Goal: Task Accomplishment & Management: Use online tool/utility

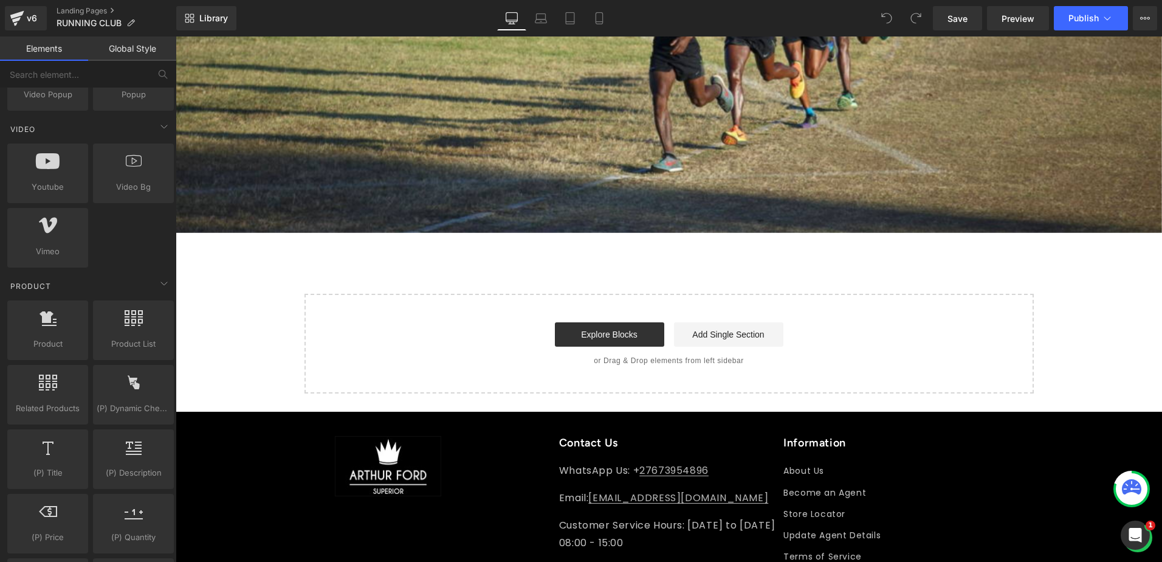
scroll to position [912, 0]
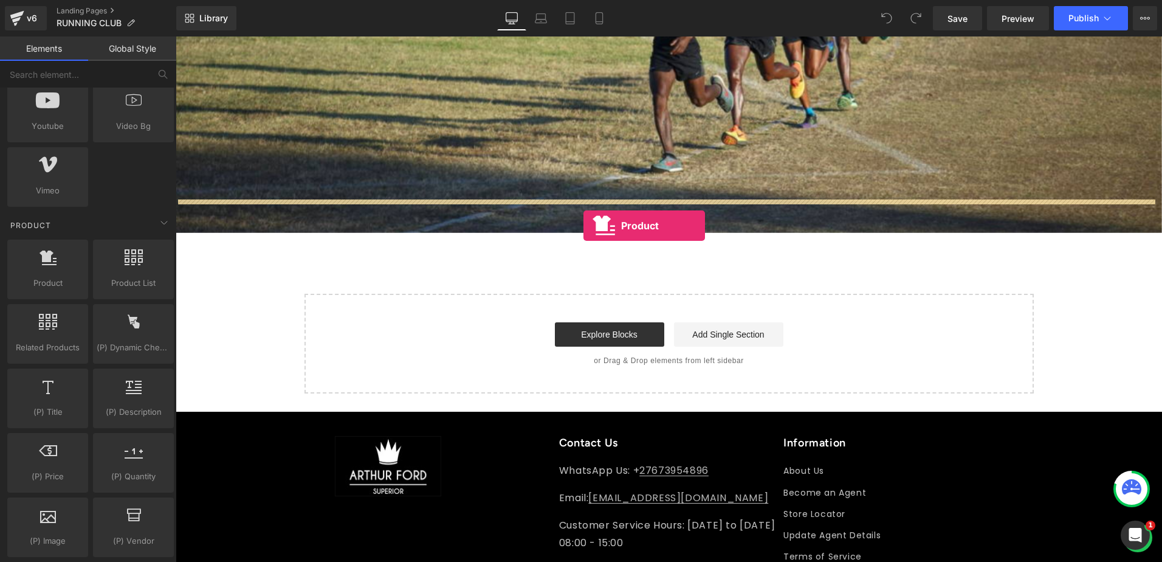
drag, startPoint x: 232, startPoint y: 300, endPoint x: 583, endPoint y: 225, distance: 359.8
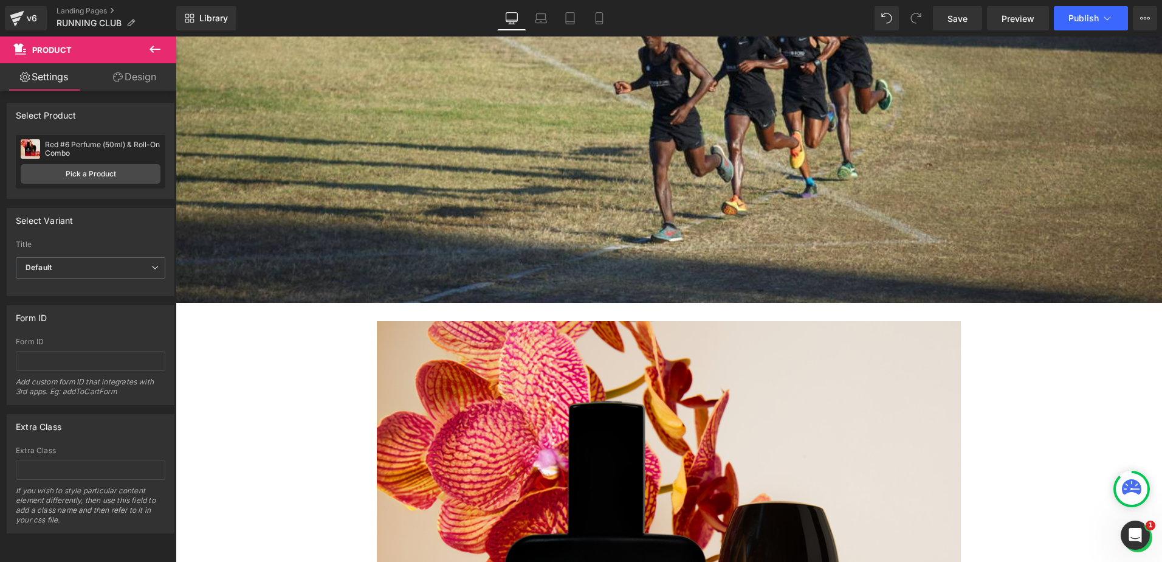
scroll to position [2431, 0]
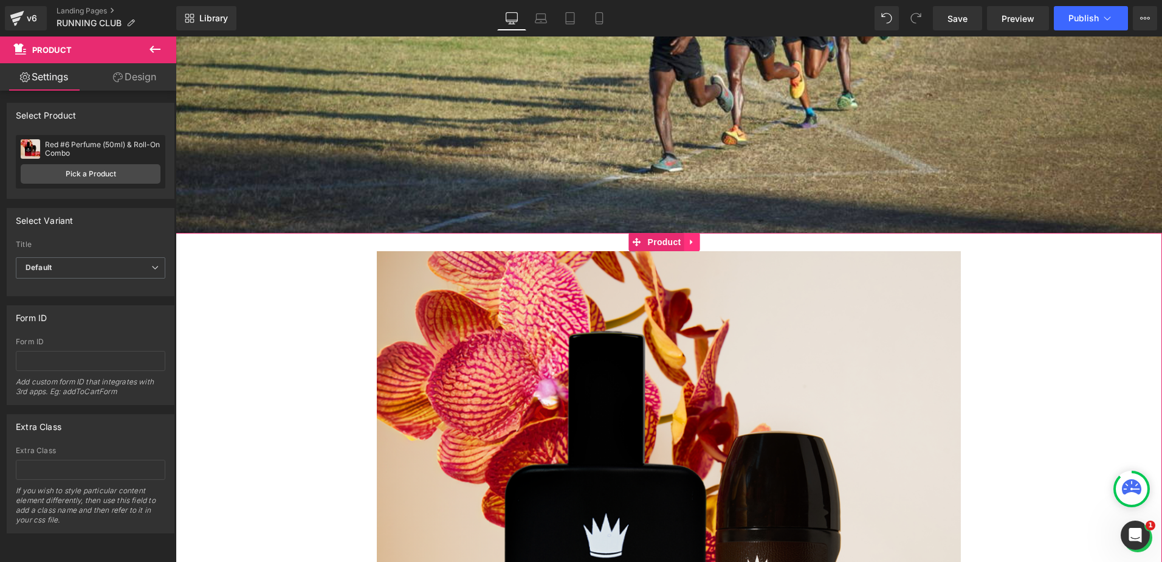
click at [690, 239] on icon at bounding box center [691, 241] width 2 height 5
click at [697, 238] on icon at bounding box center [700, 242] width 9 height 9
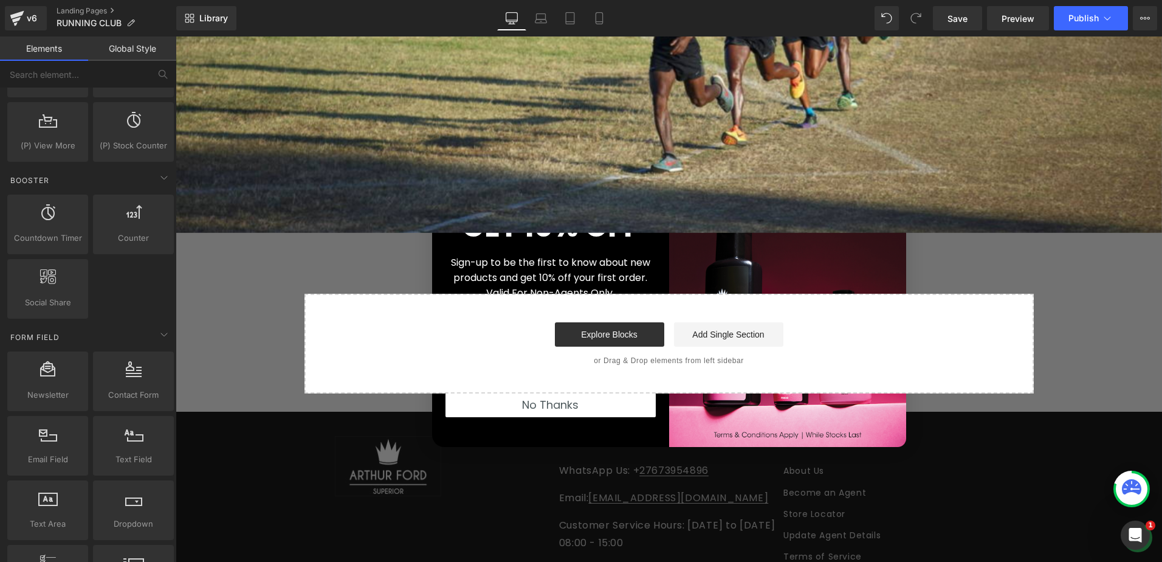
scroll to position [1580, 0]
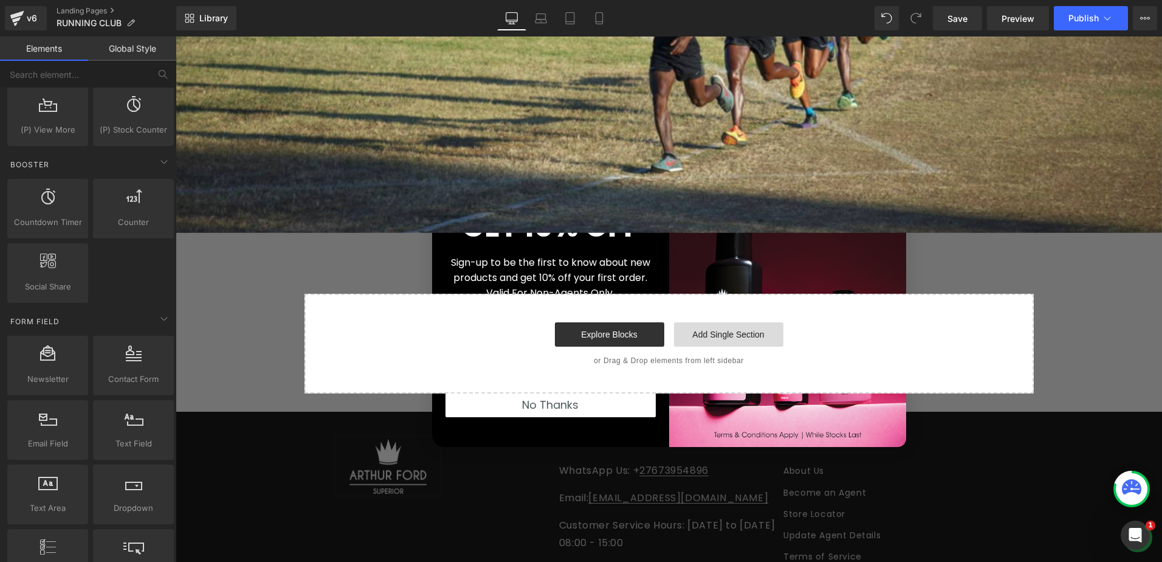
click at [735, 322] on link "Add Single Section" at bounding box center [728, 334] width 109 height 24
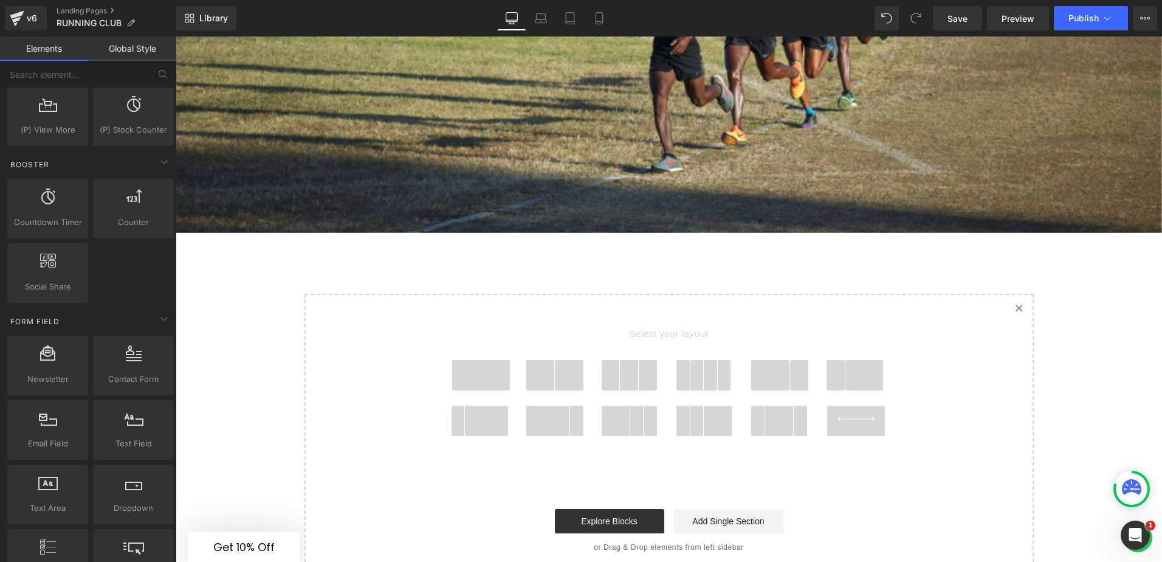
click at [774, 405] on span at bounding box center [779, 420] width 29 height 30
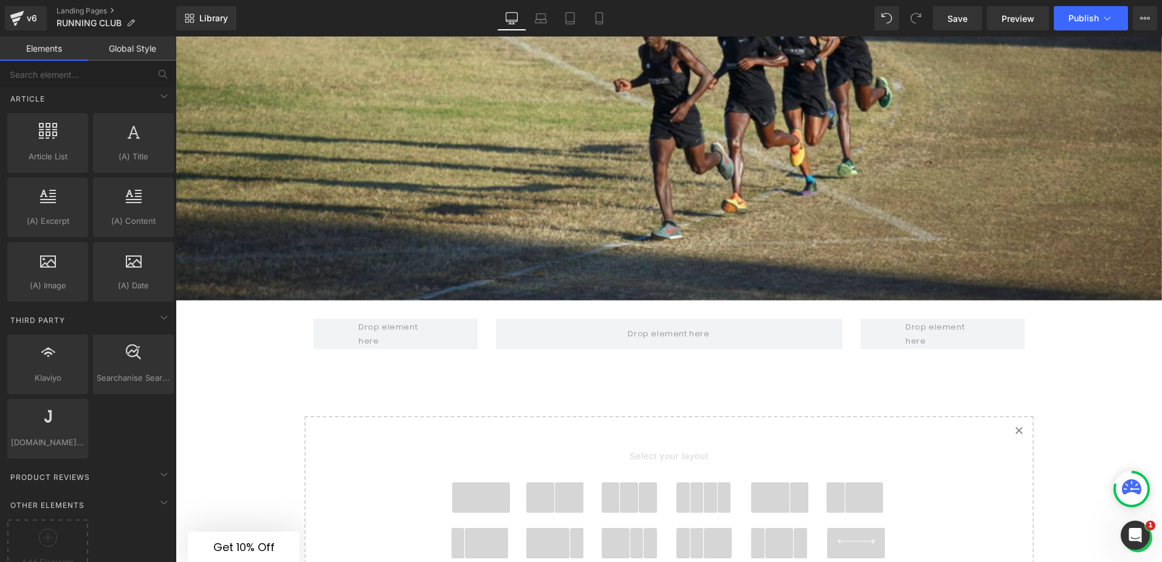
scroll to position [2249, 0]
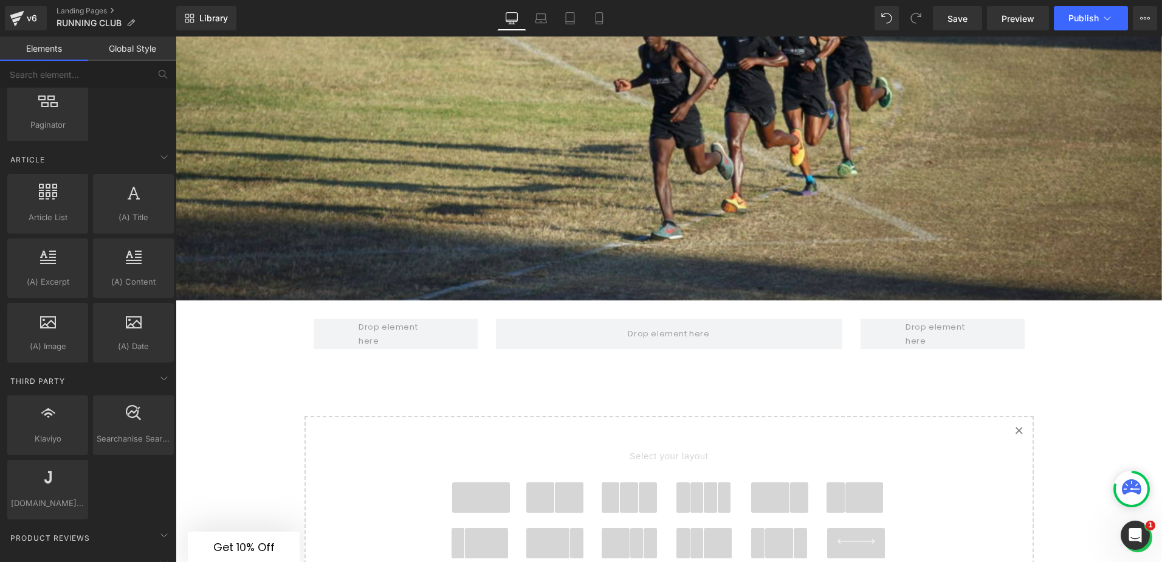
click at [1018, 427] on icon at bounding box center [1019, 430] width 6 height 6
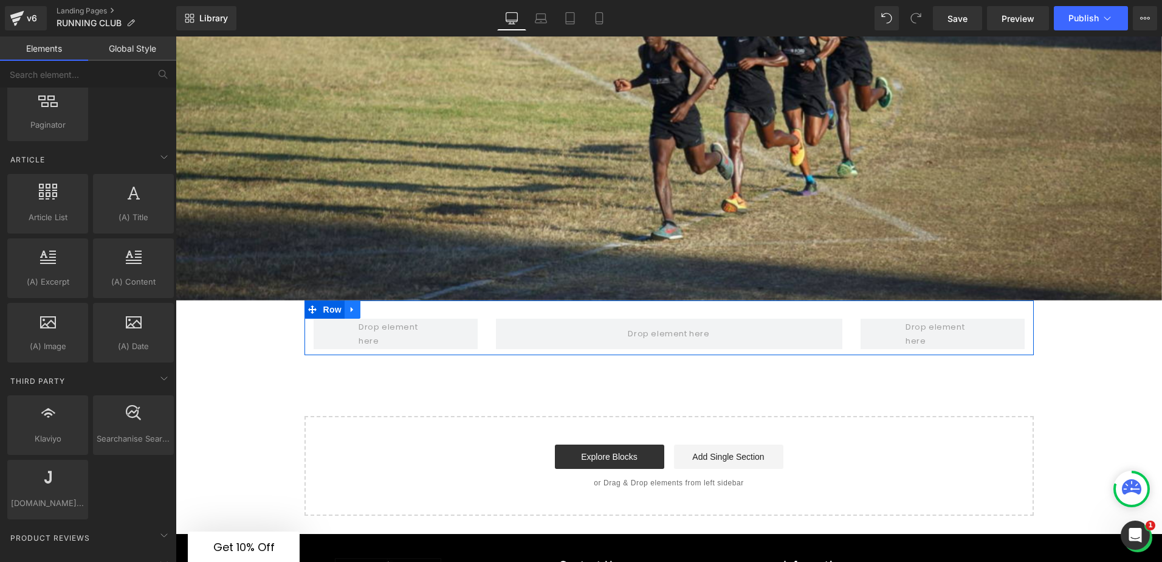
click at [348, 305] on icon at bounding box center [352, 309] width 9 height 9
click at [380, 305] on icon at bounding box center [384, 309] width 9 height 9
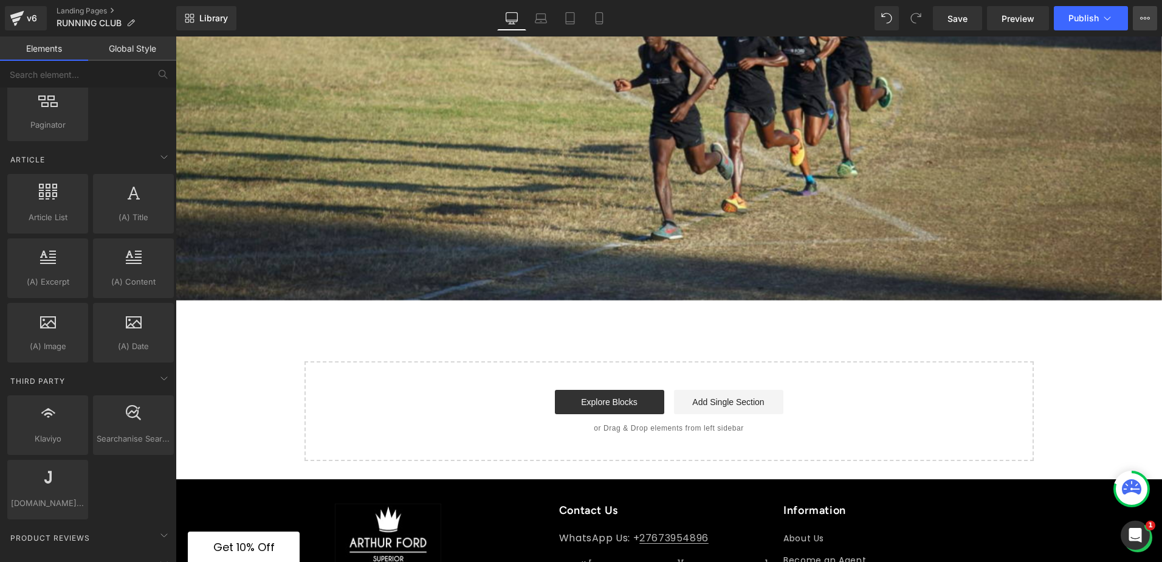
click at [1142, 16] on icon at bounding box center [1145, 18] width 10 height 10
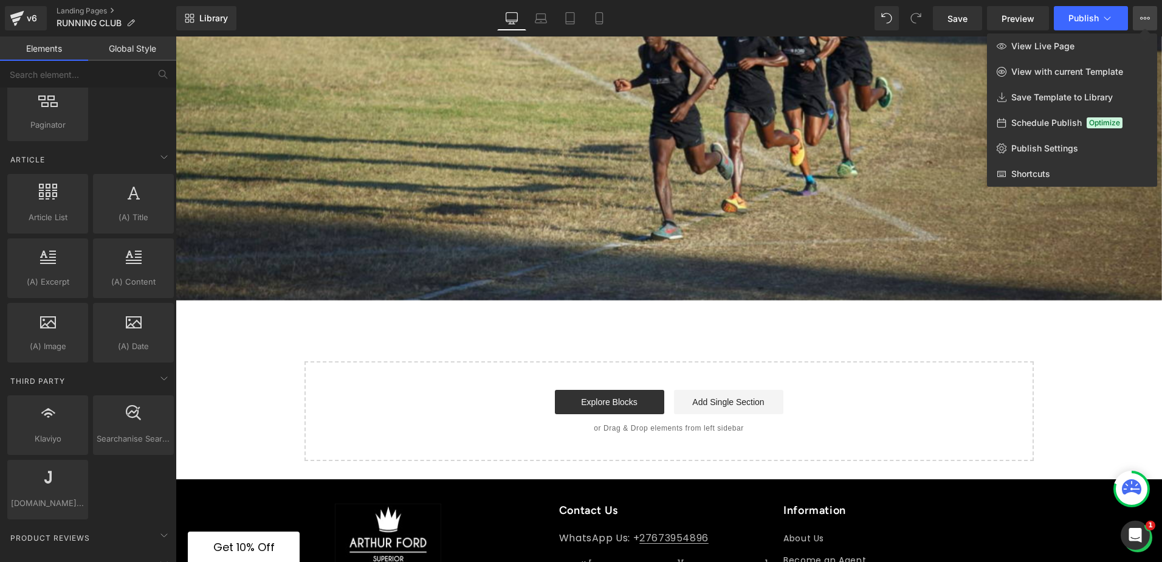
click at [1142, 16] on icon at bounding box center [1145, 18] width 10 height 10
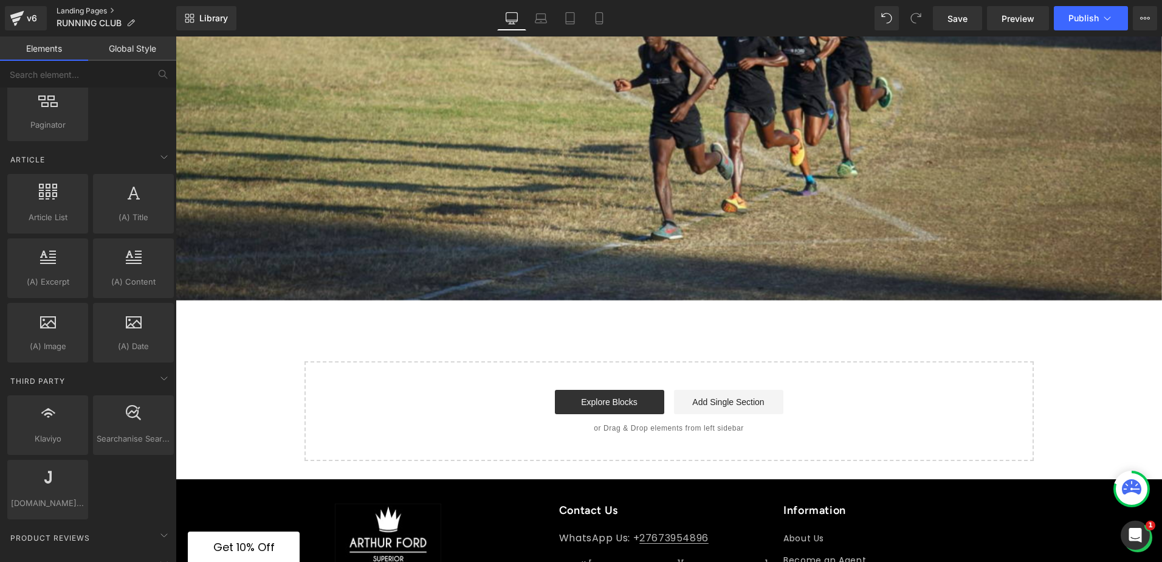
click at [69, 11] on link "Landing Pages" at bounding box center [117, 11] width 120 height 10
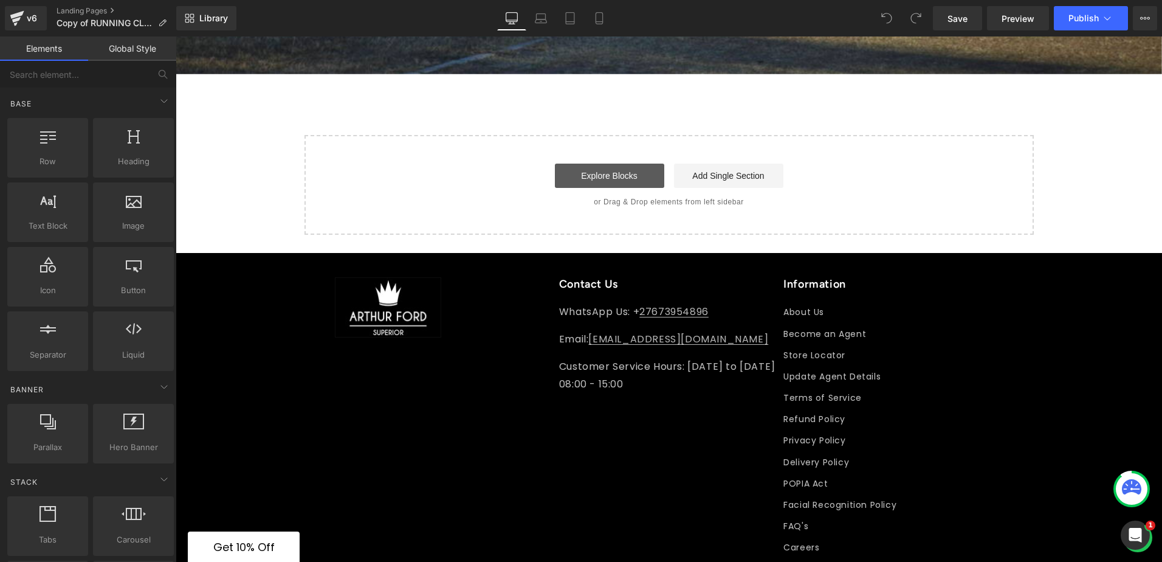
scroll to position [2589, 0]
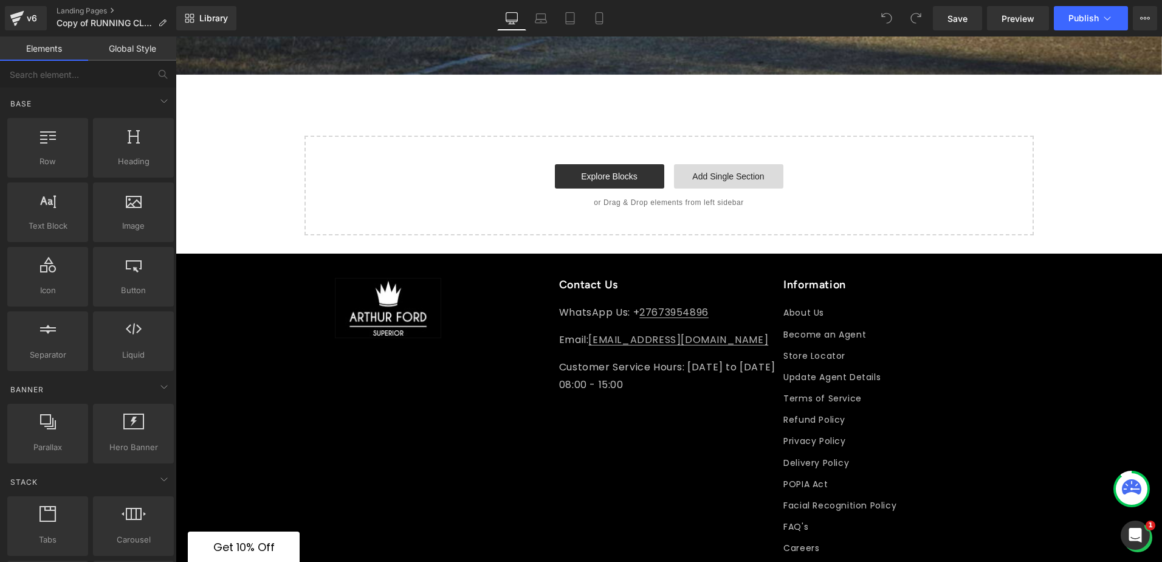
click at [734, 164] on link "Add Single Section" at bounding box center [728, 176] width 109 height 24
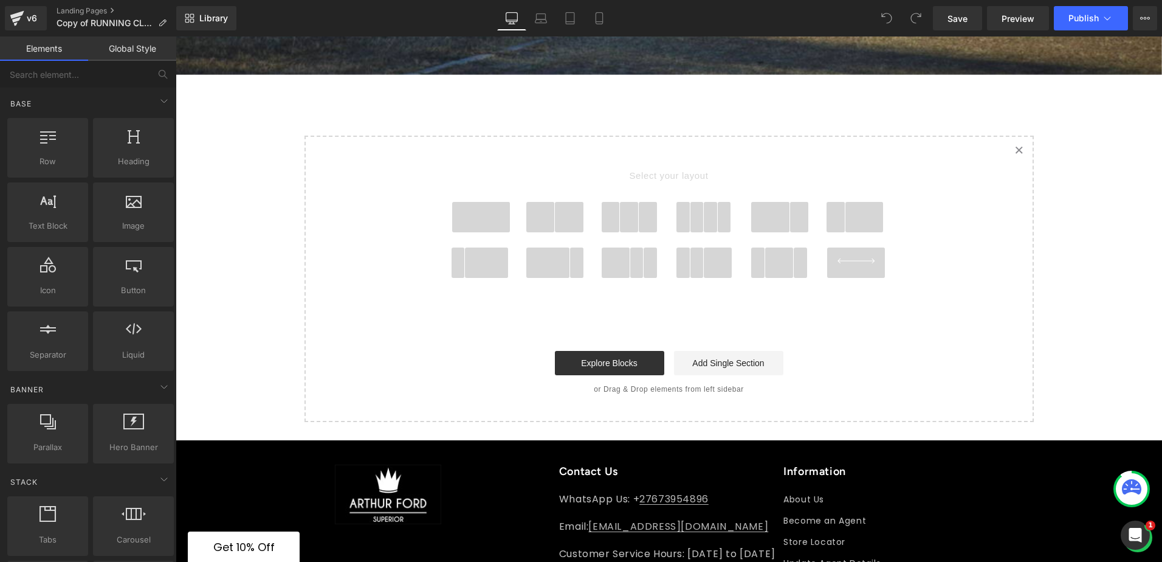
click at [772, 247] on span at bounding box center [779, 262] width 29 height 30
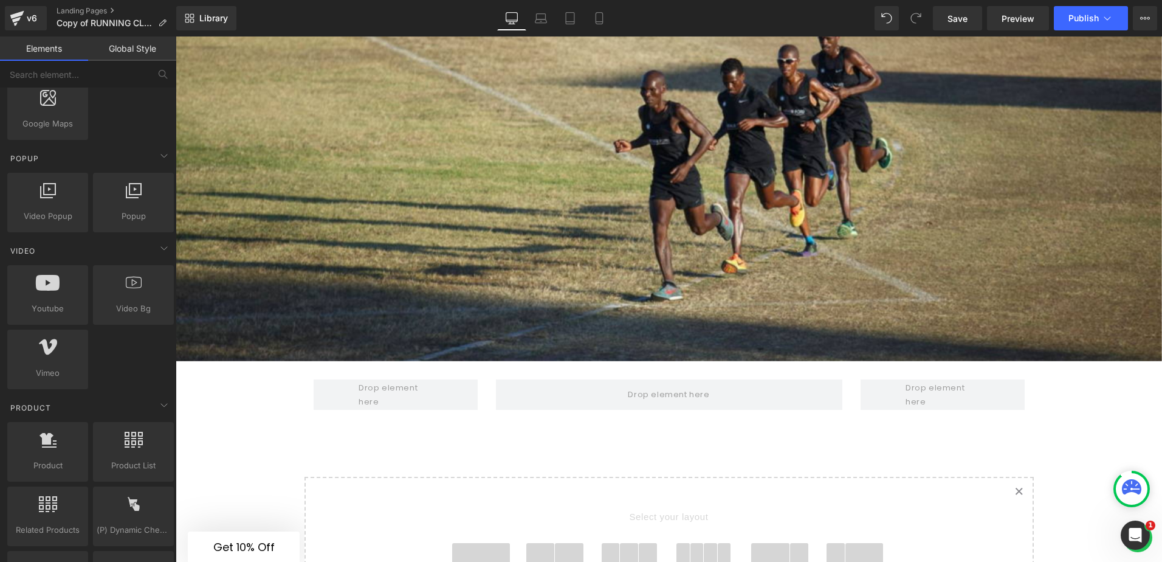
scroll to position [972, 0]
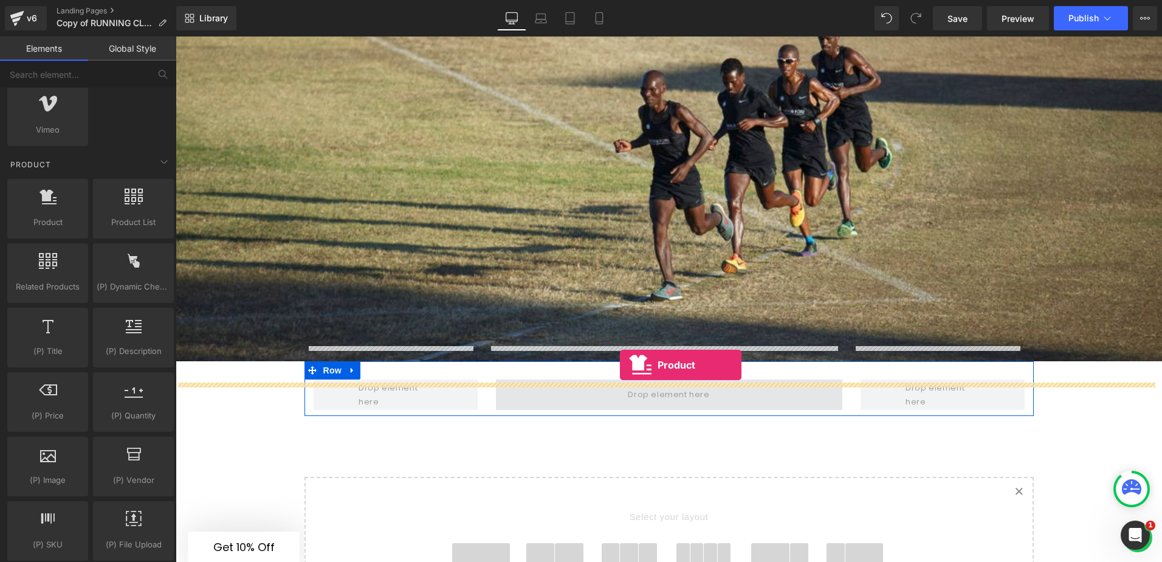
drag, startPoint x: 229, startPoint y: 243, endPoint x: 620, endPoint y: 365, distance: 409.5
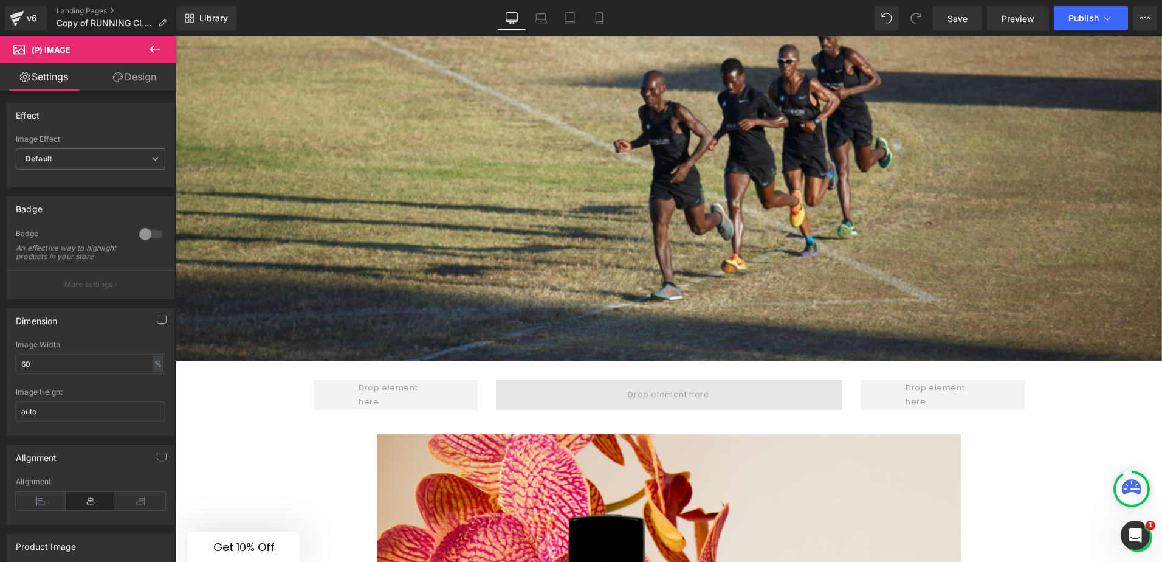
click at [554, 379] on span at bounding box center [669, 394] width 346 height 30
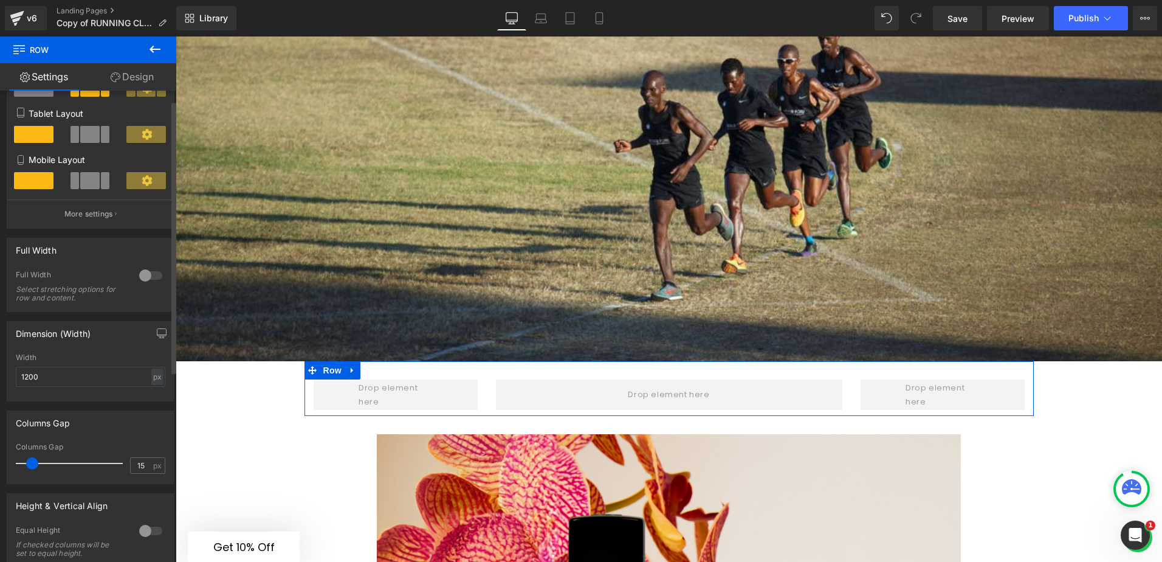
scroll to position [0, 0]
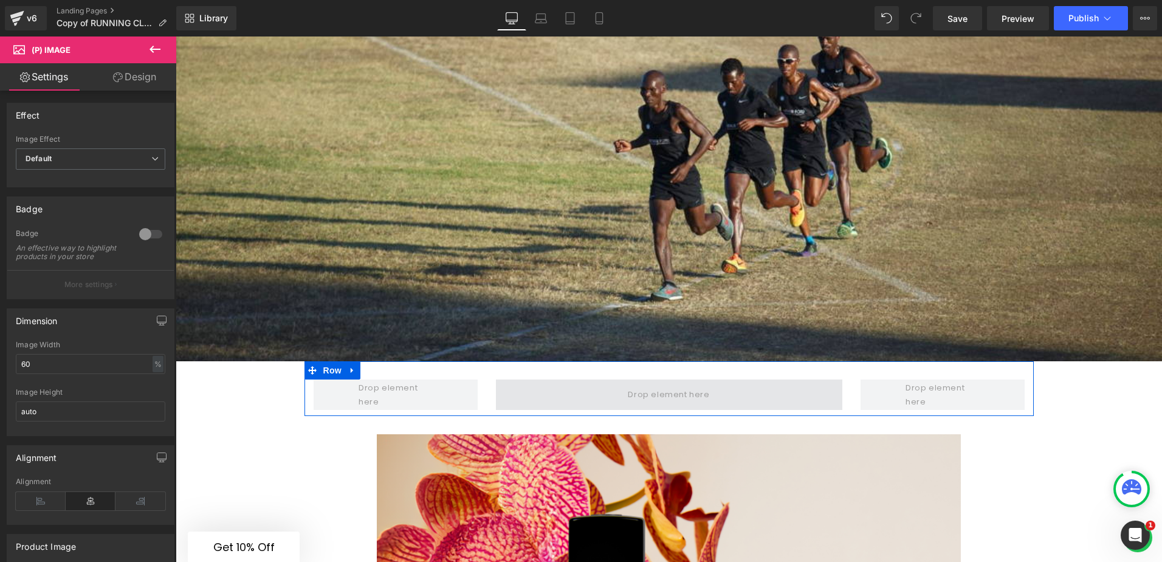
click at [545, 379] on span at bounding box center [669, 394] width 346 height 30
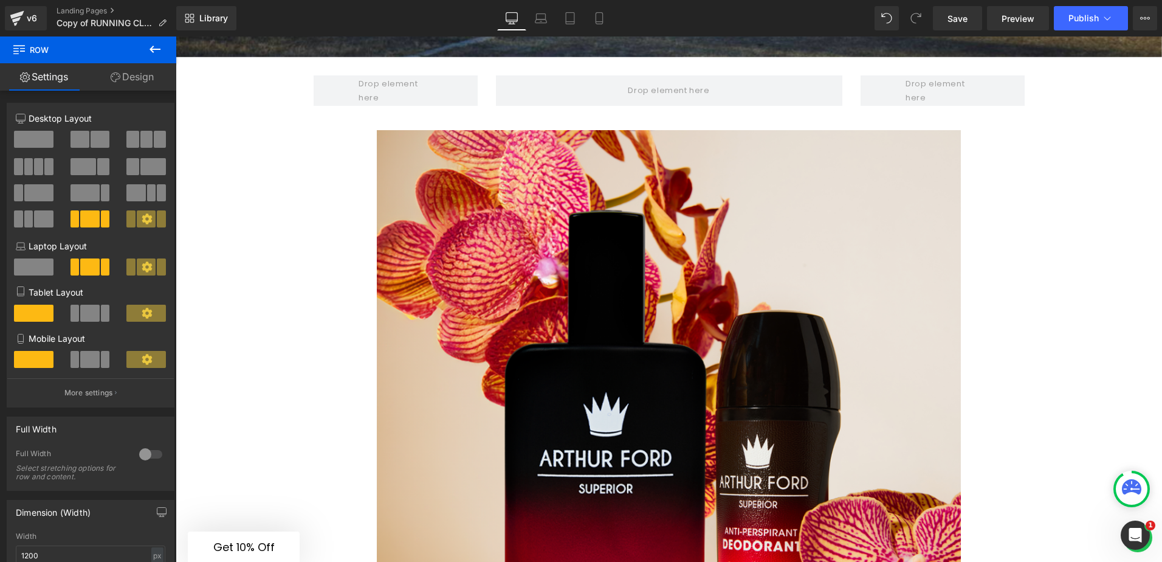
click at [464, 303] on img at bounding box center [669, 422] width 585 height 585
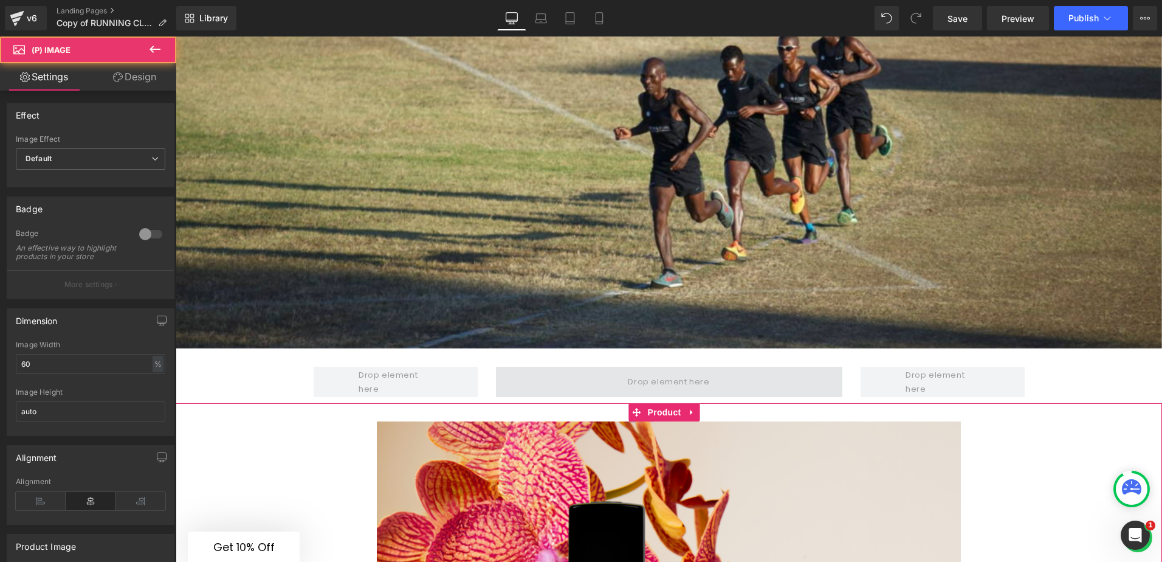
scroll to position [2303, 0]
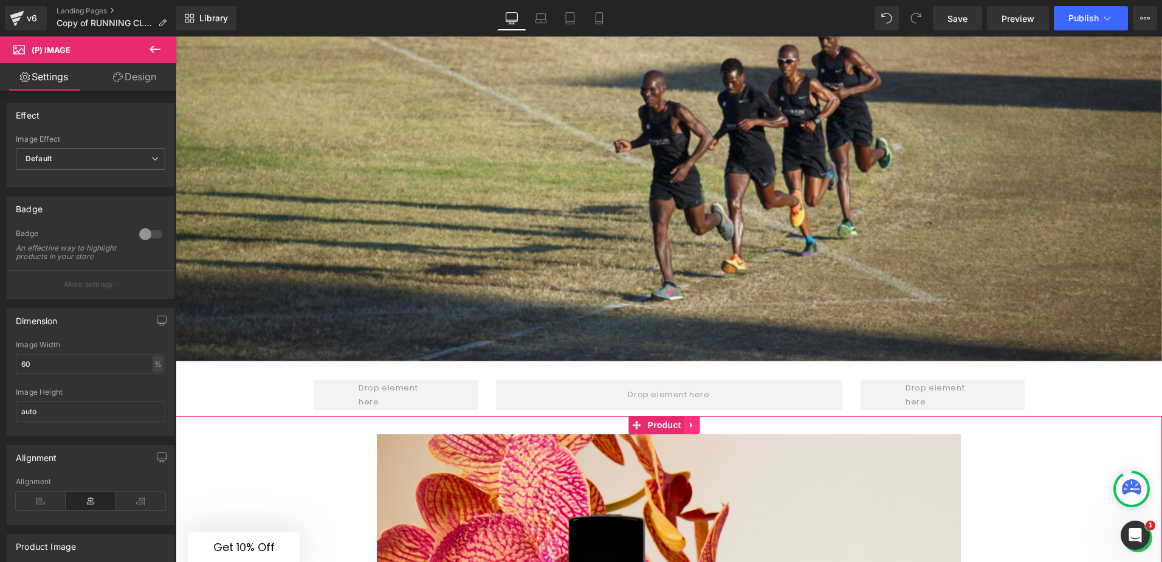
click at [691, 420] on icon at bounding box center [692, 424] width 9 height 9
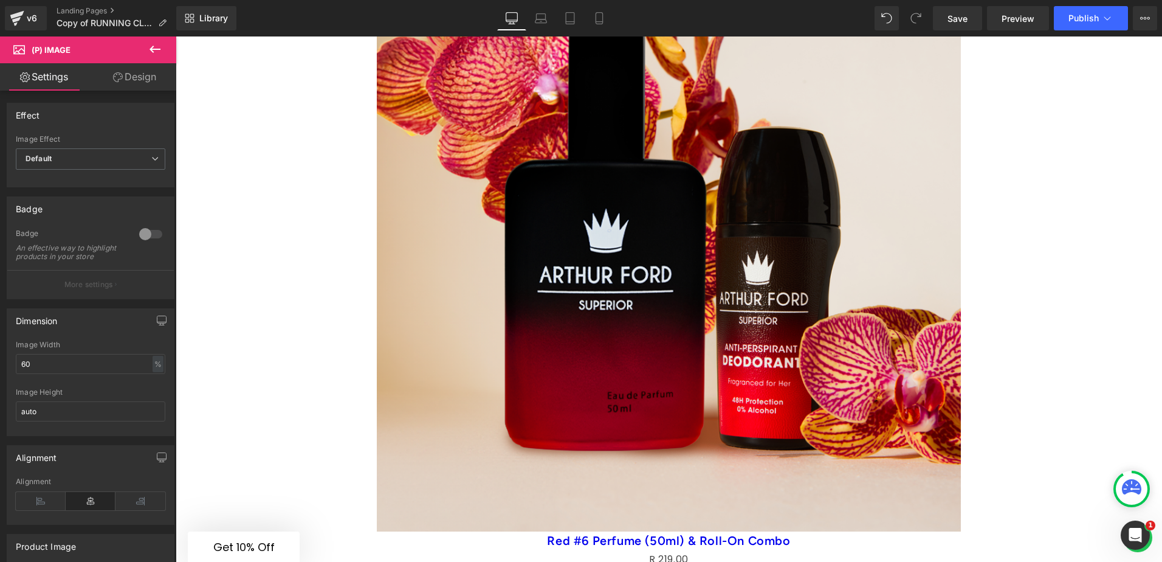
scroll to position [2789, 0]
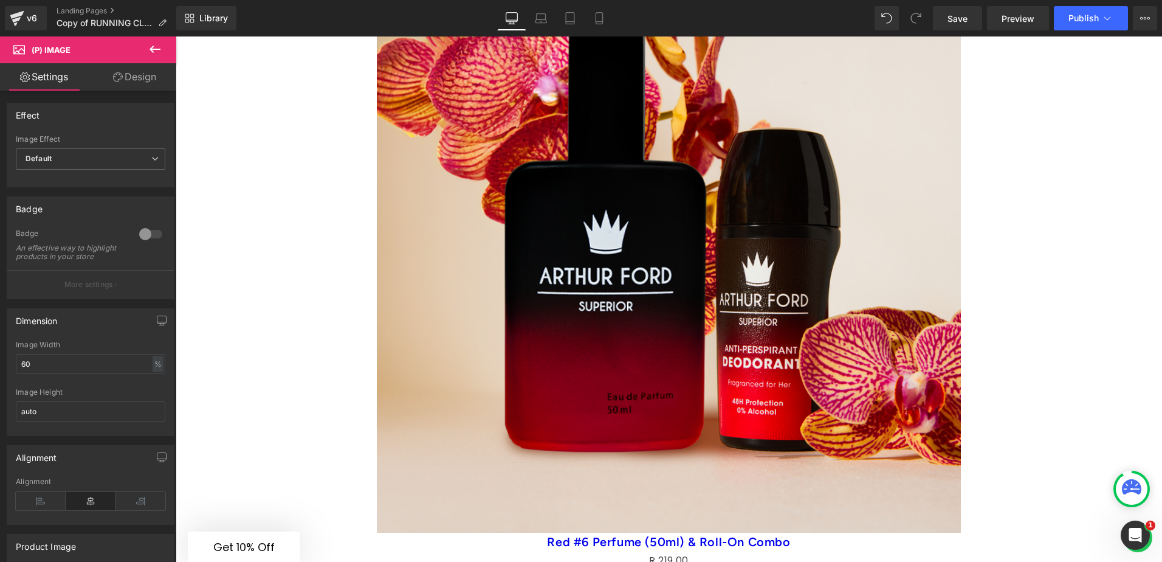
click at [383, 155] on img at bounding box center [669, 240] width 585 height 585
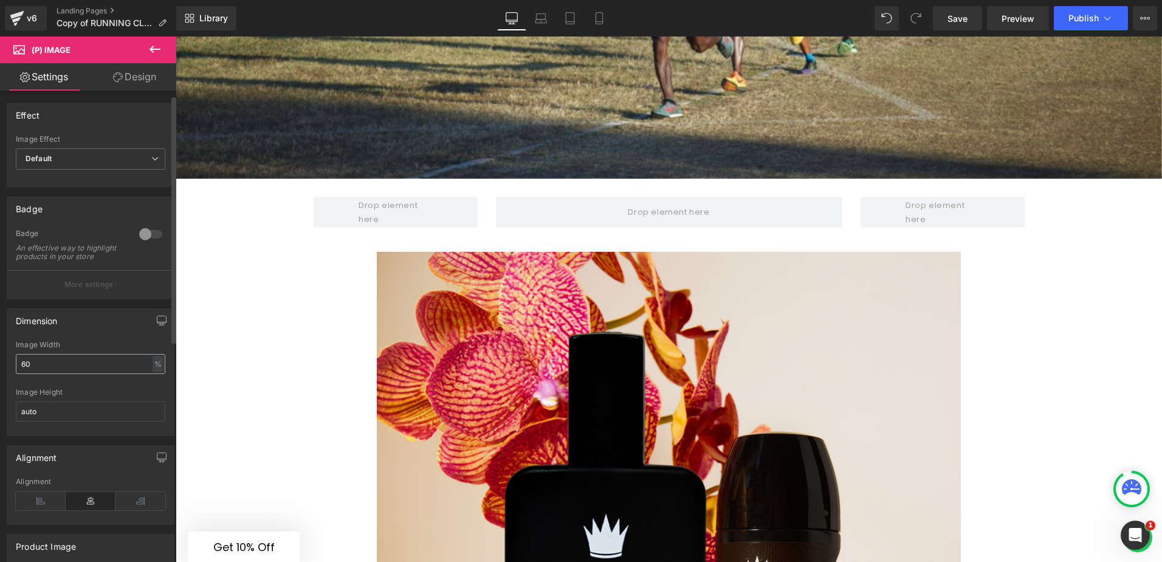
scroll to position [122, 0]
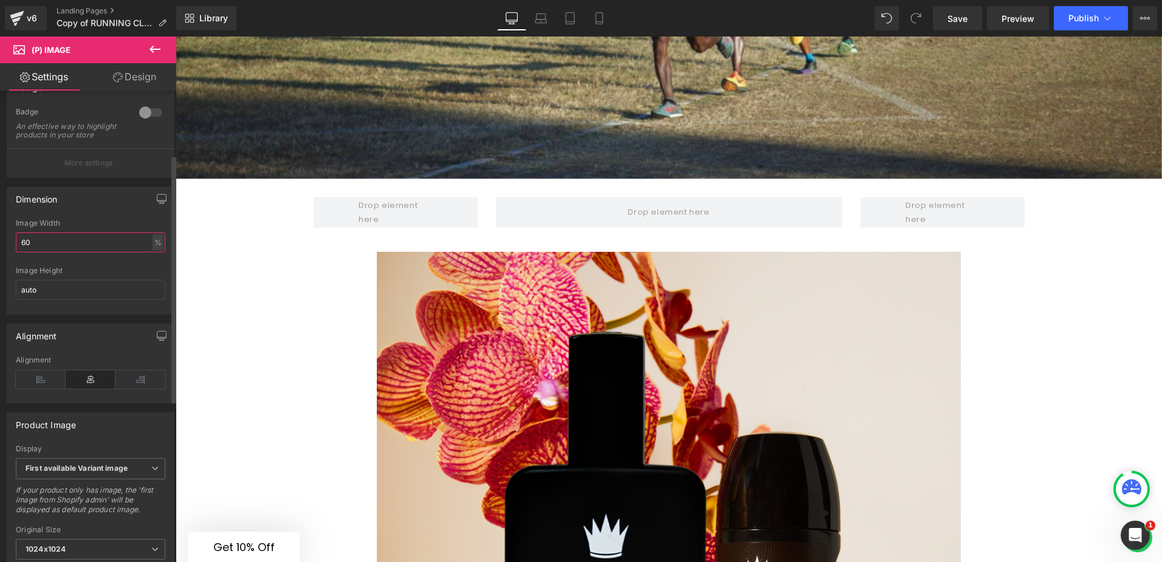
click at [54, 247] on input "60" at bounding box center [91, 242] width 150 height 20
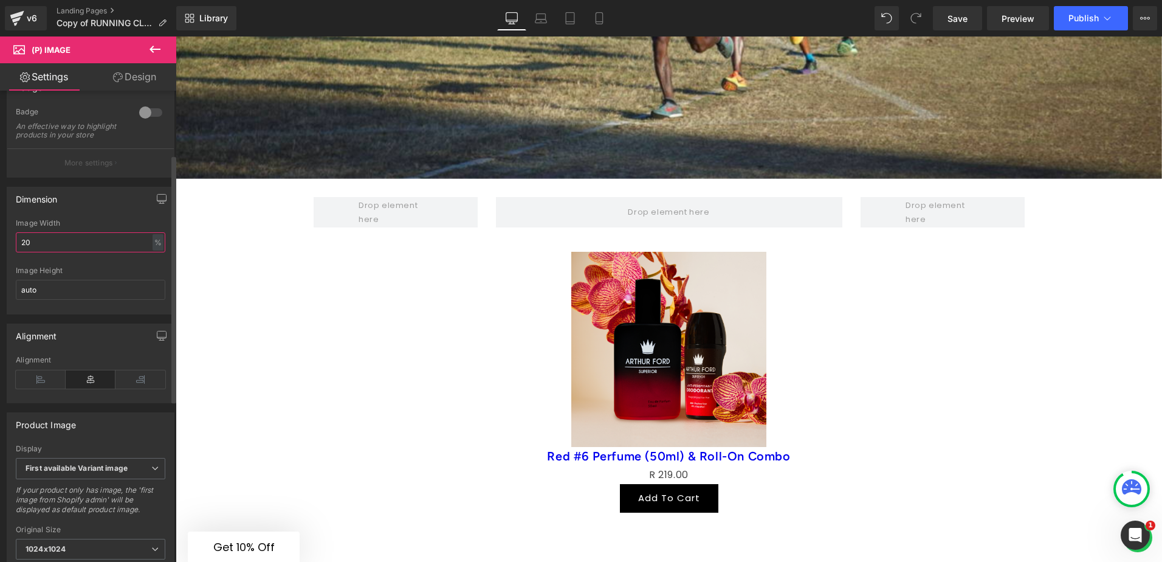
click at [31, 252] on input "20" at bounding box center [91, 242] width 150 height 20
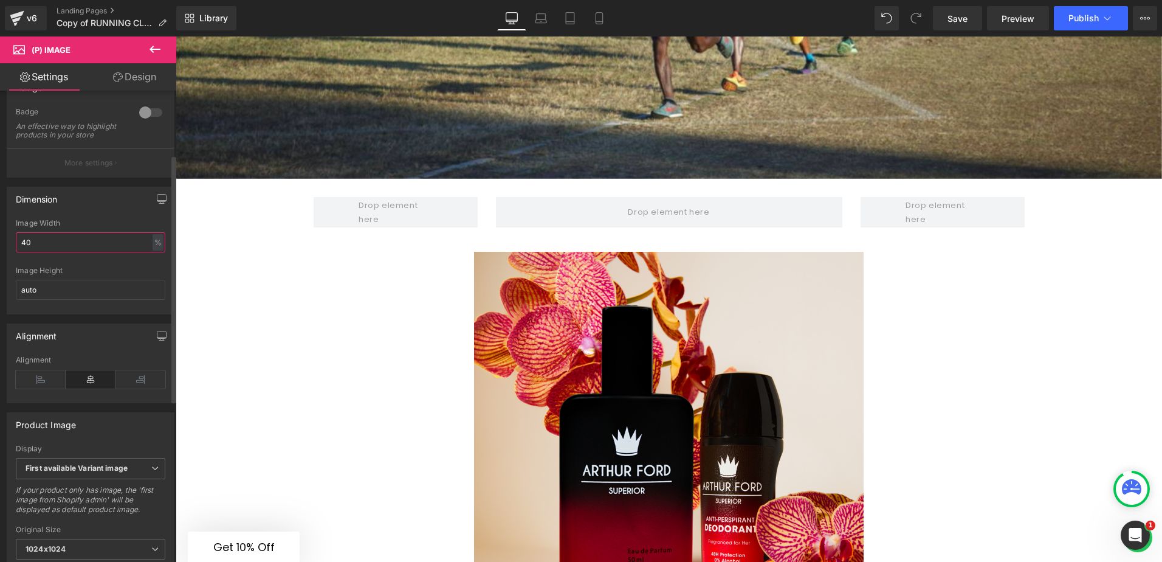
type input "4"
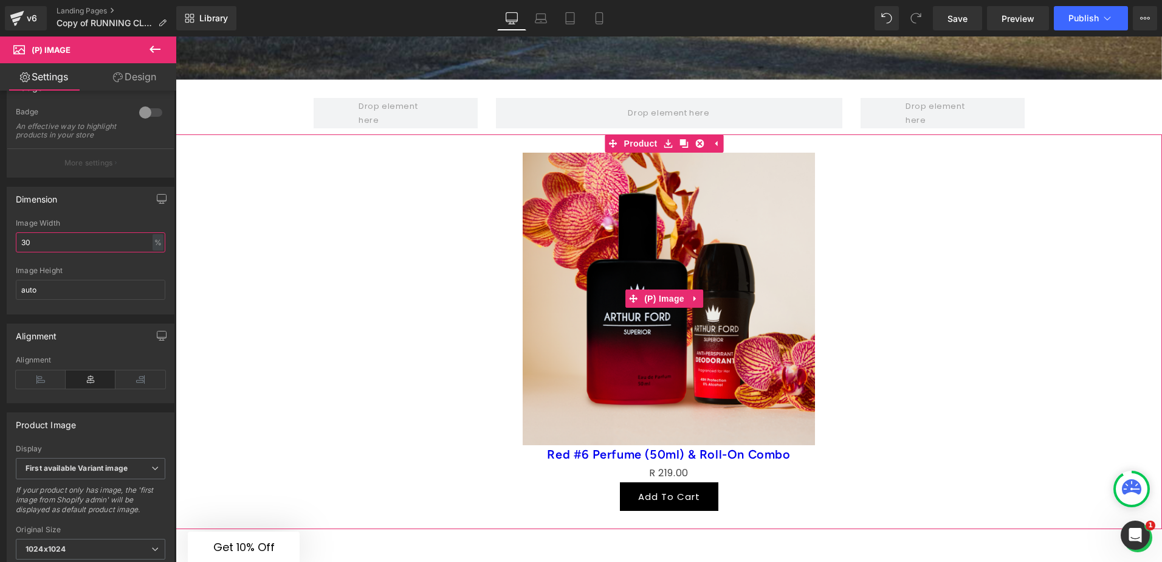
scroll to position [2607, 0]
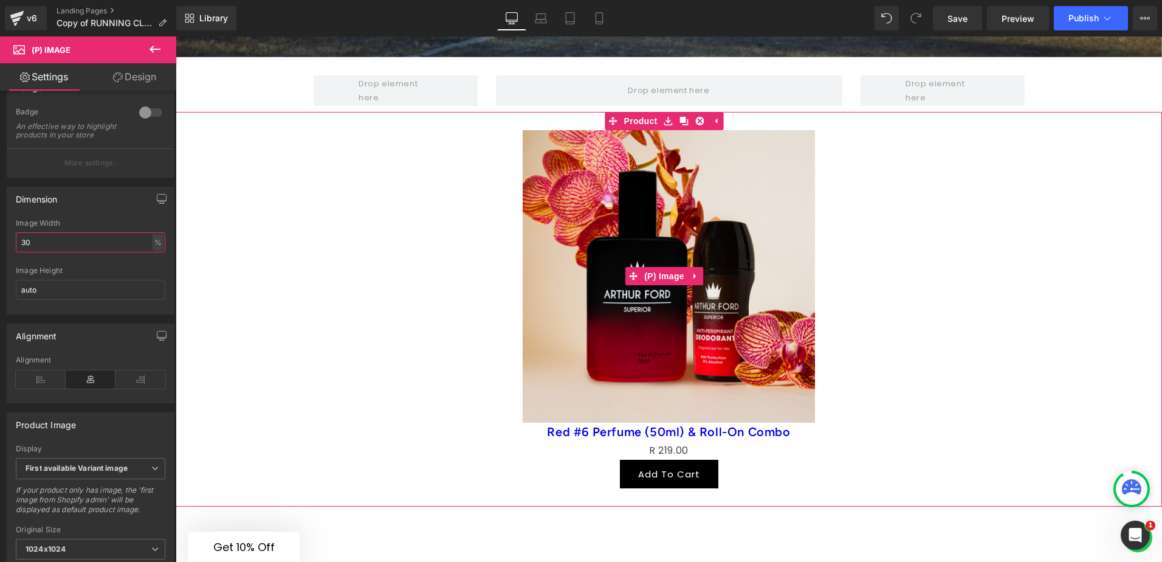
type input "30"
click at [256, 301] on div "Sale Off" at bounding box center [669, 276] width 974 height 292
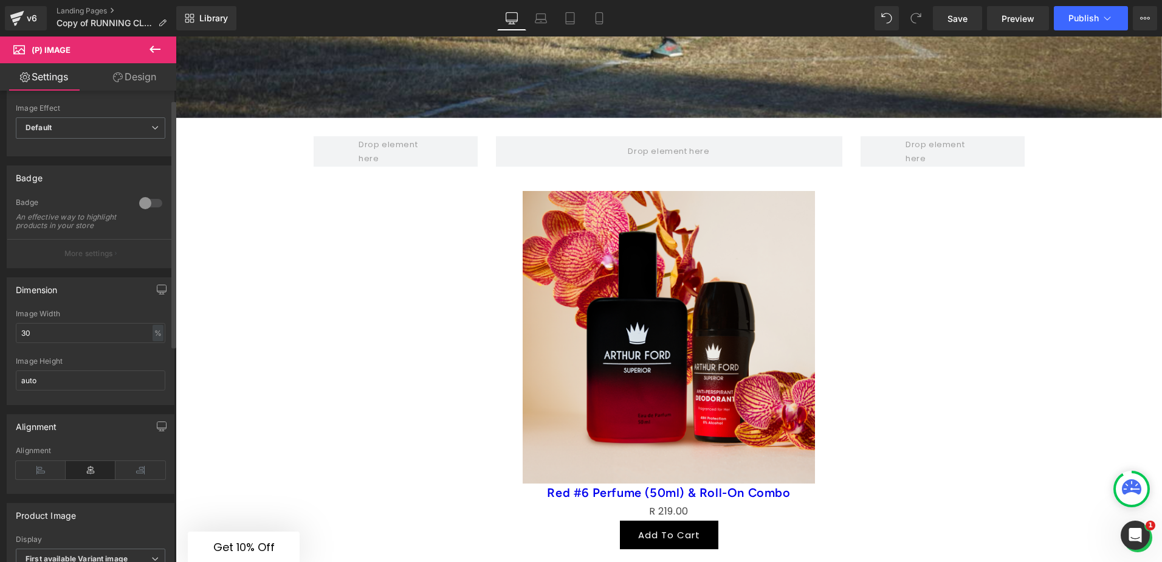
scroll to position [0, 0]
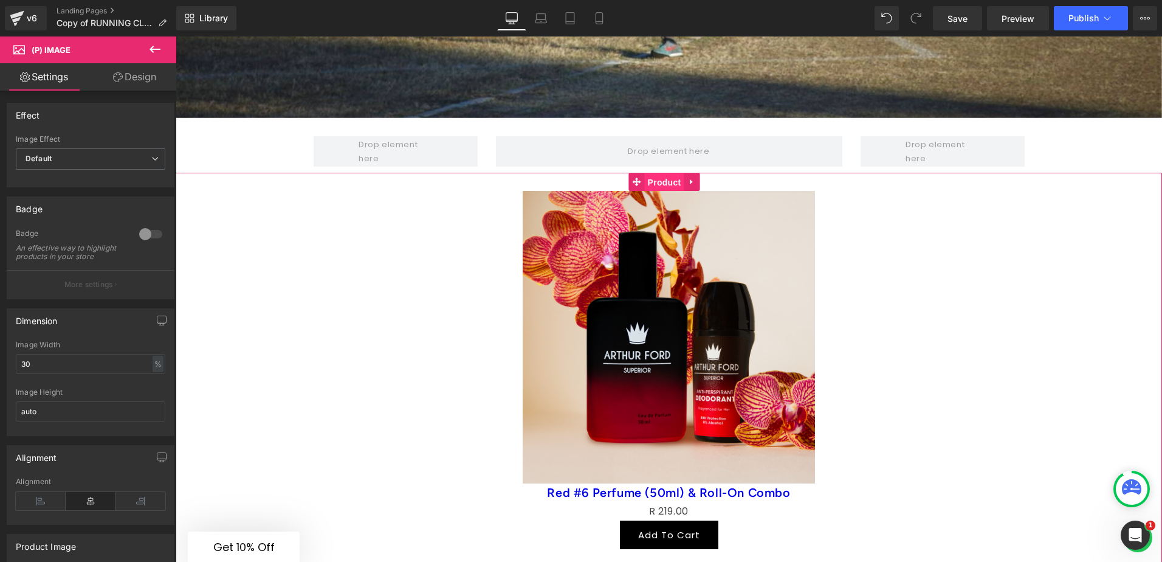
click at [639, 173] on link "Product" at bounding box center [656, 182] width 55 height 18
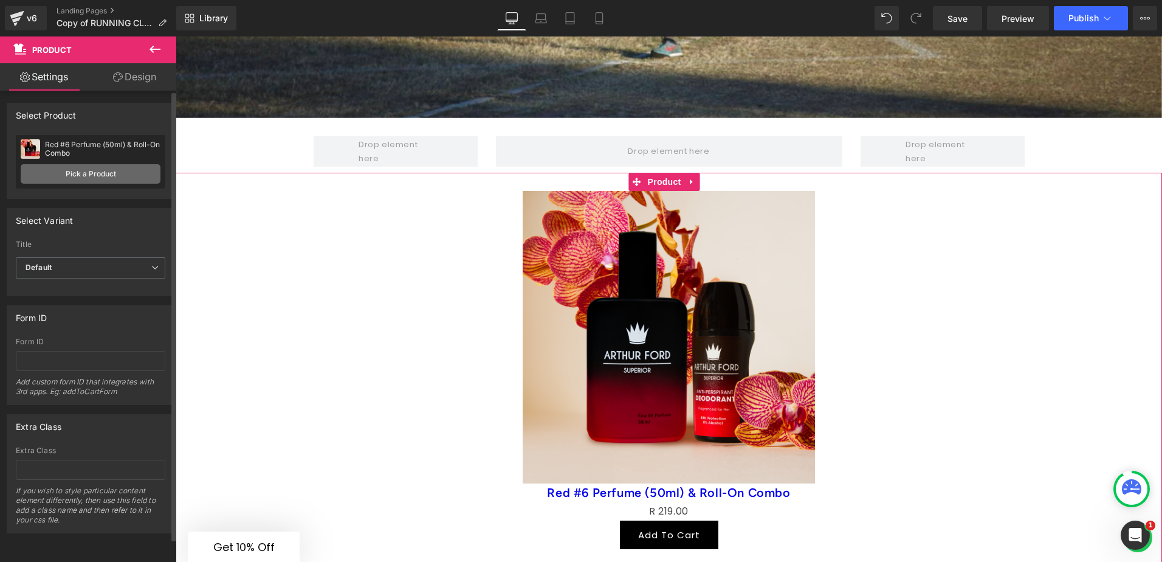
click at [99, 173] on link "Pick a Product" at bounding box center [91, 173] width 140 height 19
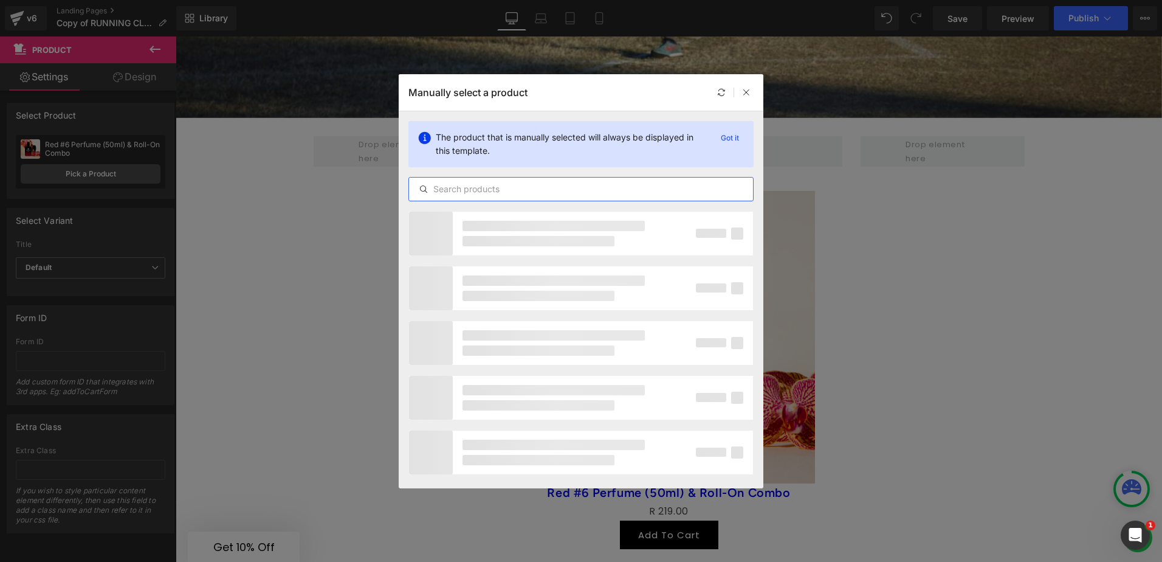
click at [468, 192] on input "text" at bounding box center [581, 189] width 344 height 15
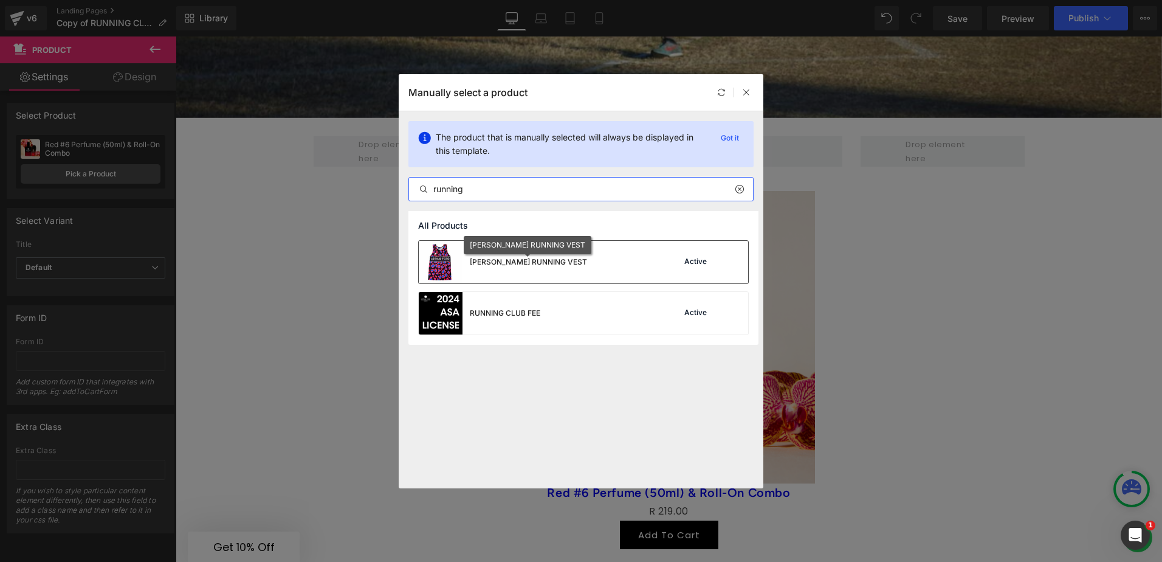
type input "running"
click at [523, 259] on div "[PERSON_NAME] RUNNING VEST" at bounding box center [528, 261] width 117 height 11
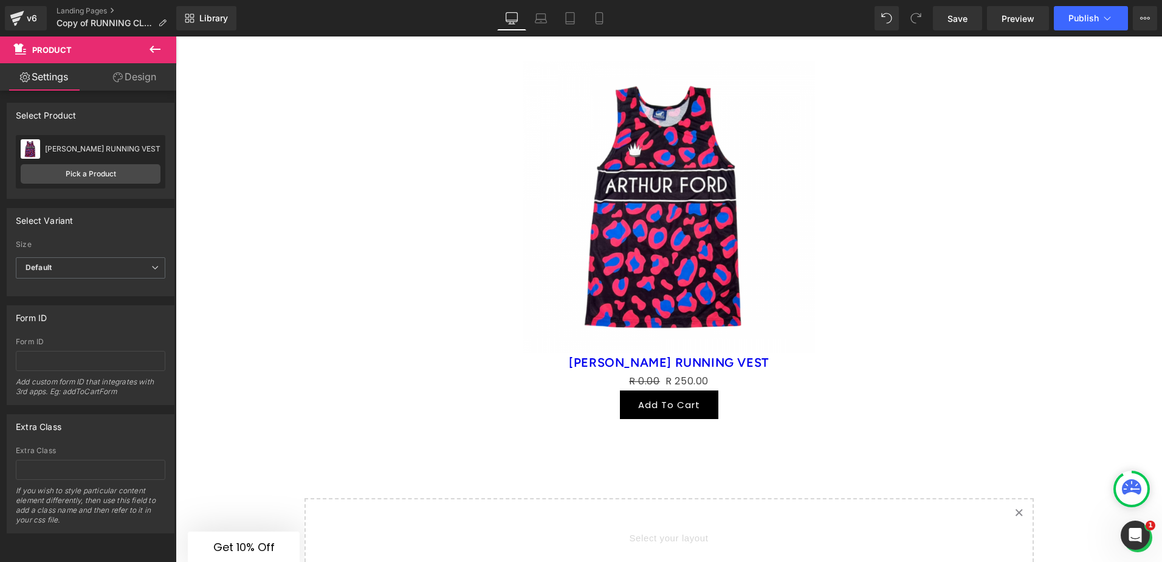
scroll to position [2553, 0]
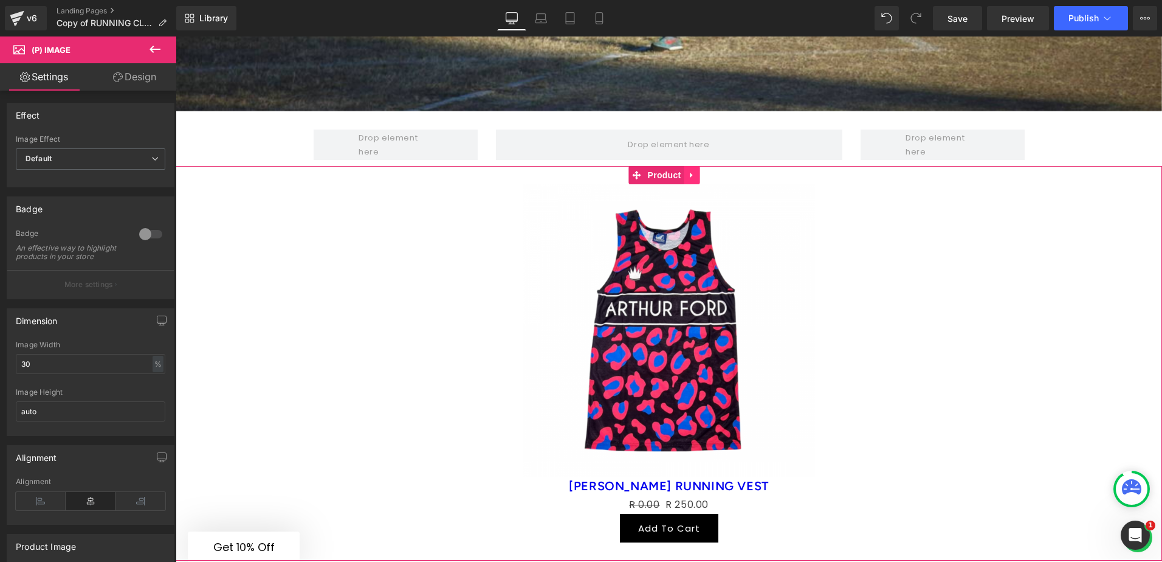
click at [690, 173] on icon at bounding box center [691, 175] width 2 height 5
click at [700, 171] on icon at bounding box center [700, 175] width 9 height 9
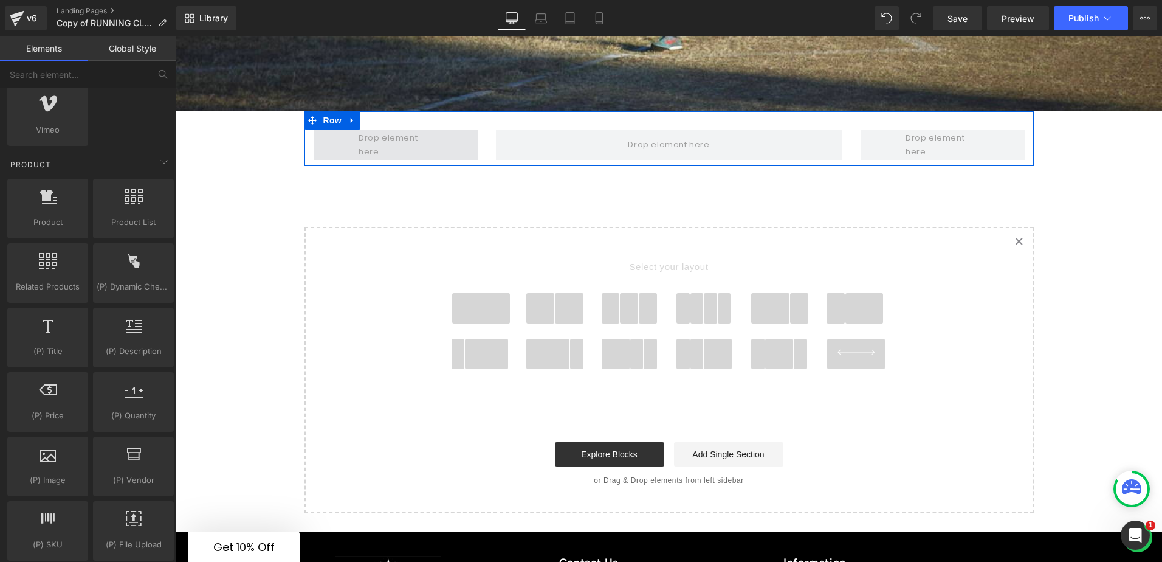
click at [437, 129] on span at bounding box center [396, 144] width 164 height 30
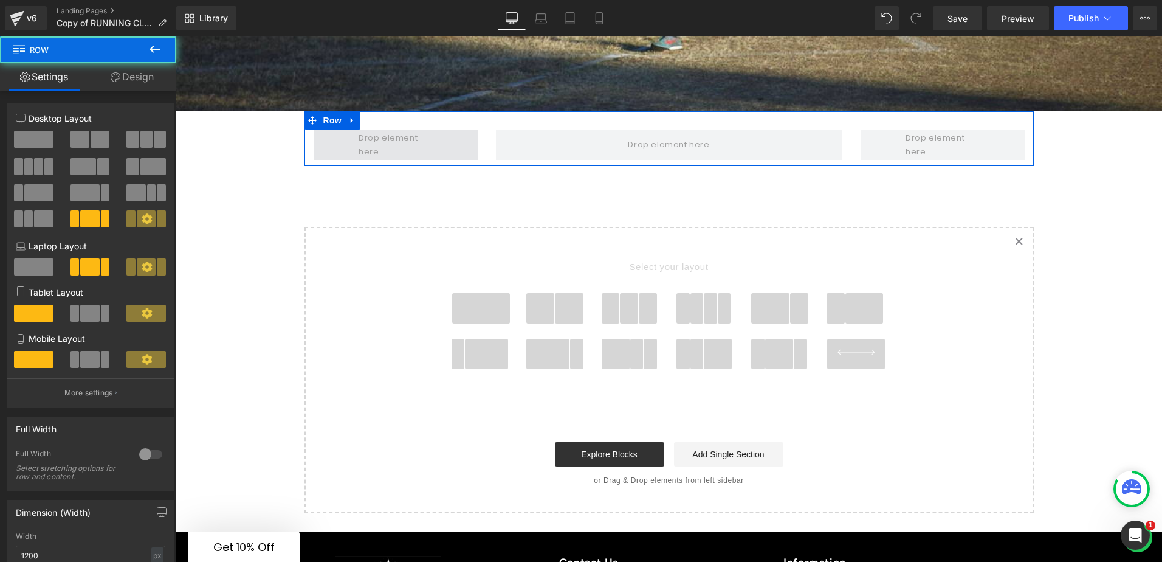
click at [388, 128] on span at bounding box center [395, 145] width 82 height 35
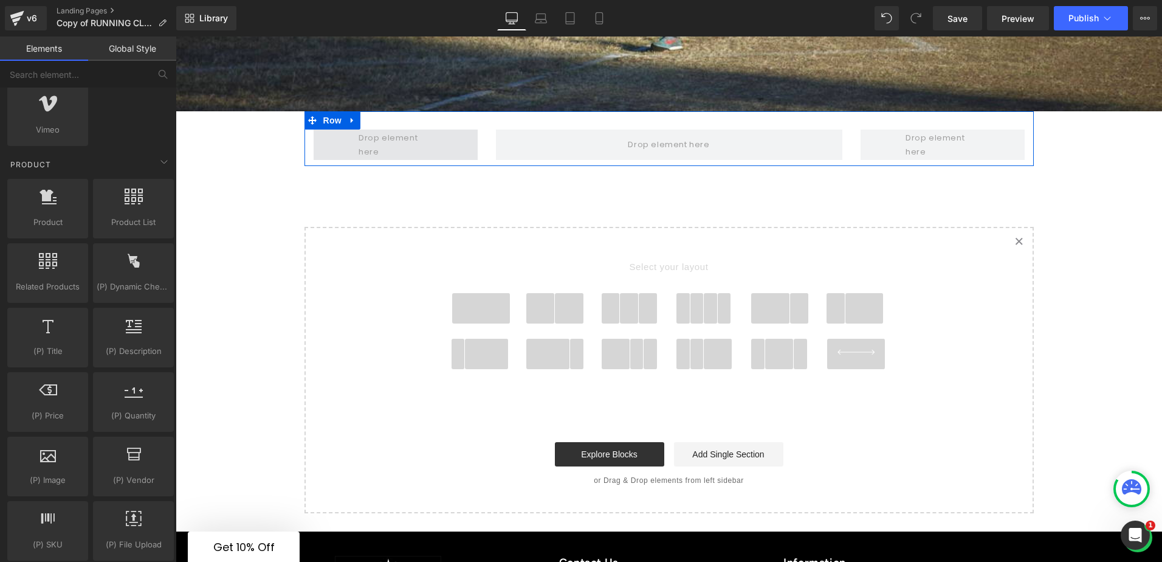
click at [379, 128] on span at bounding box center [395, 145] width 82 height 35
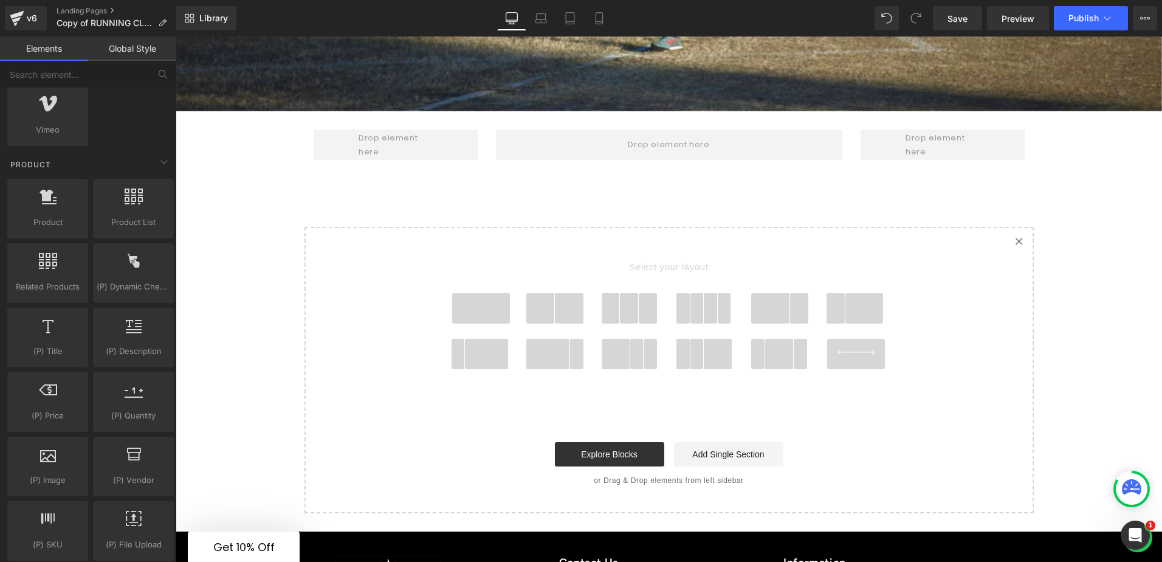
click at [123, 47] on link "Global Style" at bounding box center [132, 48] width 88 height 24
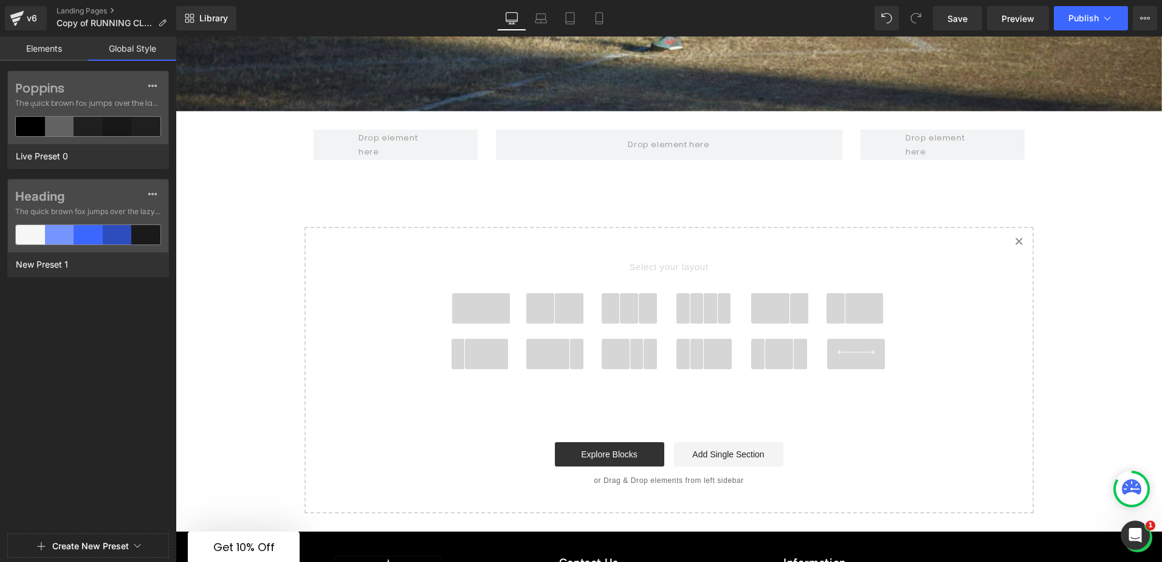
click at [66, 48] on link "Elements" at bounding box center [44, 48] width 88 height 24
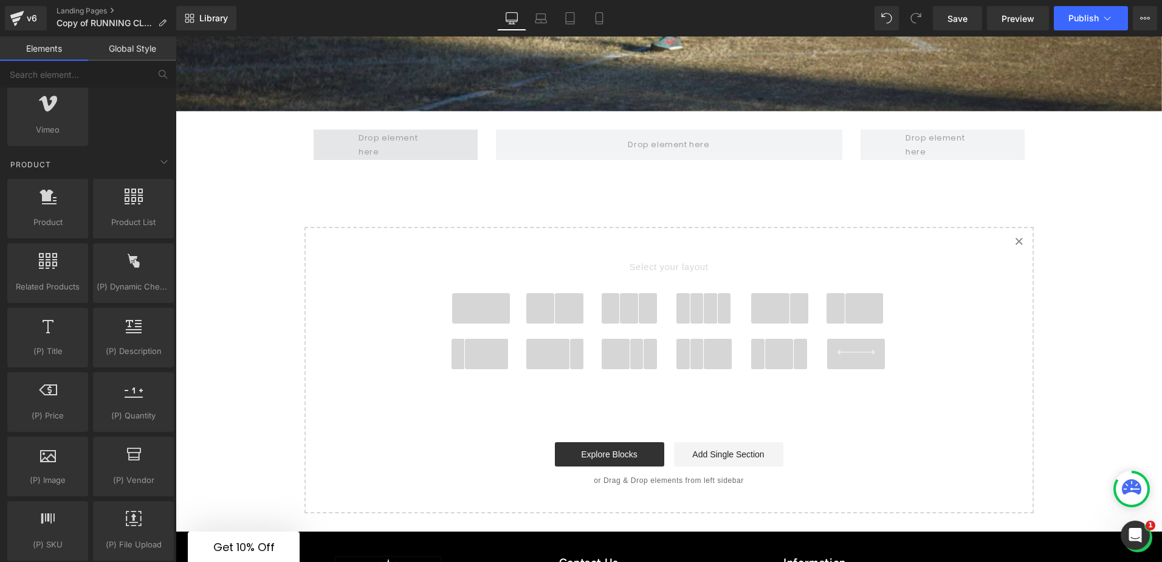
click at [376, 128] on span at bounding box center [395, 145] width 82 height 35
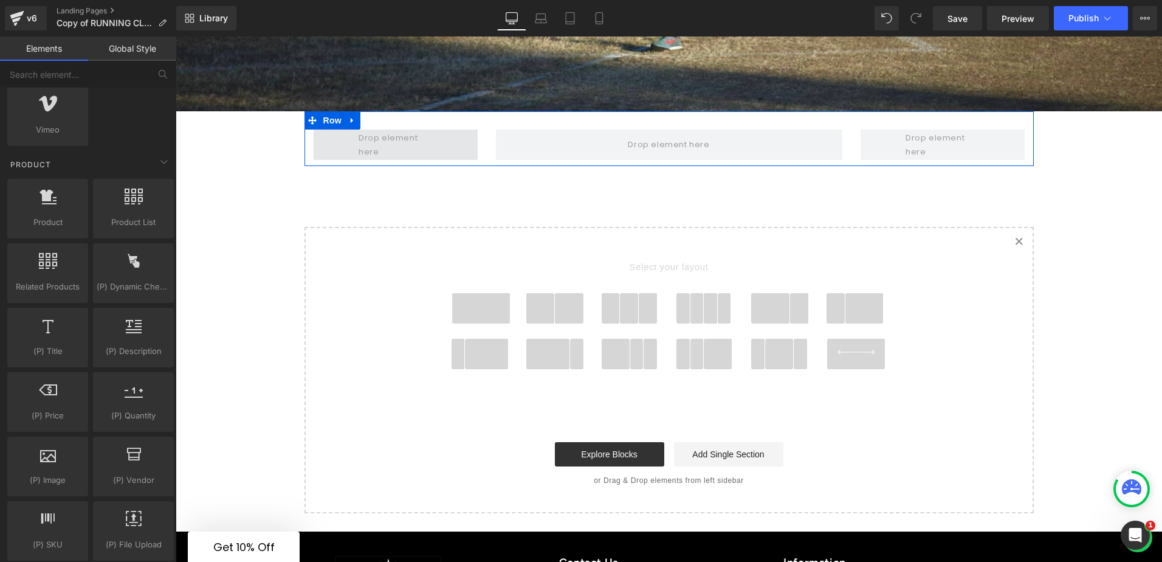
click at [433, 129] on span at bounding box center [396, 144] width 164 height 30
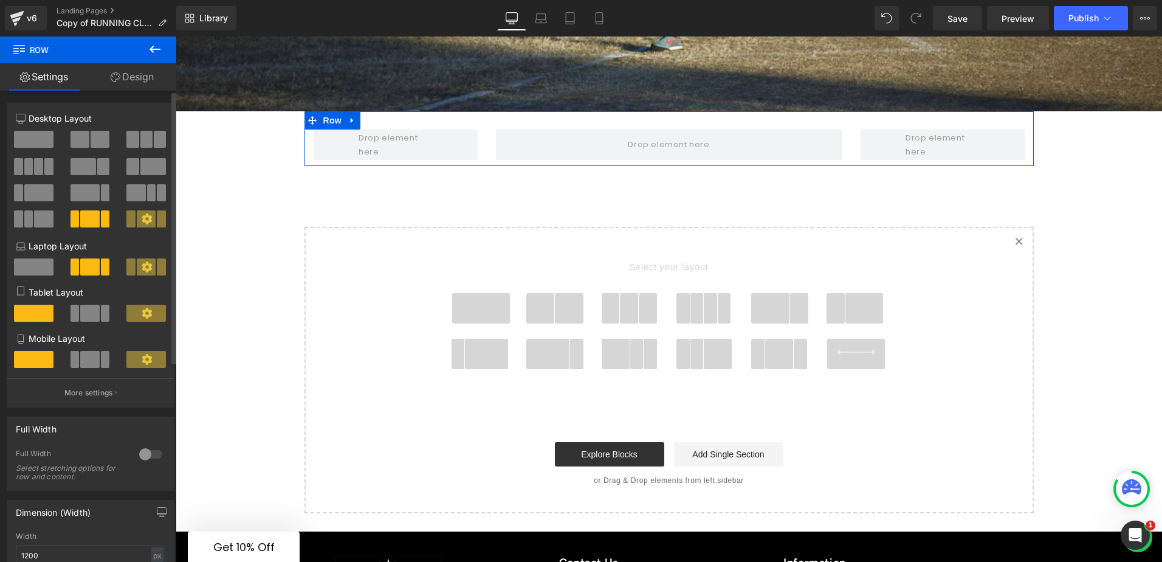
click at [83, 143] on span at bounding box center [80, 139] width 19 height 17
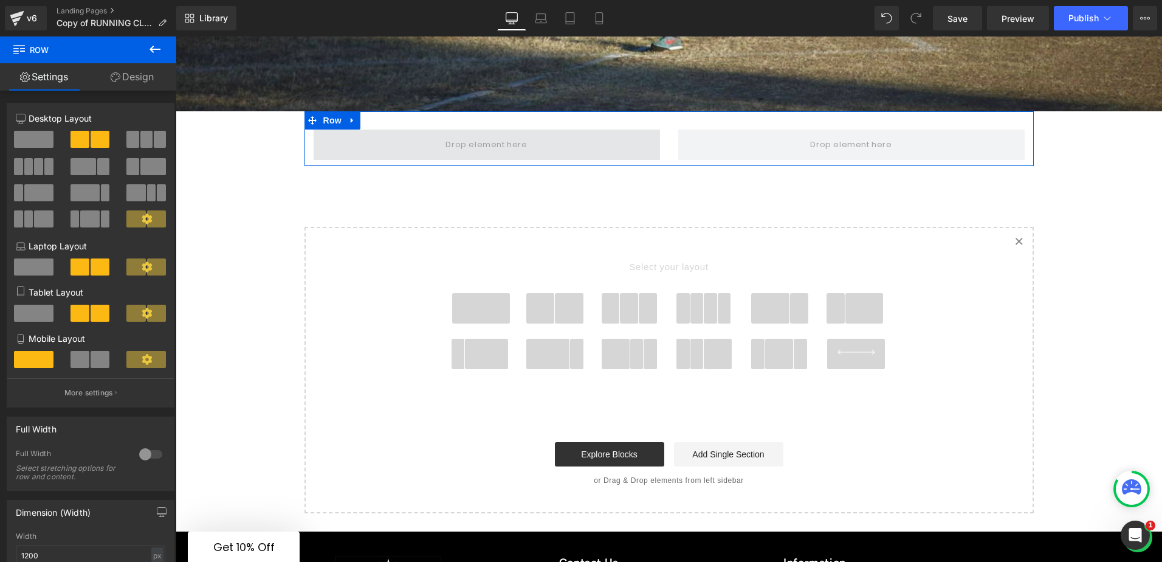
click at [472, 134] on span at bounding box center [486, 144] width 90 height 20
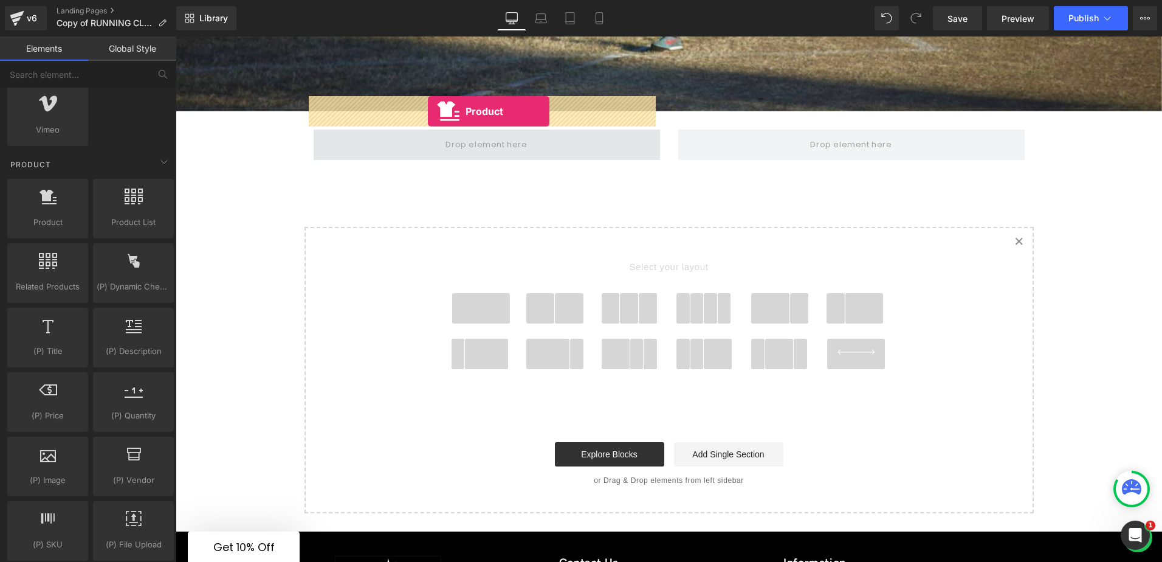
drag, startPoint x: 230, startPoint y: 266, endPoint x: 428, endPoint y: 111, distance: 251.2
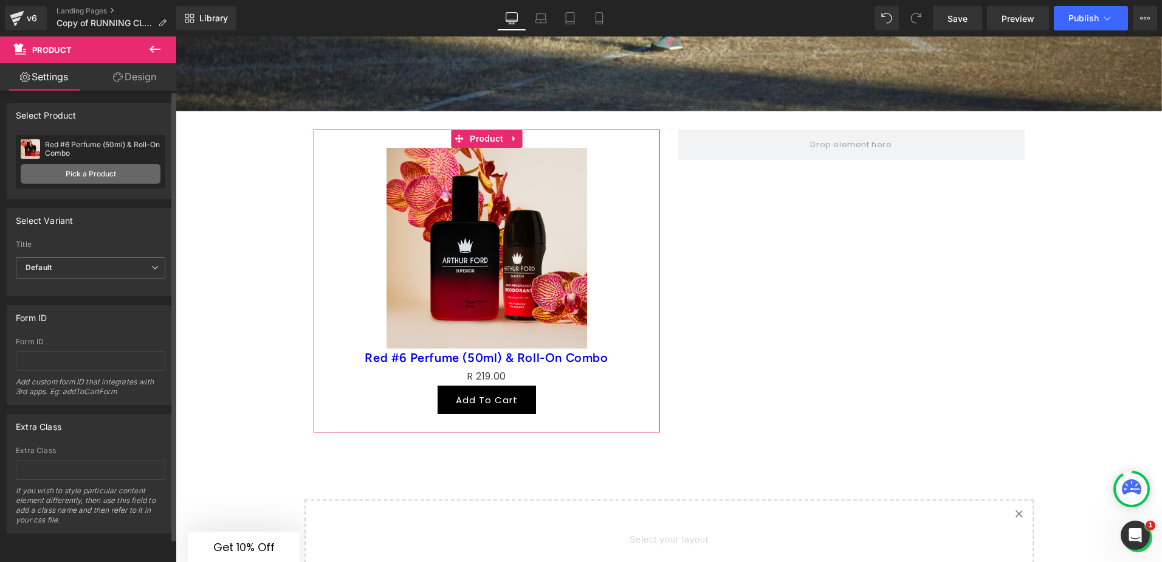
click at [100, 173] on link "Pick a Product" at bounding box center [91, 173] width 140 height 19
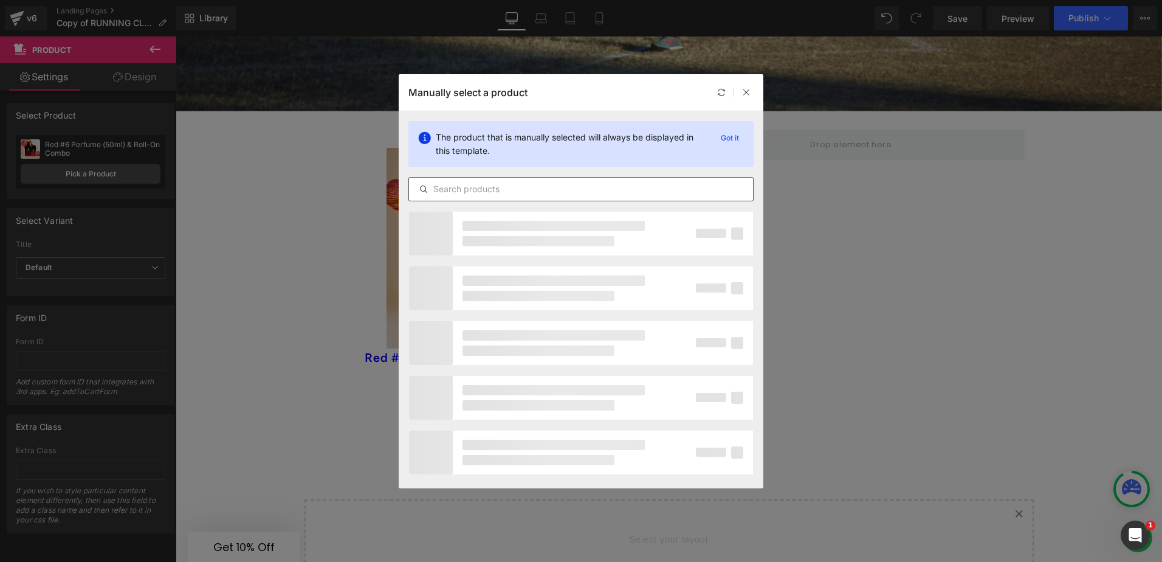
click at [490, 184] on input "text" at bounding box center [581, 189] width 344 height 15
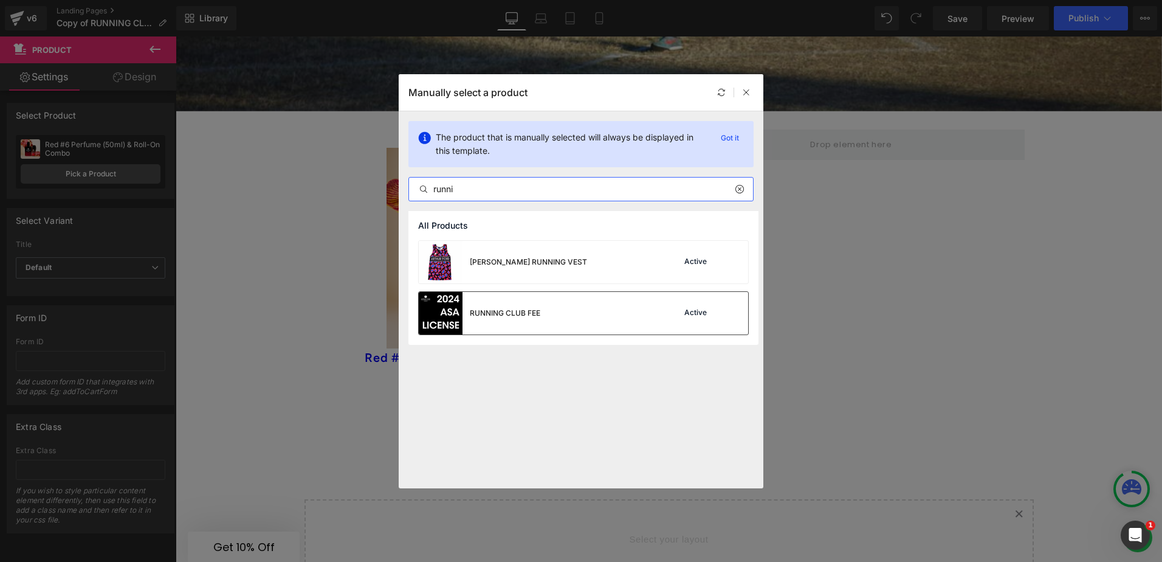
type input "runni"
click at [557, 312] on div "RUNNING CLUB FEE Active" at bounding box center [583, 313] width 329 height 43
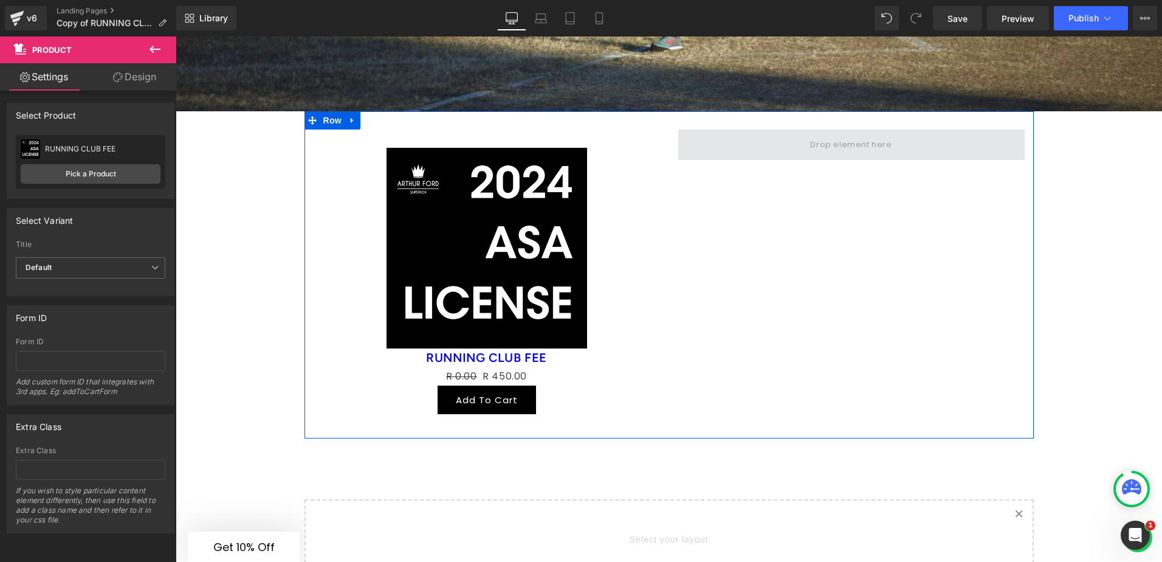
click at [791, 129] on span at bounding box center [851, 144] width 346 height 30
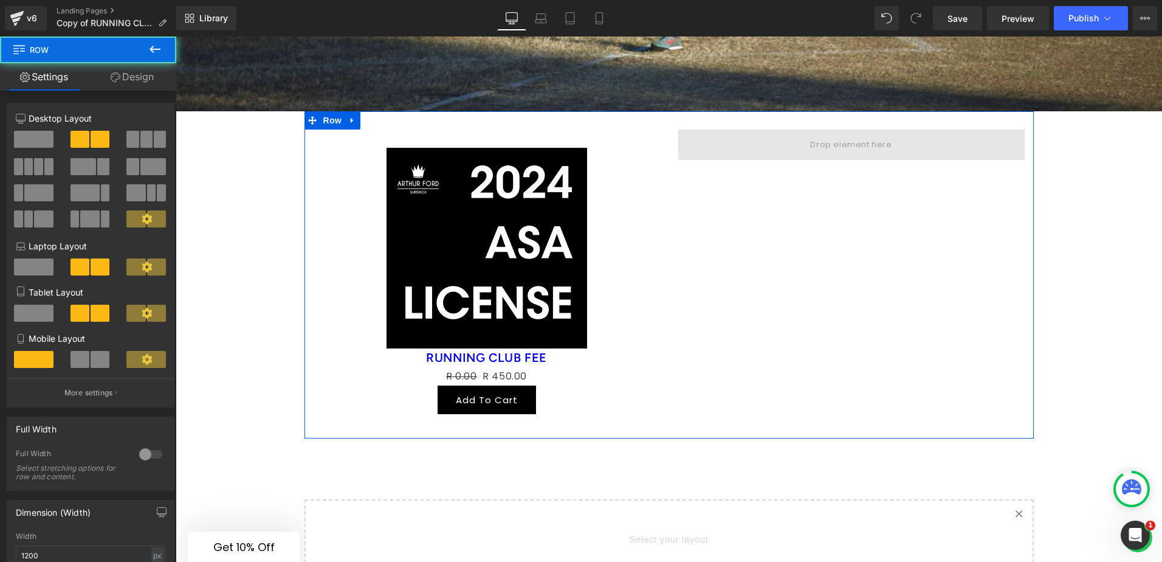
click at [717, 129] on span at bounding box center [851, 144] width 346 height 30
click at [806, 134] on span at bounding box center [851, 144] width 90 height 20
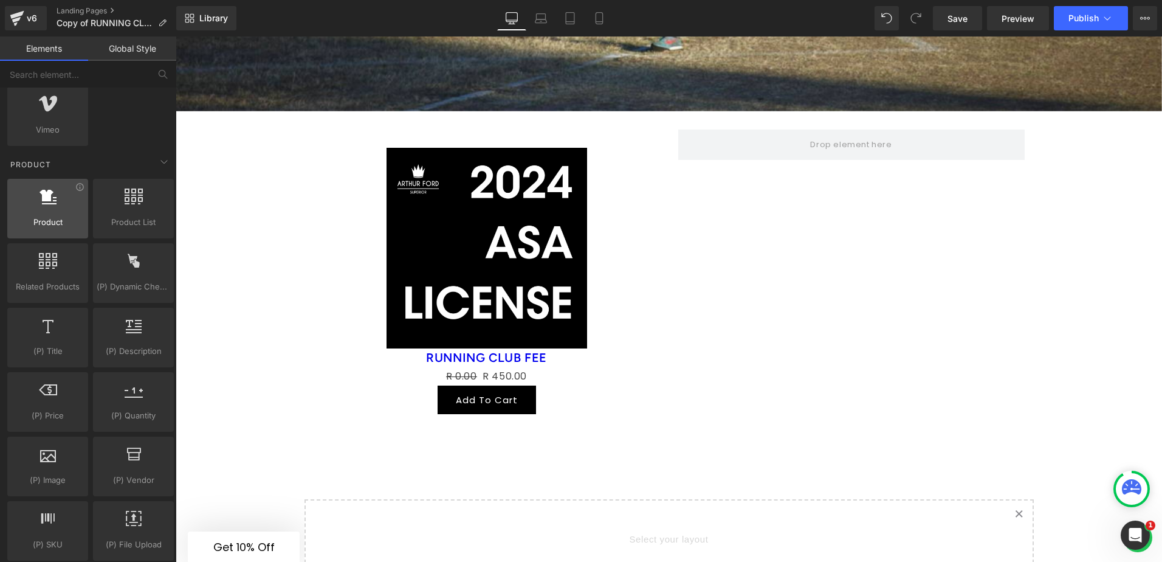
click at [51, 207] on div at bounding box center [48, 201] width 74 height 27
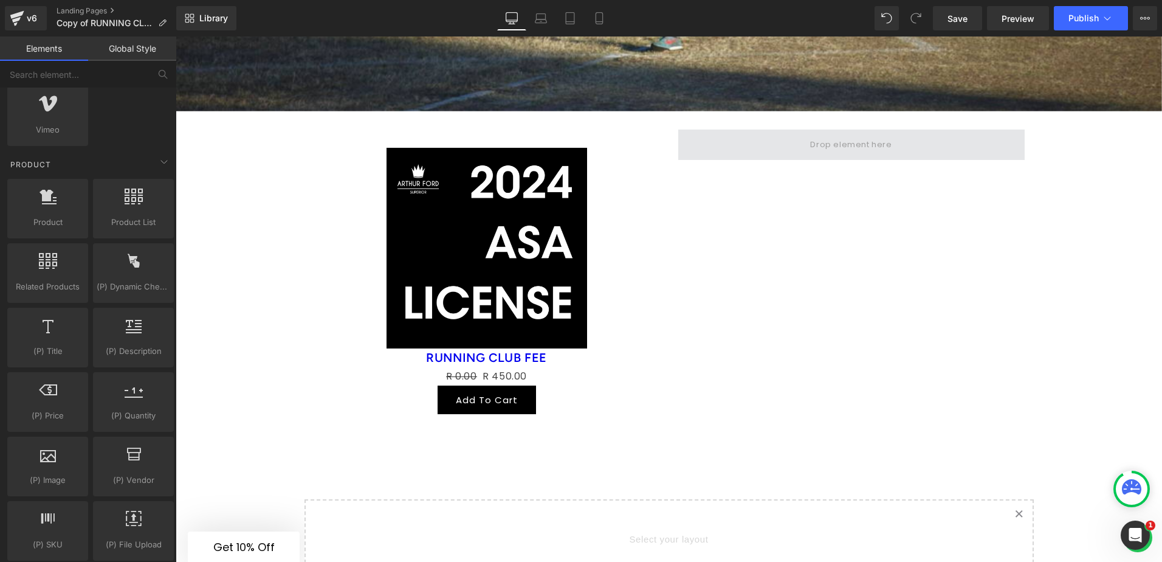
click at [712, 129] on span at bounding box center [851, 144] width 346 height 30
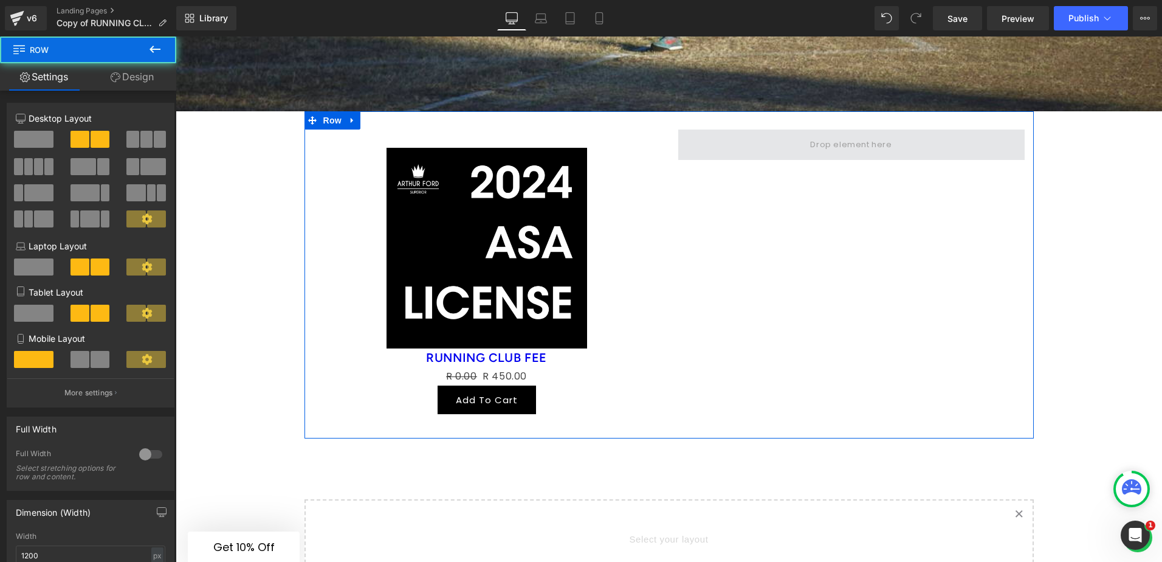
click at [797, 129] on span at bounding box center [851, 144] width 346 height 30
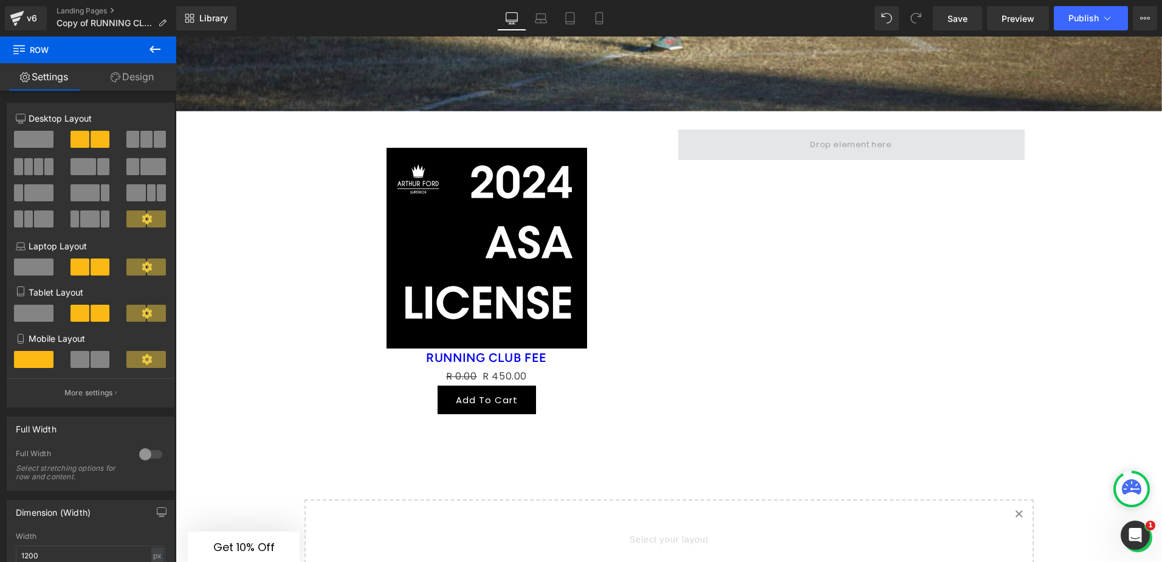
drag, startPoint x: 797, startPoint y: 114, endPoint x: 774, endPoint y: 113, distance: 22.5
click at [774, 129] on span at bounding box center [851, 144] width 346 height 30
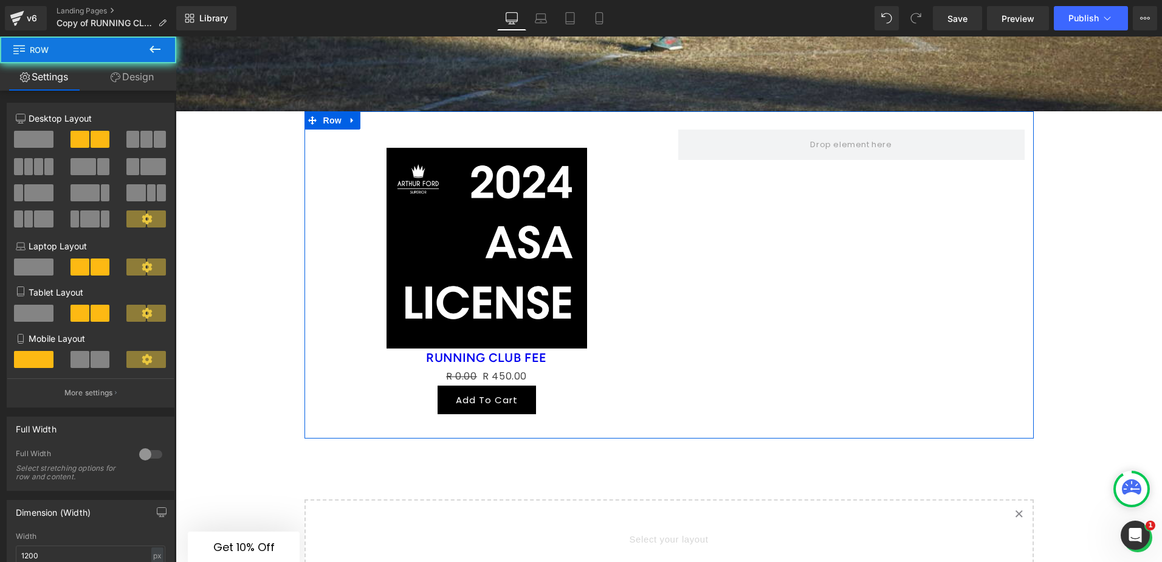
click at [673, 223] on div "Sale Off (P) Image RUNNING CLUB FEE (P) Title R 0.00 R 450.00 (P) Price Add To …" at bounding box center [669, 274] width 729 height 327
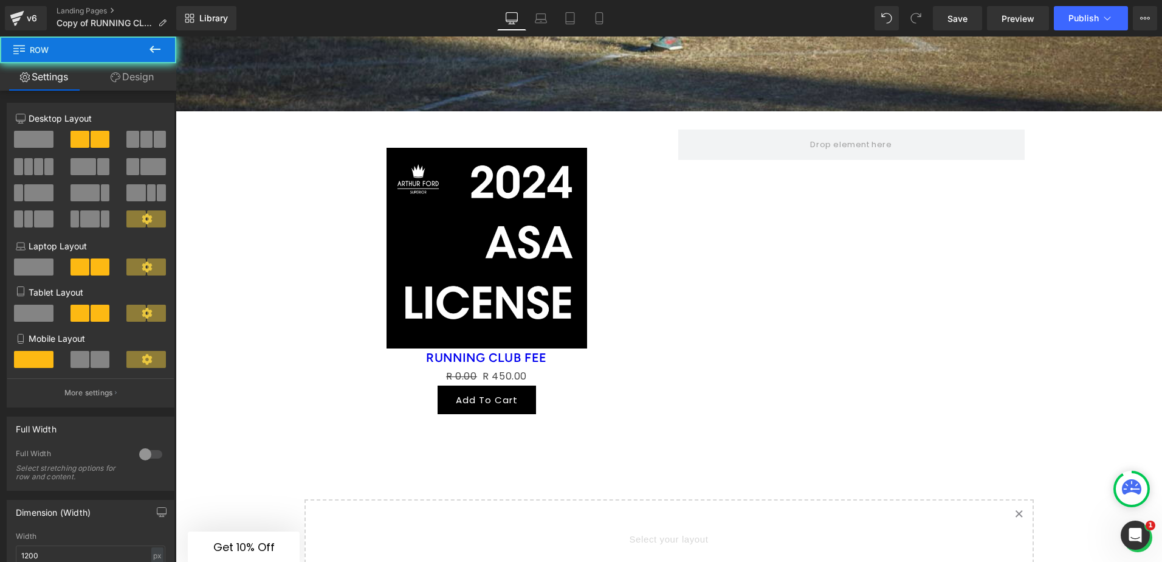
click at [458, 244] on icon at bounding box center [461, 247] width 7 height 7
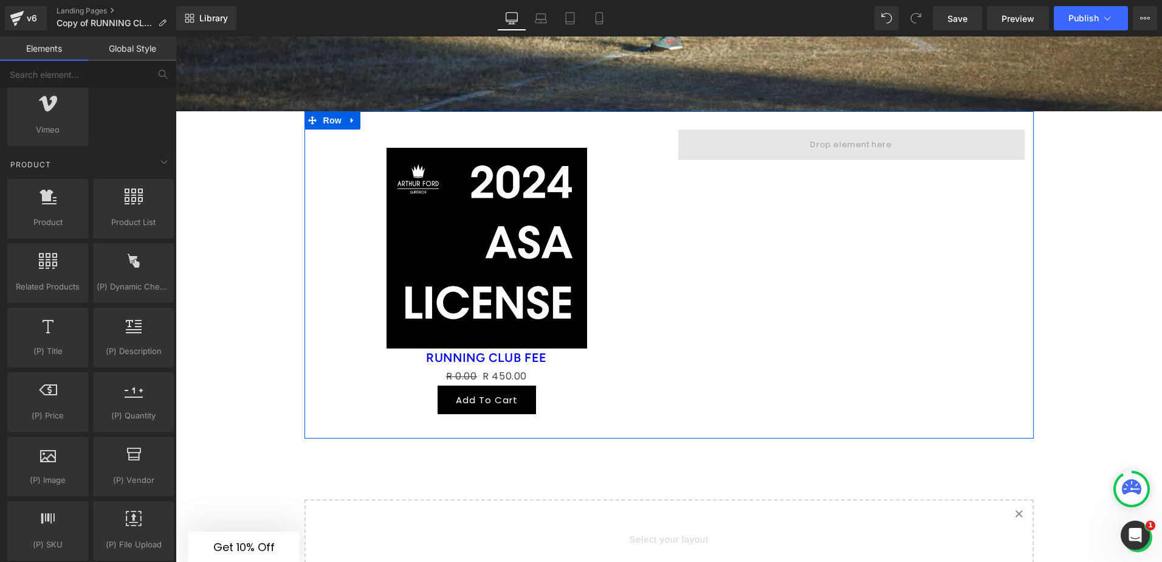
click at [810, 134] on span at bounding box center [851, 144] width 90 height 20
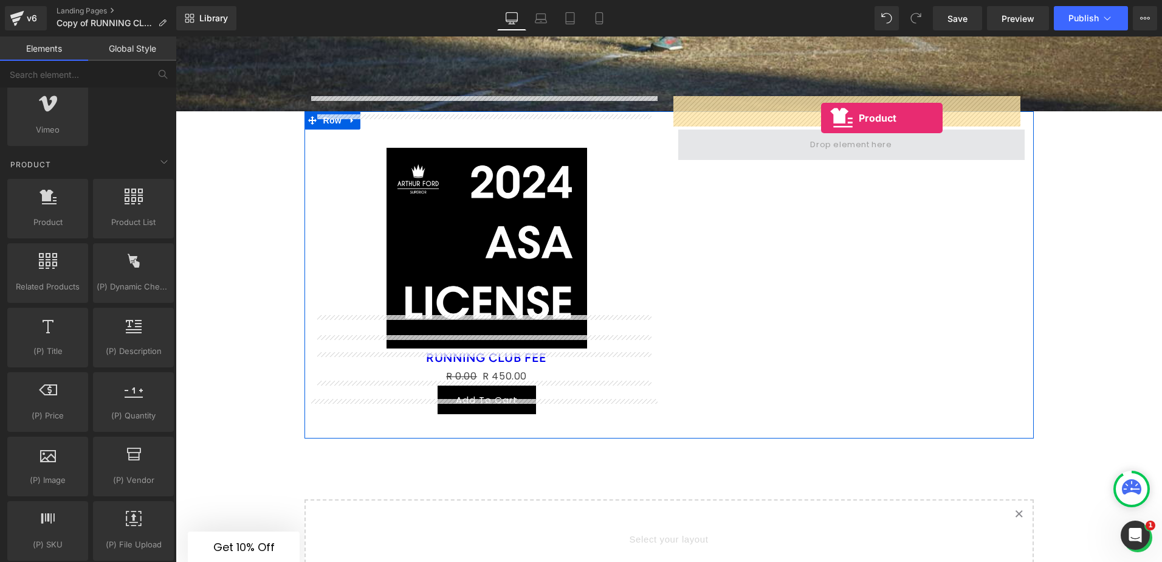
drag, startPoint x: 227, startPoint y: 256, endPoint x: 821, endPoint y: 118, distance: 610.4
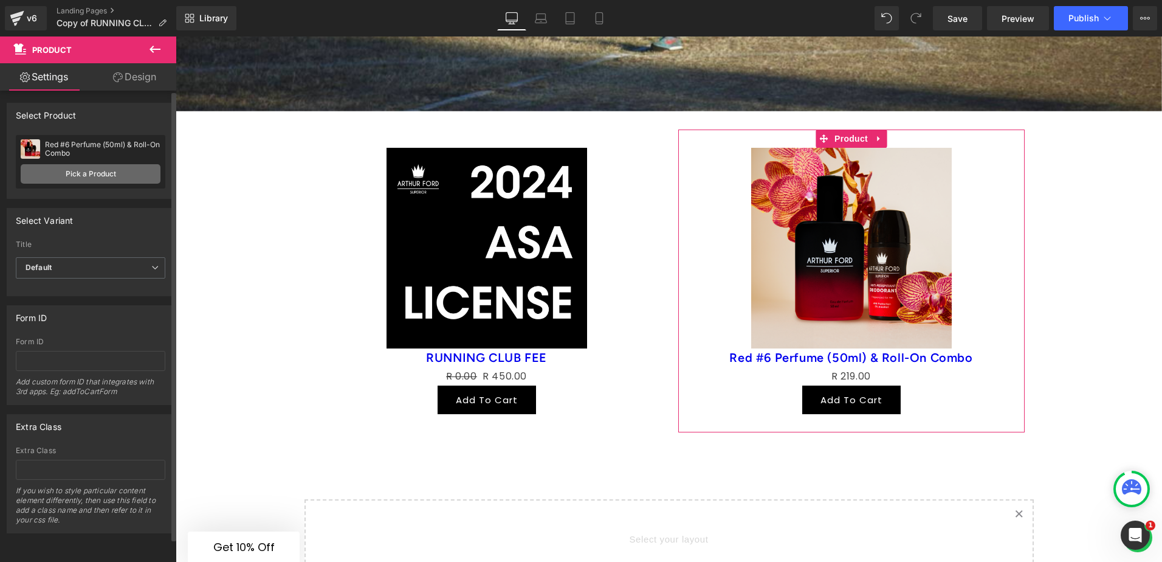
click at [108, 174] on link "Pick a Product" at bounding box center [91, 173] width 140 height 19
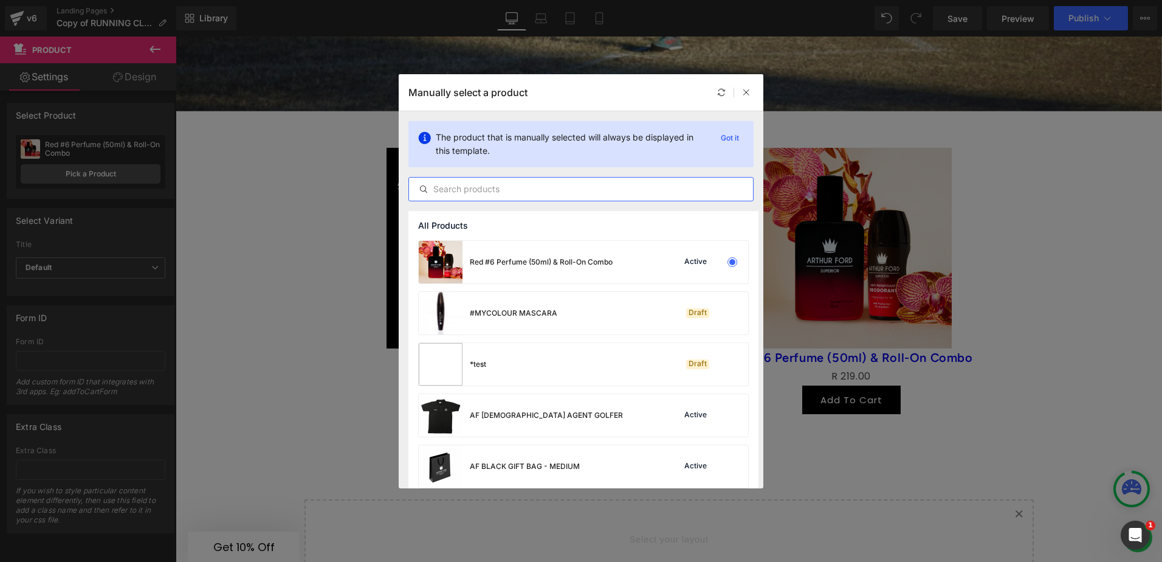
click at [463, 192] on input "text" at bounding box center [581, 189] width 344 height 15
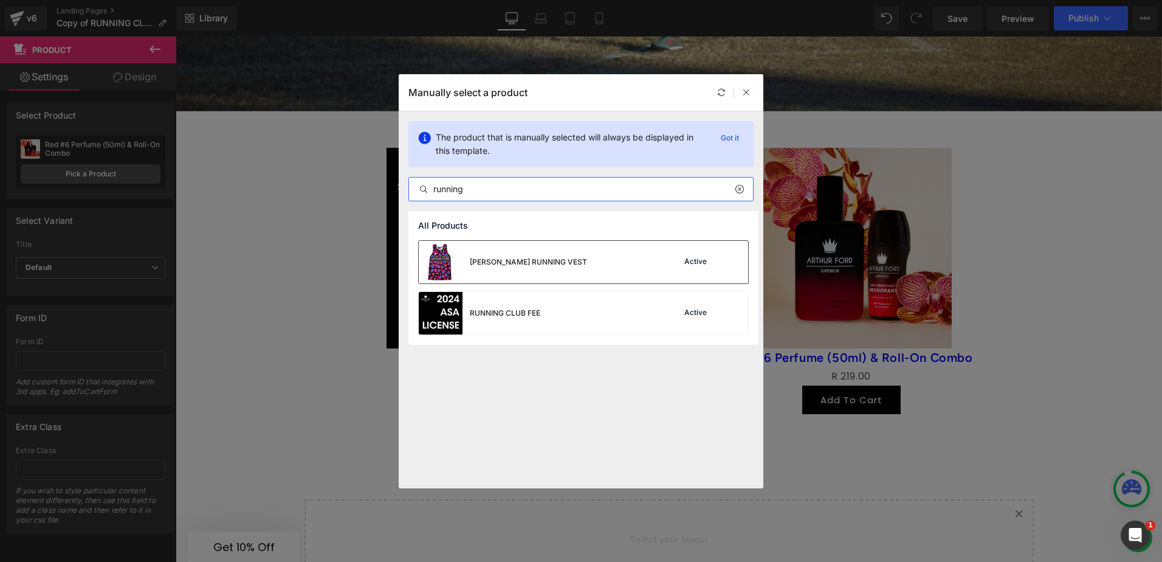
type input "running"
click at [536, 255] on div "[PERSON_NAME] RUNNING VEST" at bounding box center [503, 262] width 168 height 43
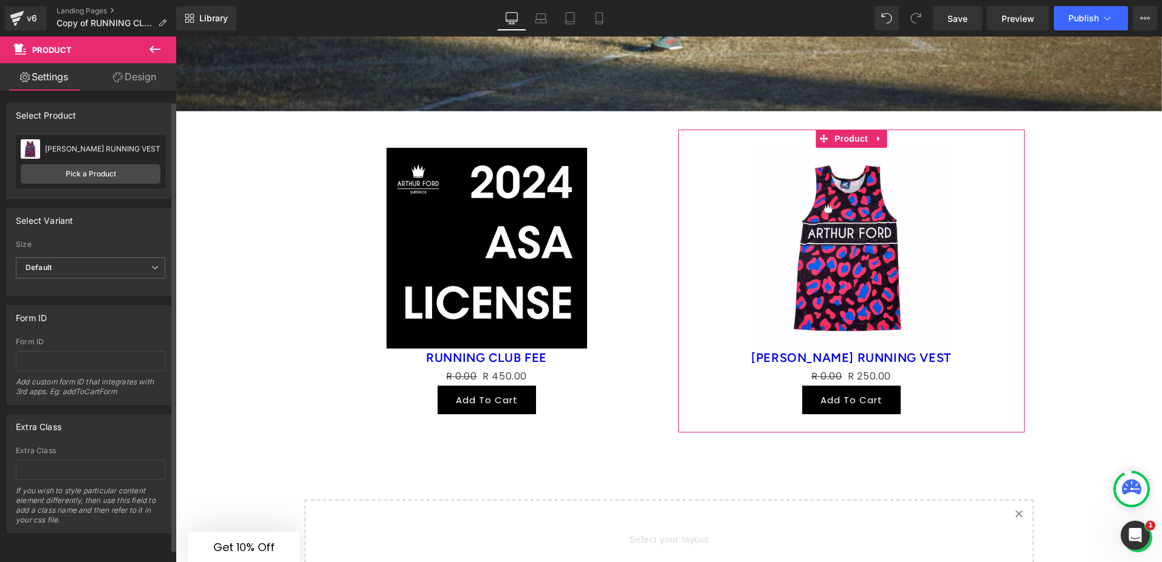
scroll to position [0, 0]
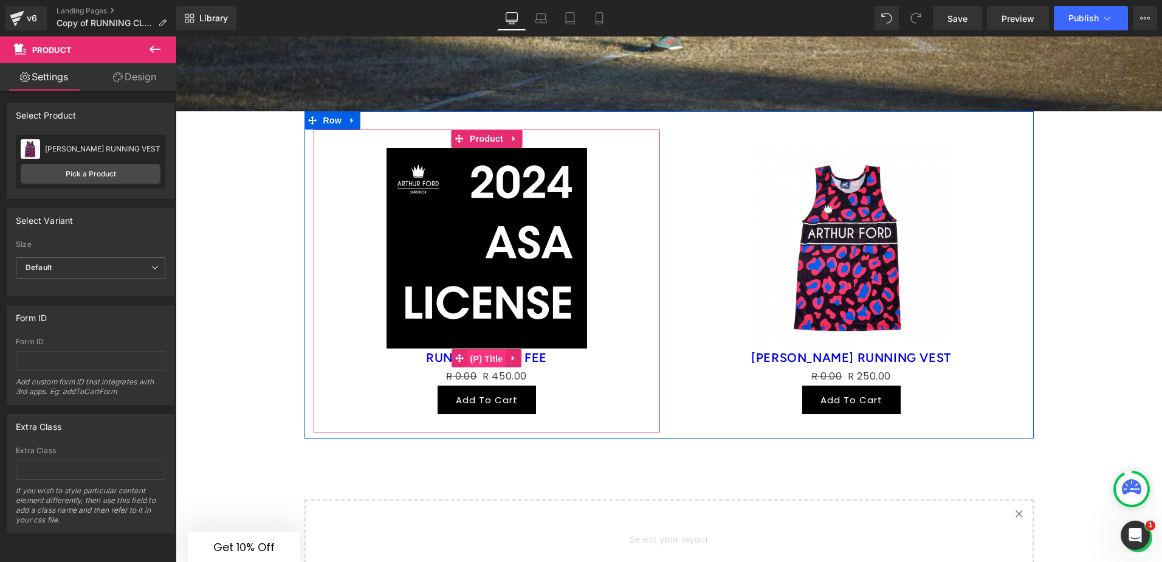
click at [496, 349] on span "(P) Title" at bounding box center [486, 358] width 39 height 18
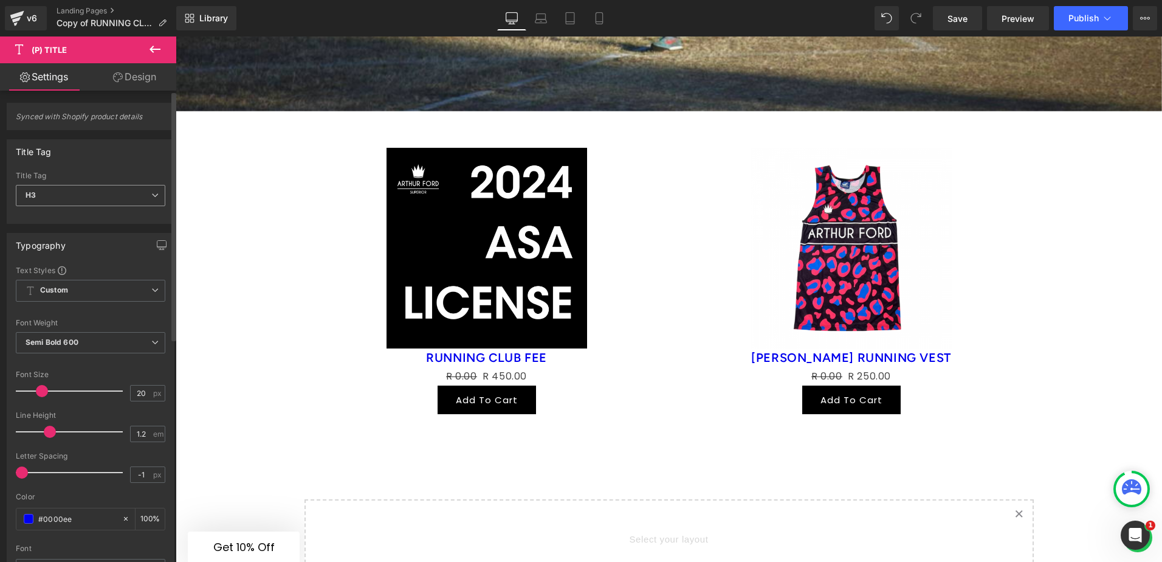
click at [64, 190] on span "H3" at bounding box center [91, 195] width 150 height 21
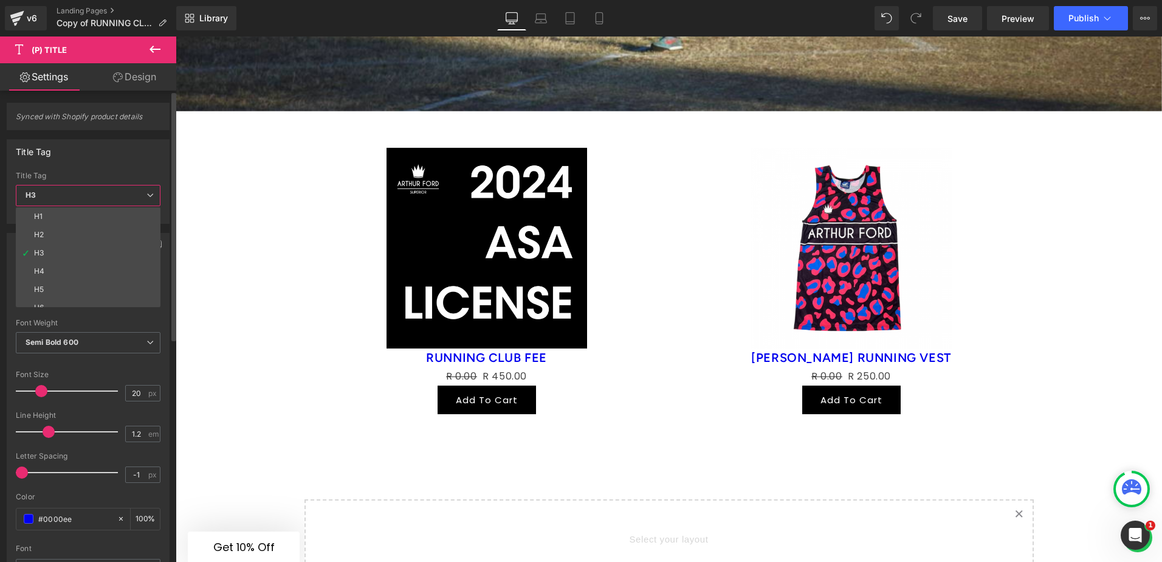
click at [64, 190] on span "H3" at bounding box center [88, 195] width 145 height 21
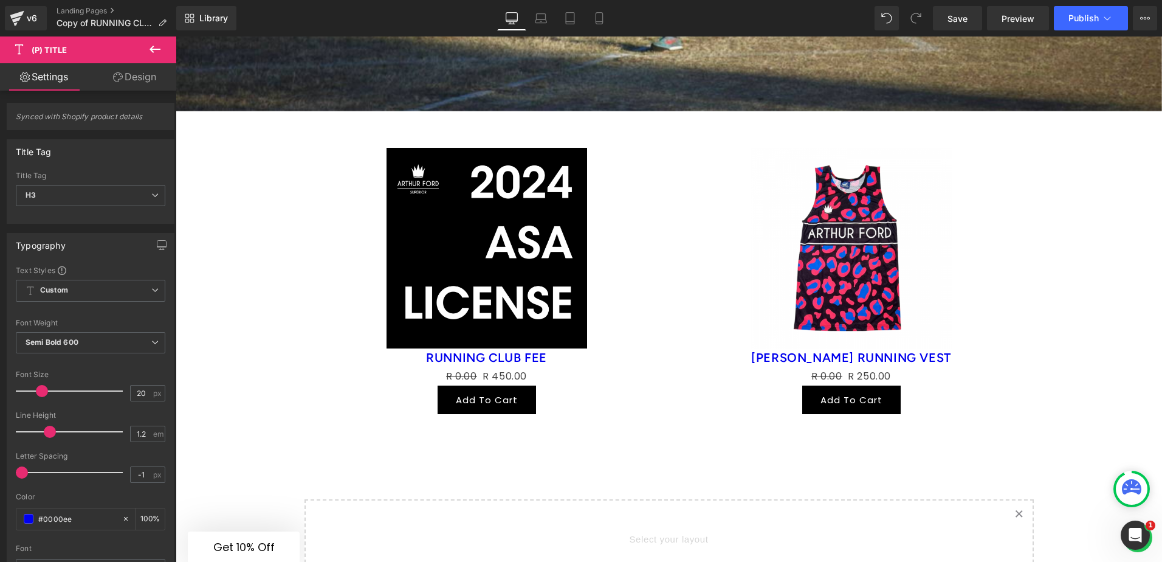
click at [137, 80] on link "Design" at bounding box center [135, 76] width 88 height 27
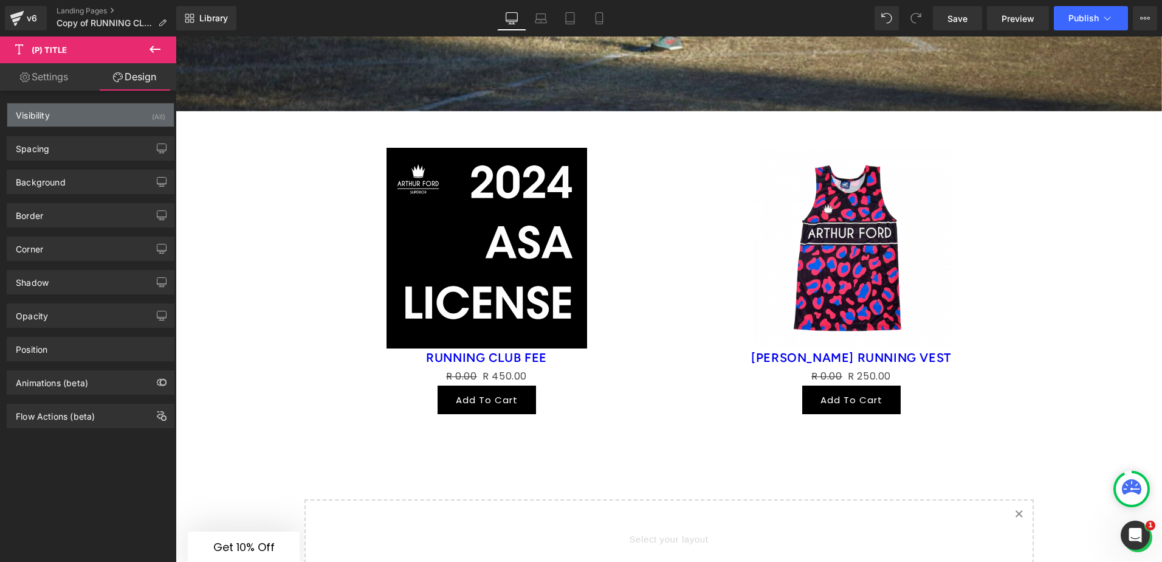
click at [87, 113] on div "Visibility (All)" at bounding box center [90, 114] width 167 height 23
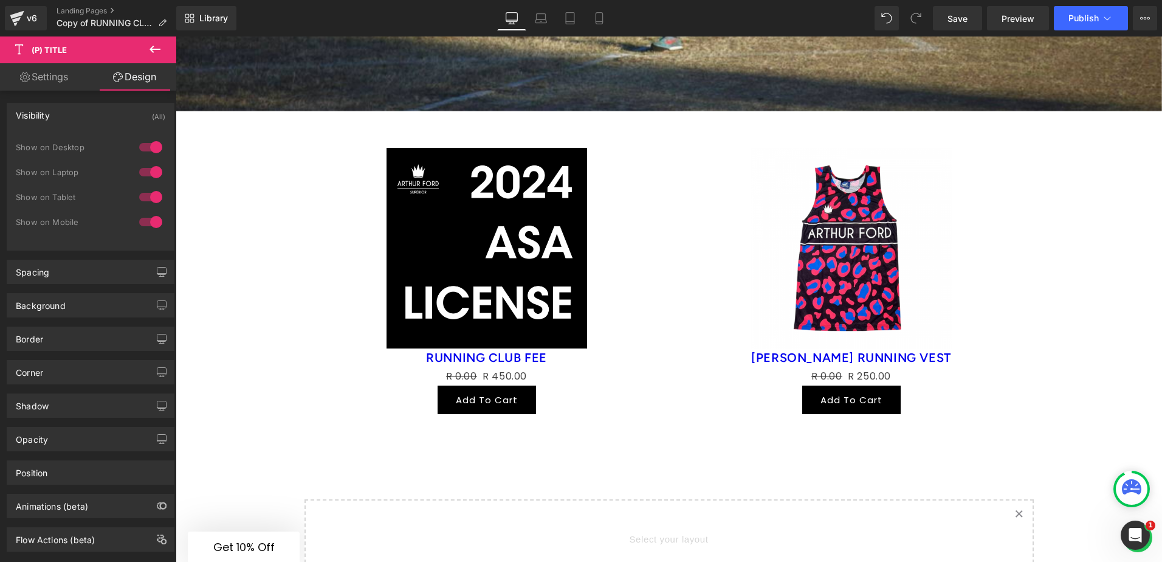
click at [87, 113] on div "Visibility (All)" at bounding box center [90, 114] width 167 height 23
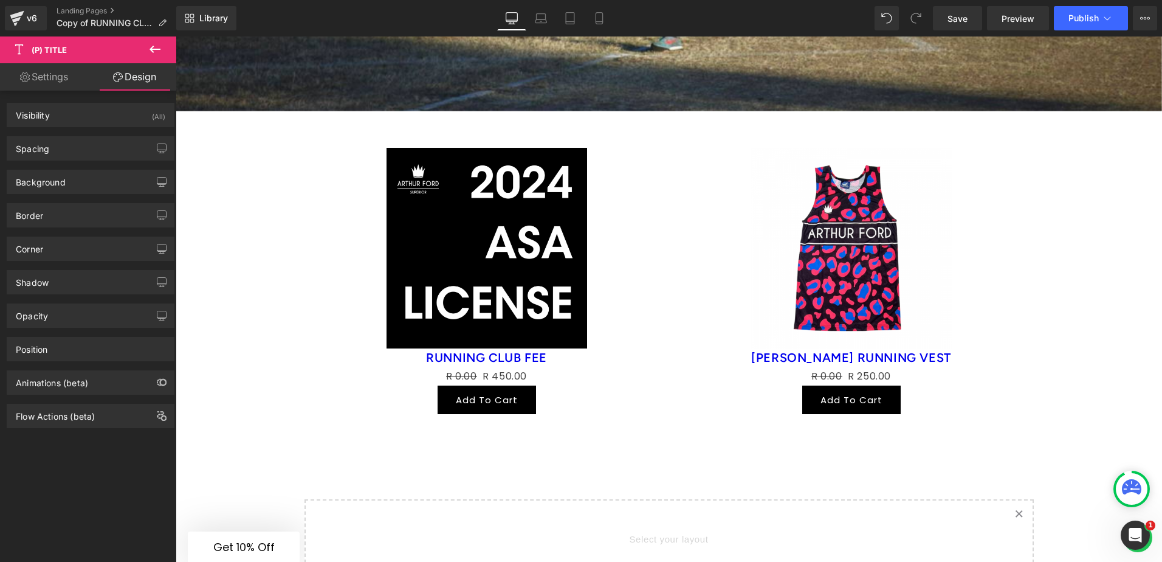
click at [52, 81] on link "Settings" at bounding box center [44, 76] width 88 height 27
type input "100"
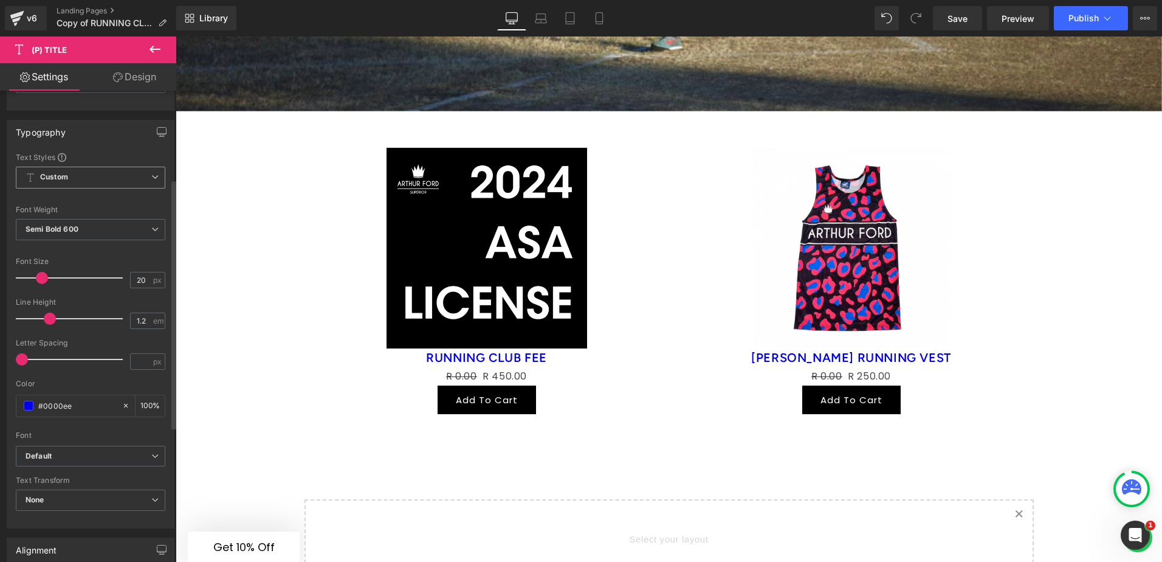
scroll to position [61, 0]
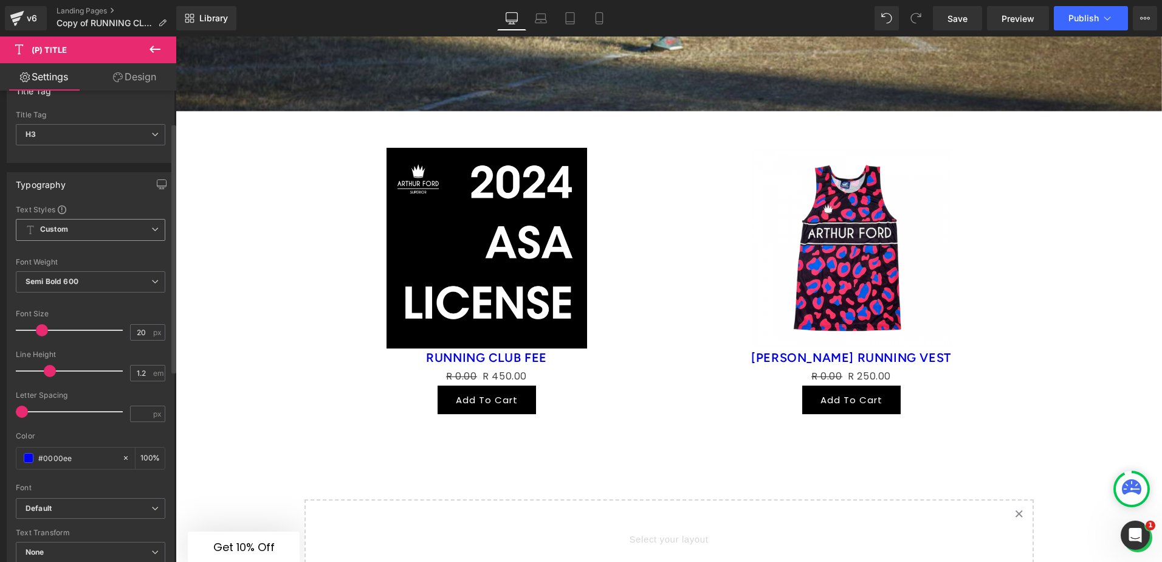
click at [99, 224] on span "Custom Setup Global Style" at bounding box center [91, 230] width 150 height 22
click at [99, 224] on span "Custom Setup Global Style" at bounding box center [88, 230] width 145 height 22
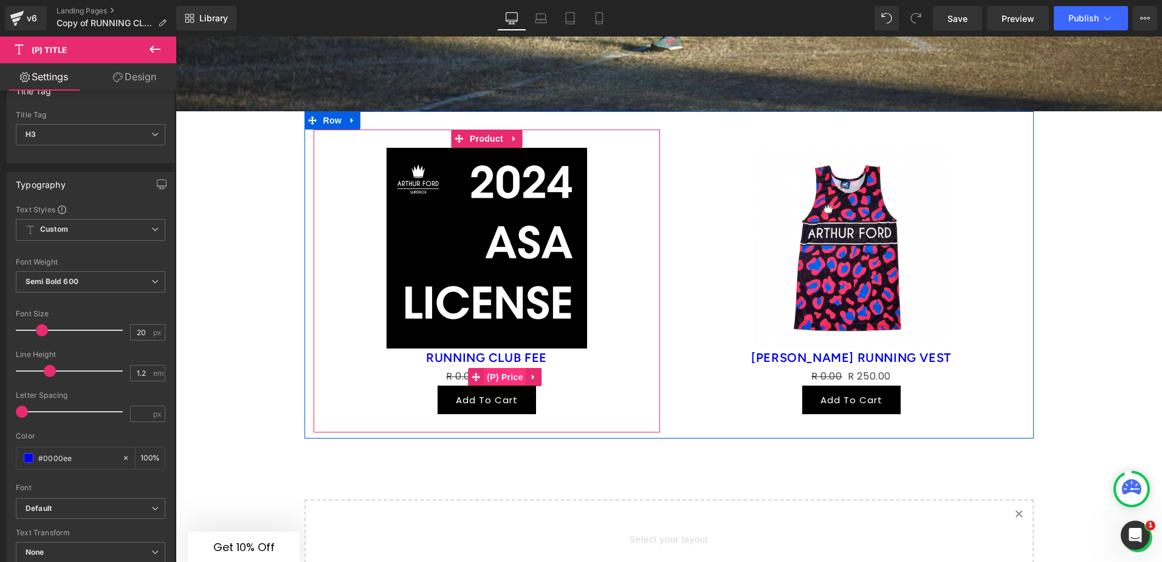
click at [509, 368] on span "(P) Price" at bounding box center [505, 377] width 43 height 18
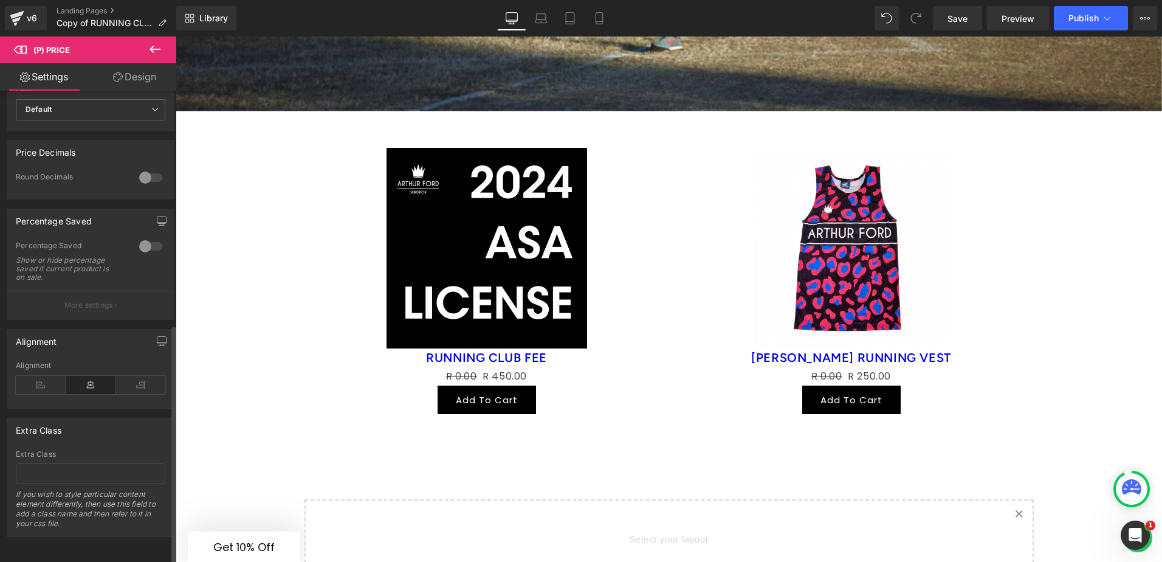
scroll to position [461, 0]
click at [122, 376] on icon at bounding box center [140, 385] width 50 height 18
click at [81, 376] on icon at bounding box center [91, 385] width 50 height 18
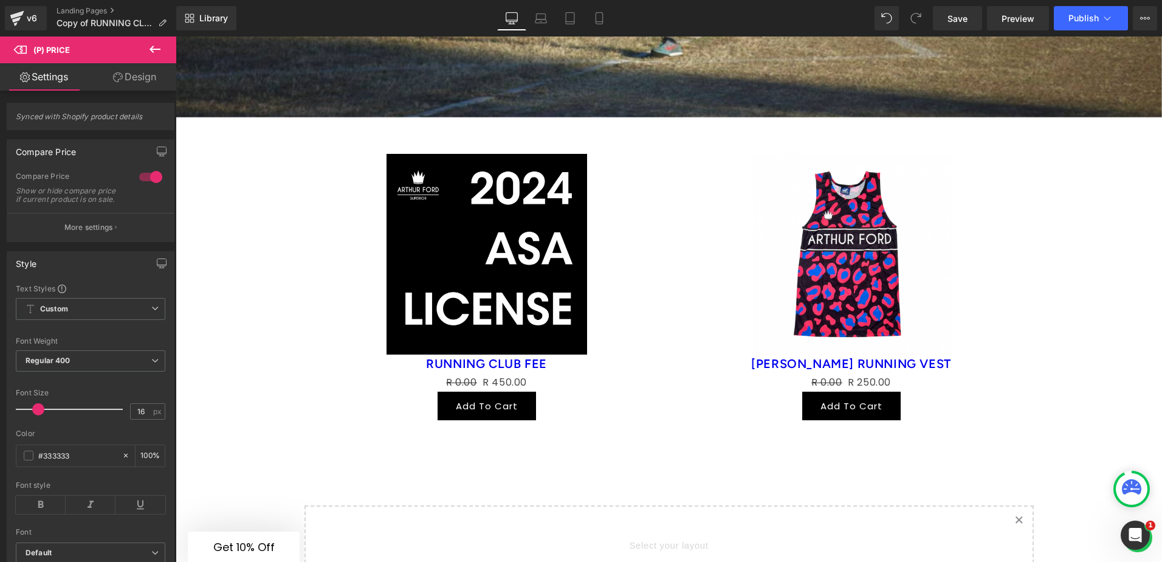
scroll to position [2492, 0]
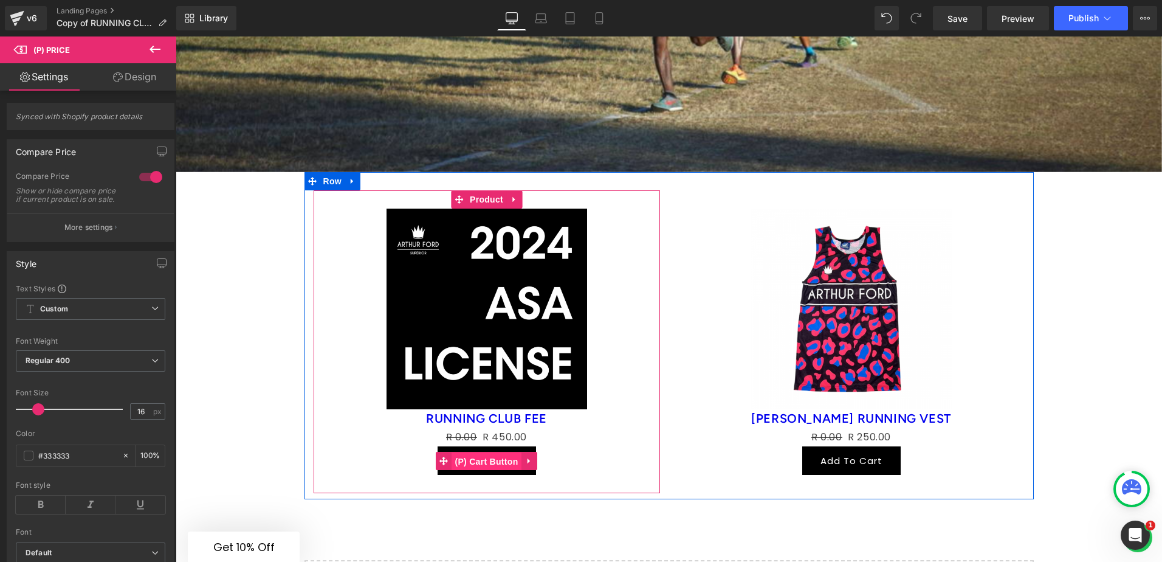
click at [495, 452] on span "(P) Cart Button" at bounding box center [486, 461] width 69 height 18
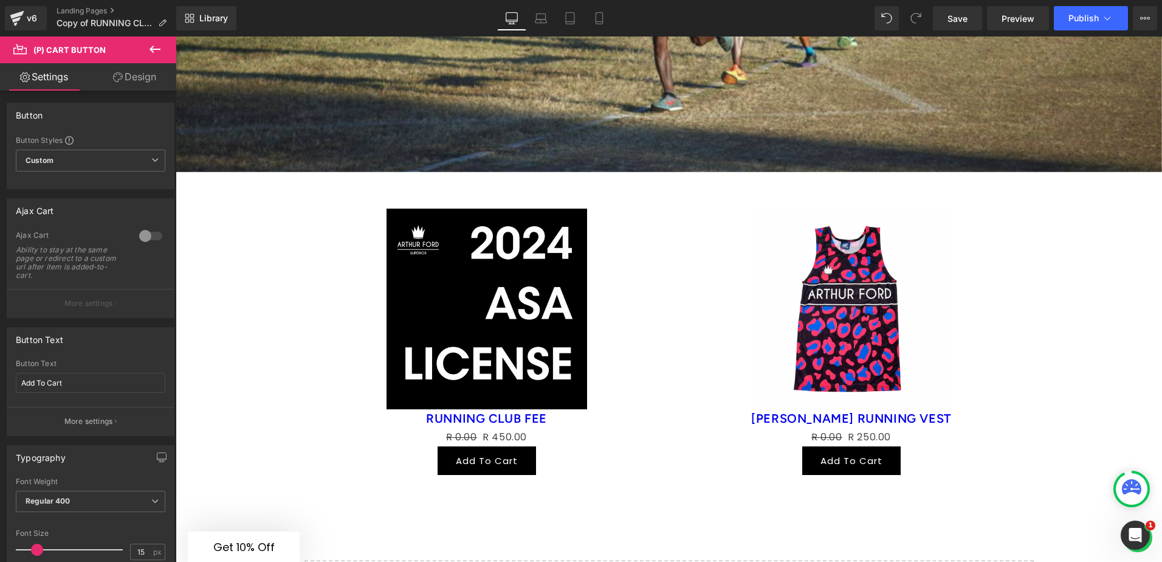
click at [122, 73] on link "Design" at bounding box center [135, 76] width 88 height 27
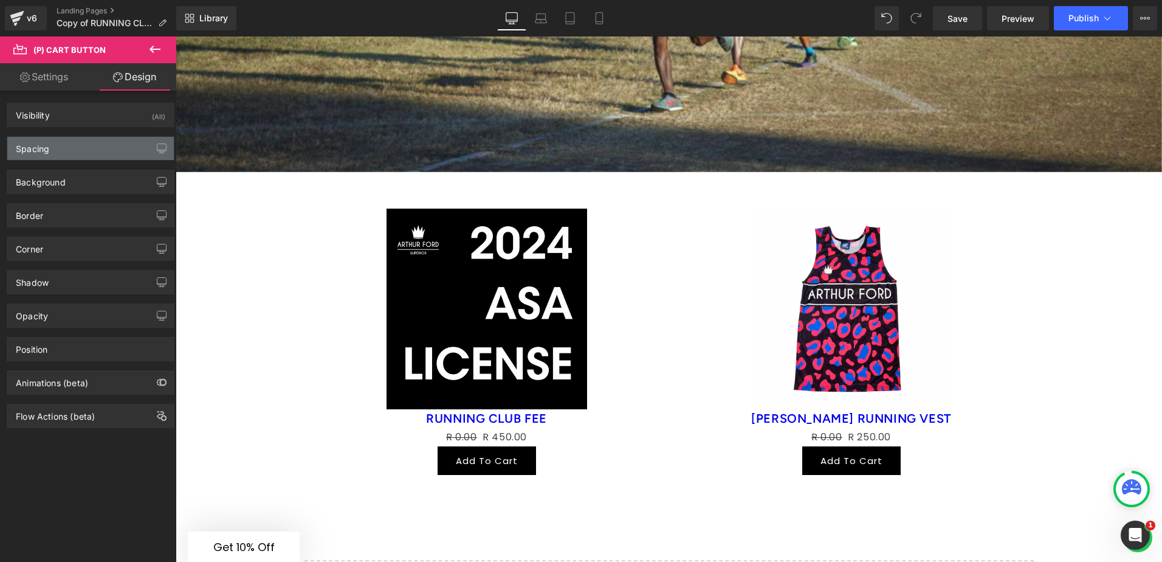
click at [70, 143] on div "Spacing" at bounding box center [90, 148] width 167 height 23
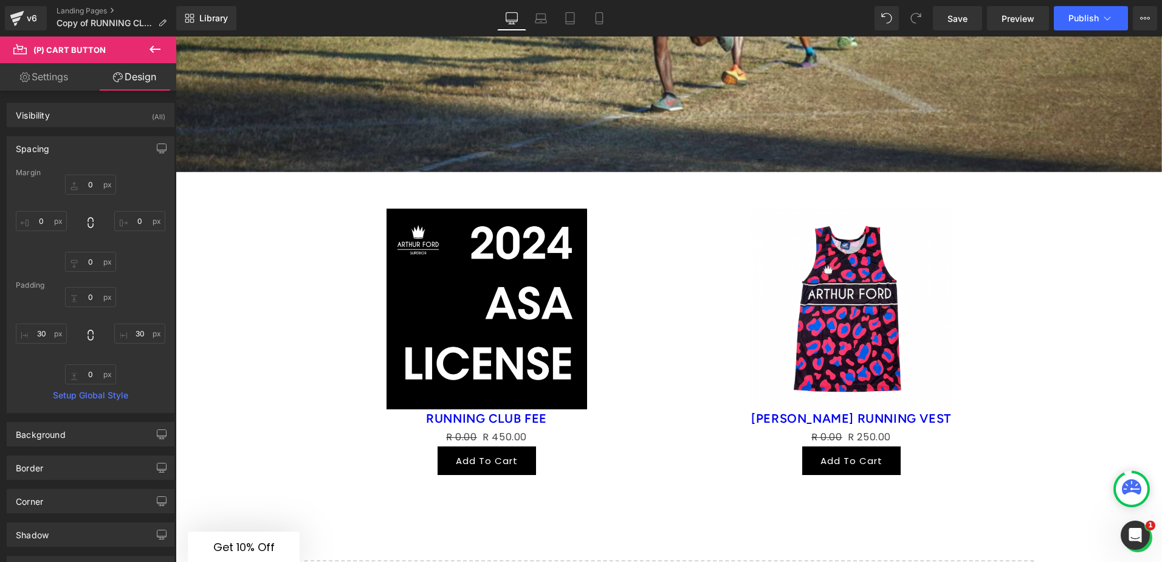
click at [76, 145] on div "Spacing" at bounding box center [90, 148] width 167 height 23
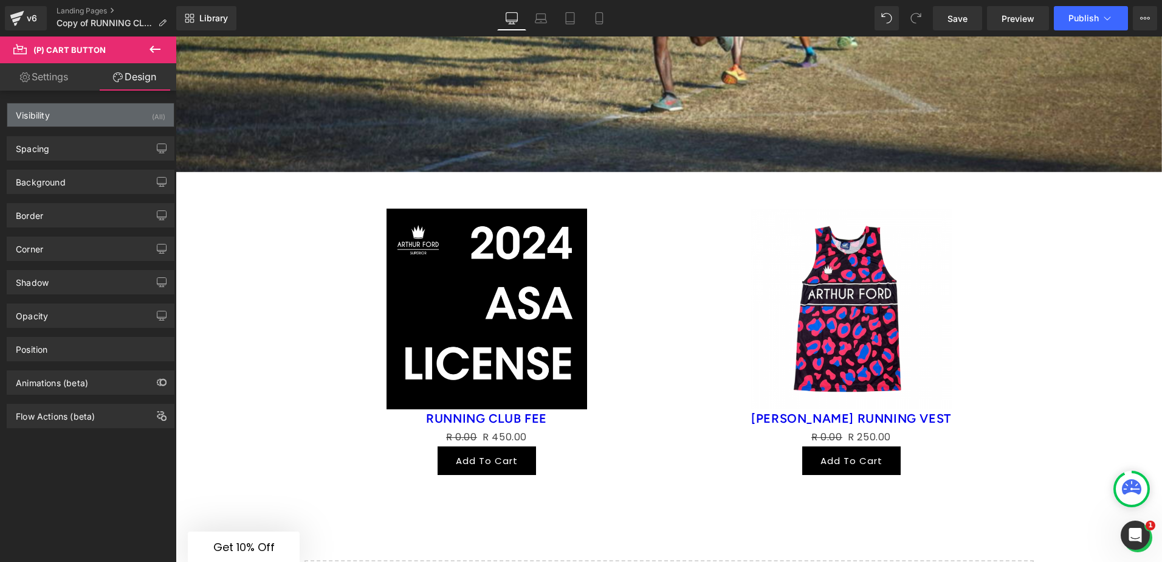
click at [79, 107] on div "Visibility (All)" at bounding box center [90, 114] width 167 height 23
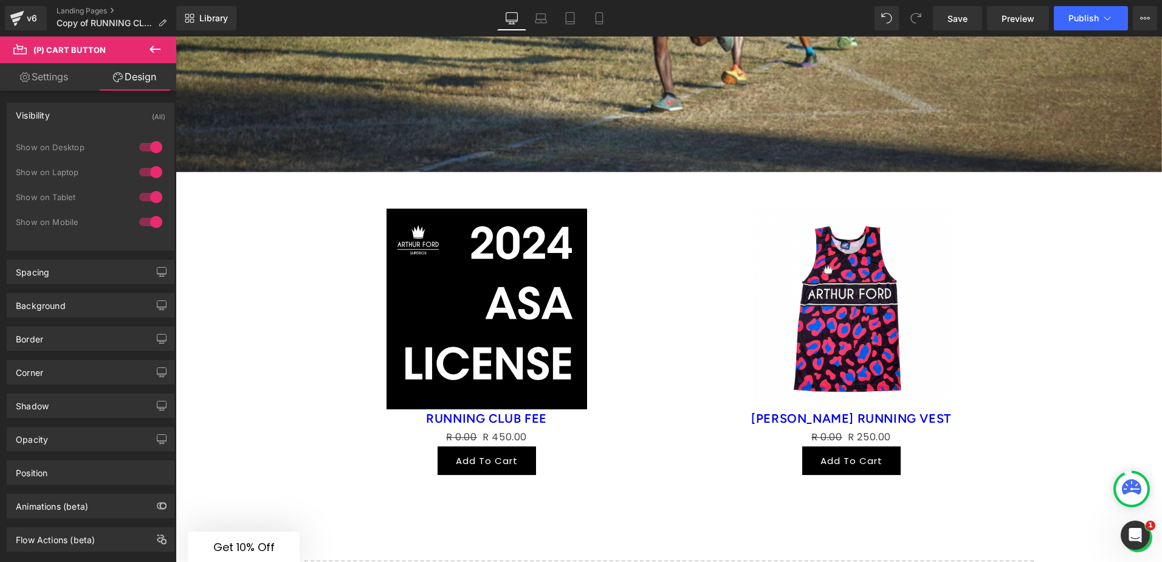
click at [70, 117] on div "Visibility (All)" at bounding box center [90, 114] width 167 height 23
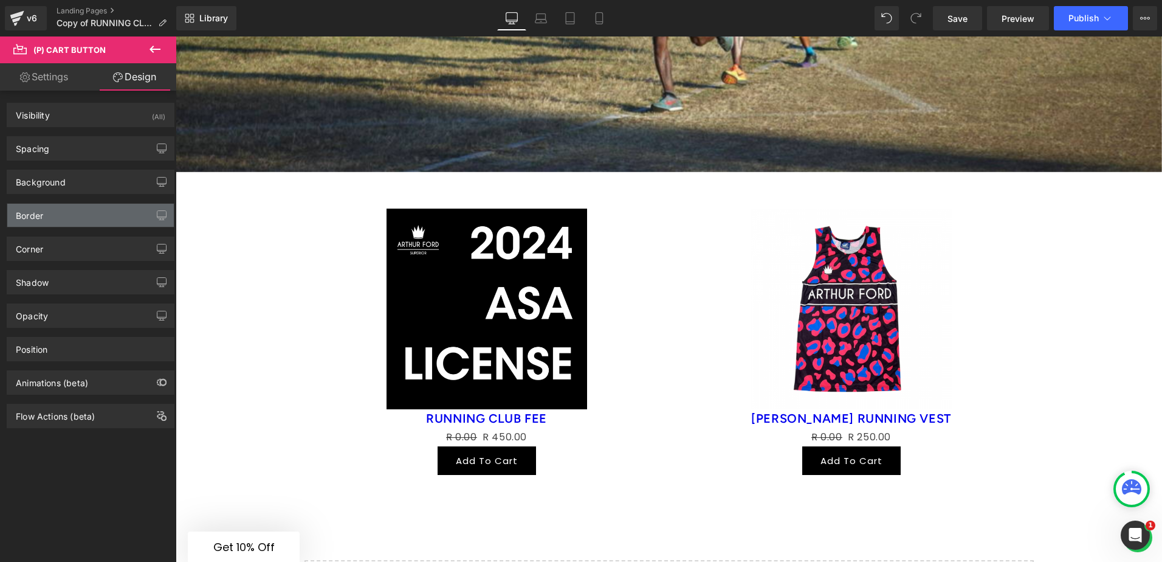
click at [64, 213] on div "Border" at bounding box center [90, 215] width 167 height 23
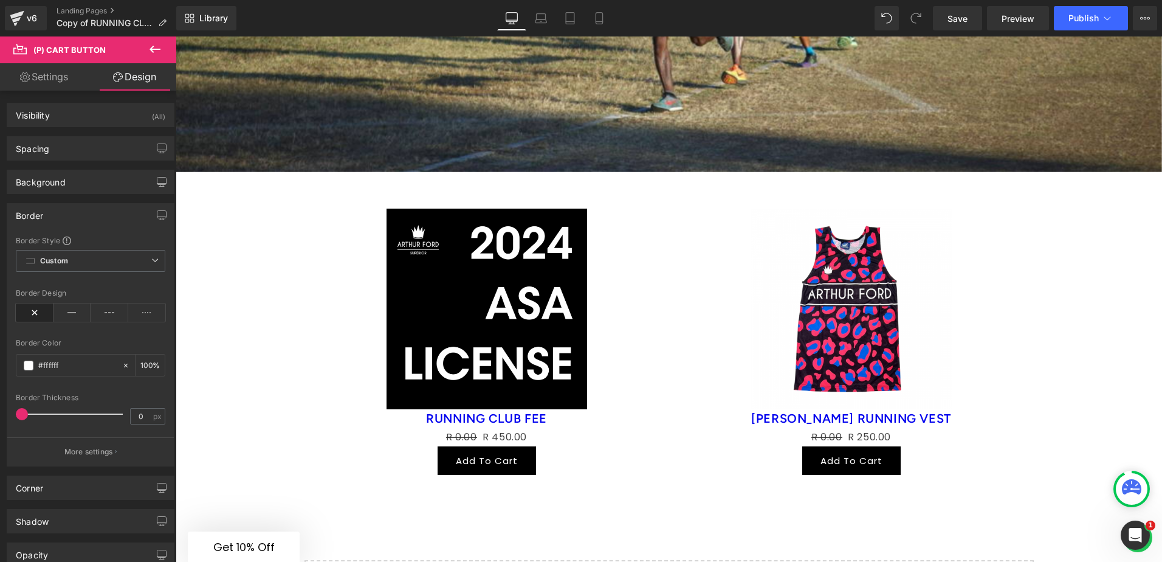
click at [64, 215] on div "Border" at bounding box center [90, 215] width 167 height 23
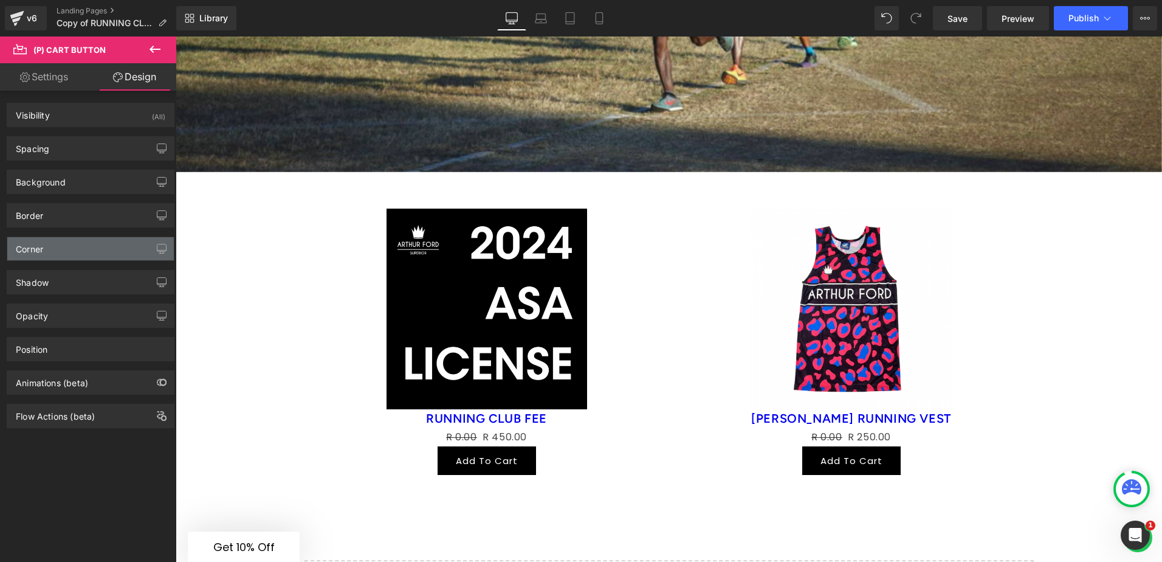
click at [52, 245] on div "Corner" at bounding box center [90, 248] width 167 height 23
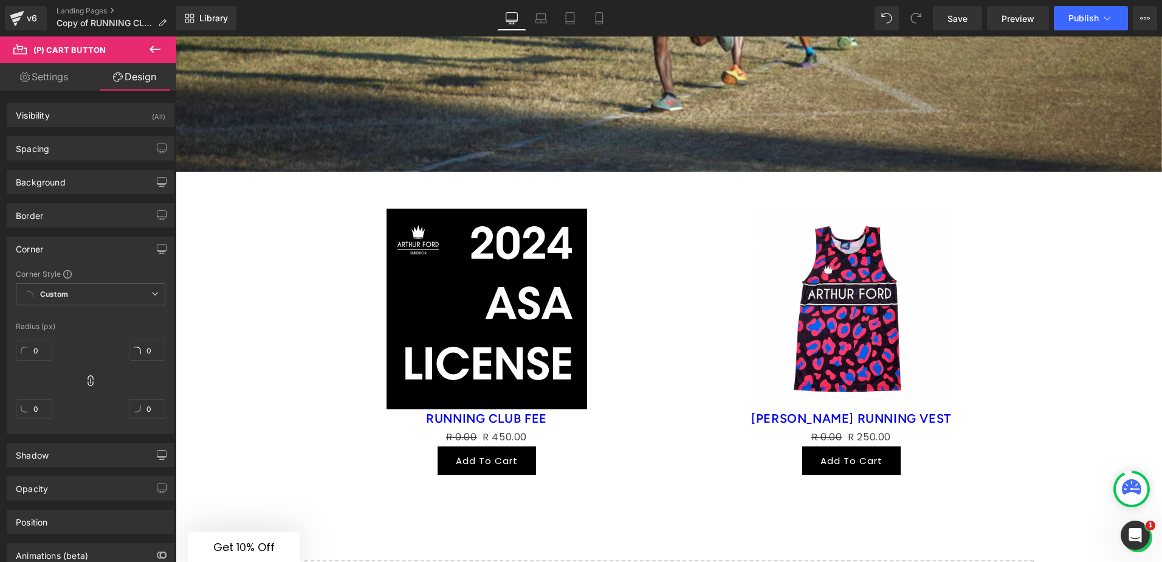
click at [49, 245] on div "Corner" at bounding box center [90, 248] width 167 height 23
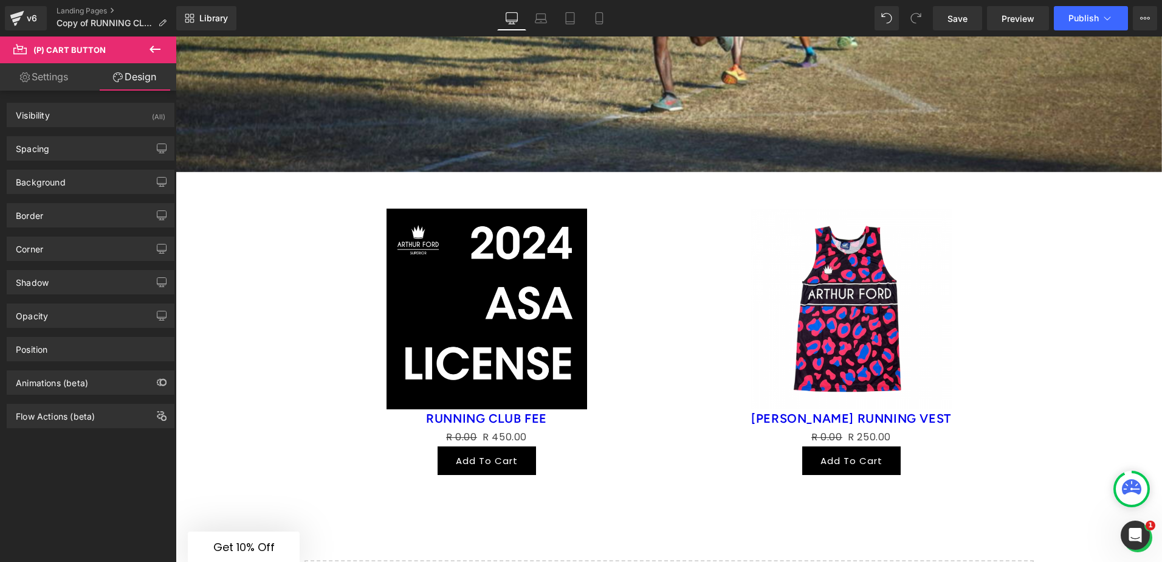
click at [50, 79] on link "Settings" at bounding box center [44, 76] width 88 height 27
type input "100"
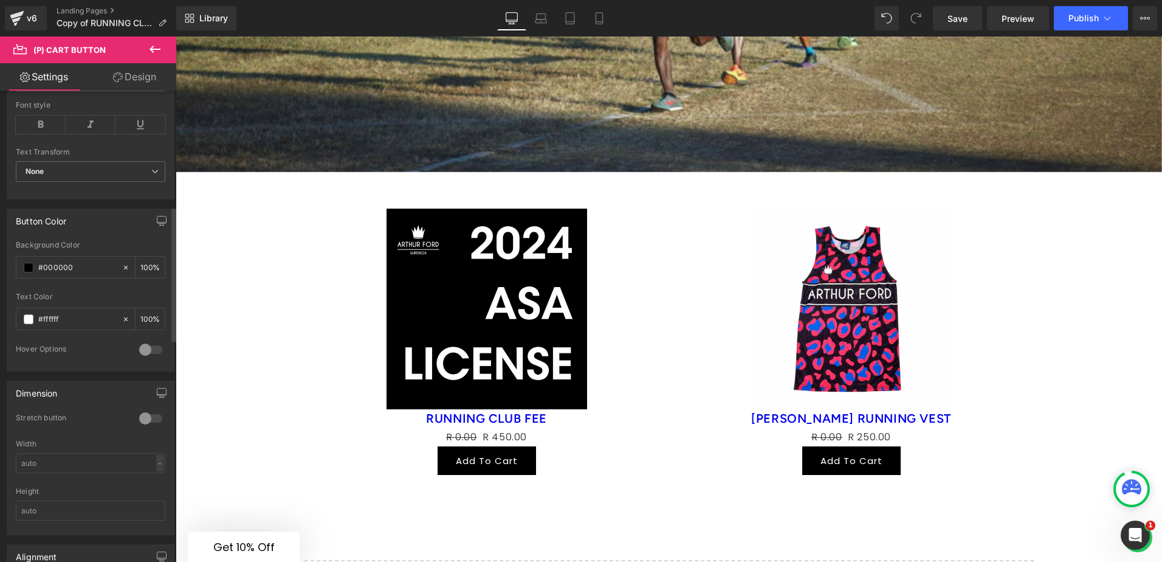
scroll to position [547, 0]
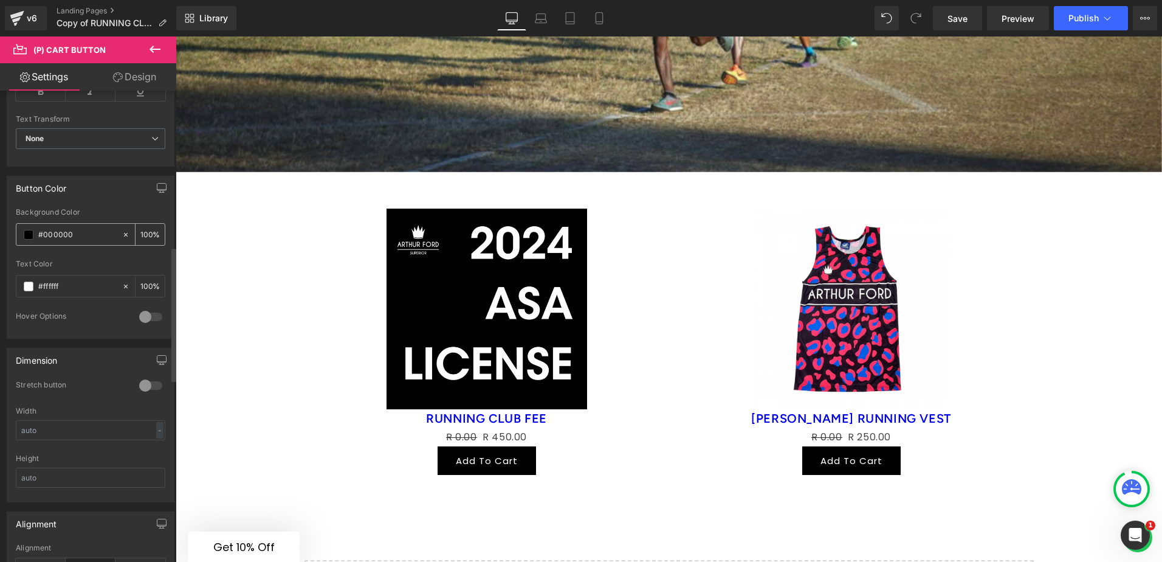
click at [30, 233] on span at bounding box center [29, 235] width 10 height 10
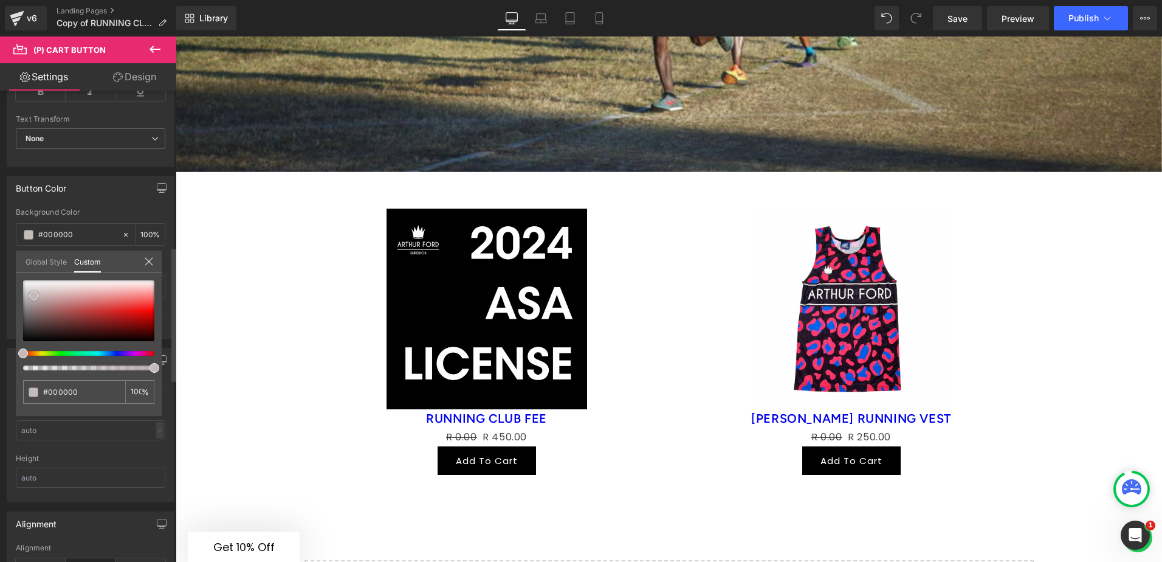
type input "#c4baba"
type input "#d2cfcf"
type input "#f9f9f9"
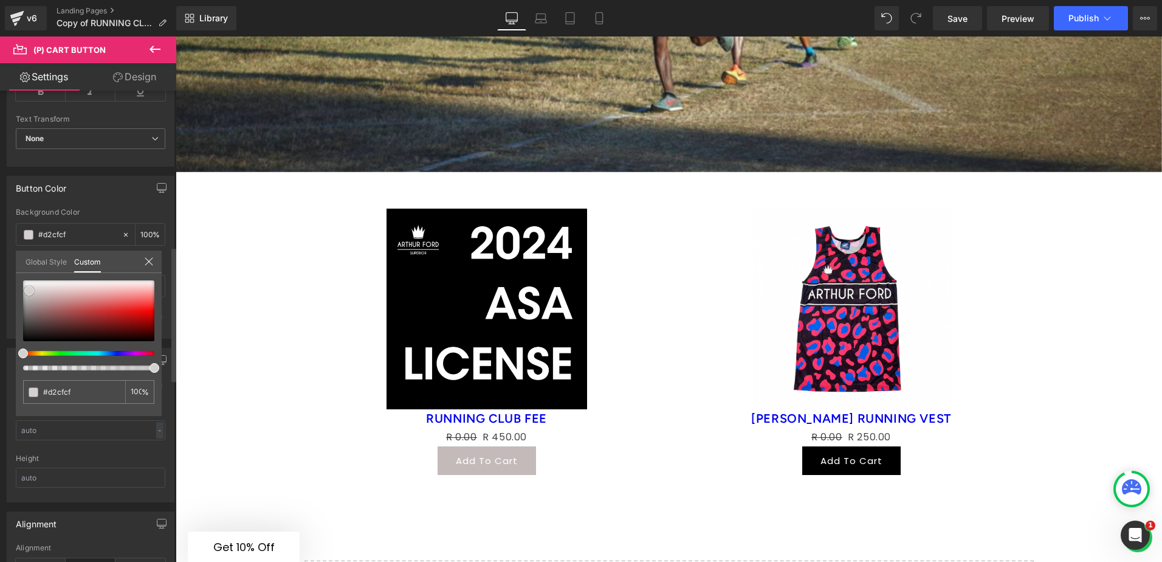
type input "#f9f9f9"
type input "#ffffff"
drag, startPoint x: 34, startPoint y: 295, endPoint x: 13, endPoint y: 261, distance: 39.8
click at [13, 261] on div "Button Color rgba(255, 255, 255, 1) Background Color #ffffff 100 % #ffffff Text…" at bounding box center [91, 253] width 182 height 172
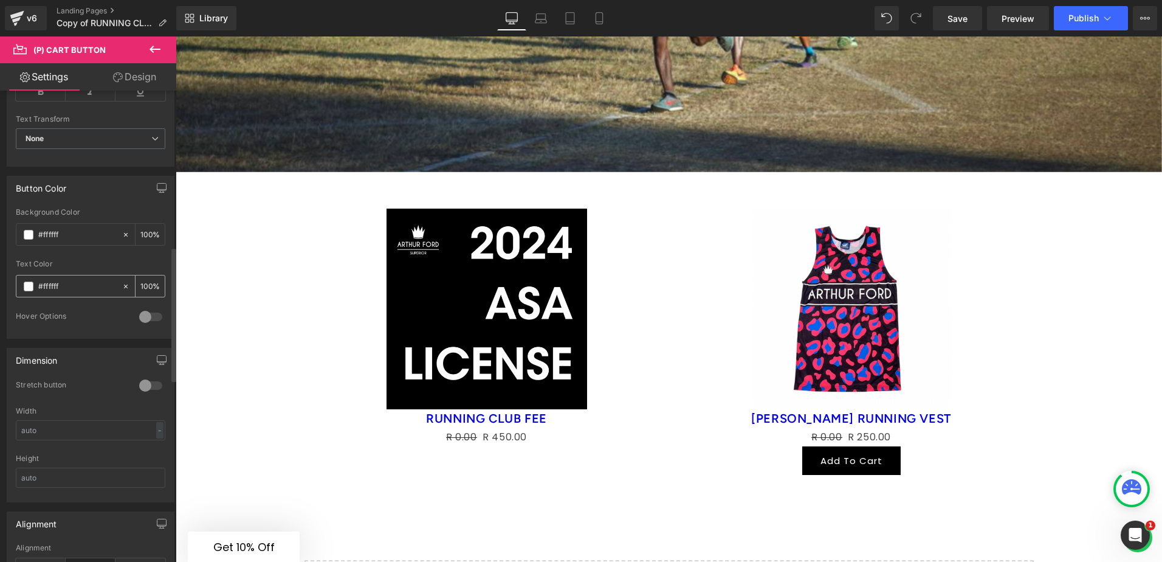
click at [27, 283] on span at bounding box center [29, 286] width 10 height 10
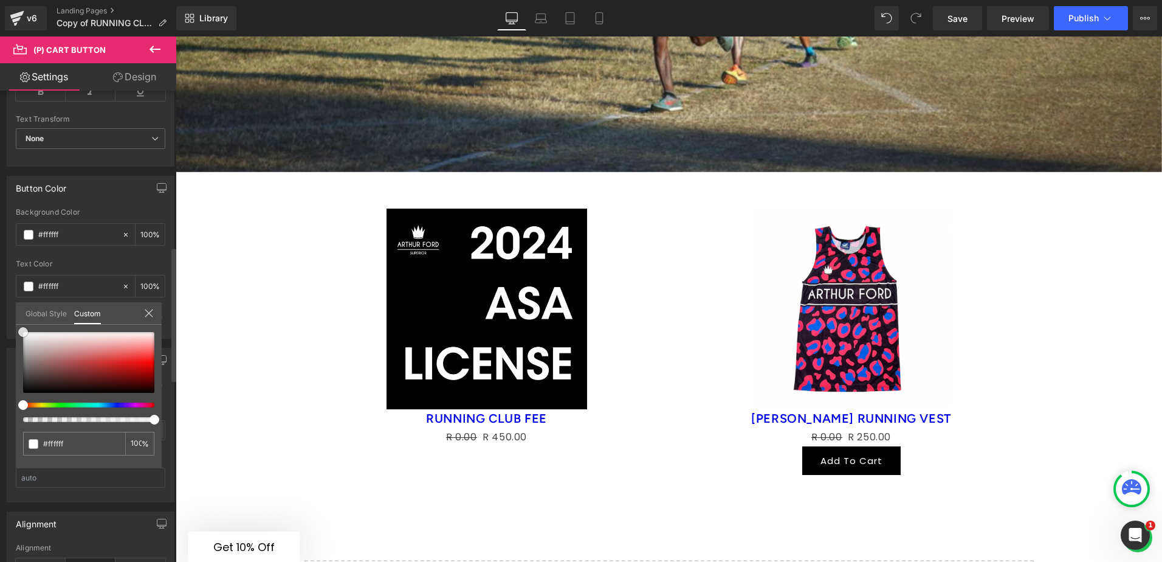
type input "#d5cccc"
type input "#d3c9c9"
type input "#807e7e"
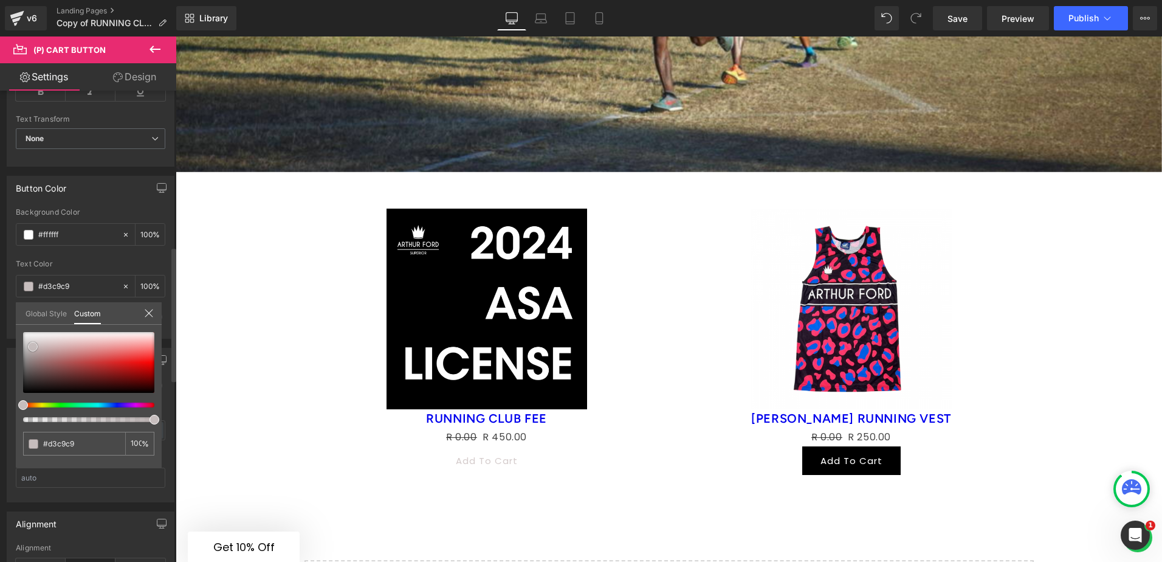
type input "#807e7e"
type input "#565656"
type input "#353535"
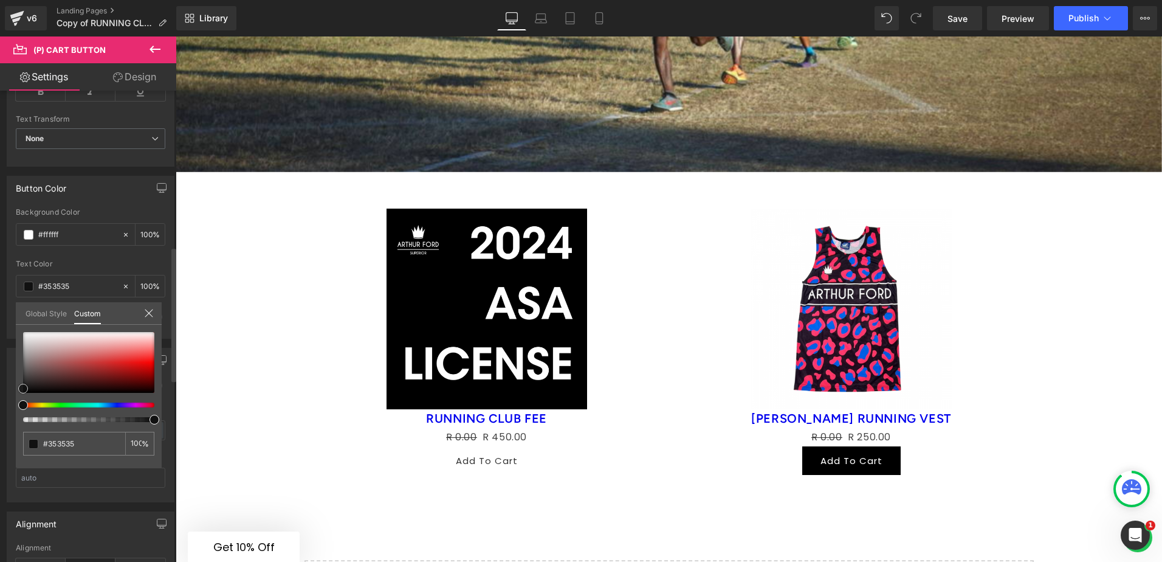
type input "#111111"
type input "#000000"
drag, startPoint x: 35, startPoint y: 343, endPoint x: 12, endPoint y: 424, distance: 83.3
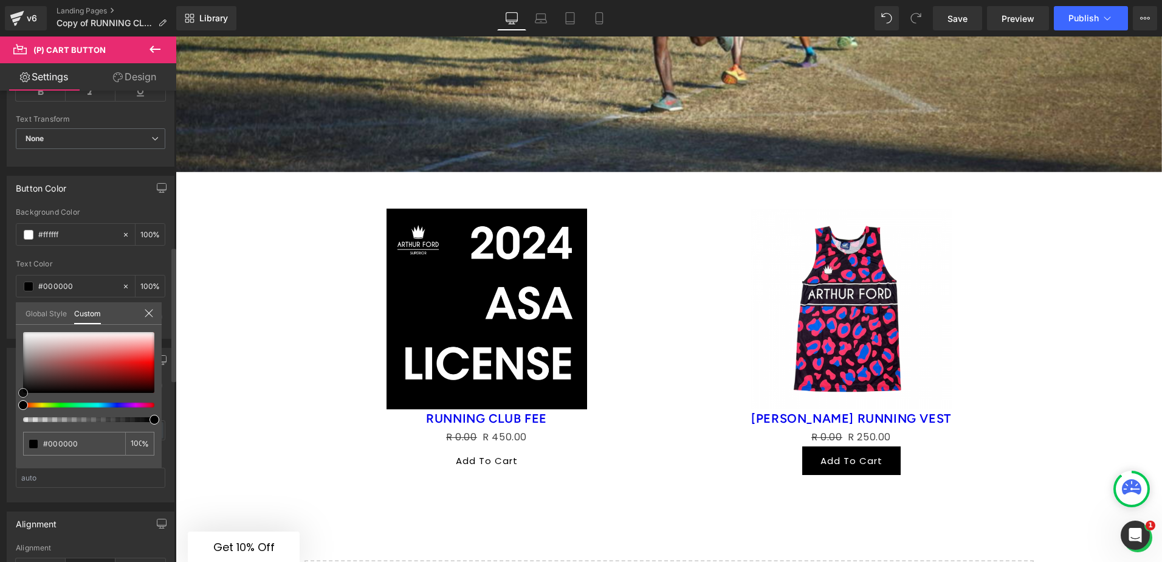
click at [15, 339] on div "Button Color rgba(255, 255, 255, 1) Background Color #ffffff 100 % rgba(0, 0, 0…" at bounding box center [91, 253] width 182 height 172
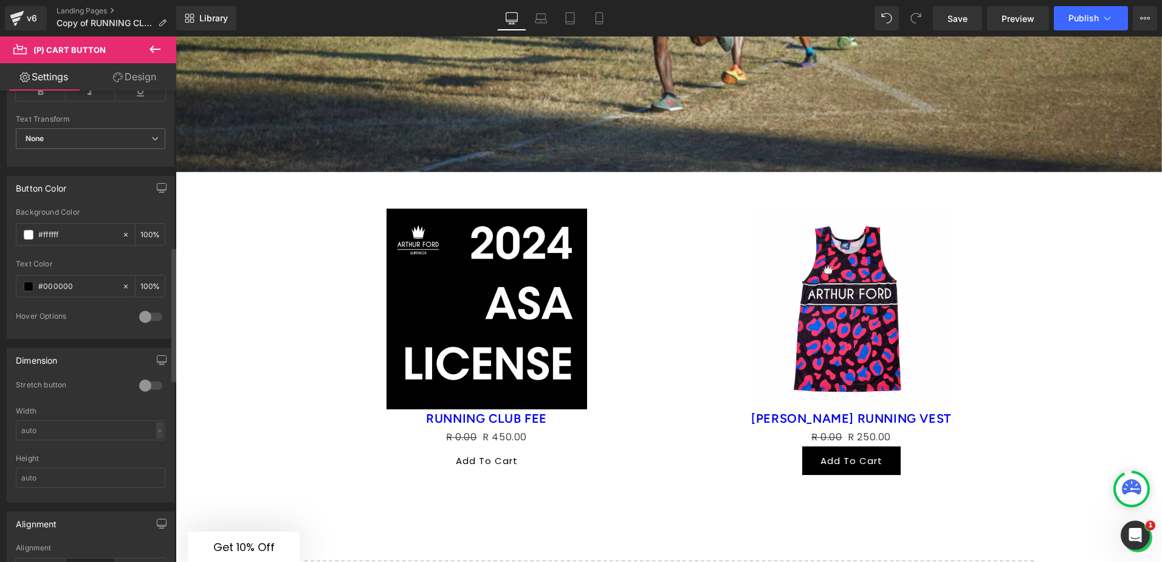
drag, startPoint x: 98, startPoint y: 186, endPoint x: 95, endPoint y: 194, distance: 9.0
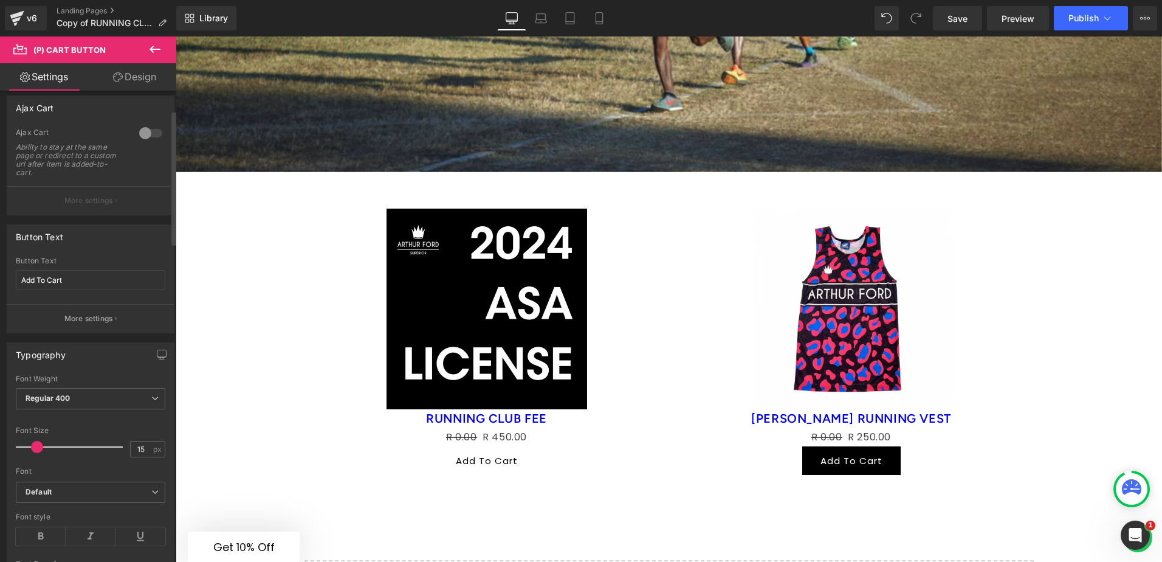
scroll to position [122, 0]
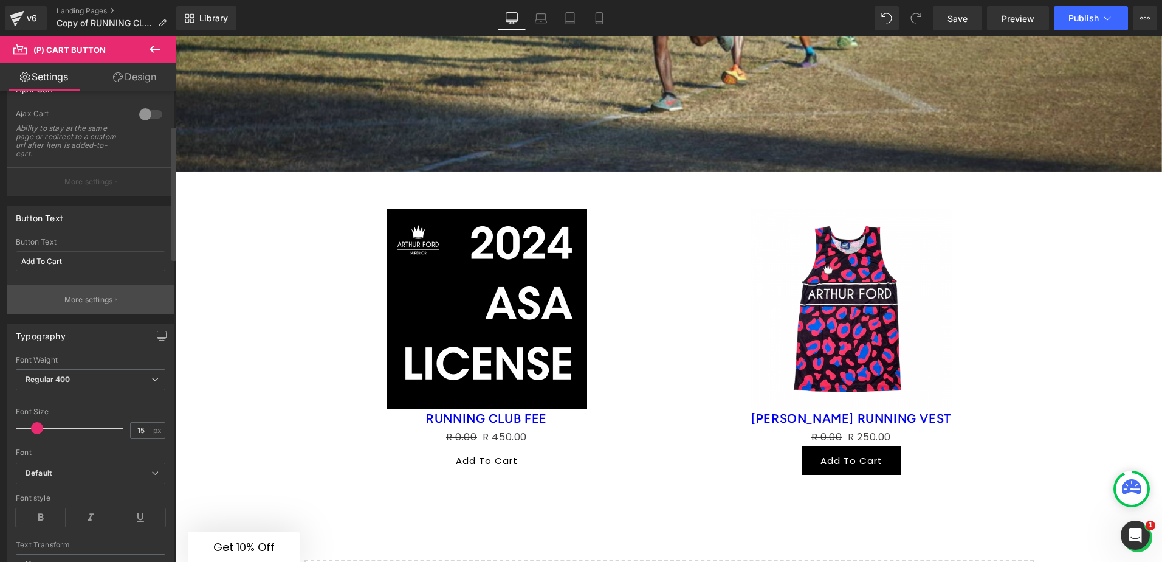
click at [94, 303] on p "More settings" at bounding box center [88, 299] width 49 height 11
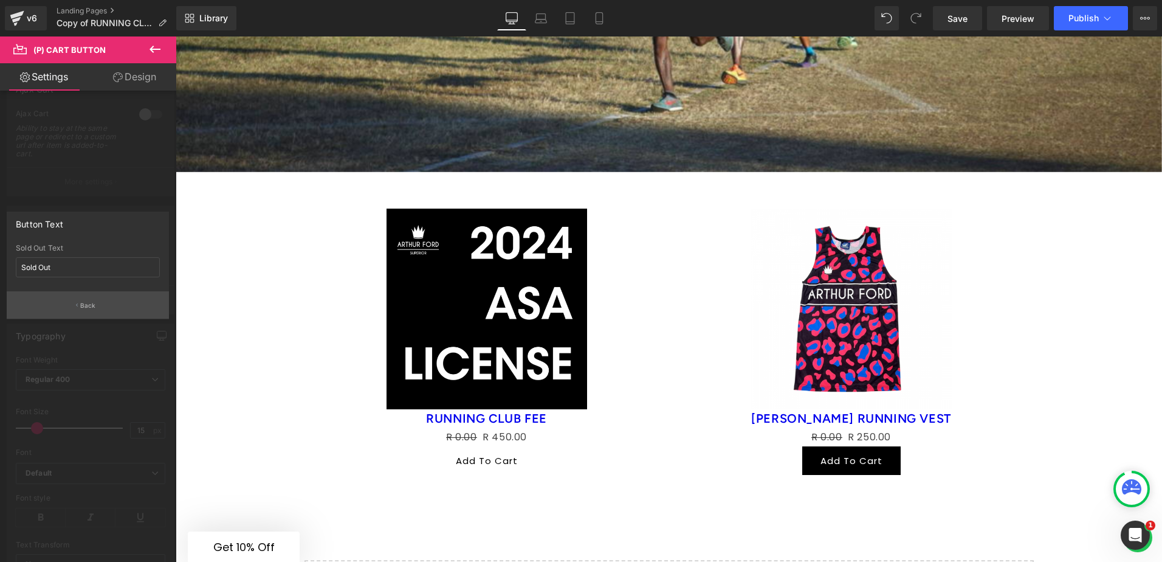
click at [94, 308] on p "Back" at bounding box center [88, 305] width 16 height 9
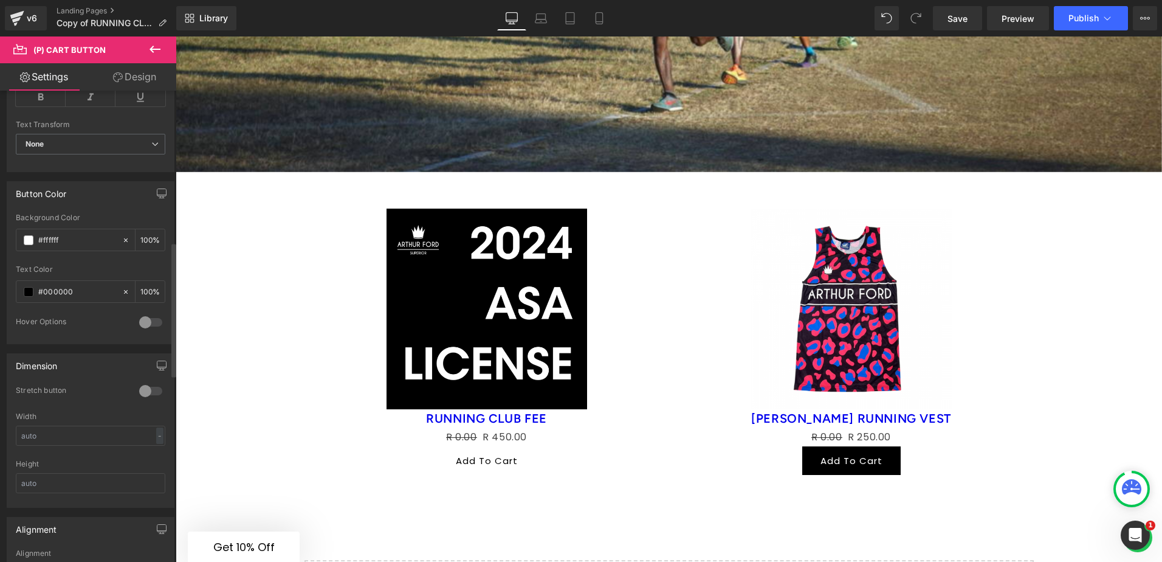
scroll to position [547, 0]
click at [140, 319] on div at bounding box center [150, 316] width 29 height 19
click at [27, 365] on span at bounding box center [29, 365] width 10 height 10
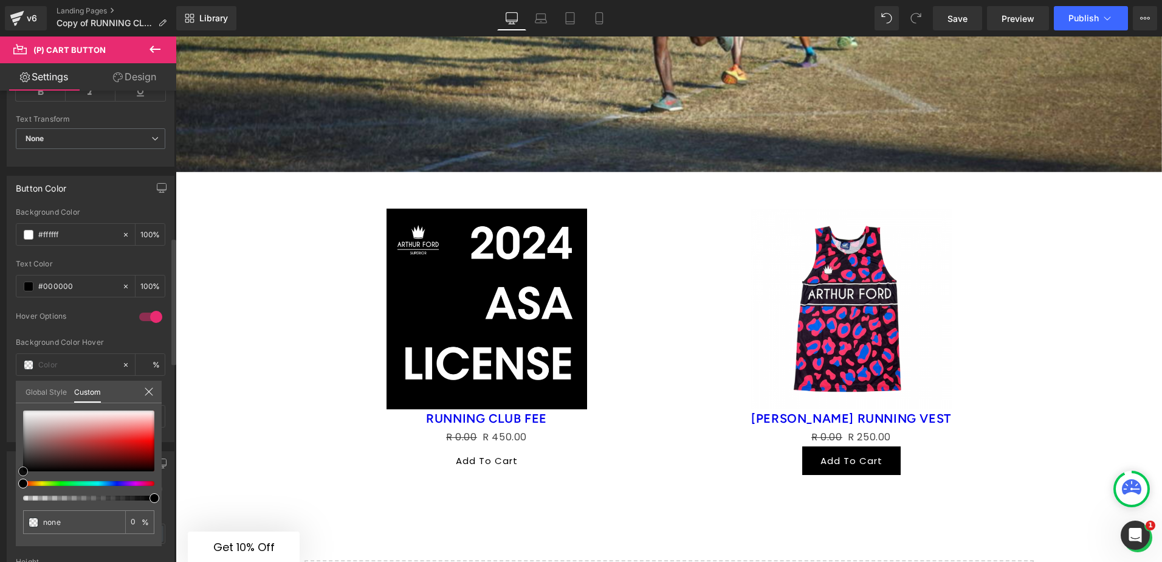
type input "#6d6363"
type input "100"
type input "#6d6363"
type input "100"
type input "#3c3838"
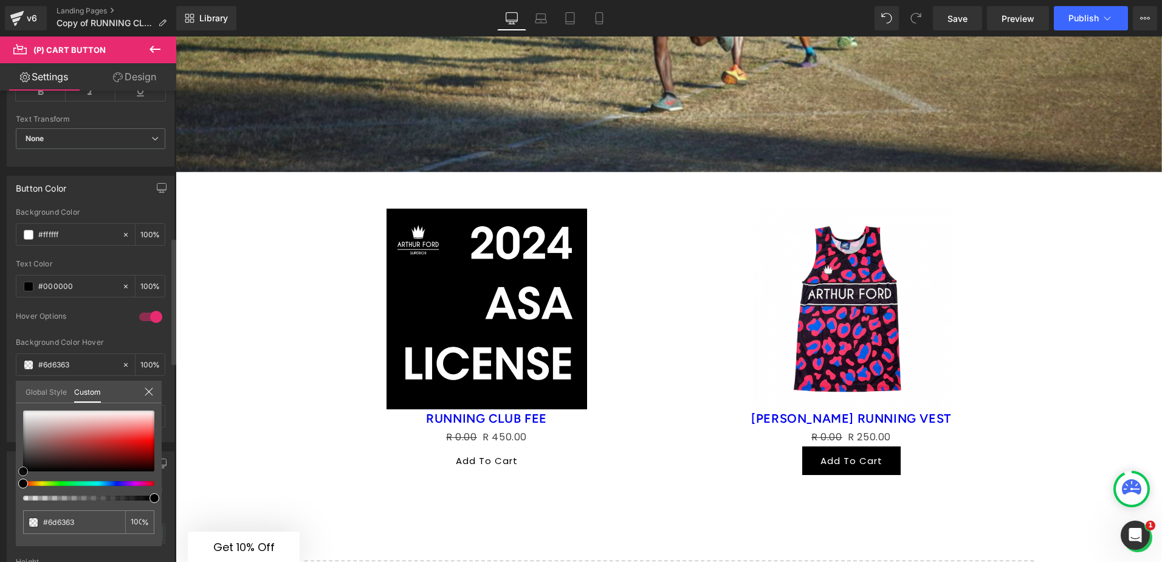
type input "#3c3838"
type input "#242222"
type input "#1a1818"
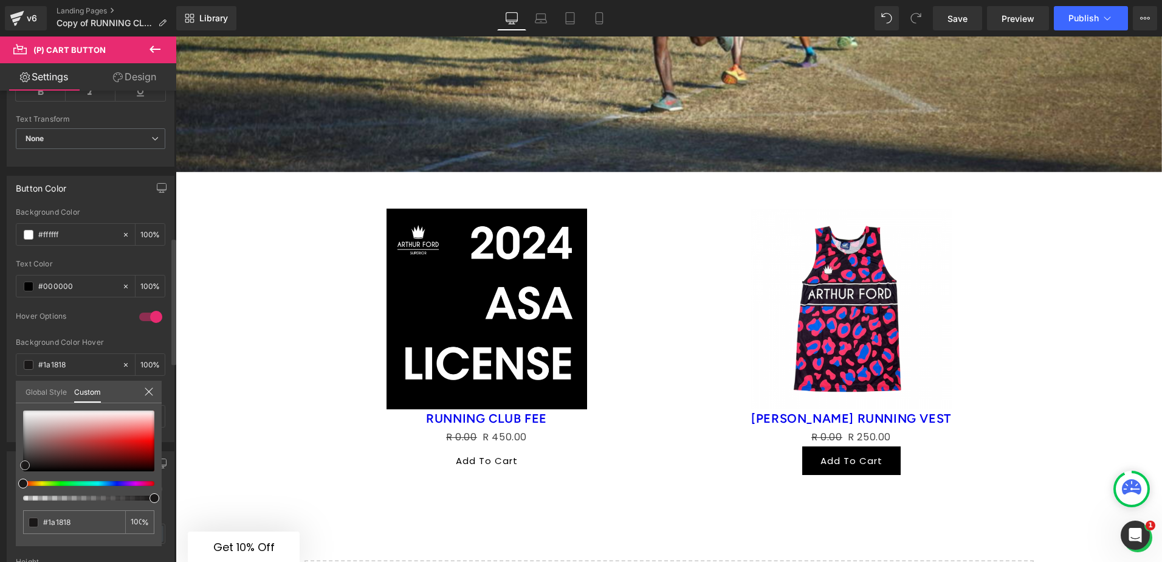
type input "#0f0f0f"
type input "#000000"
drag, startPoint x: 29, startPoint y: 446, endPoint x: 22, endPoint y: 477, distance: 31.7
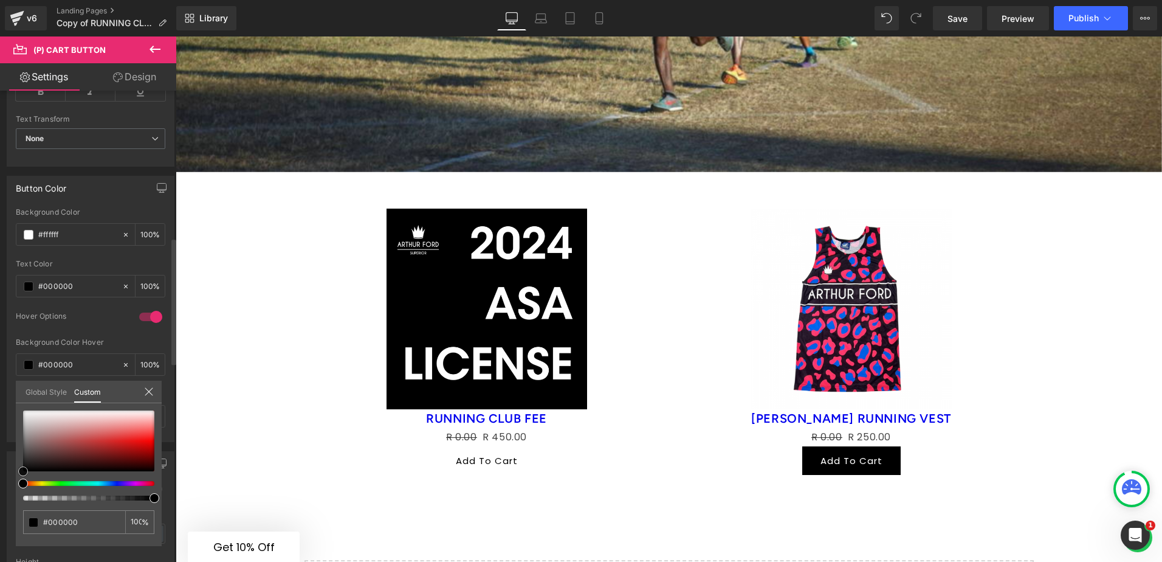
click at [23, 477] on div at bounding box center [88, 455] width 131 height 90
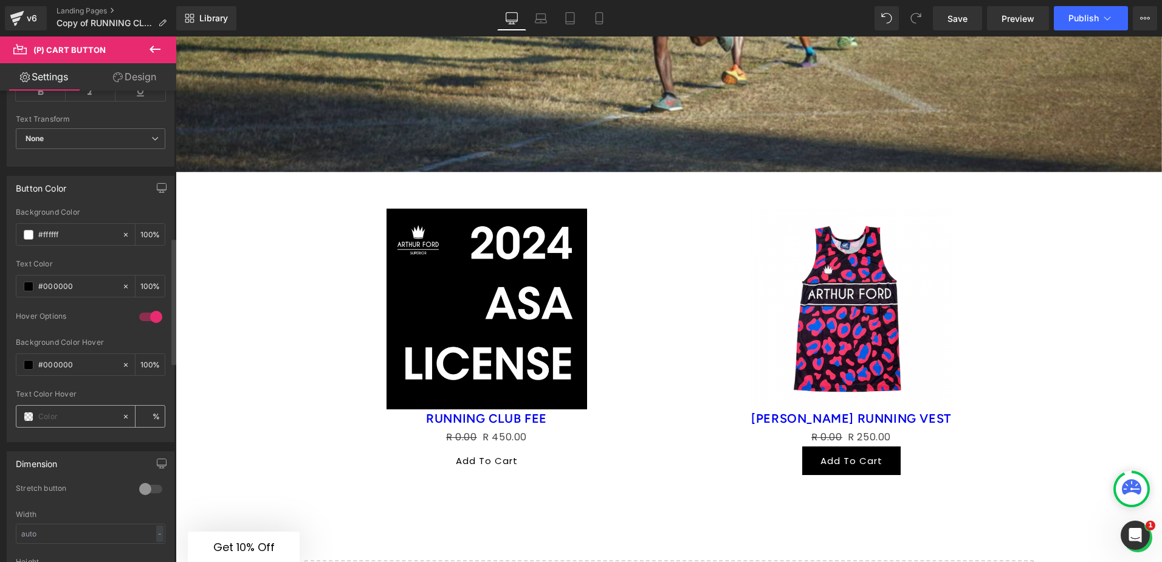
click at [25, 416] on span at bounding box center [29, 416] width 10 height 10
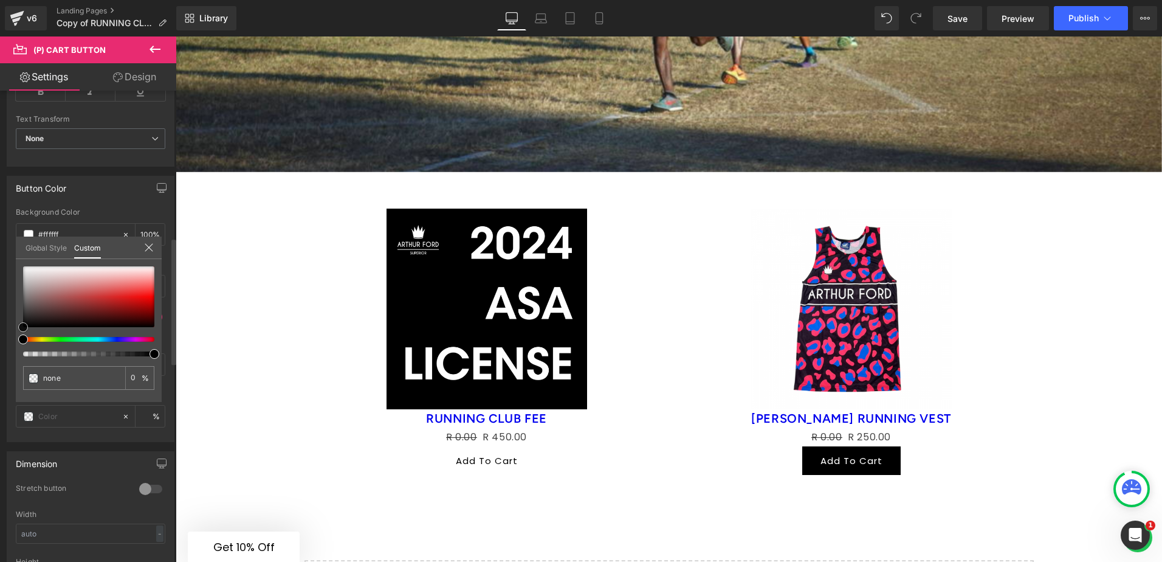
type input "#bbb3b3"
type input "100"
type input "#bbb3b3"
type input "100"
type input "#ffffff"
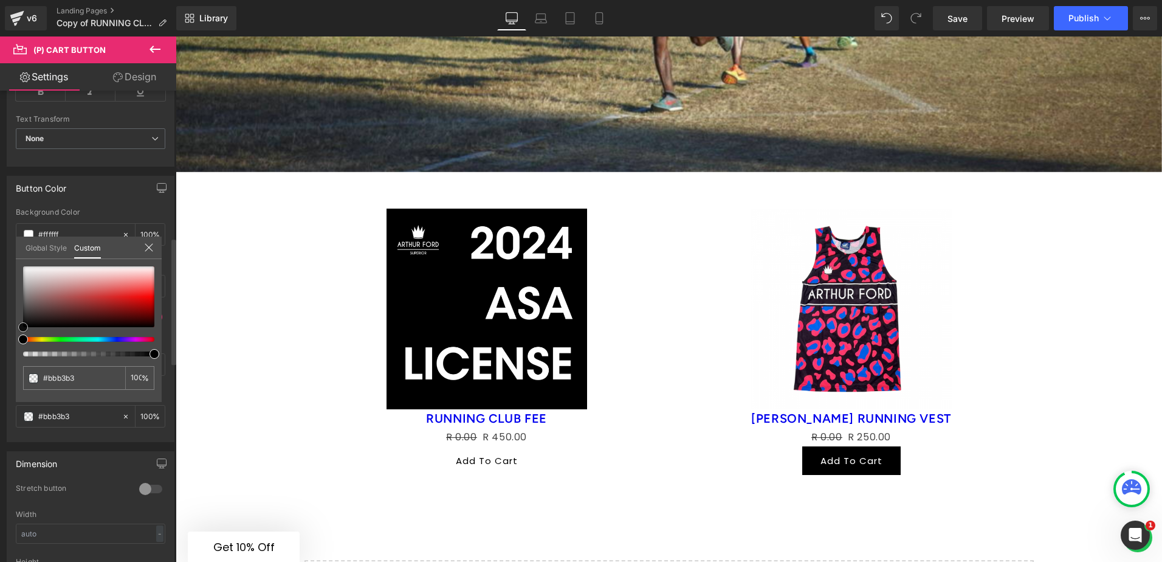
type input "#ffffff"
click at [17, 257] on div "Global Style Custom Setup Global Style #ffffff 100 %" at bounding box center [89, 254] width 146 height 37
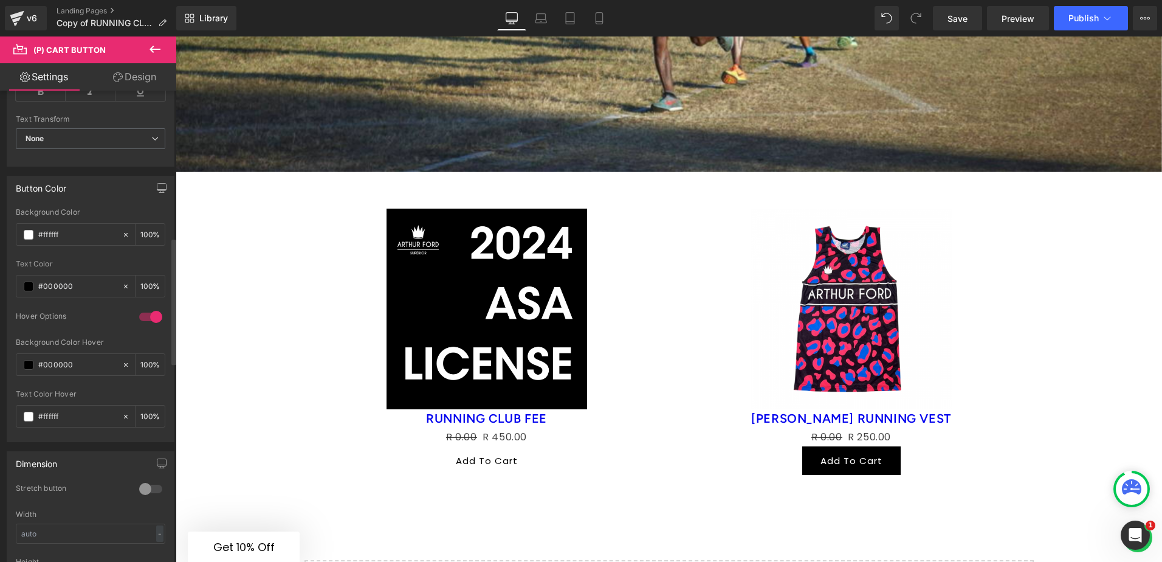
click at [146, 320] on div at bounding box center [150, 316] width 29 height 19
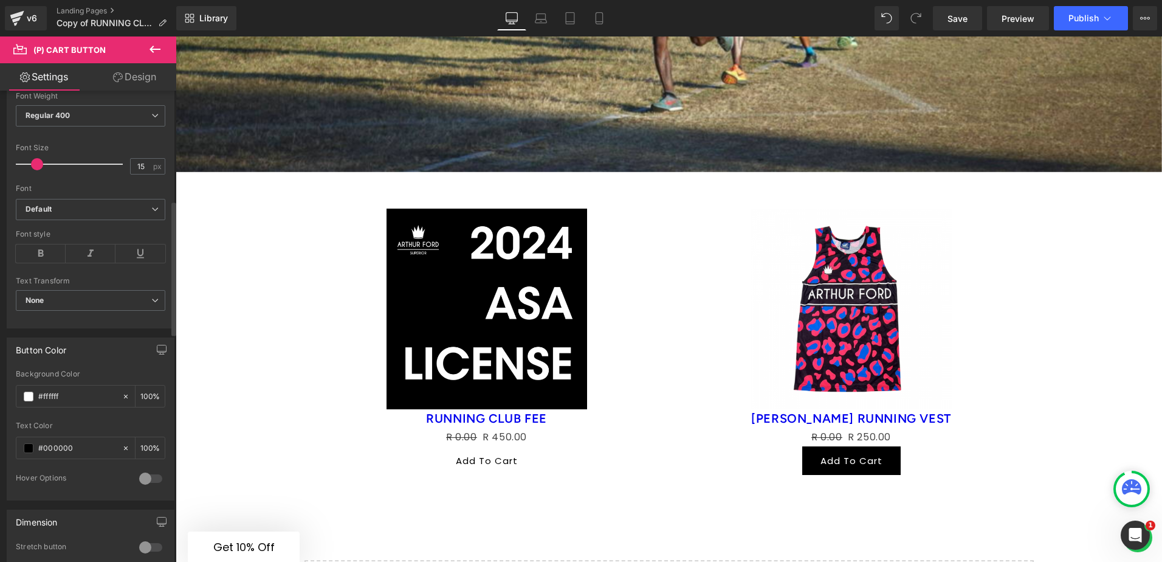
scroll to position [365, 0]
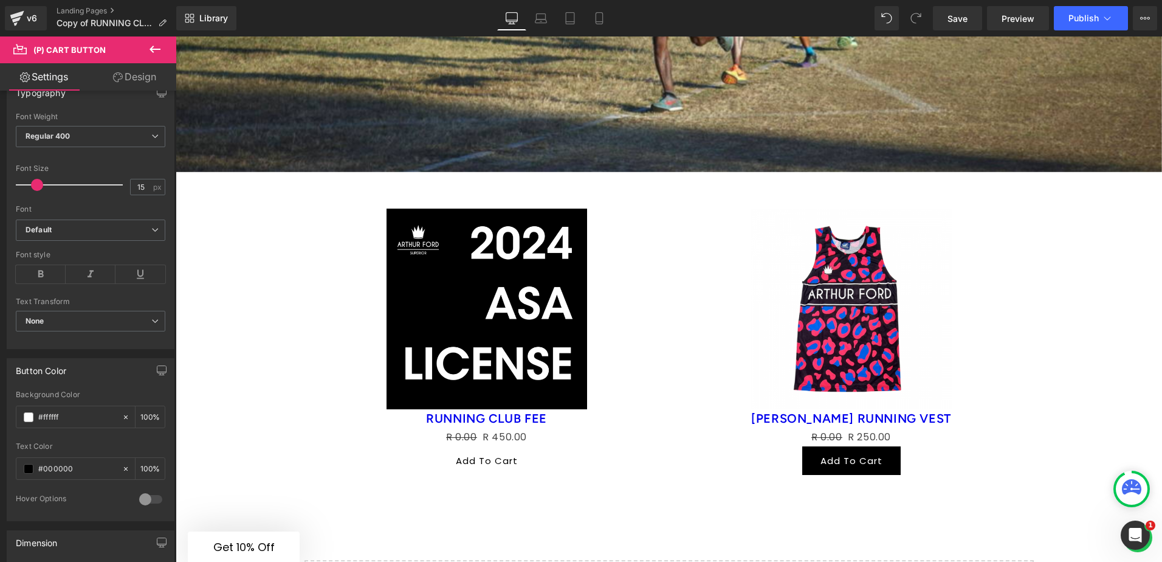
click at [143, 79] on link "Design" at bounding box center [135, 76] width 88 height 27
type input "#000000"
type input "100"
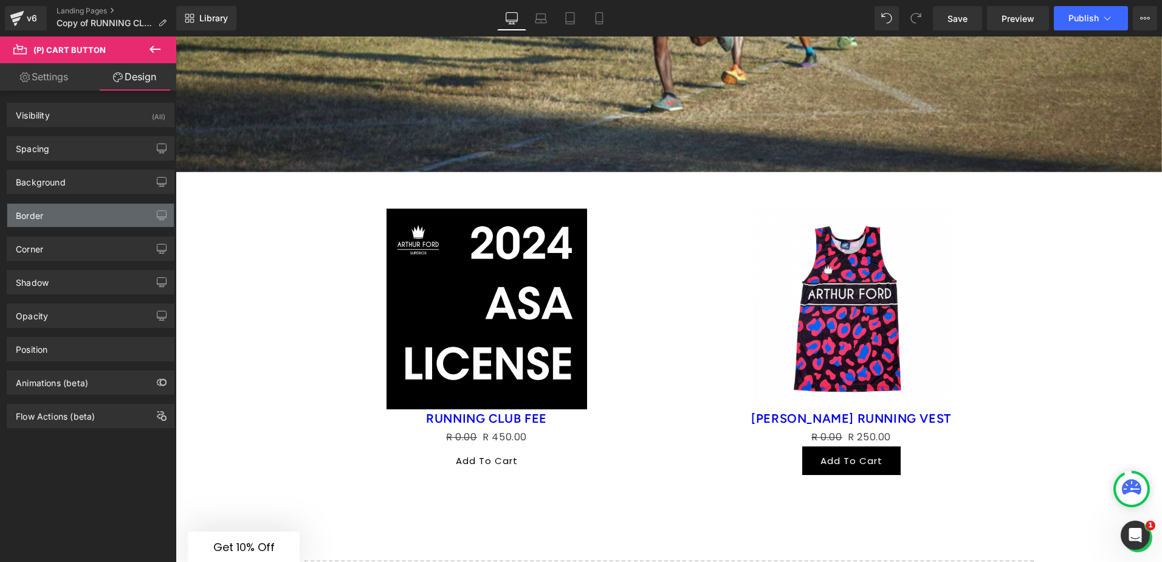
click at [57, 218] on div "Border" at bounding box center [90, 215] width 167 height 23
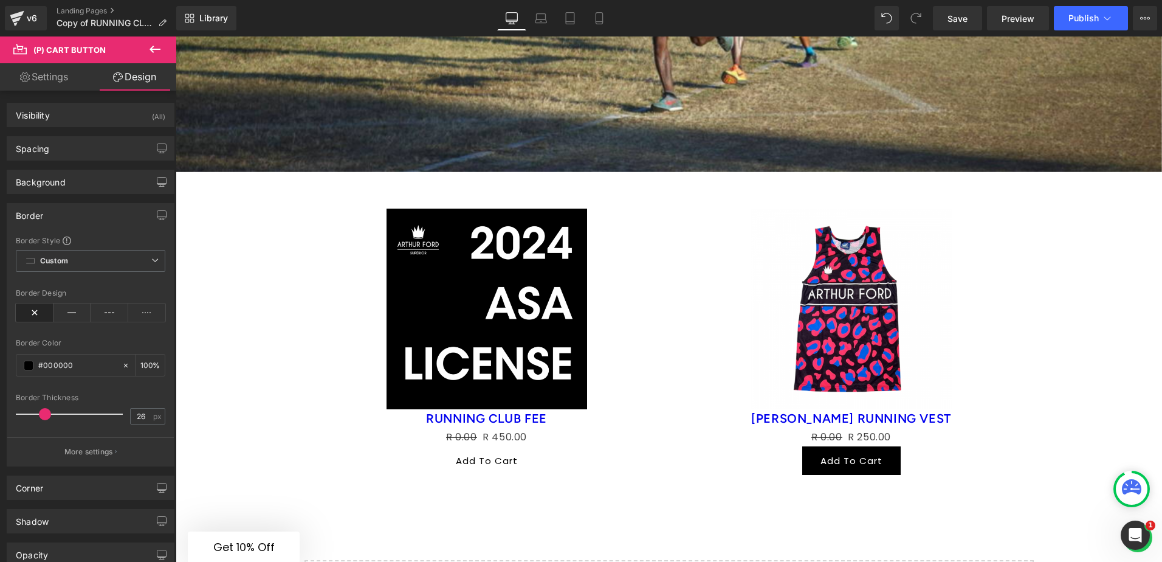
drag, startPoint x: 23, startPoint y: 415, endPoint x: 48, endPoint y: 421, distance: 25.5
click at [48, 421] on div at bounding box center [72, 414] width 101 height 24
drag, startPoint x: 46, startPoint y: 413, endPoint x: 16, endPoint y: 412, distance: 29.2
click at [17, 412] on span at bounding box center [23, 414] width 12 height 12
click at [74, 306] on icon at bounding box center [72, 312] width 38 height 18
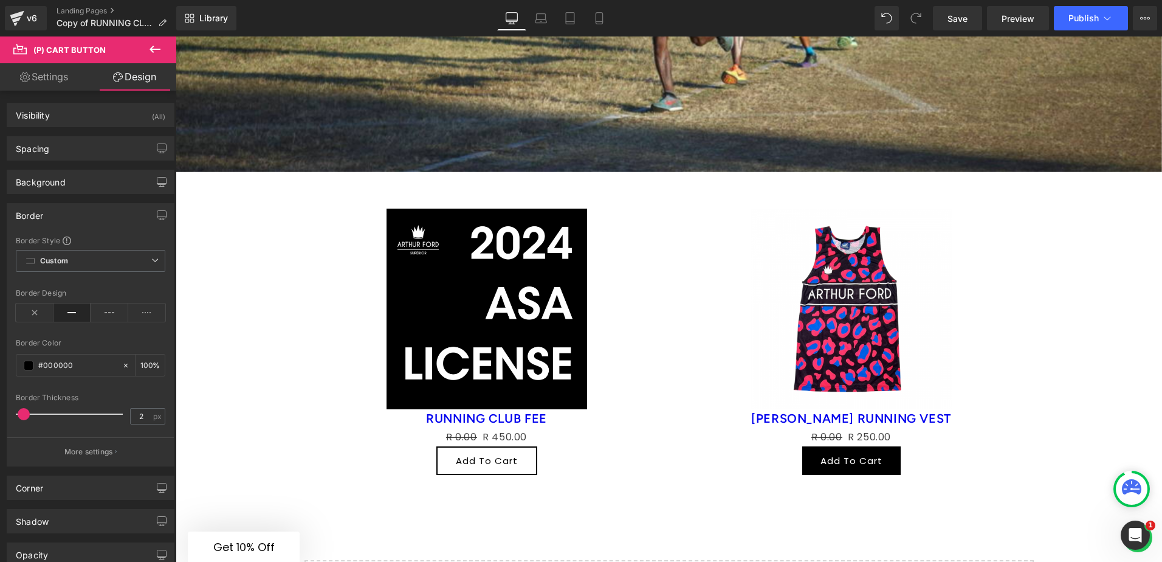
drag, startPoint x: 31, startPoint y: 413, endPoint x: 23, endPoint y: 416, distance: 8.5
click at [23, 416] on span at bounding box center [24, 414] width 12 height 12
click at [134, 416] on input "2" at bounding box center [141, 415] width 21 height 15
type input "1"
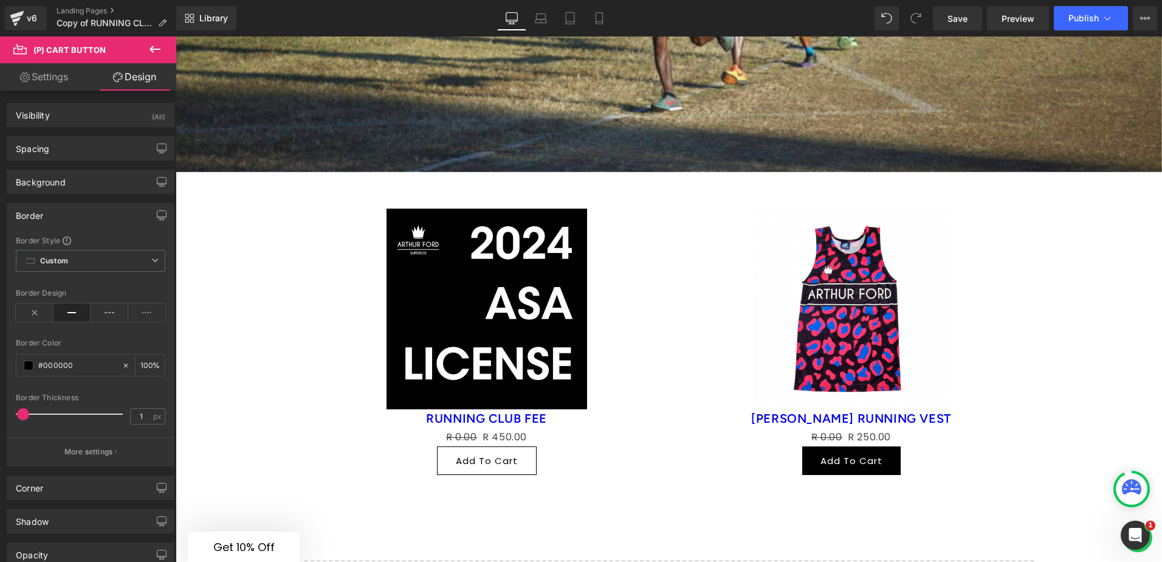
click at [95, 449] on p "More settings" at bounding box center [88, 451] width 49 height 11
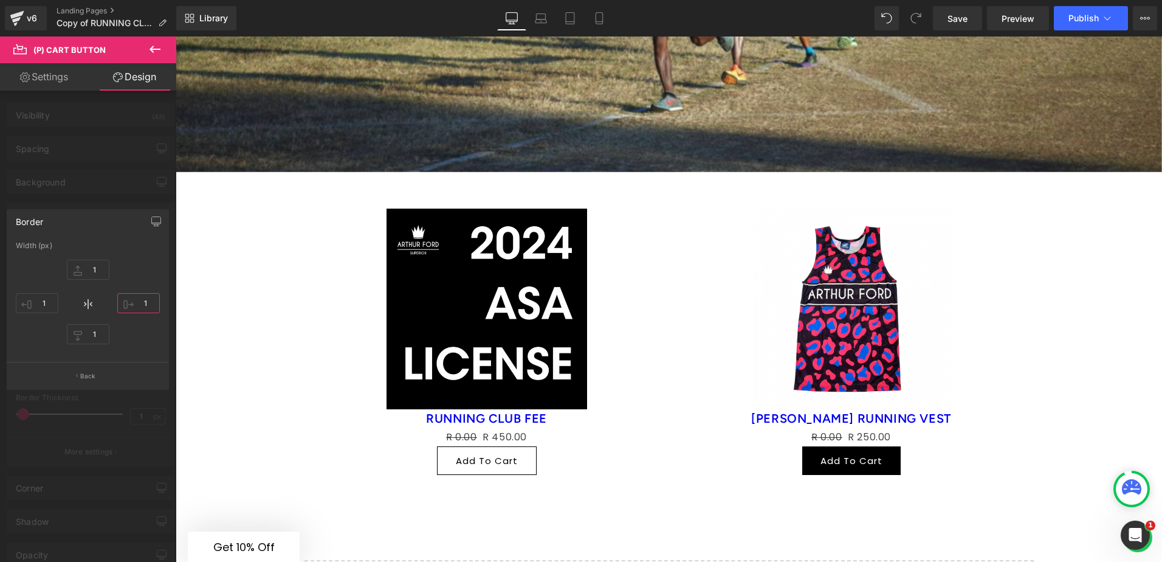
click at [142, 302] on input "1" at bounding box center [138, 303] width 43 height 20
type input "6"
type input "1"
click at [106, 212] on div "Border" at bounding box center [87, 221] width 161 height 23
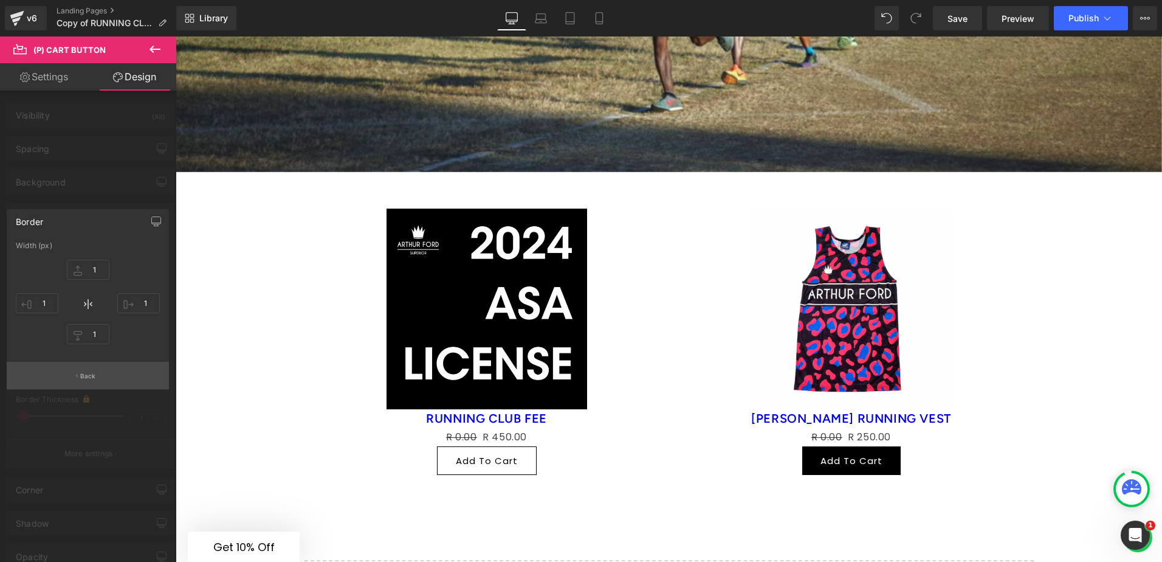
click at [90, 379] on p "Back" at bounding box center [88, 375] width 16 height 9
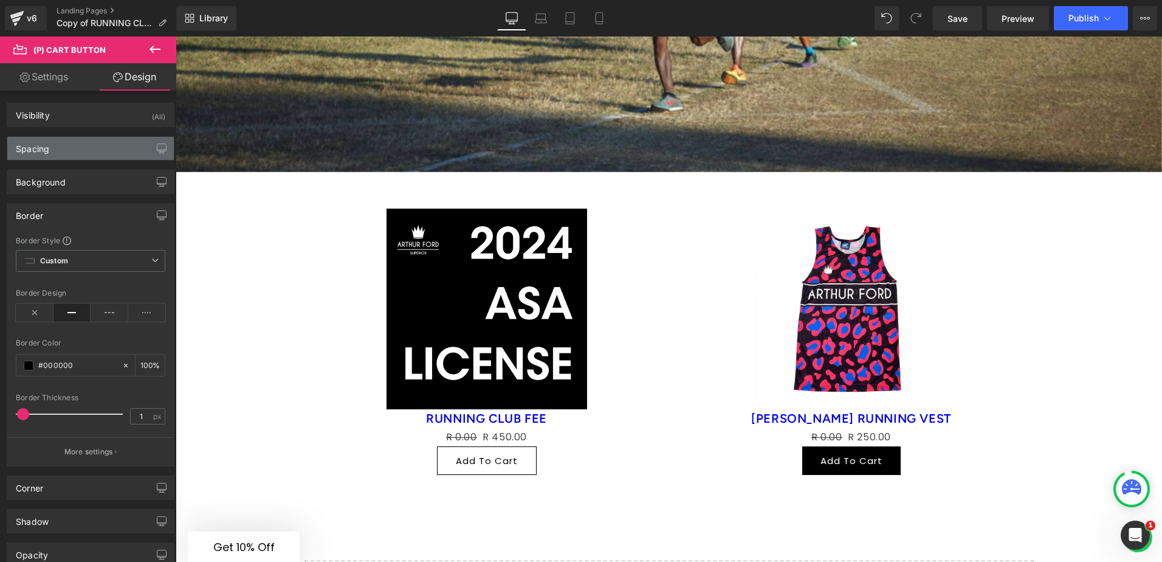
click at [90, 152] on div "Spacing" at bounding box center [90, 148] width 167 height 23
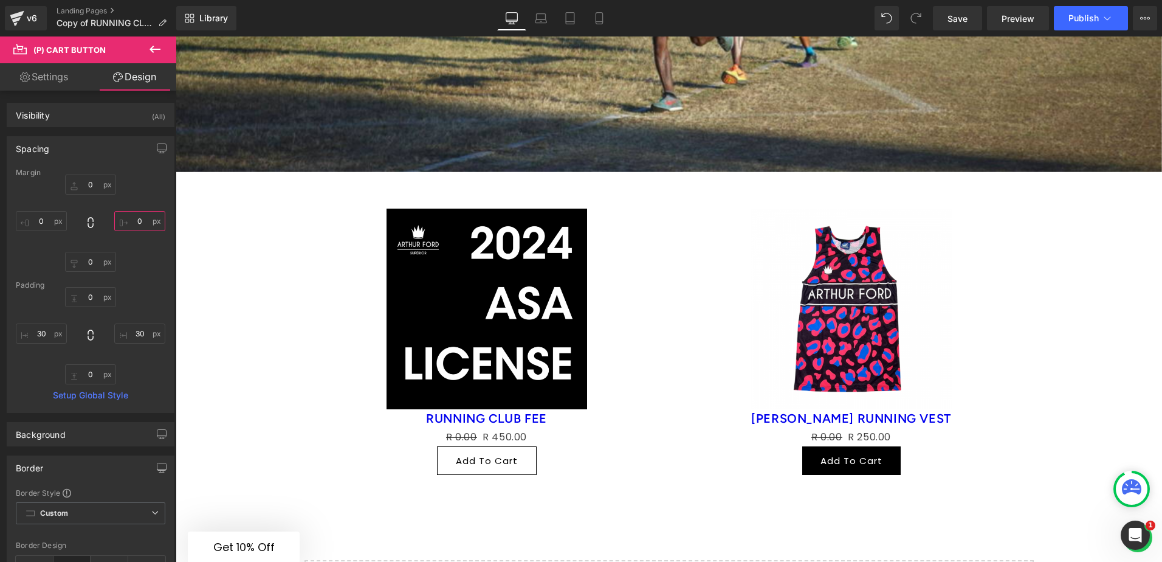
click at [132, 223] on input "0" at bounding box center [139, 221] width 51 height 20
type input "5"
click at [81, 141] on div "Spacing" at bounding box center [90, 148] width 167 height 23
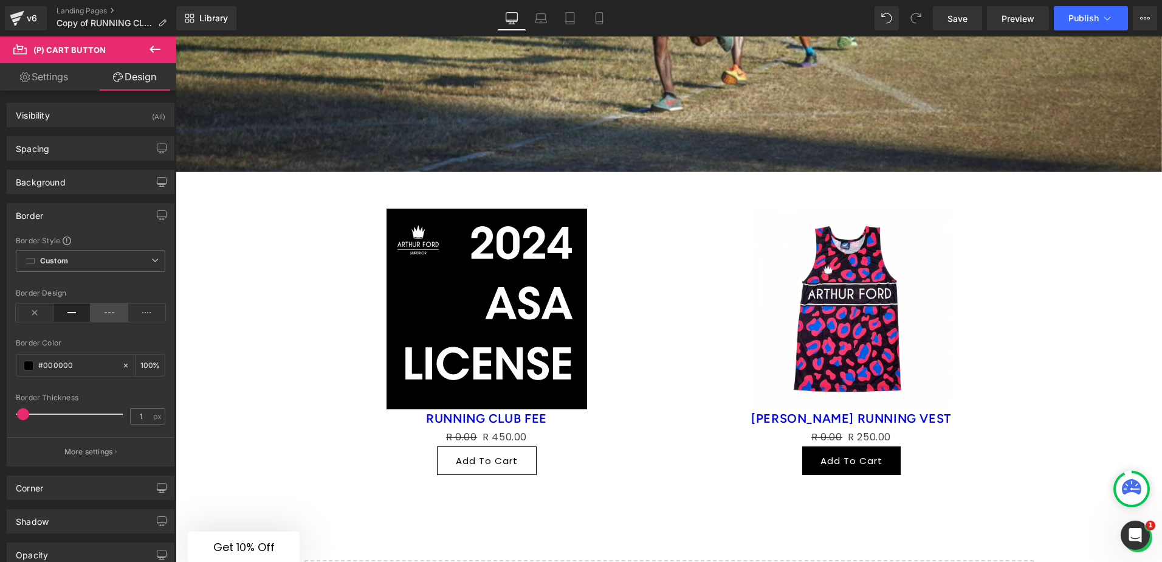
scroll to position [61, 0]
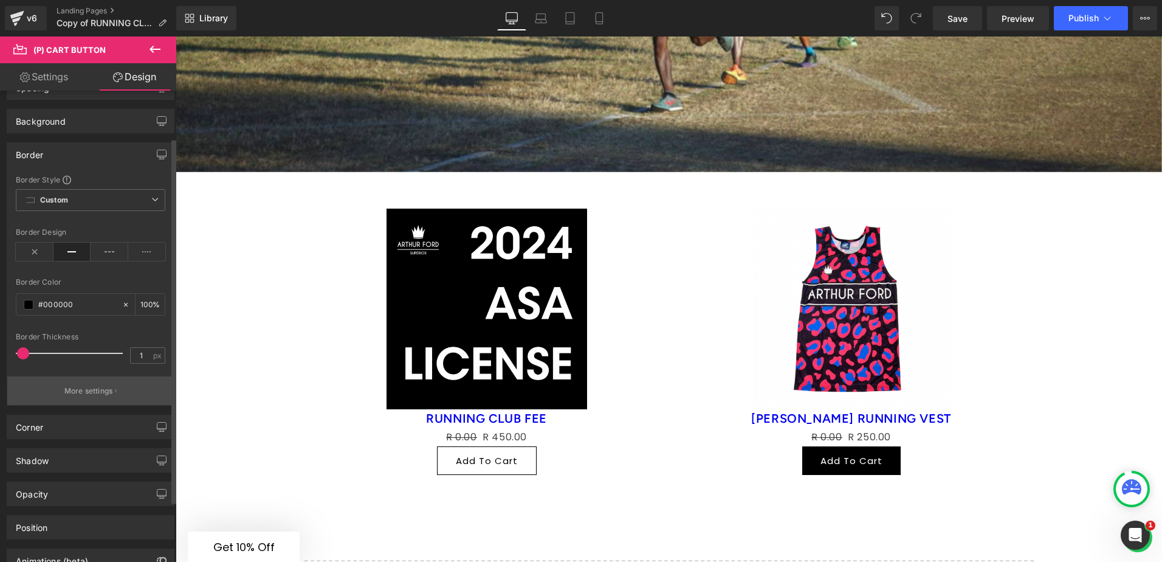
click at [95, 393] on p "More settings" at bounding box center [88, 390] width 49 height 11
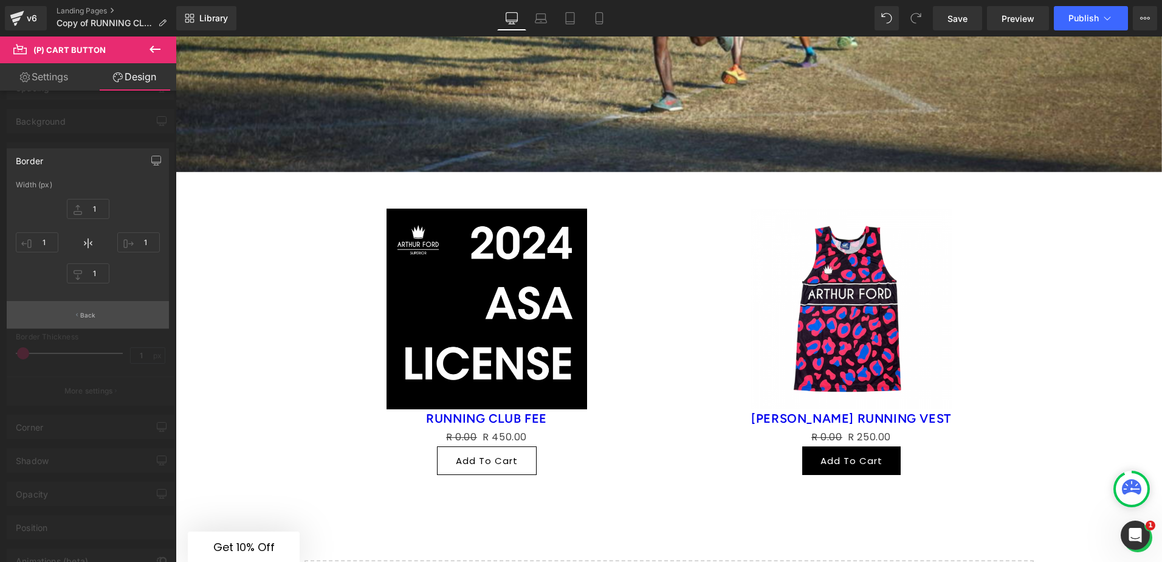
click at [84, 309] on button "Back" at bounding box center [88, 314] width 162 height 27
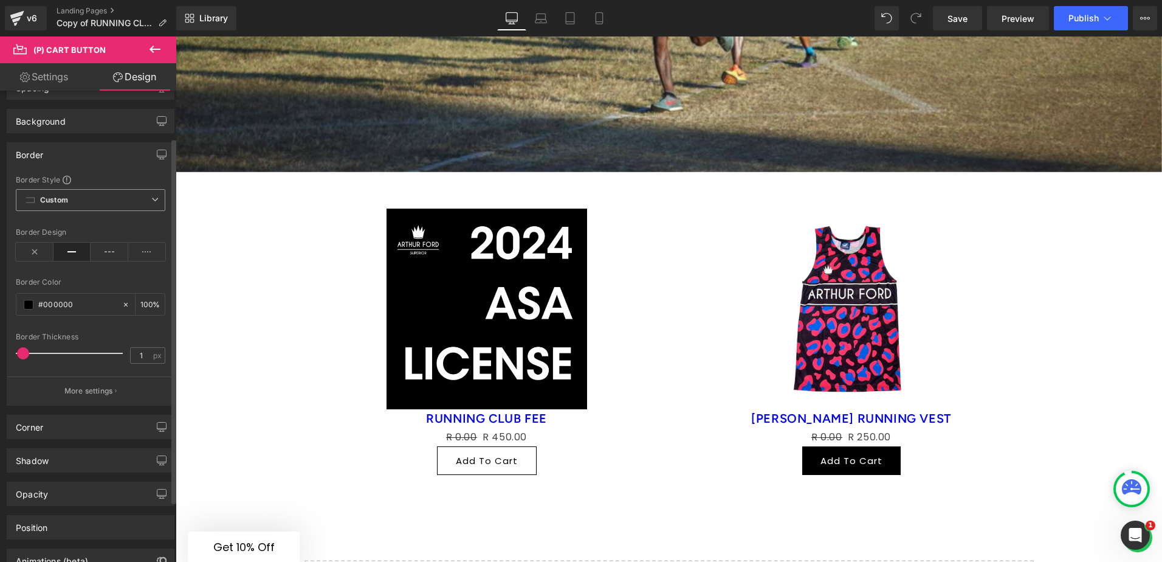
click at [99, 200] on span "Custom Setup Global Style" at bounding box center [91, 200] width 150 height 22
click at [99, 197] on span "Custom Setup Global Style" at bounding box center [91, 200] width 150 height 22
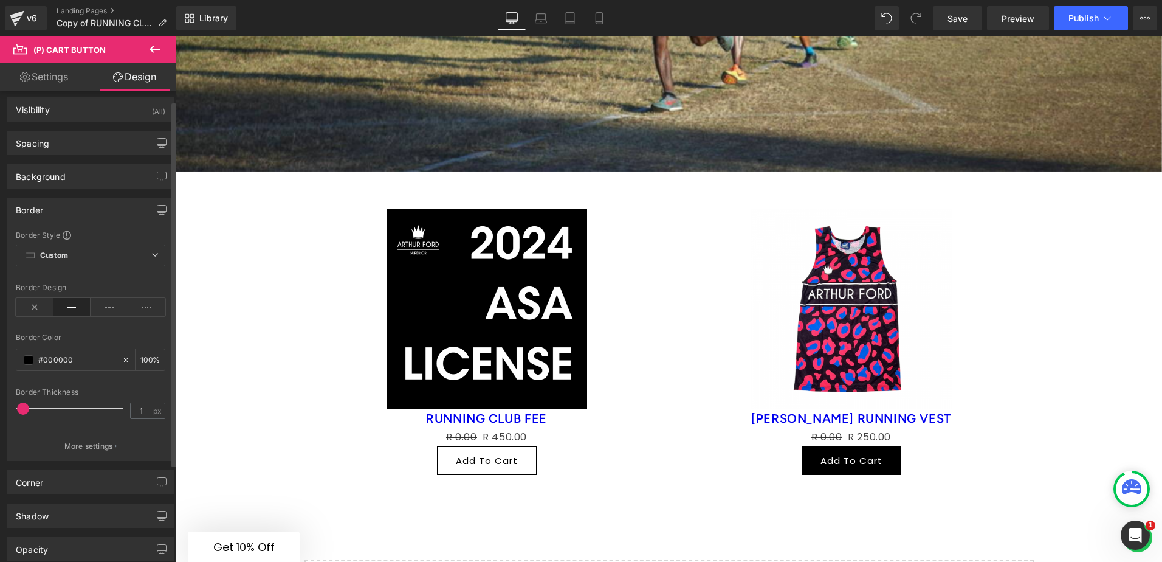
scroll to position [0, 0]
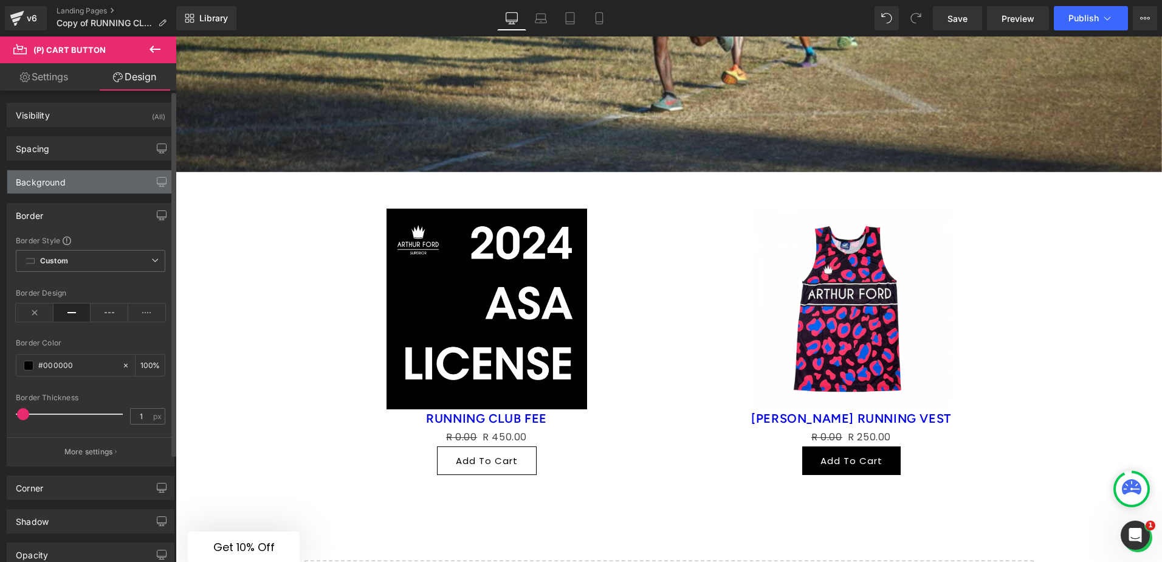
click at [50, 182] on div "Background" at bounding box center [41, 178] width 50 height 17
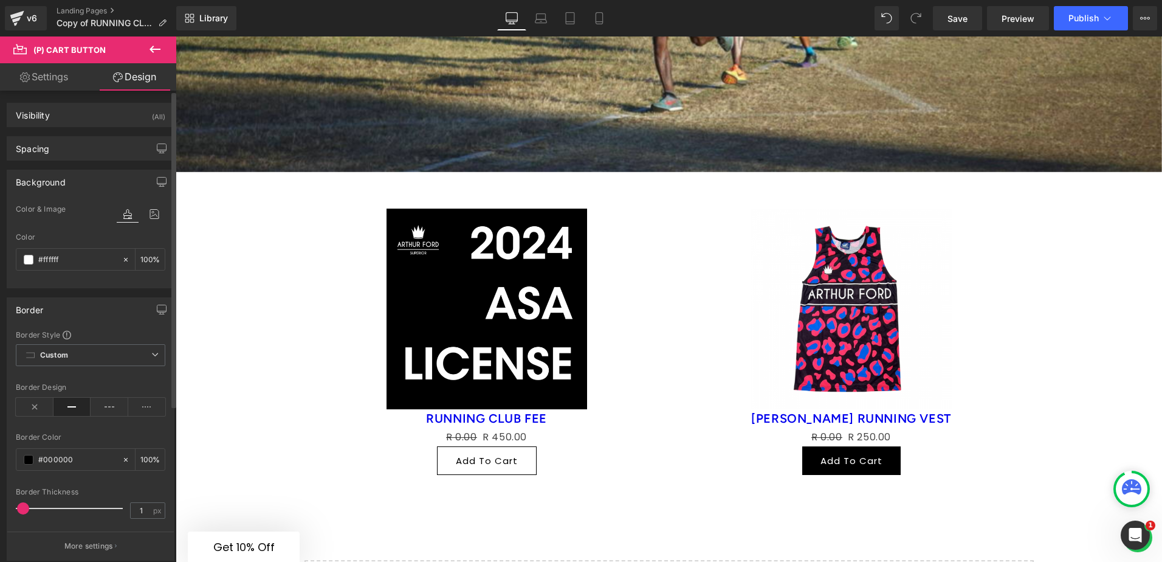
click at [49, 179] on div "Background" at bounding box center [41, 178] width 50 height 17
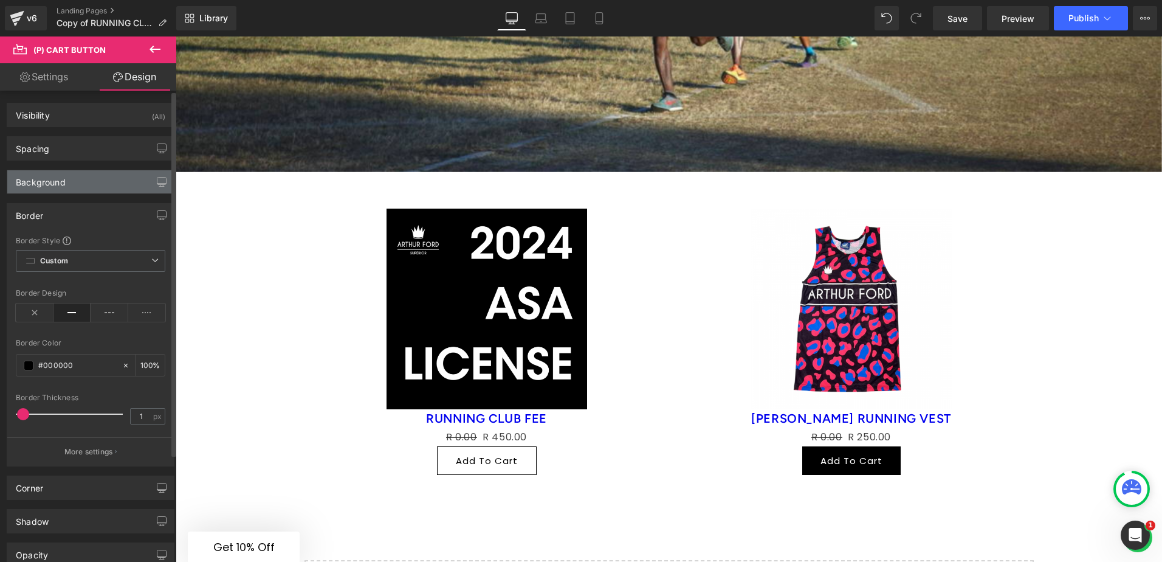
click at [56, 182] on div "Background" at bounding box center [41, 178] width 50 height 17
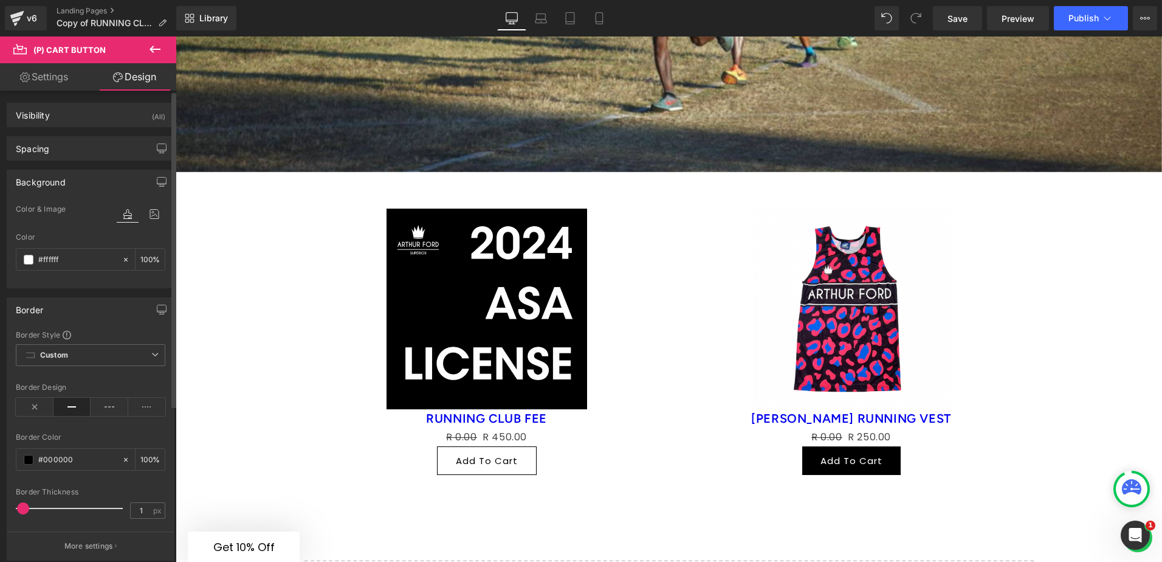
click at [50, 173] on div "Background" at bounding box center [41, 178] width 50 height 17
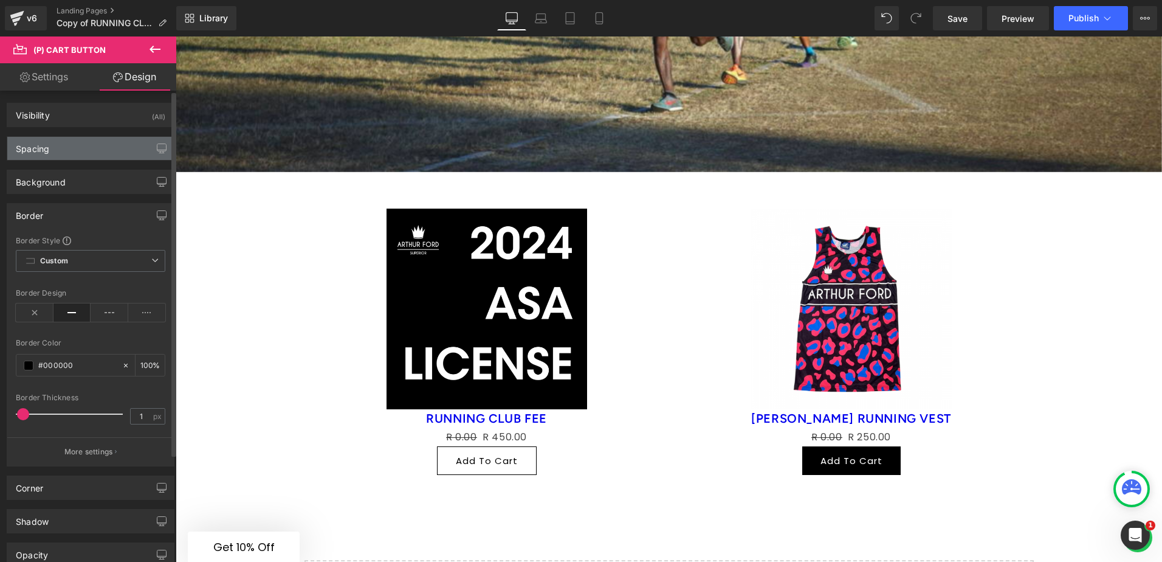
click at [43, 146] on div "Spacing" at bounding box center [32, 145] width 33 height 17
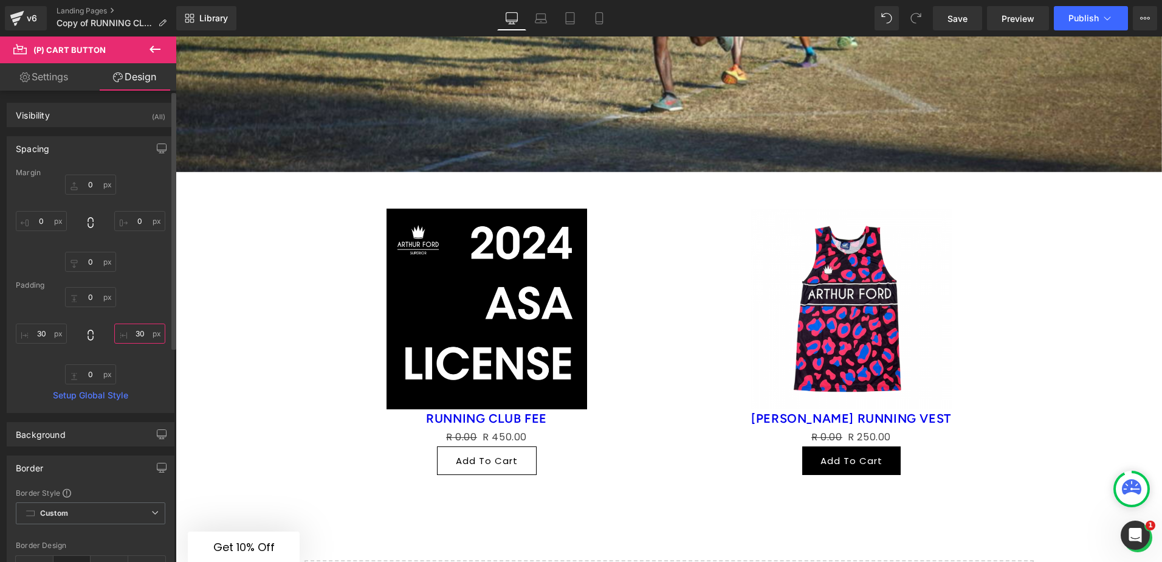
click at [134, 331] on input "30" at bounding box center [139, 333] width 51 height 20
click at [138, 334] on input "60" at bounding box center [139, 333] width 51 height 20
type input "100"
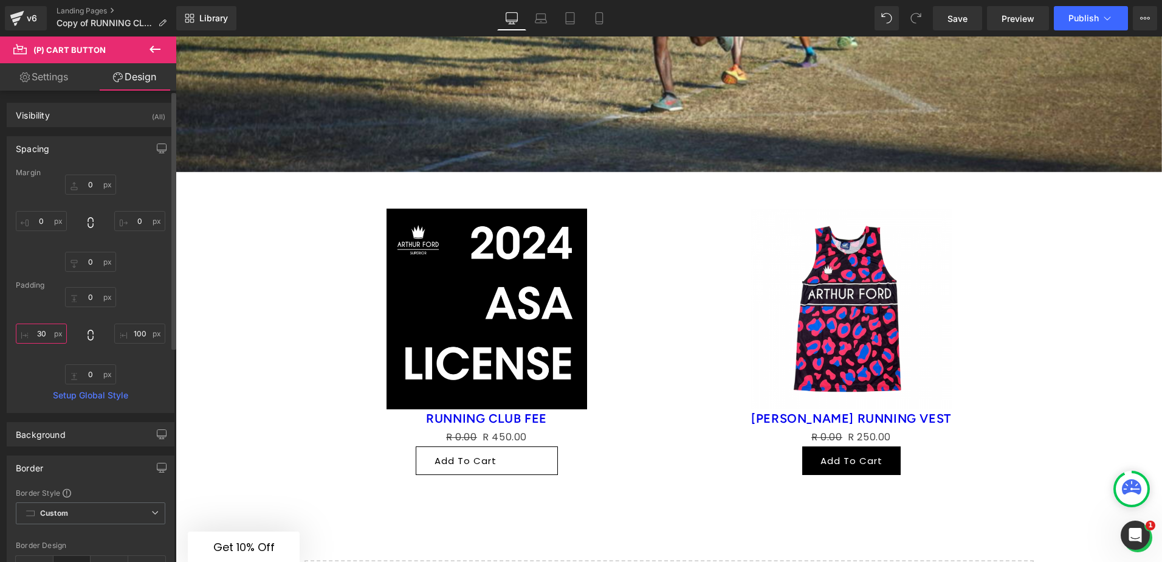
click at [44, 334] on input "30" at bounding box center [41, 333] width 51 height 20
type input "120"
click at [134, 333] on input "100" at bounding box center [139, 333] width 51 height 20
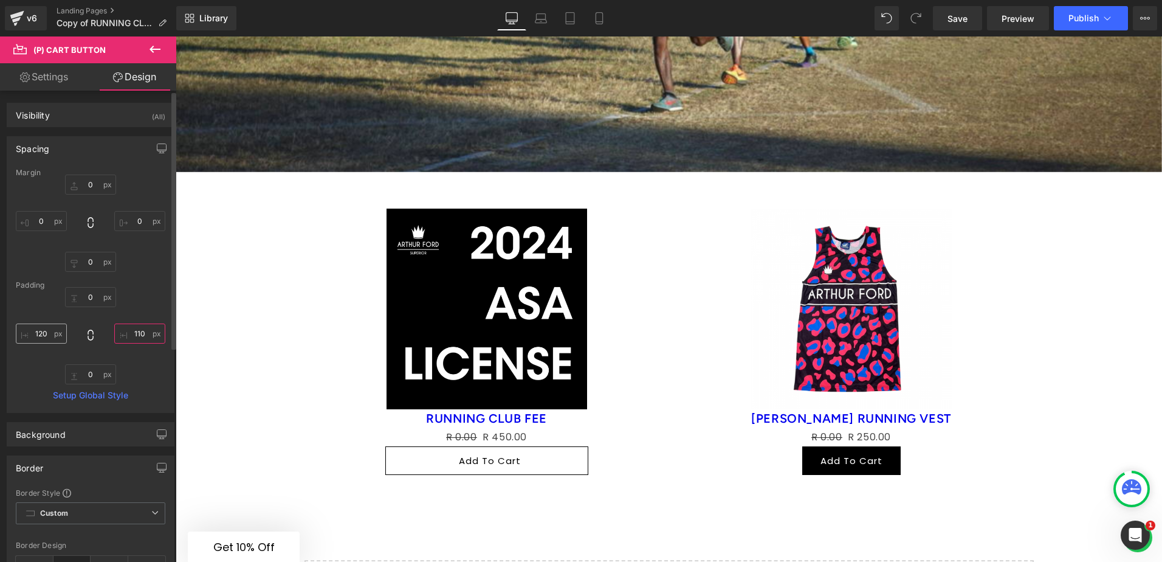
type input "110"
click at [44, 331] on input "120" at bounding box center [41, 333] width 51 height 20
type input "115"
click at [134, 332] on input "110" at bounding box center [139, 333] width 51 height 20
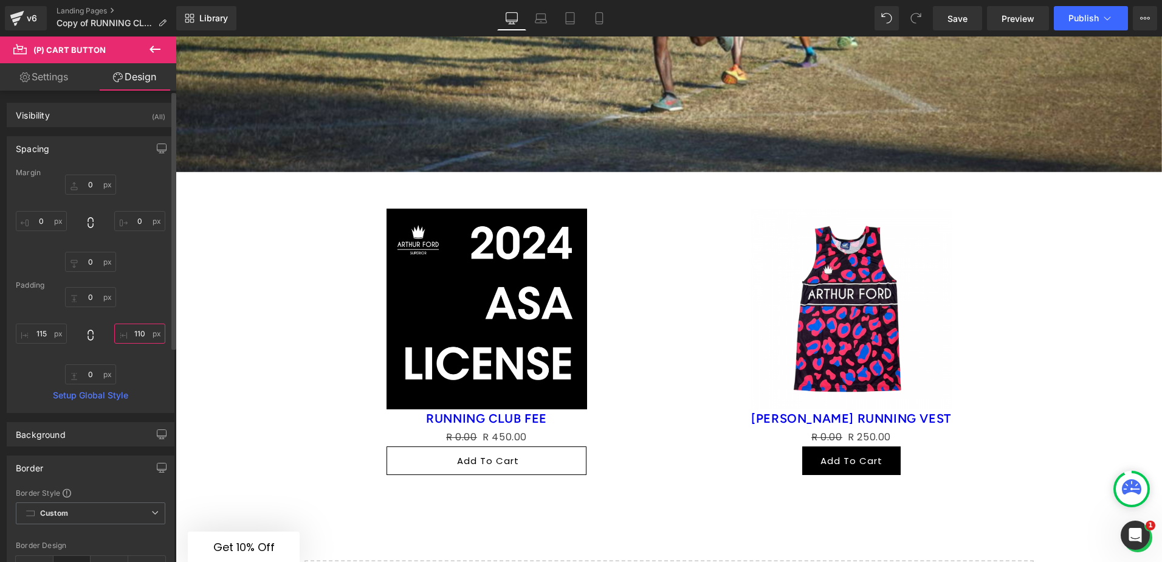
click at [134, 332] on input "110" at bounding box center [139, 333] width 51 height 20
type input "115"
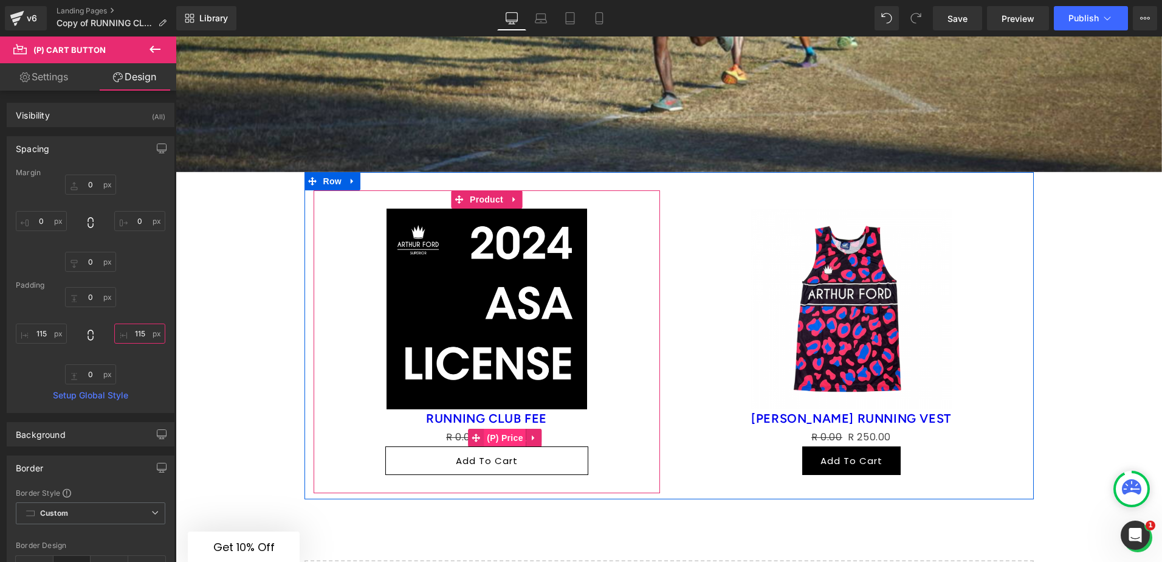
drag, startPoint x: 490, startPoint y: 403, endPoint x: 483, endPoint y: 403, distance: 7.3
click at [490, 428] on span "(P) Price" at bounding box center [505, 437] width 43 height 18
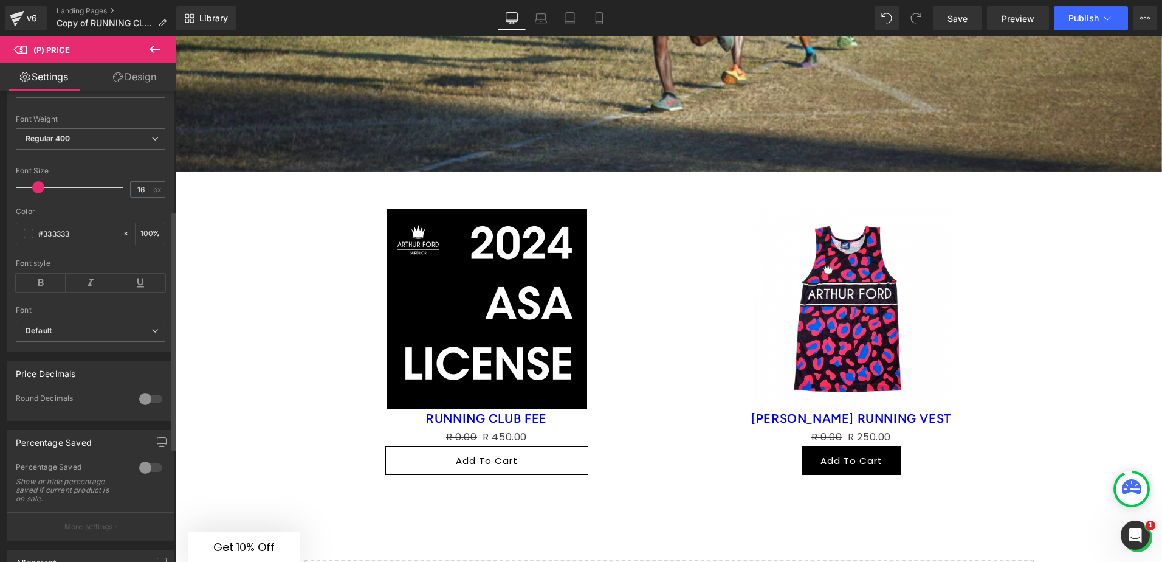
scroll to position [243, 0]
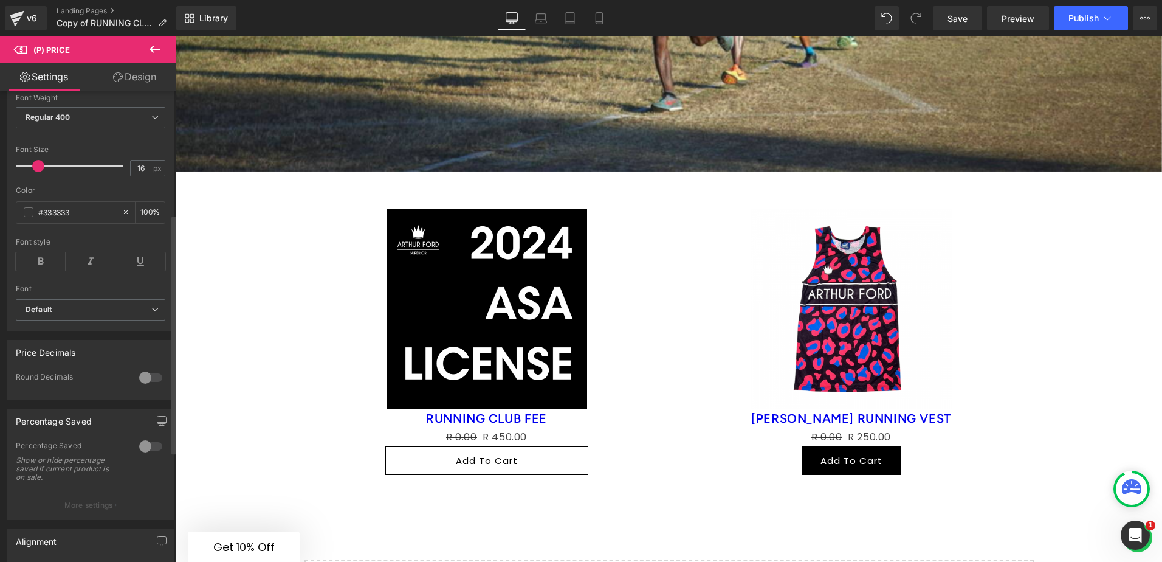
click at [69, 315] on b "Default" at bounding box center [89, 310] width 126 height 10
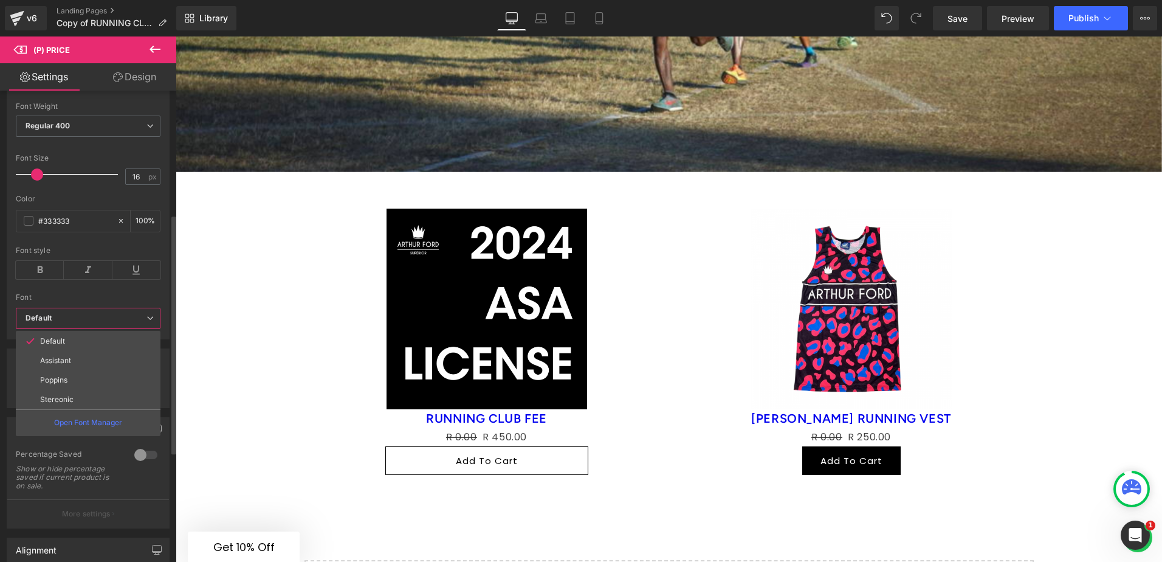
click at [69, 318] on b "Default" at bounding box center [86, 318] width 121 height 10
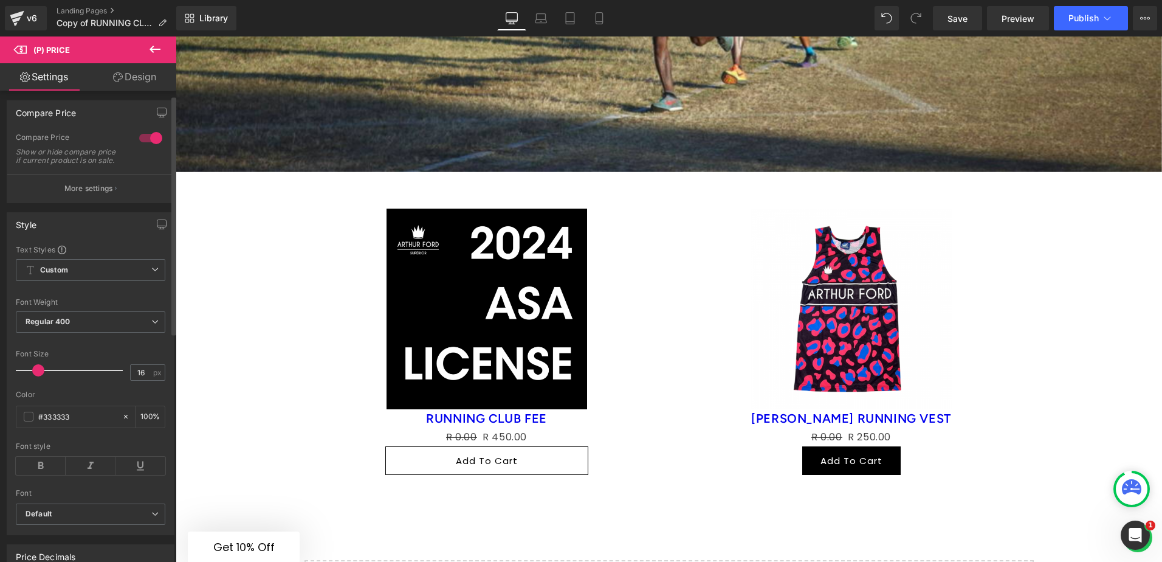
scroll to position [0, 0]
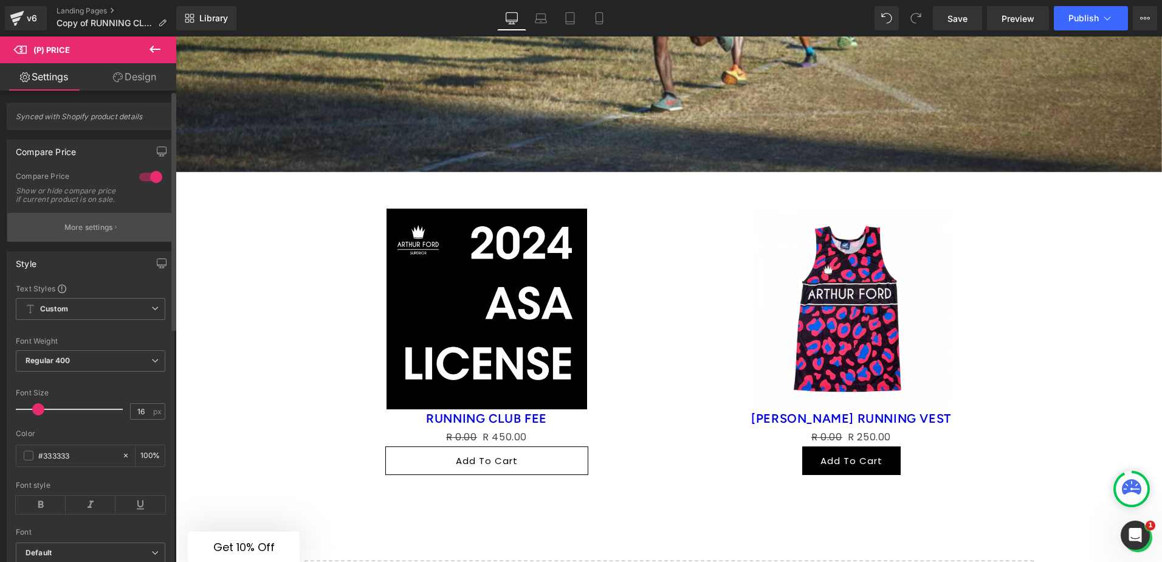
click at [93, 233] on p "More settings" at bounding box center [88, 227] width 49 height 11
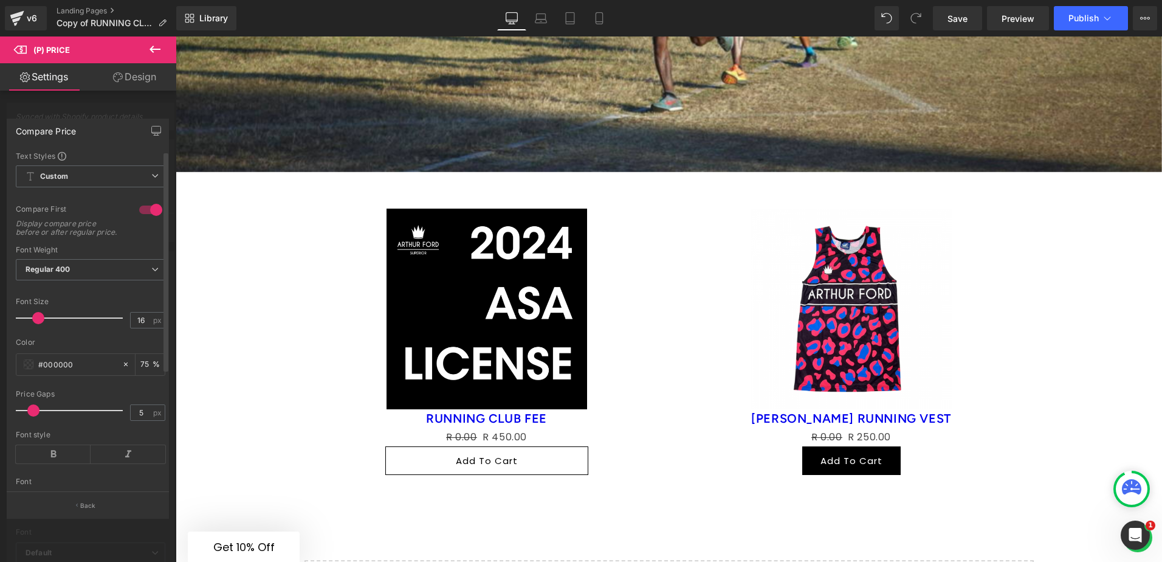
click at [145, 207] on div at bounding box center [150, 209] width 29 height 19
click at [142, 207] on div at bounding box center [150, 209] width 29 height 19
click at [104, 172] on span "Custom Setup Global Style" at bounding box center [91, 176] width 150 height 22
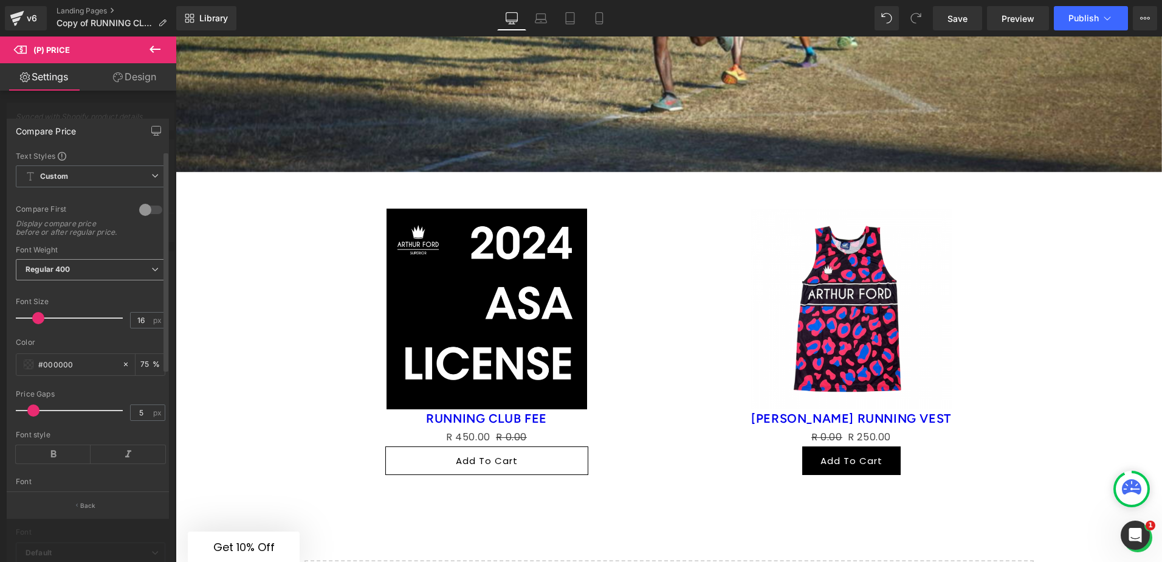
click at [119, 275] on span "Regular 400" at bounding box center [91, 269] width 150 height 21
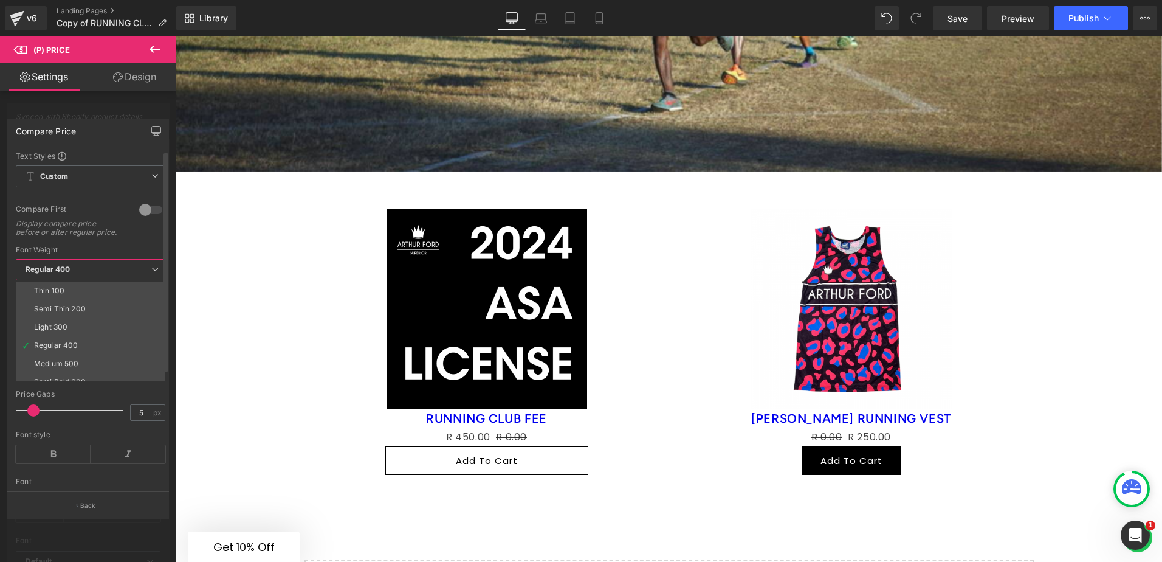
click at [119, 275] on span "Regular 400" at bounding box center [91, 269] width 150 height 21
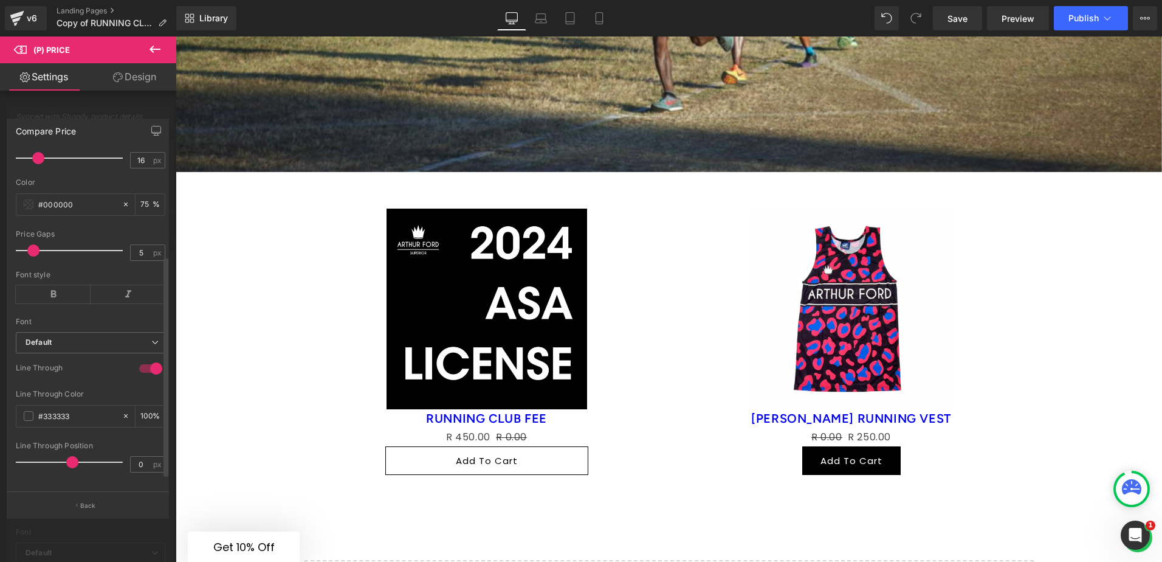
scroll to position [180, 0]
click at [89, 335] on b "Default" at bounding box center [89, 340] width 126 height 10
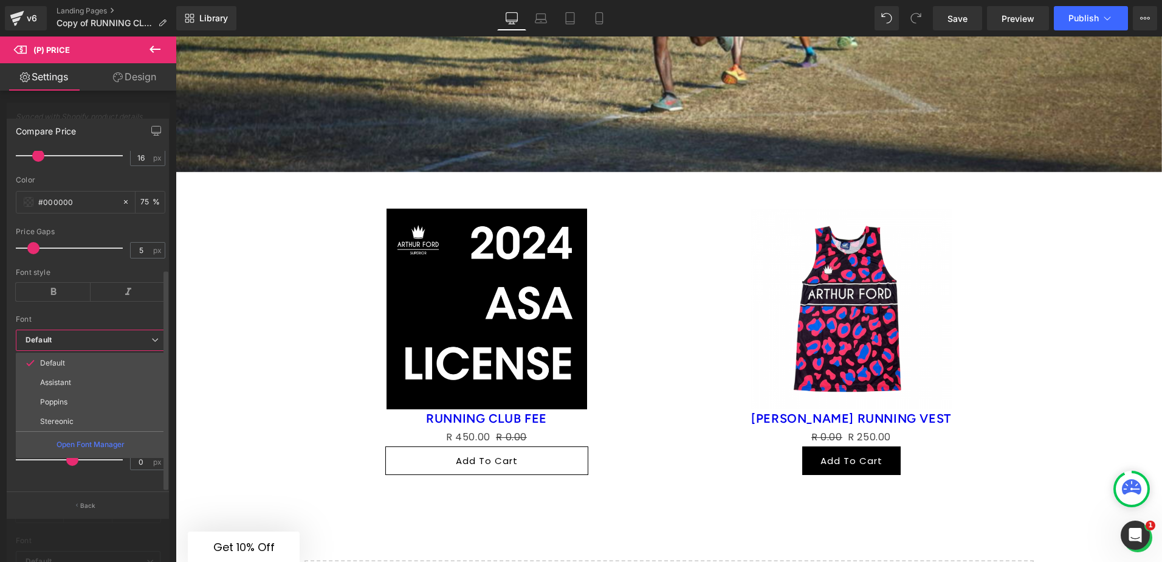
click at [86, 335] on b "Default" at bounding box center [89, 340] width 126 height 10
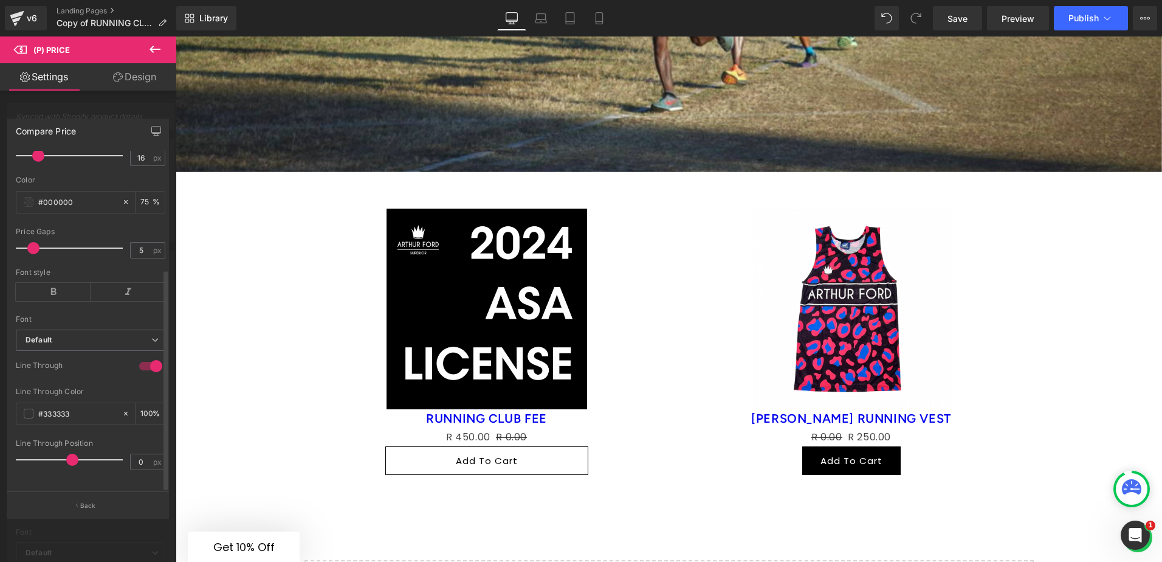
click at [142, 357] on div at bounding box center [150, 365] width 29 height 19
click at [97, 427] on b "Default" at bounding box center [89, 432] width 126 height 10
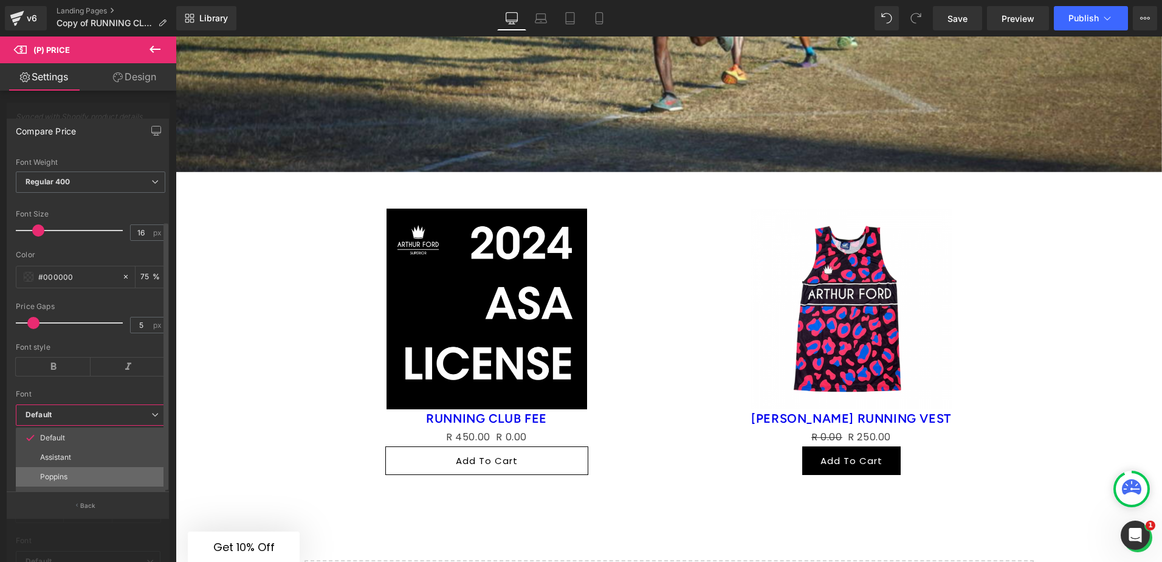
scroll to position [146, 0]
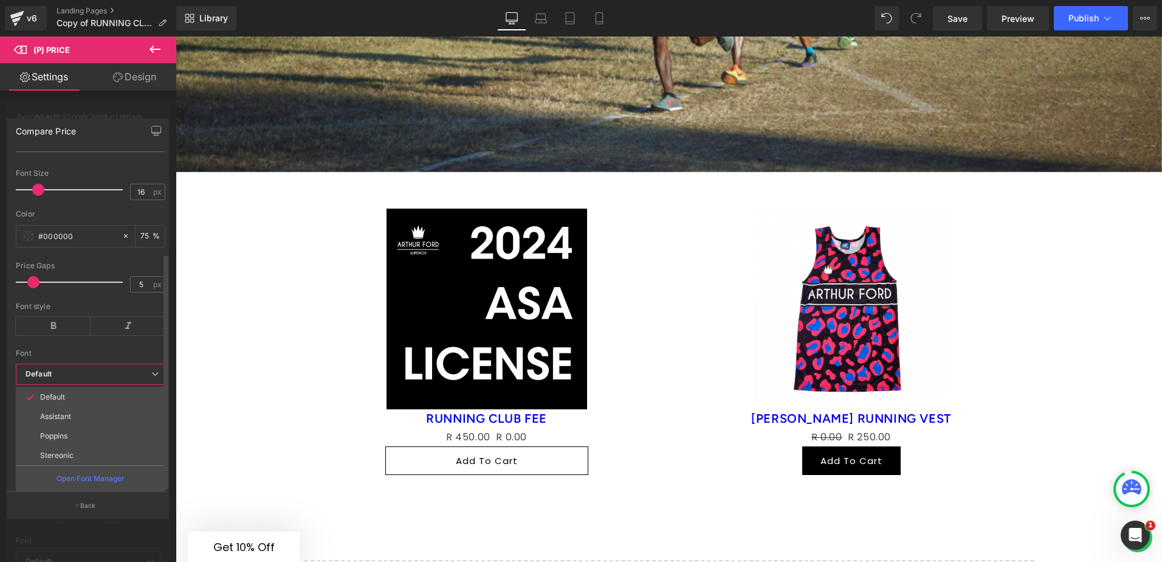
click at [115, 363] on span "Default" at bounding box center [91, 373] width 150 height 21
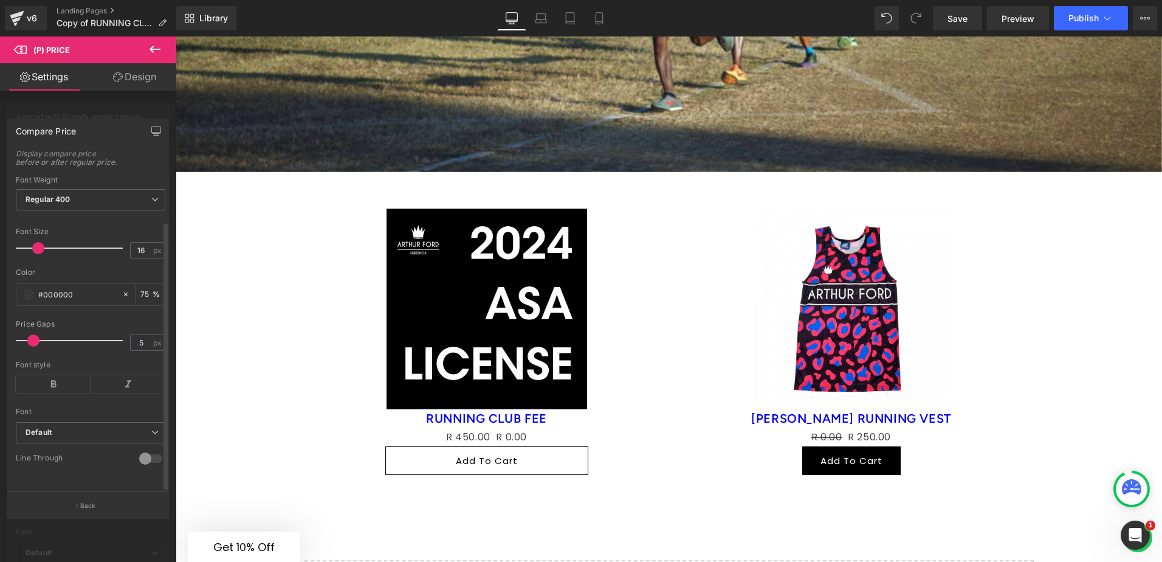
click at [145, 449] on div at bounding box center [150, 458] width 29 height 19
click at [26, 311] on span at bounding box center [29, 306] width 10 height 10
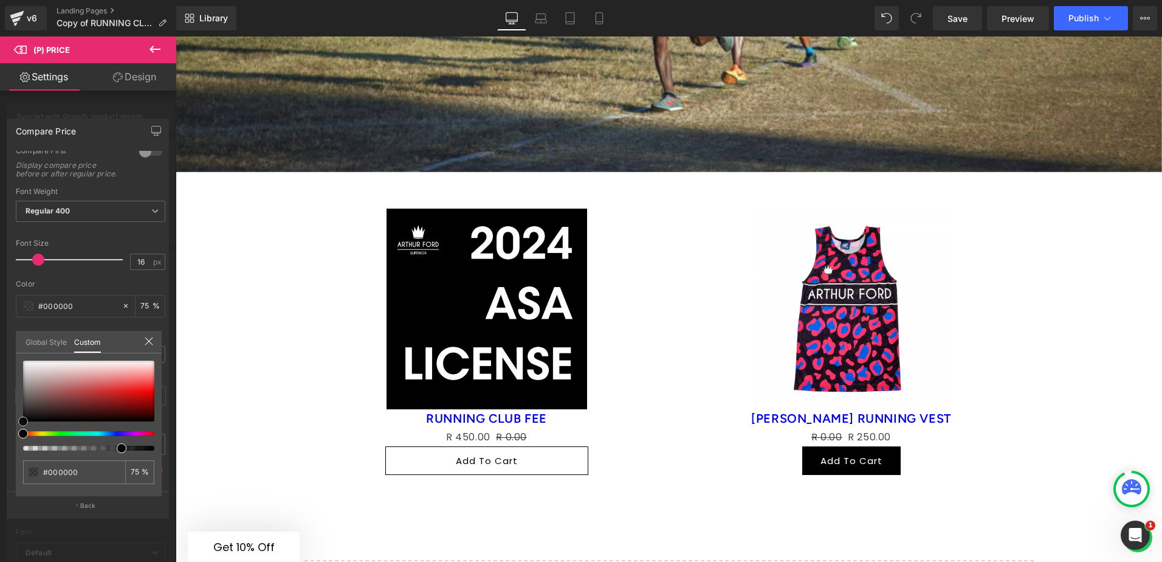
type input "#bfa0a0"
type input "#c2a7a7"
type input "#f7f7f7"
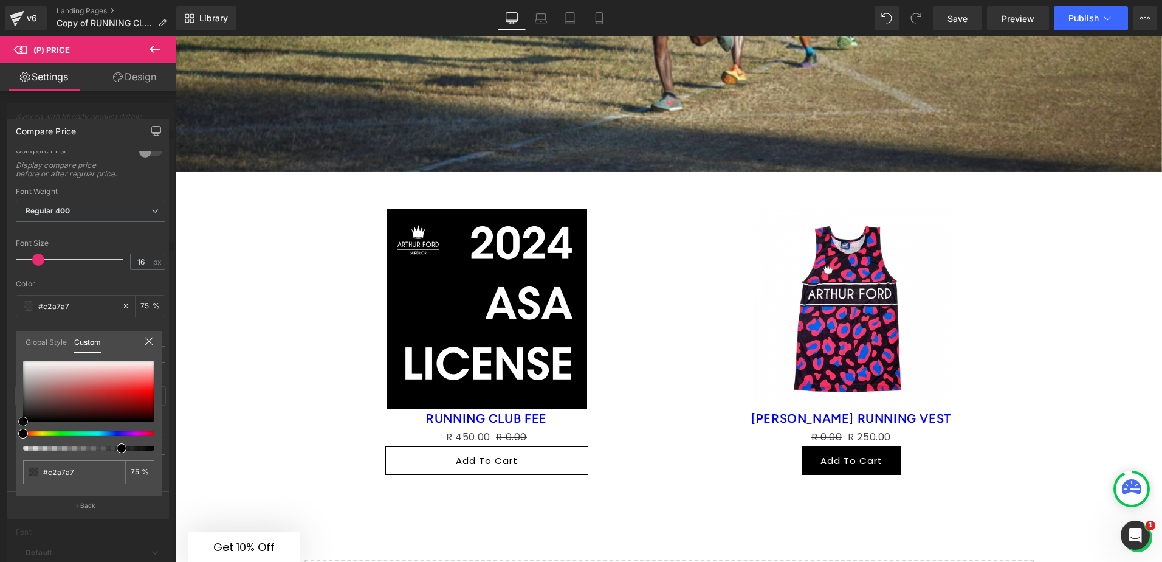
type input "#f7f7f7"
type input "#ffffff"
type input "#d2cfcf"
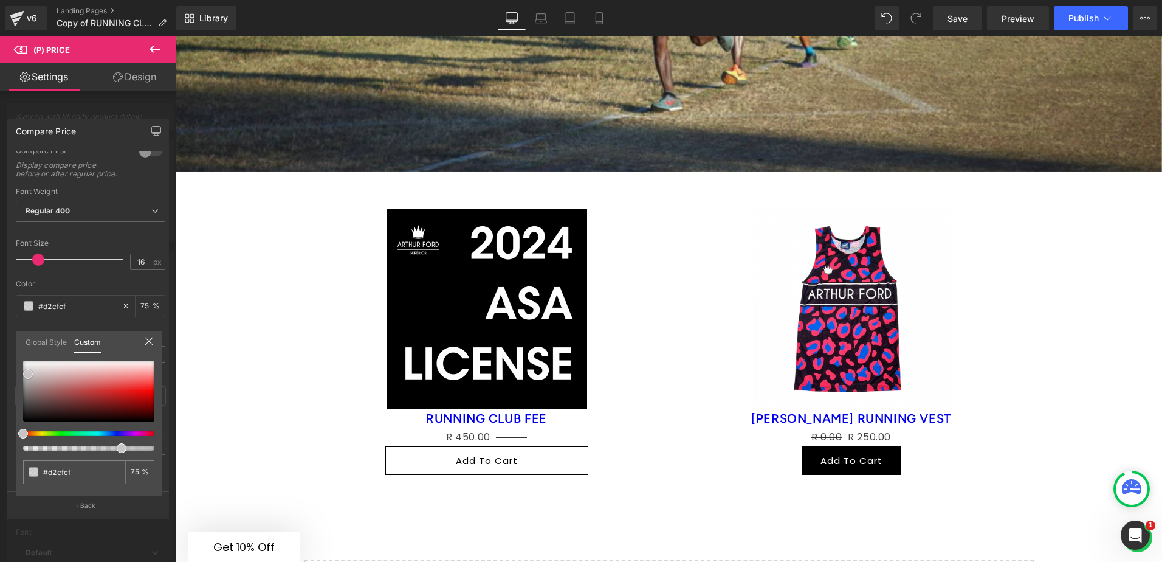
type input "#755151"
type input "#3c2424"
type input "#2f1c1c"
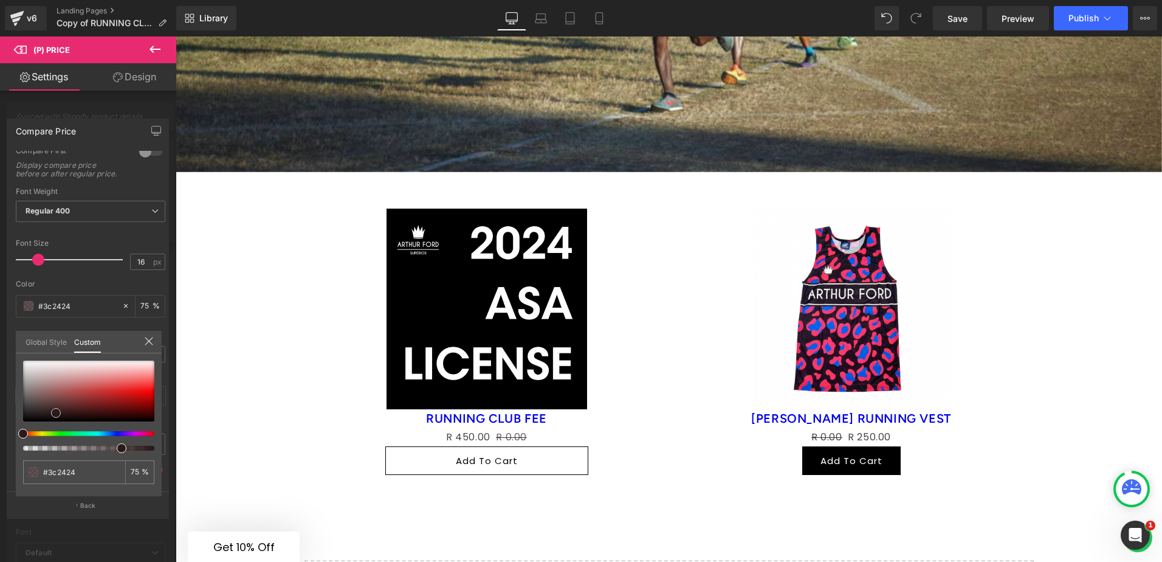
type input "#2f1c1c"
type input "#261616"
type input "#281f1f"
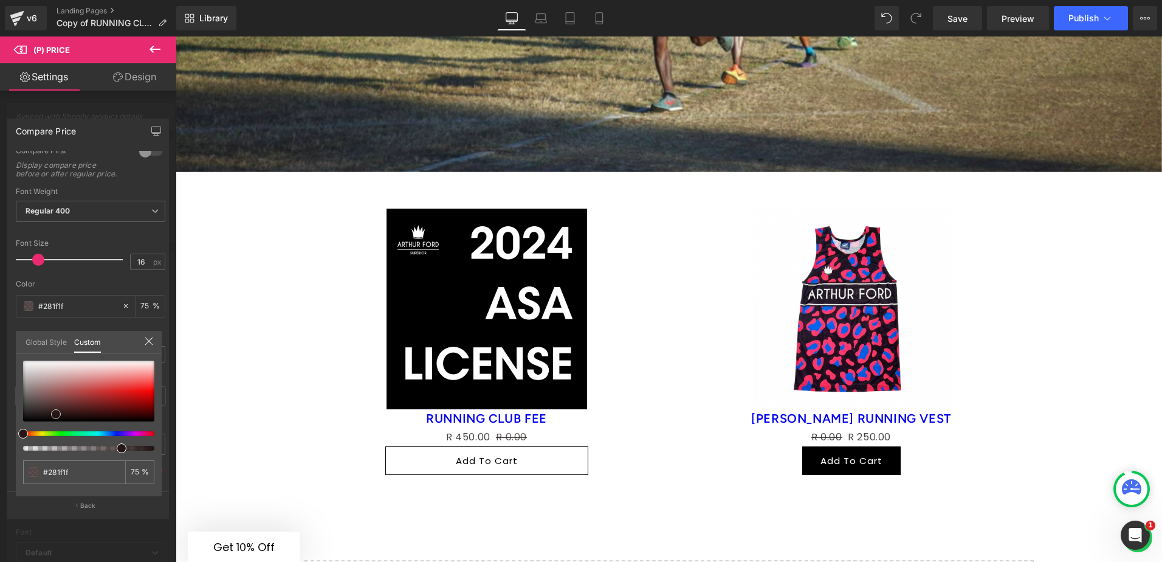
type input "#231f1f"
type input "#0d0c0c"
type input "#020202"
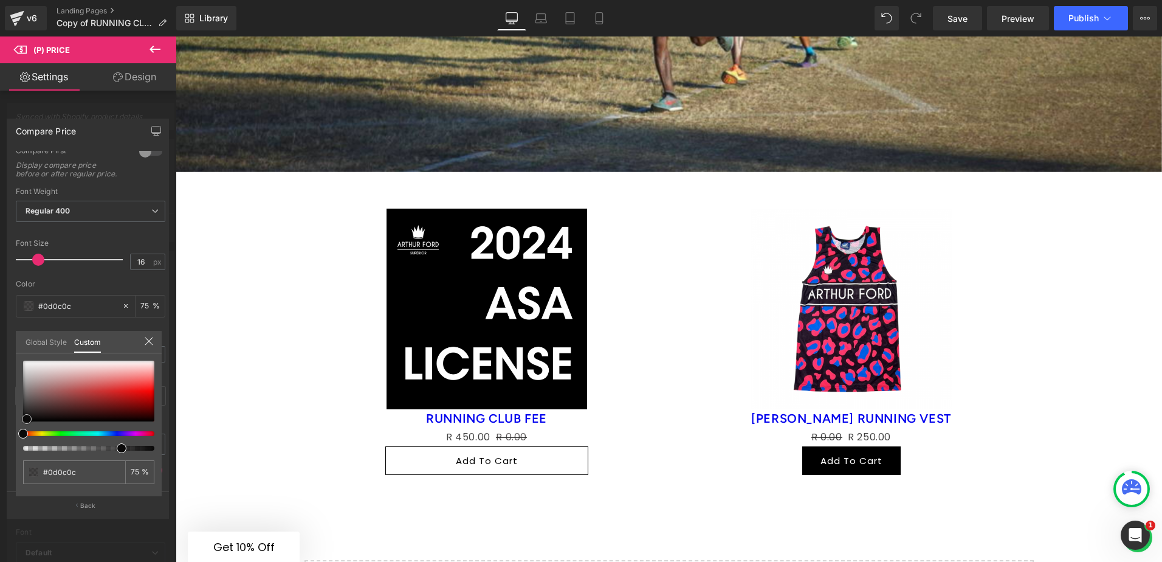
type input "#020202"
type input "#000000"
drag, startPoint x: 50, startPoint y: 379, endPoint x: 25, endPoint y: 425, distance: 52.0
click at [25, 421] on div at bounding box center [88, 390] width 131 height 61
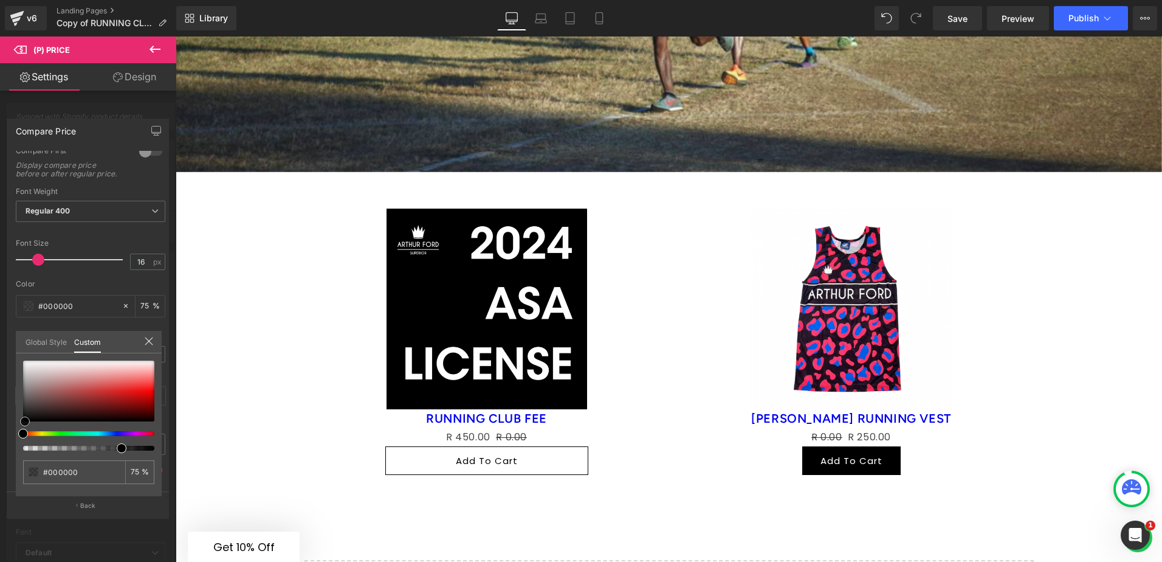
type input "#151313"
type input "#474747"
type input "#5e5e5e"
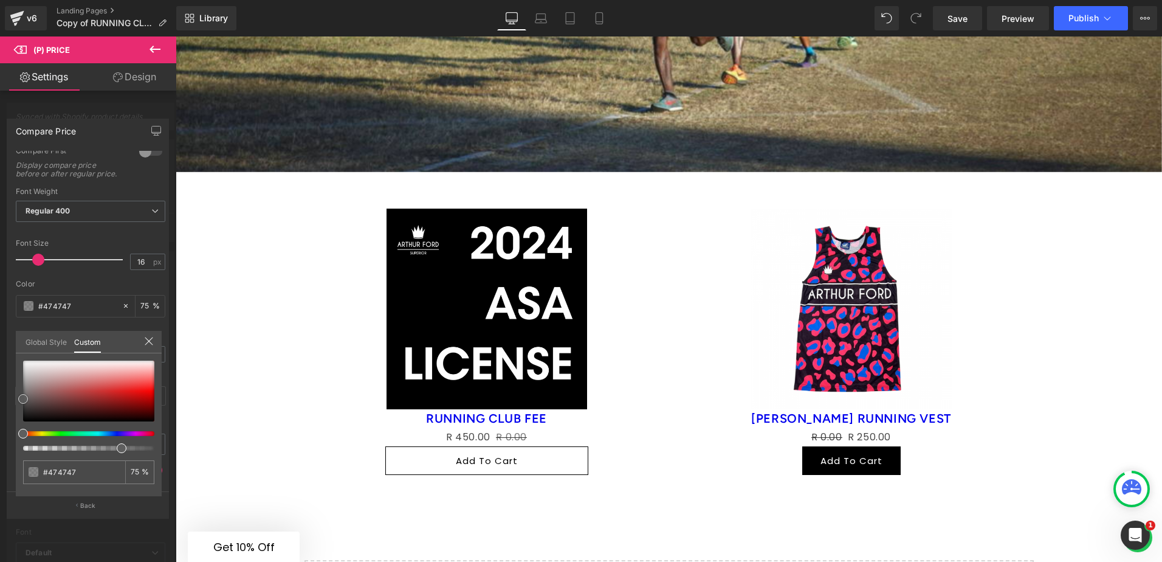
type input "#5e5e5e"
type input "#6b6b6b"
type input "#848484"
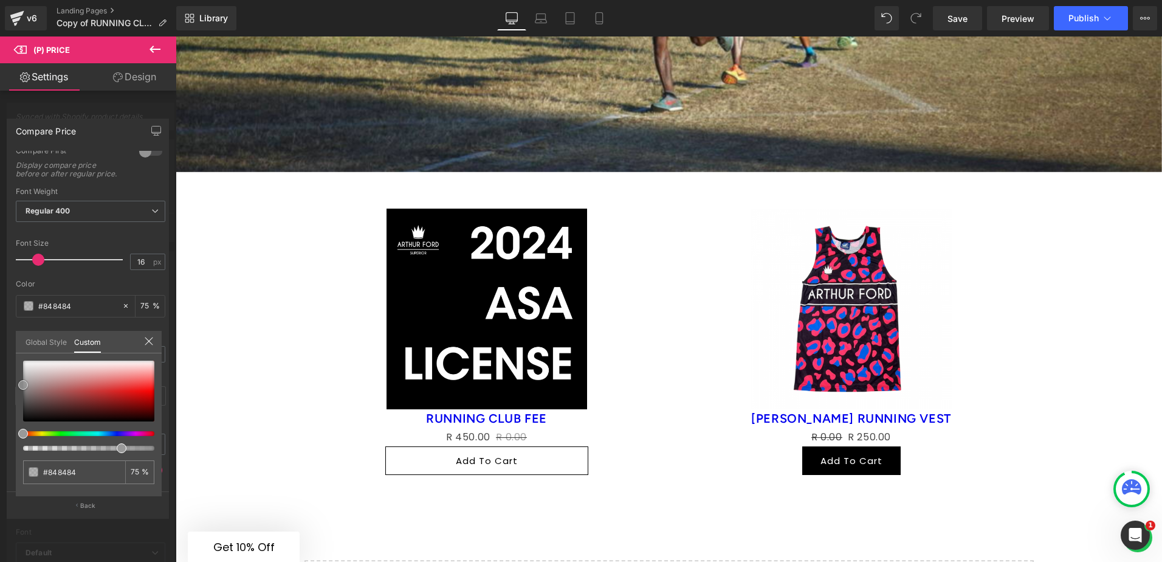
type input "#999999"
type input "#9b9b9b"
drag, startPoint x: 27, startPoint y: 416, endPoint x: 21, endPoint y: 384, distance: 32.8
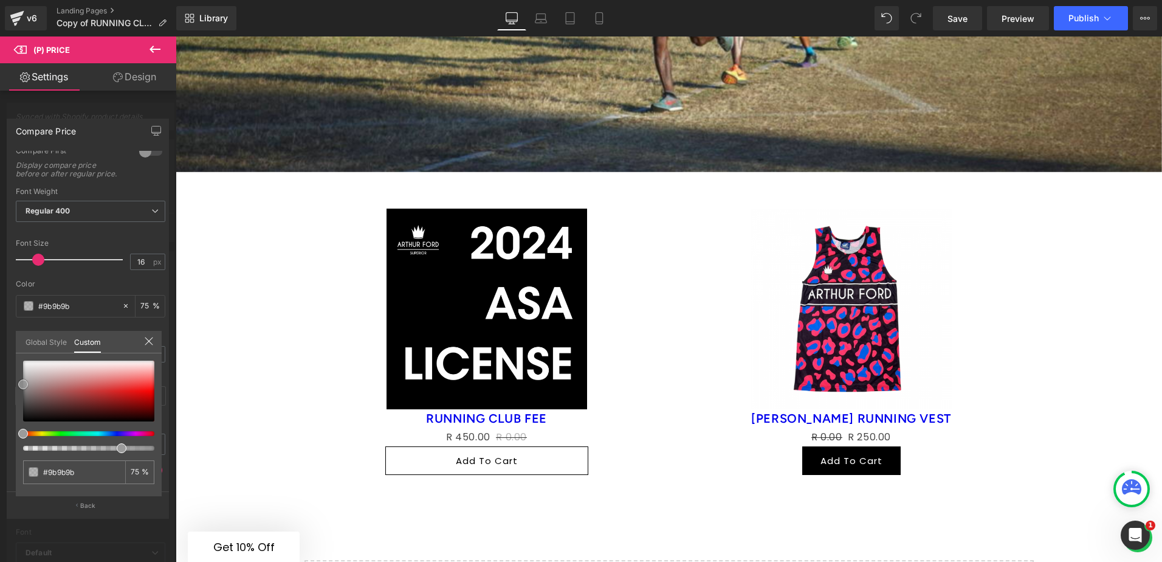
click at [23, 384] on div at bounding box center [88, 390] width 131 height 61
click at [148, 342] on icon at bounding box center [149, 341] width 10 height 10
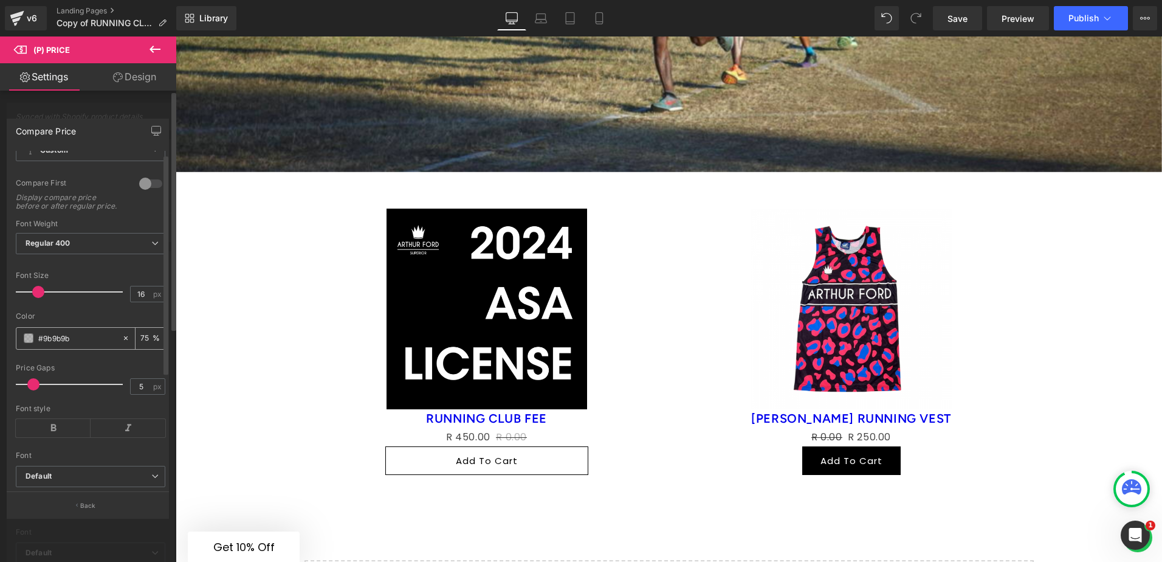
scroll to position [0, 0]
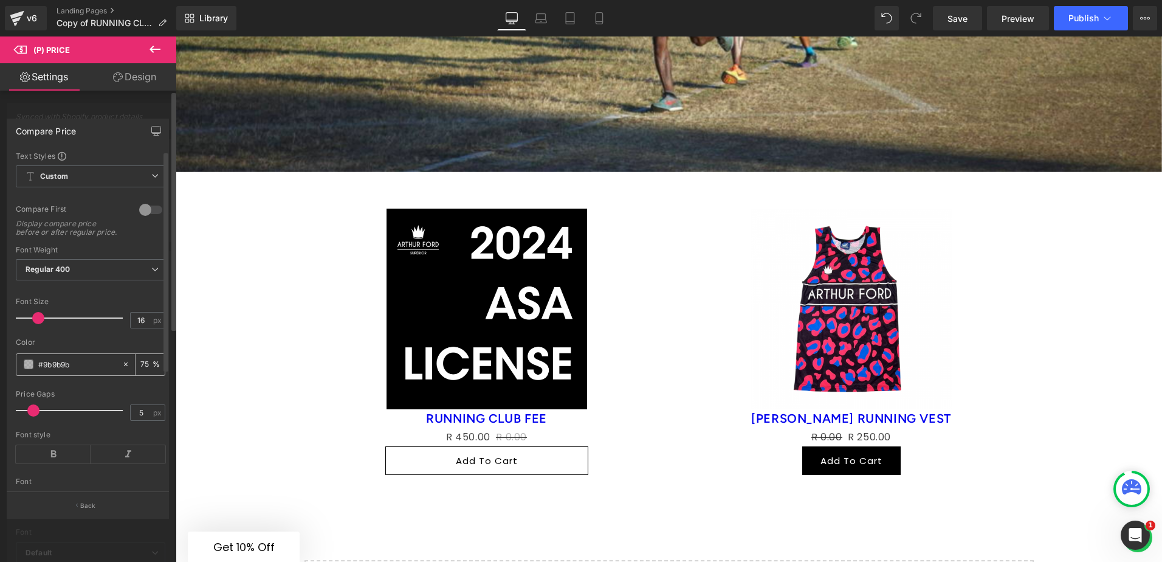
click at [122, 375] on div at bounding box center [129, 364] width 14 height 21
type input "none"
type input "0"
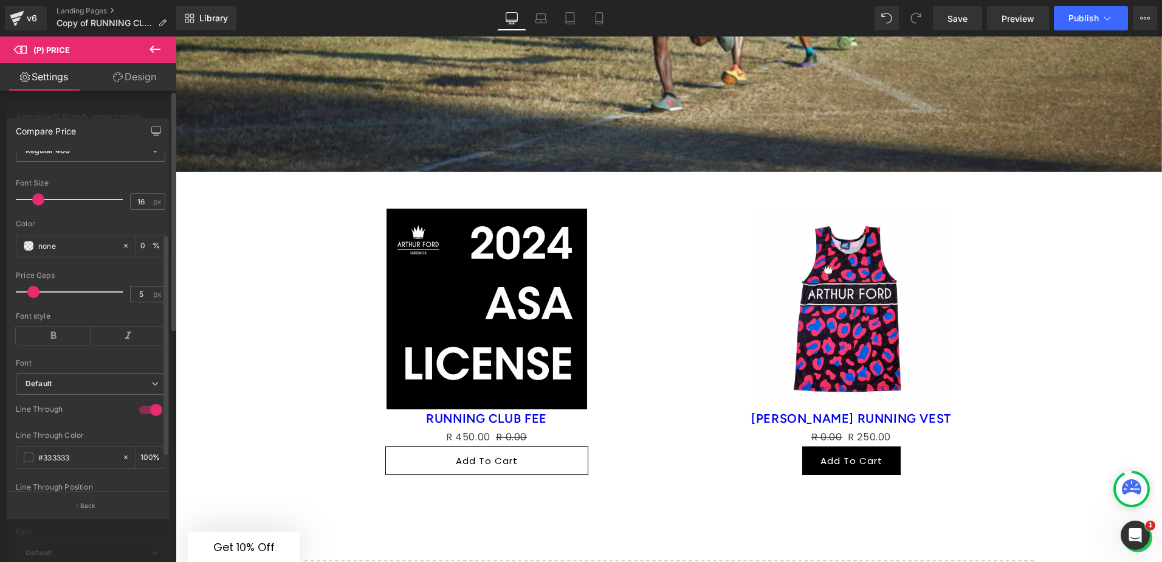
scroll to position [180, 0]
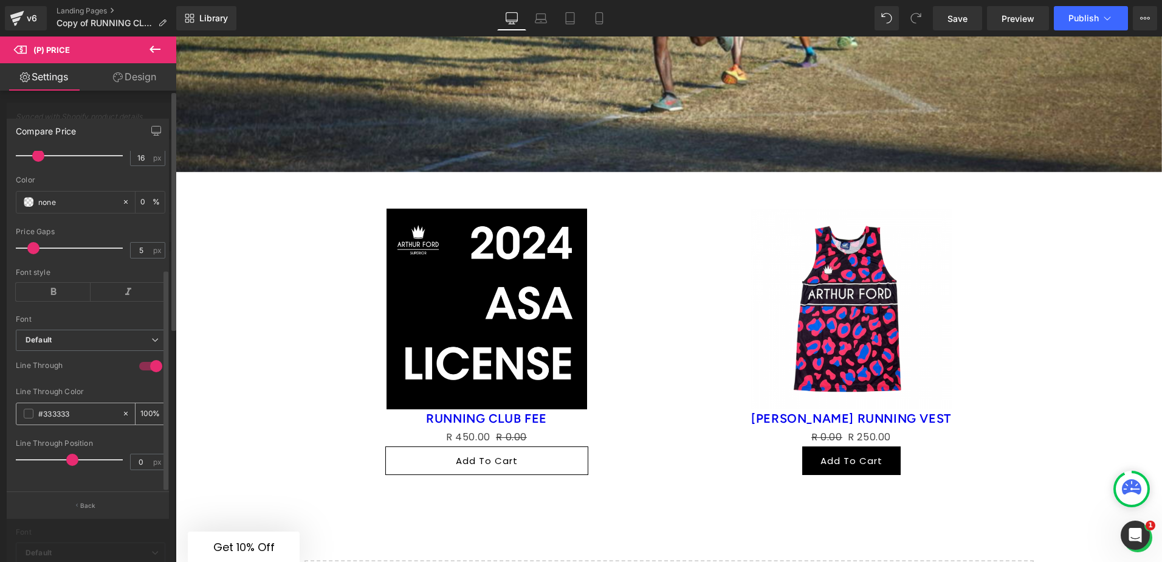
click at [122, 409] on icon at bounding box center [126, 413] width 9 height 9
type input "none"
type input "0"
click at [28, 408] on span at bounding box center [29, 413] width 10 height 10
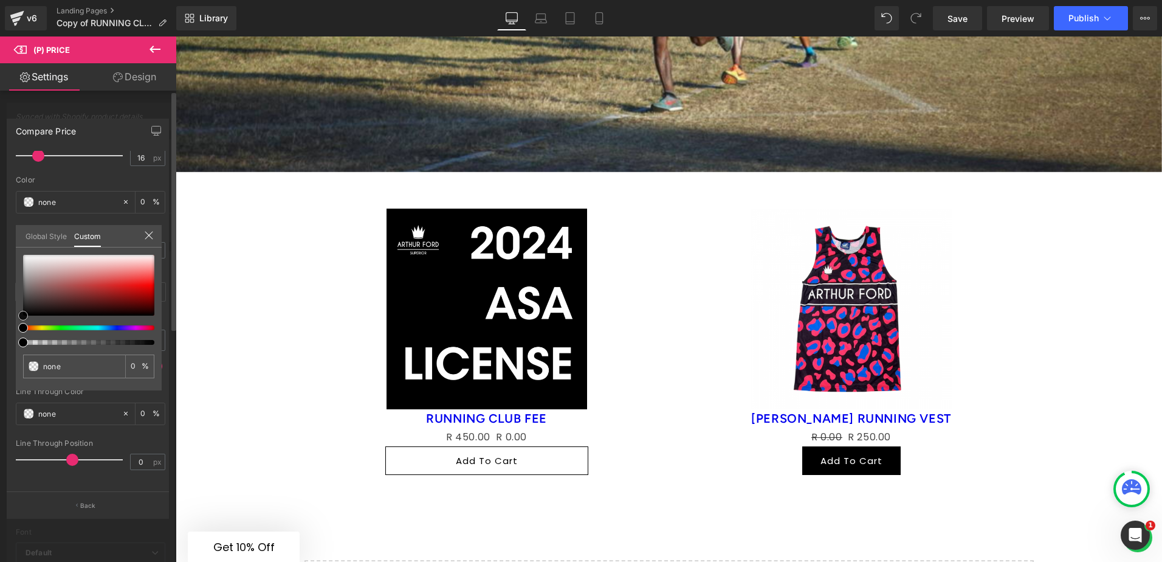
type input "#1b1717"
type input "100"
type input "#1b1717"
type input "100"
type input "#0f0e0e"
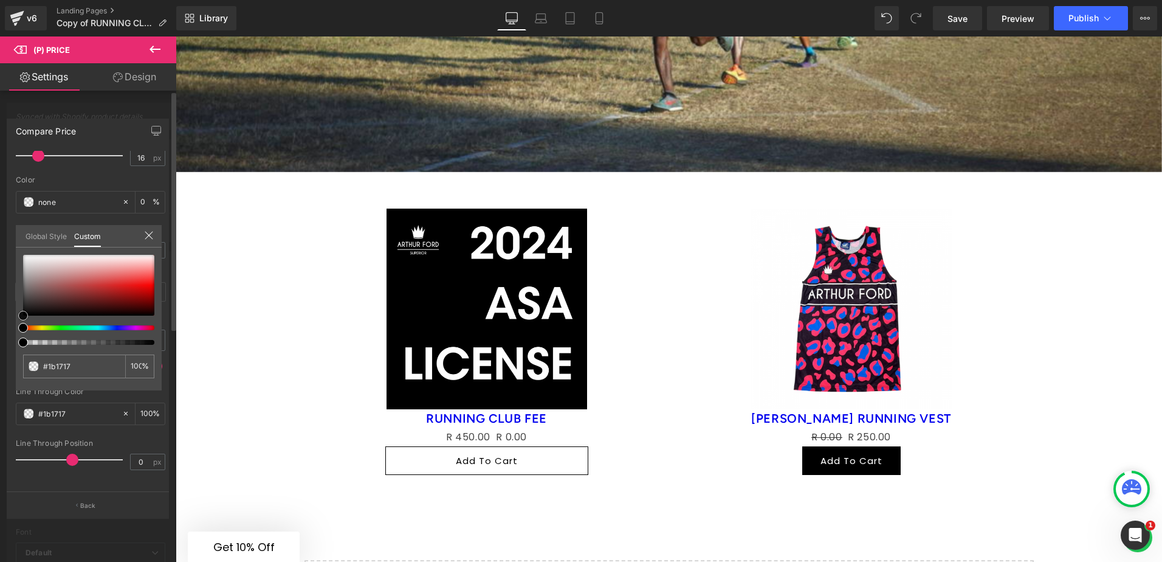
type input "#0f0e0e"
type input "#111111"
type input "#333333"
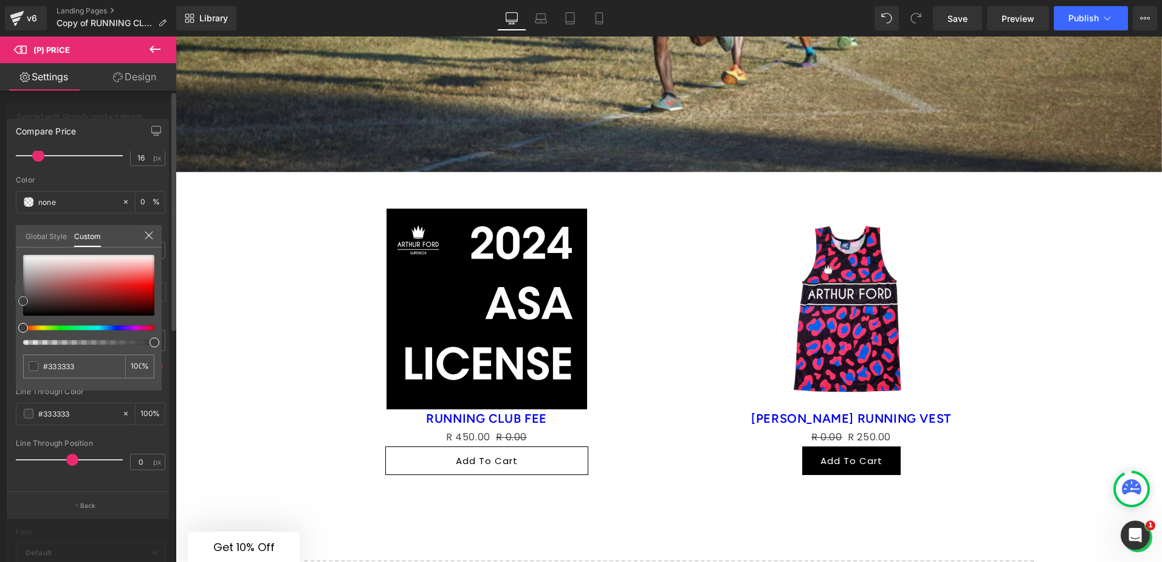
type input "#3d3d3d"
type input "#424242"
type input "#6d6d6d"
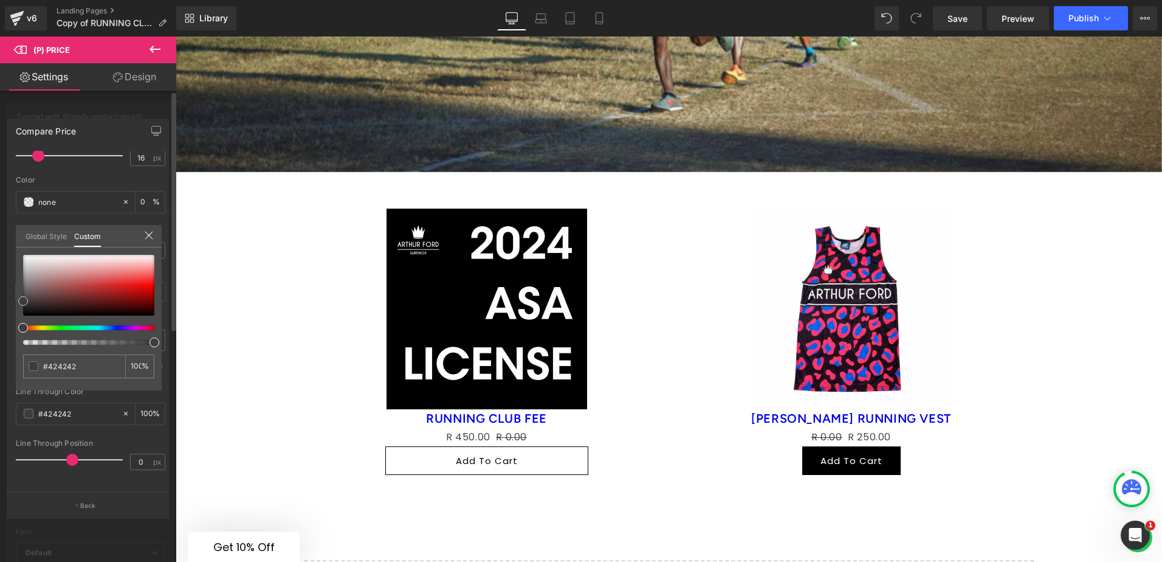
type input "#6d6d6d"
type input "#7a7a7a"
type input "#8e8e8e"
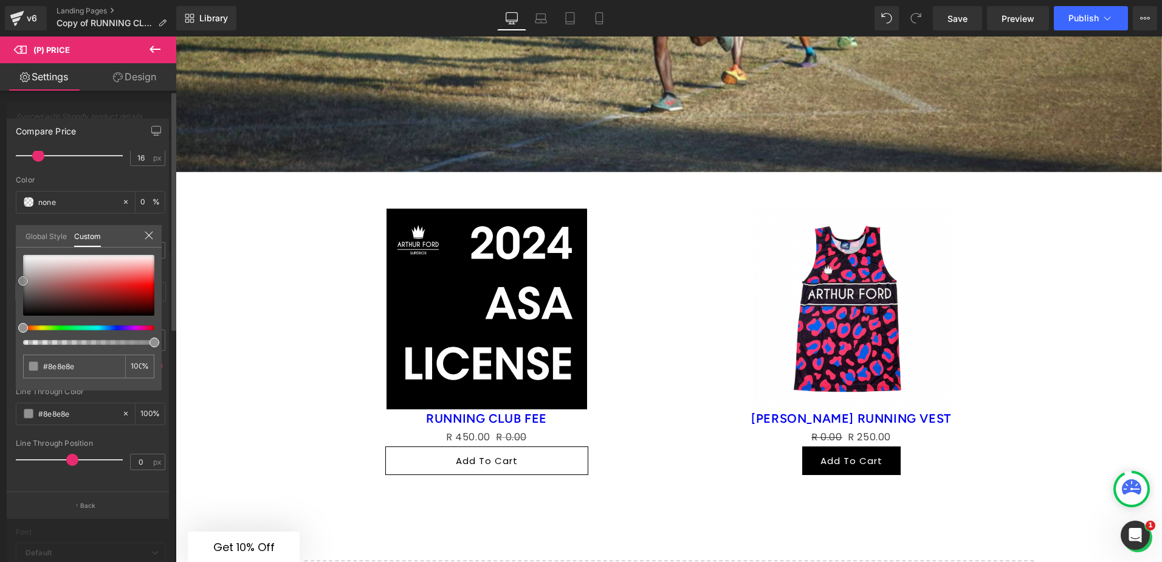
type input "#919191"
type input "#8e8e8e"
type input "#848484"
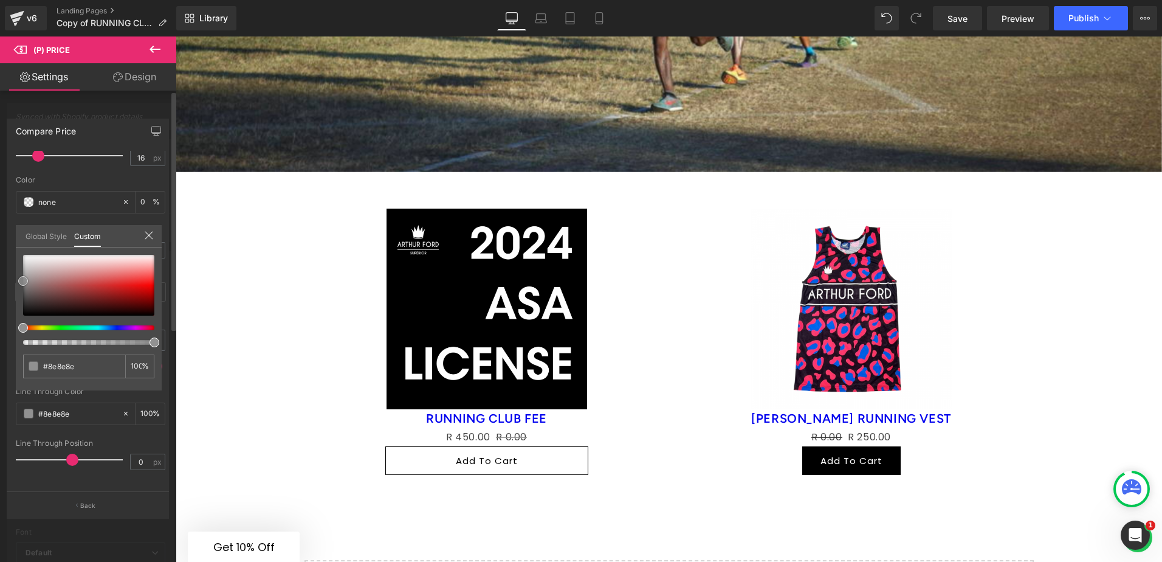
type input "#848484"
type input "#8e8e8e"
type input "#939393"
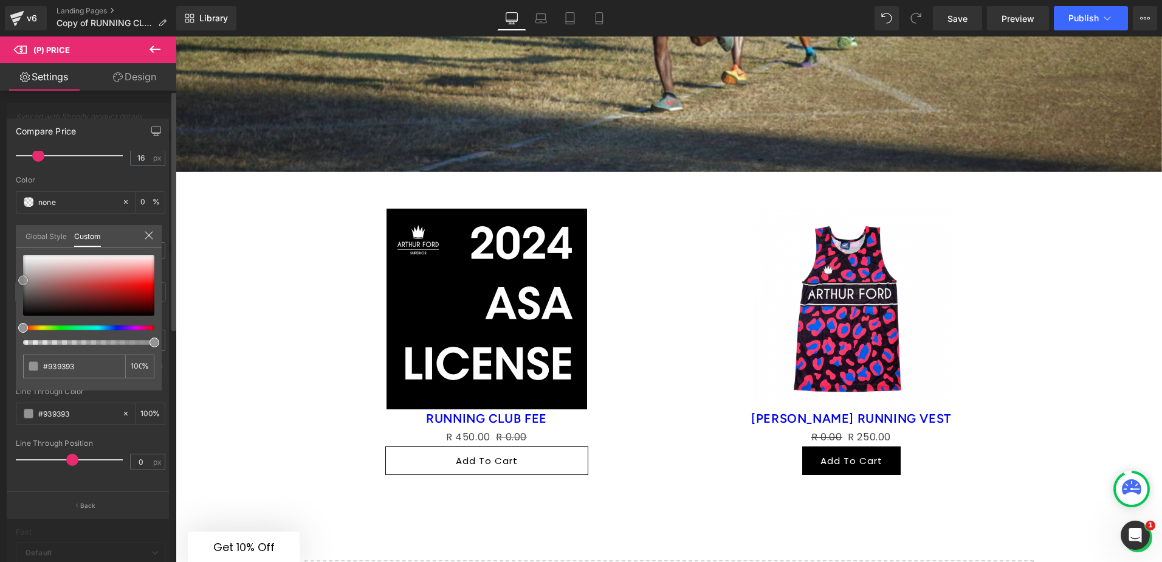
drag, startPoint x: 27, startPoint y: 312, endPoint x: 16, endPoint y: 280, distance: 33.6
click at [16, 280] on div "#939393 100 %" at bounding box center [89, 323] width 146 height 136
click at [60, 366] on input "#939393" at bounding box center [75, 366] width 64 height 13
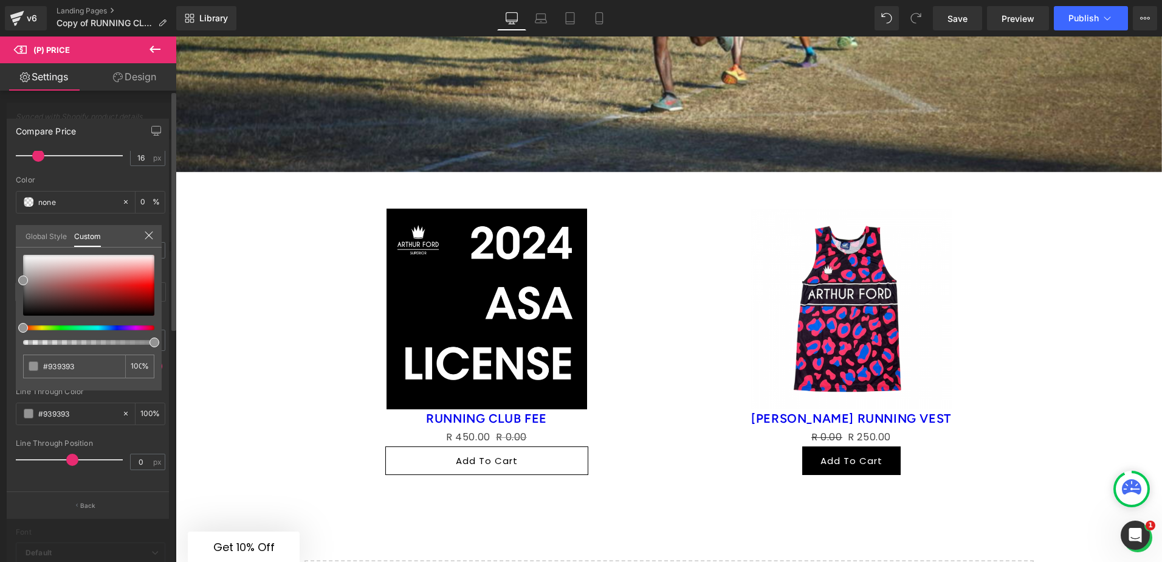
click at [148, 230] on icon at bounding box center [149, 235] width 10 height 10
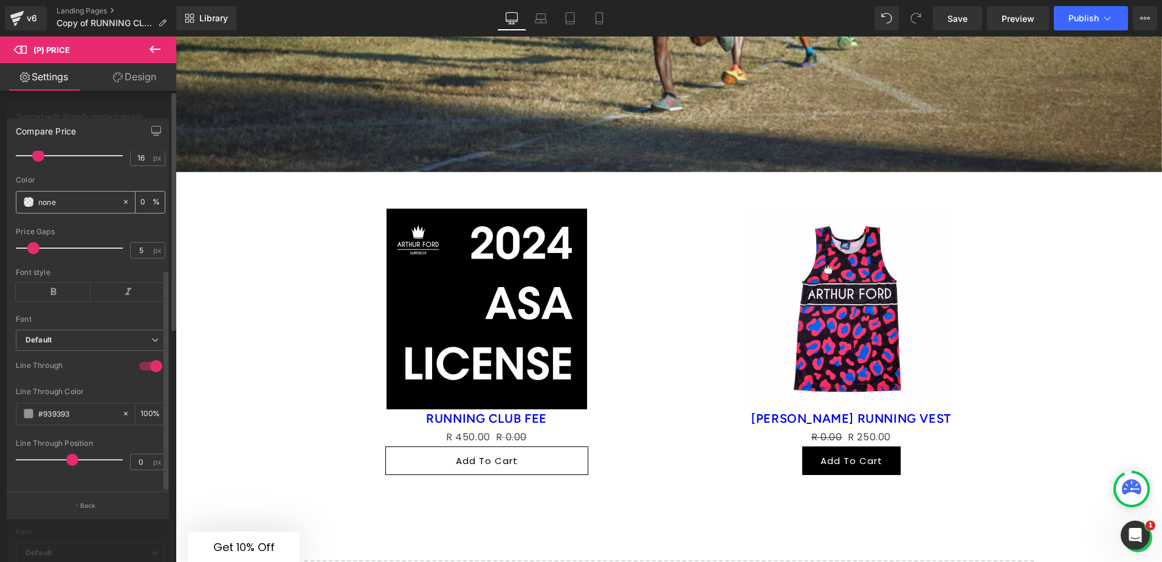
click at [55, 195] on input "none" at bounding box center [77, 201] width 78 height 13
click at [47, 195] on input "none" at bounding box center [77, 201] width 78 height 13
click at [22, 194] on div "none" at bounding box center [68, 201] width 105 height 21
click at [27, 197] on span at bounding box center [29, 202] width 10 height 10
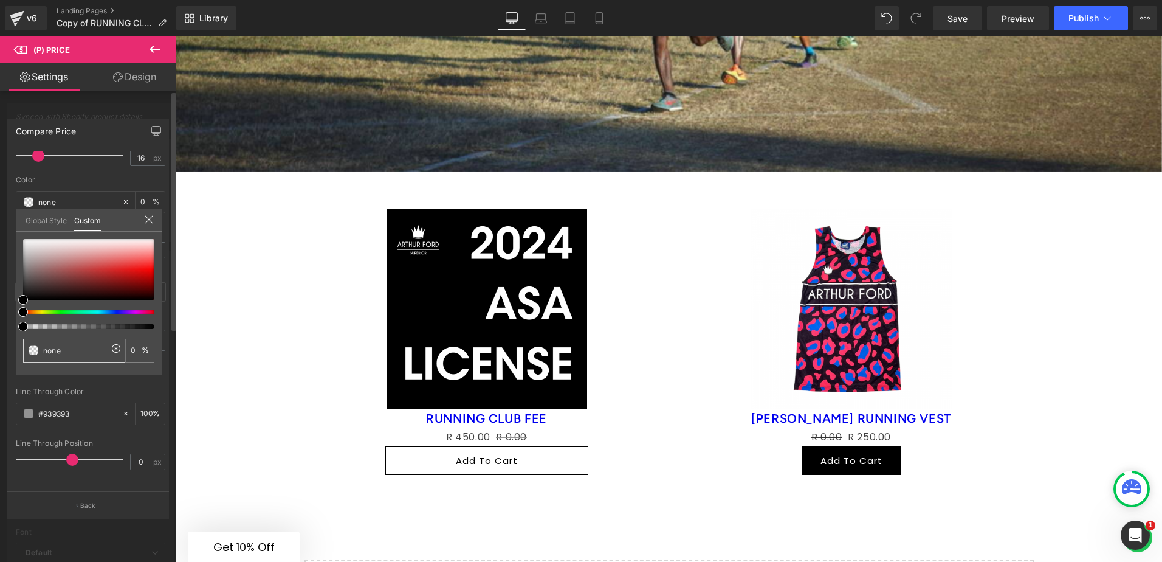
click at [66, 348] on input "none" at bounding box center [75, 350] width 64 height 13
drag, startPoint x: 83, startPoint y: 352, endPoint x: 33, endPoint y: 352, distance: 50.4
click at [33, 352] on div "none" at bounding box center [74, 351] width 102 height 24
paste input "#939393"
type input "#939393"
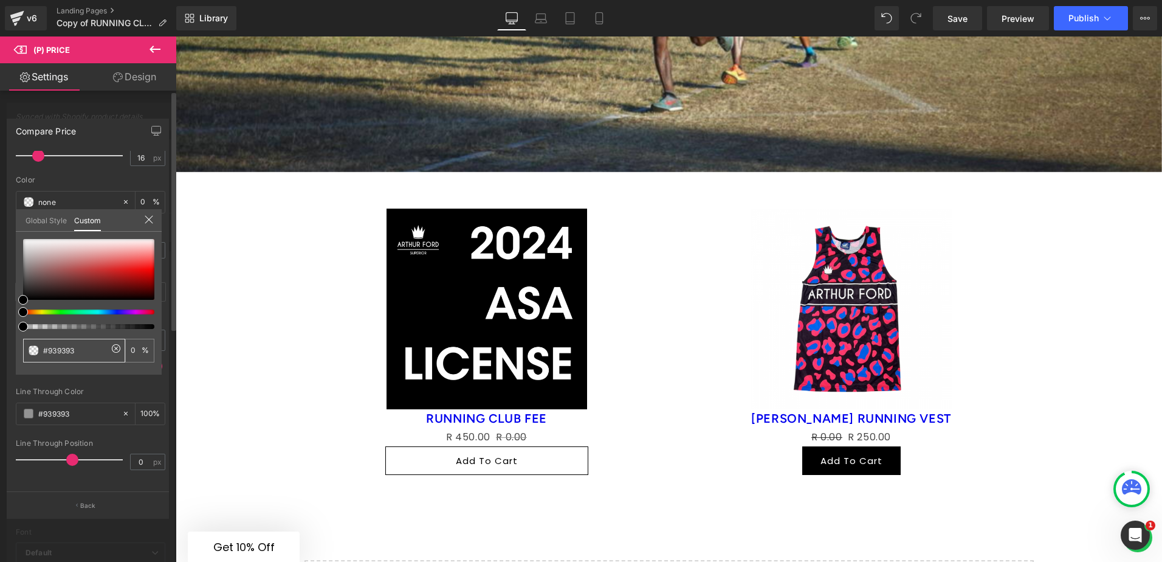
type input "#939393"
type input "100"
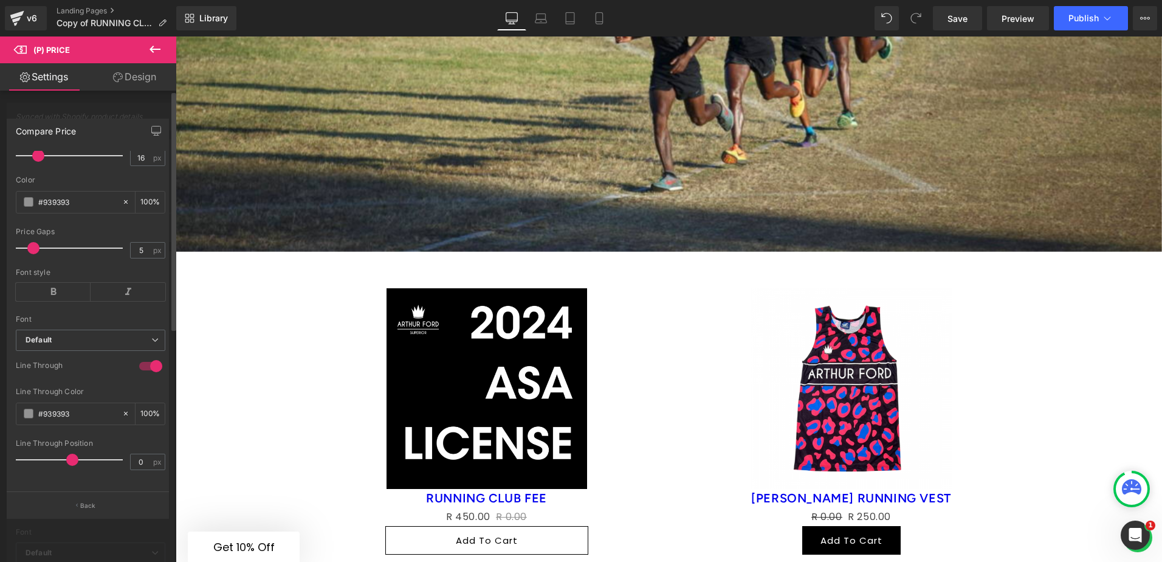
scroll to position [2431, 0]
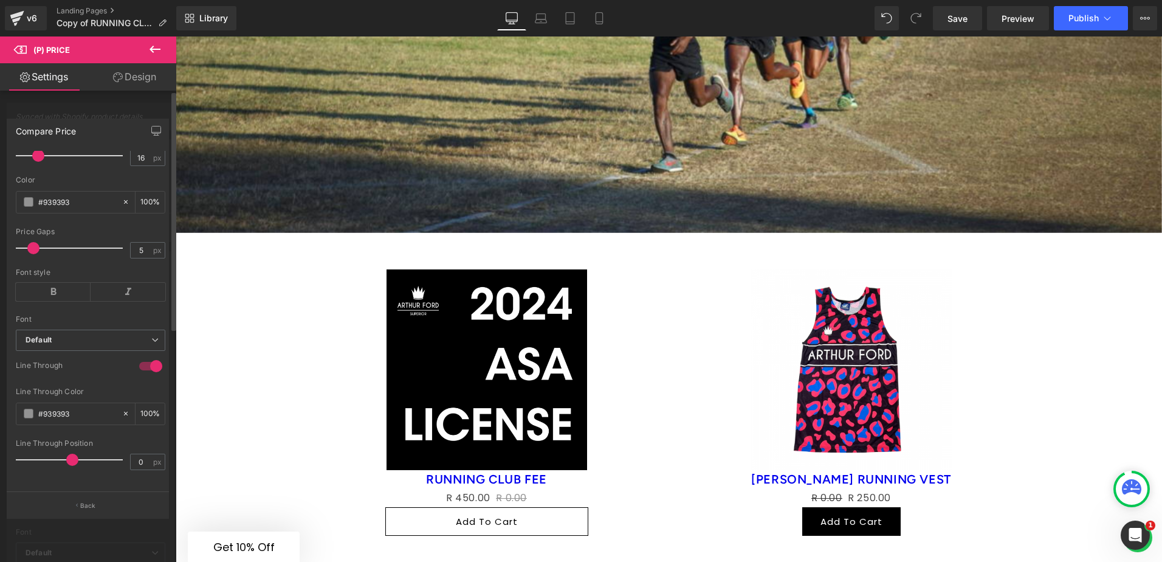
click at [493, 442] on div at bounding box center [669, 298] width 986 height 525
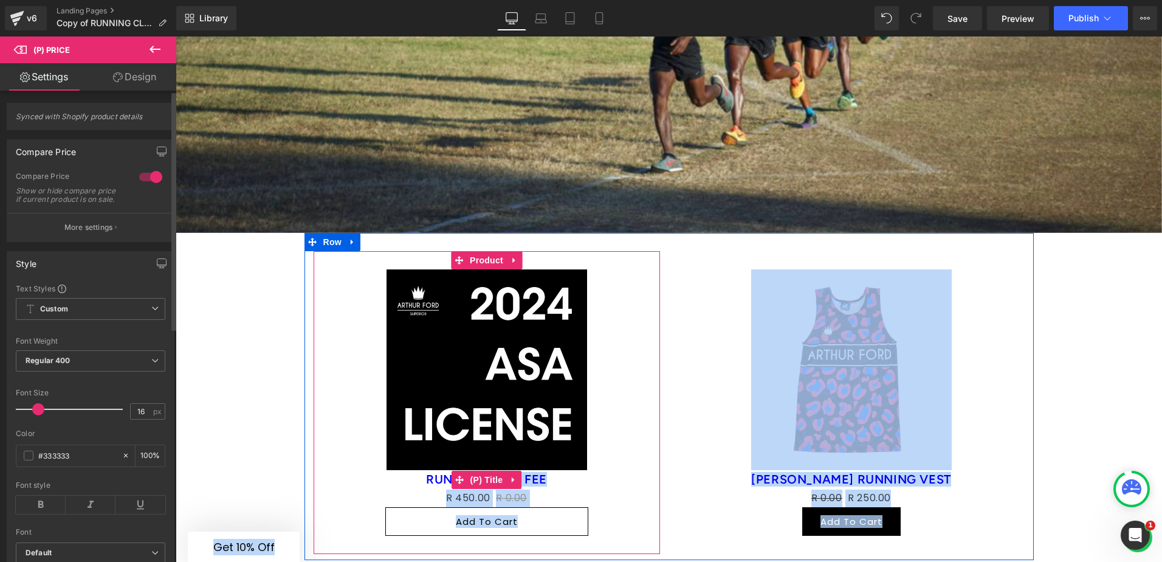
drag, startPoint x: 505, startPoint y: 445, endPoint x: 534, endPoint y: 446, distance: 29.2
click at [562, 470] on h3 "RUNNING CLUB FEE" at bounding box center [487, 479] width 334 height 19
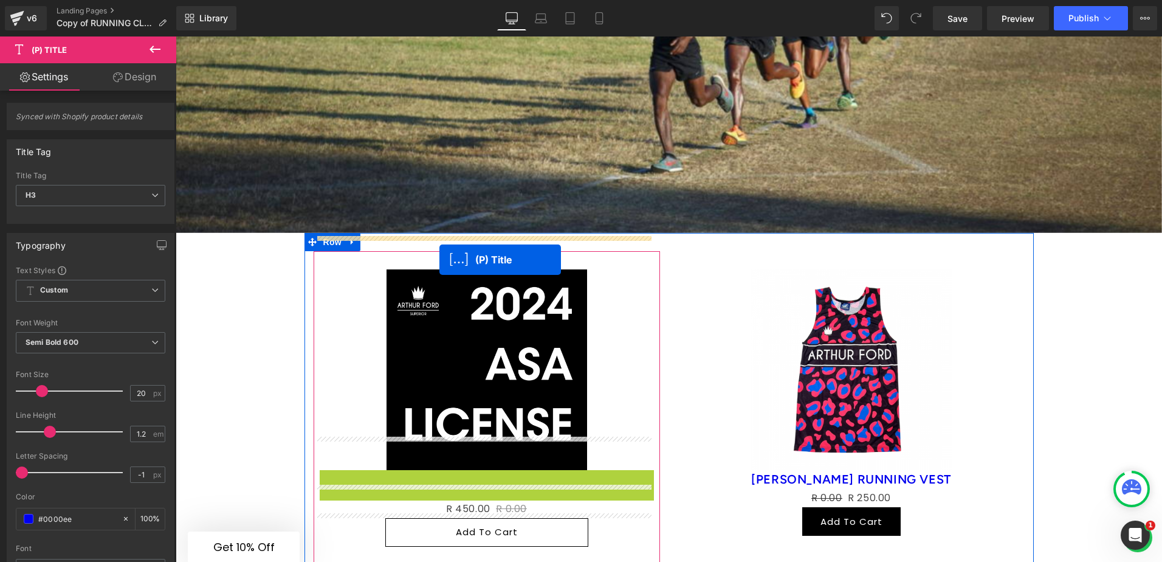
drag, startPoint x: 481, startPoint y: 444, endPoint x: 439, endPoint y: 255, distance: 193.6
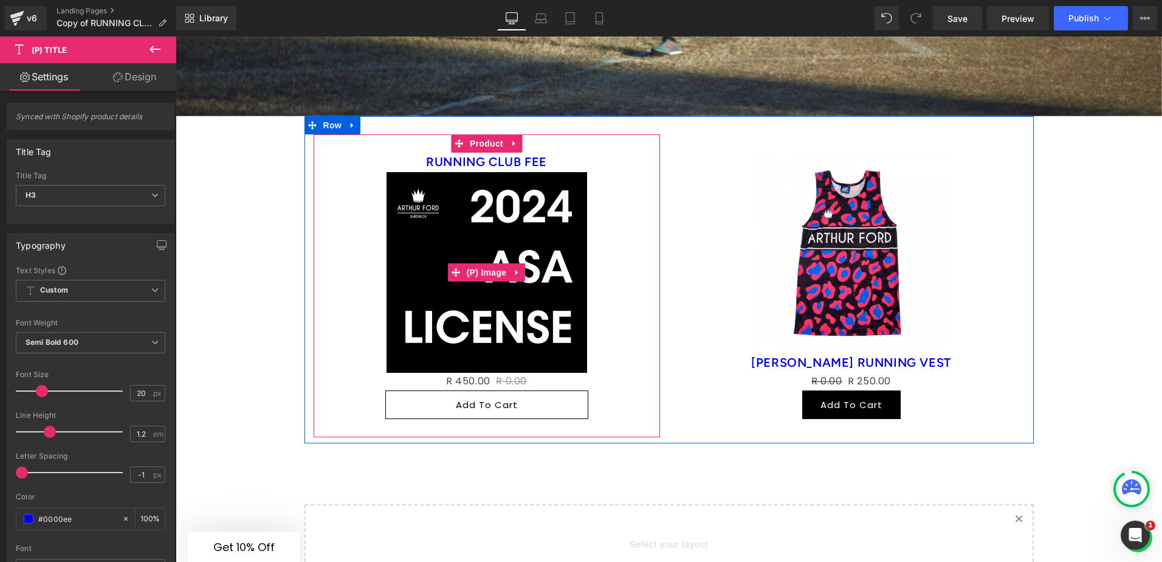
scroll to position [2553, 0]
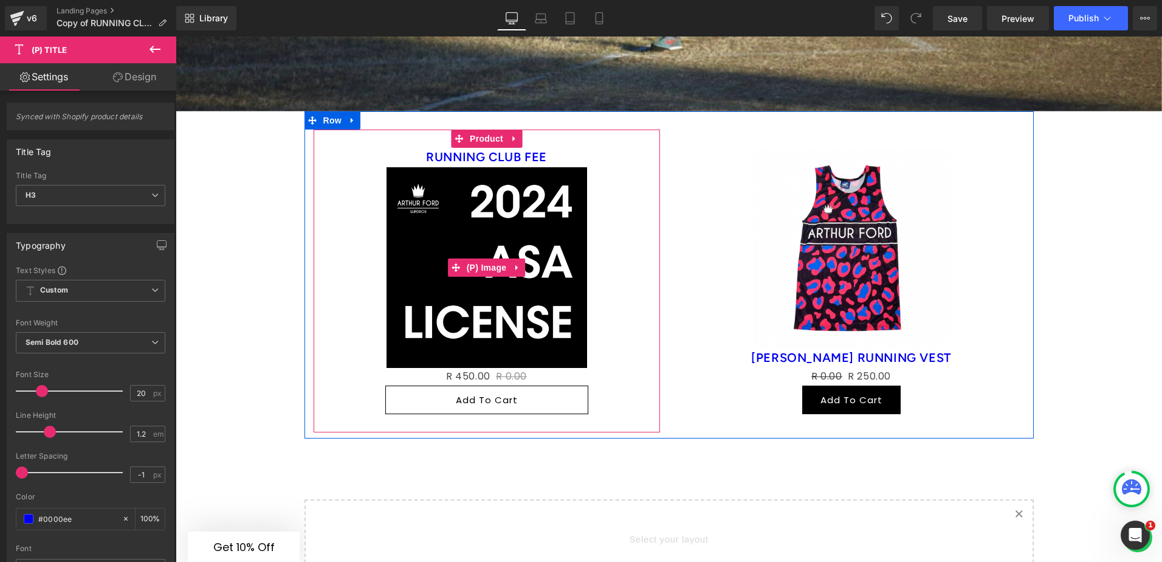
click at [358, 218] on div "Sale Off" at bounding box center [487, 267] width 334 height 201
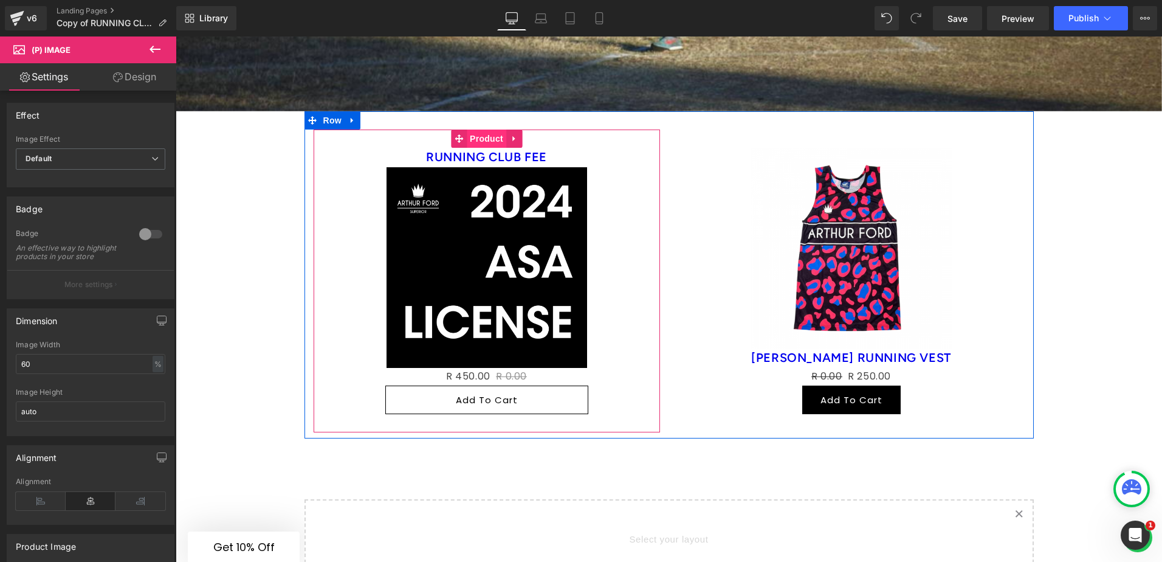
click at [477, 129] on span "Product" at bounding box center [487, 138] width 40 height 18
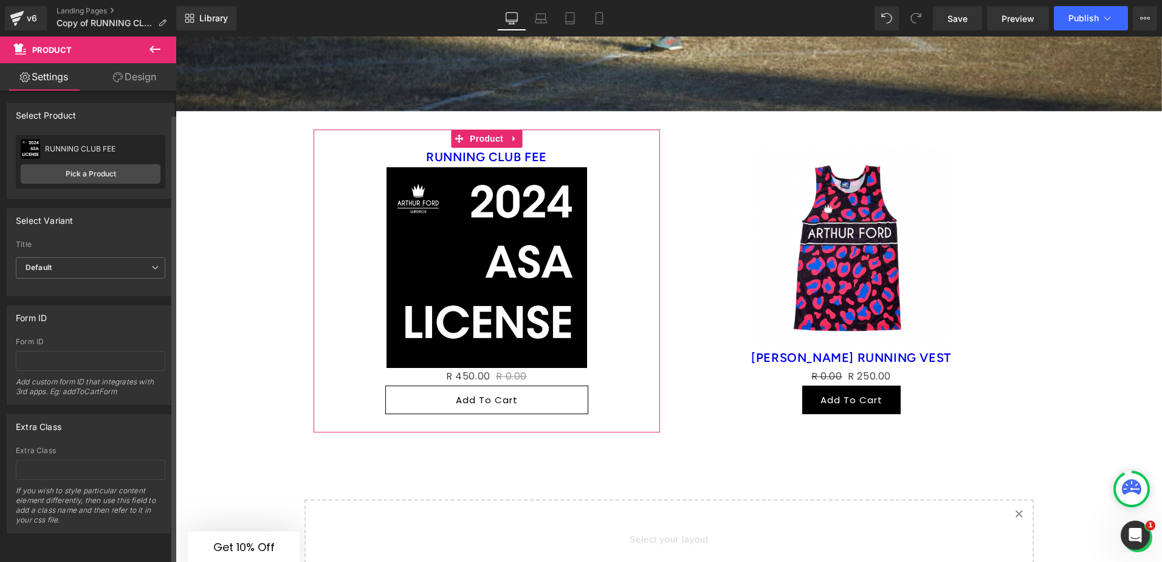
scroll to position [5, 0]
click at [128, 71] on link "Design" at bounding box center [135, 76] width 88 height 27
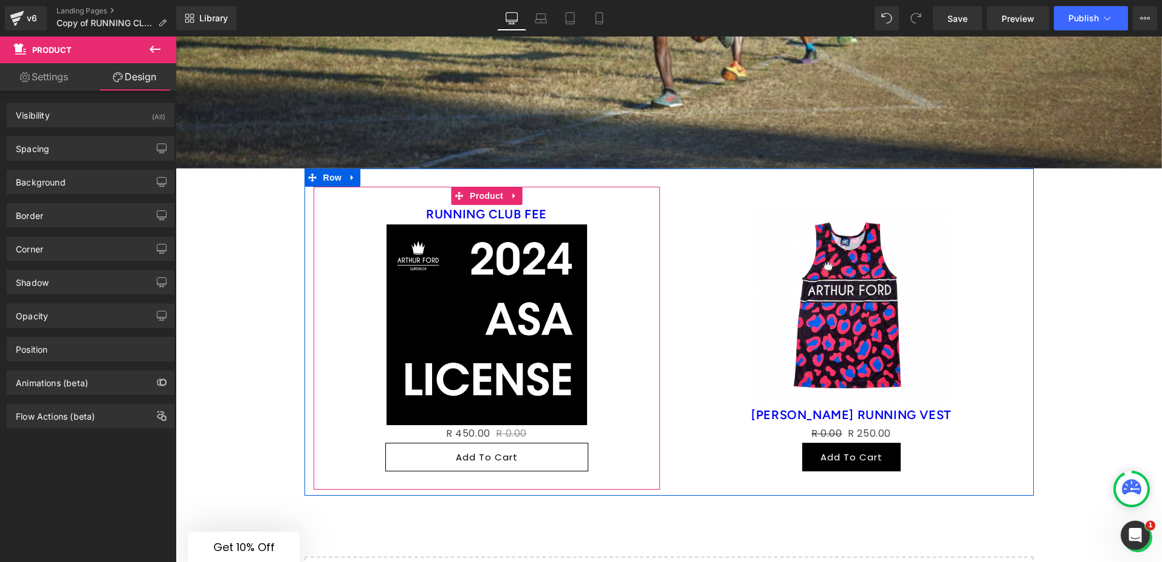
scroll to position [2553, 0]
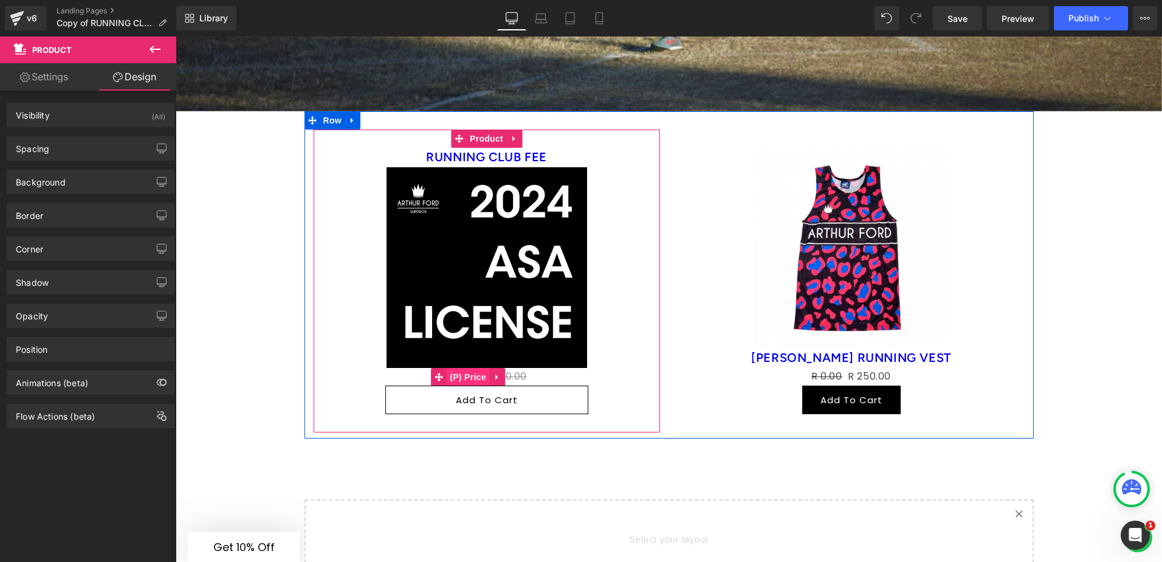
click at [469, 368] on span "(P) Price" at bounding box center [468, 377] width 43 height 18
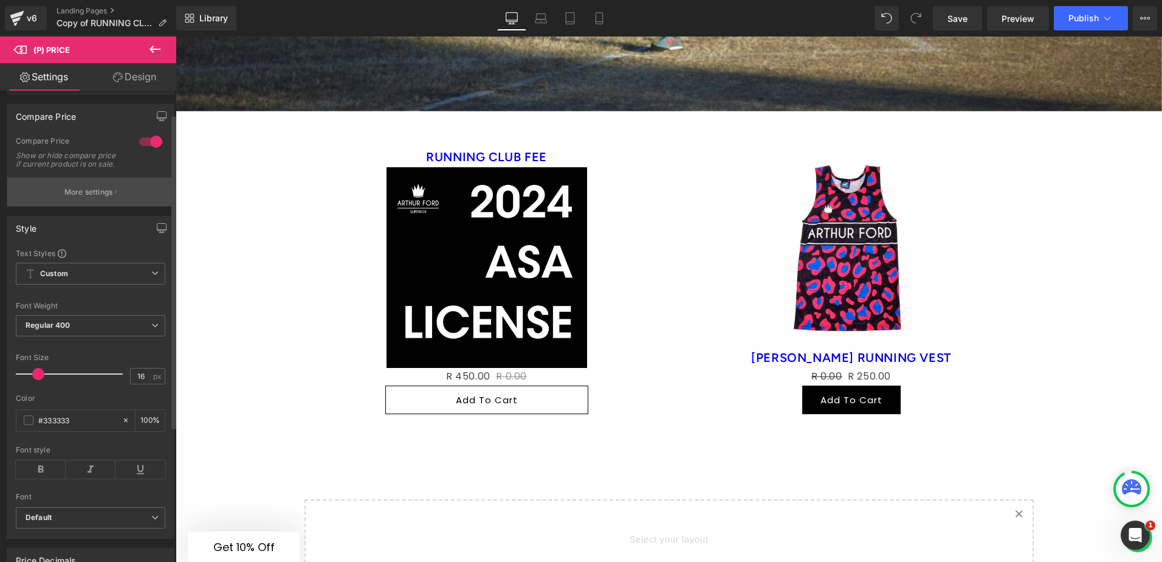
scroll to position [0, 0]
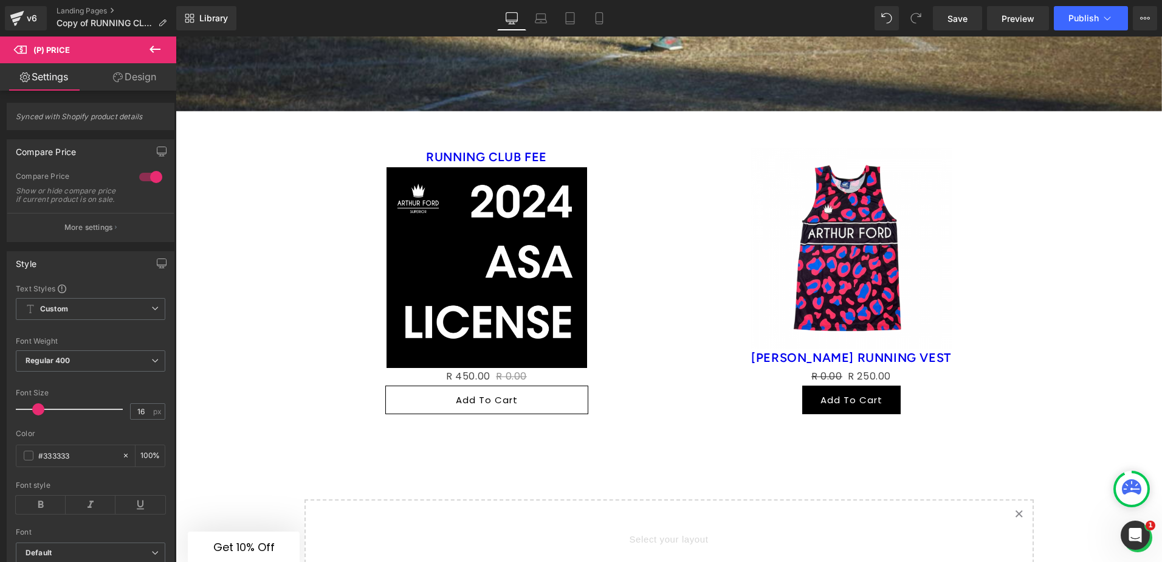
click at [115, 80] on icon at bounding box center [118, 77] width 10 height 10
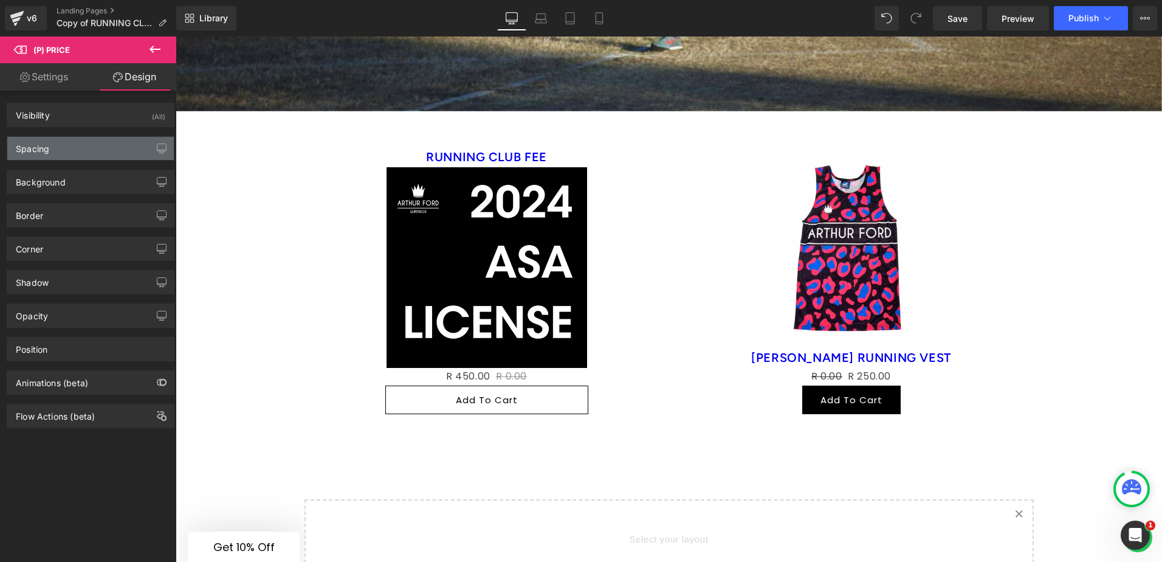
click at [106, 139] on div "Spacing" at bounding box center [90, 148] width 167 height 23
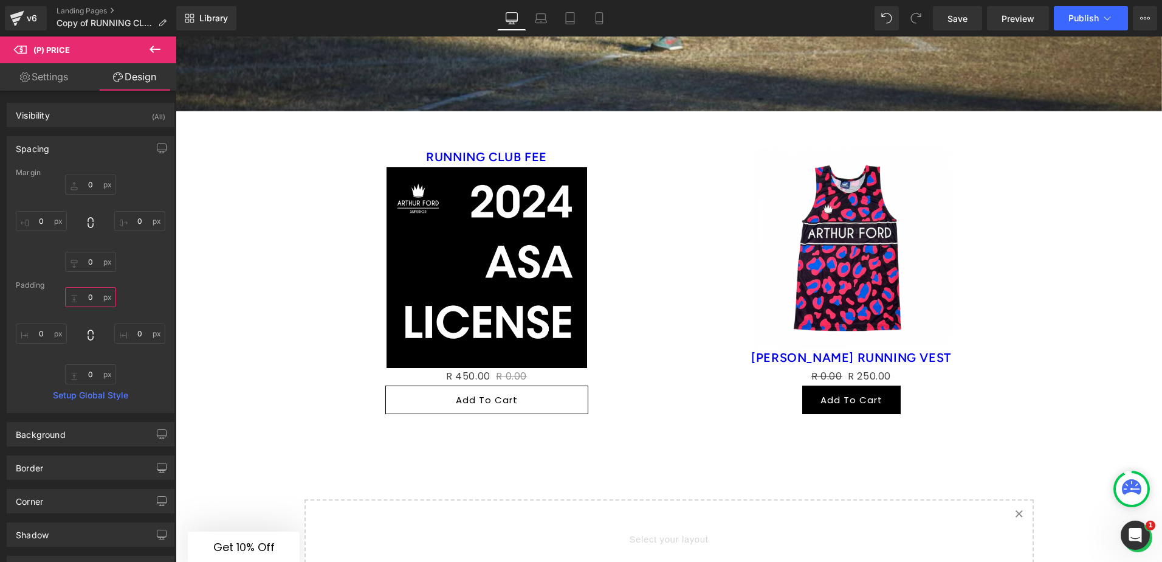
click at [86, 298] on input "0" at bounding box center [90, 297] width 51 height 20
type input "20"
click at [91, 376] on input "0" at bounding box center [90, 374] width 51 height 20
type input "2"
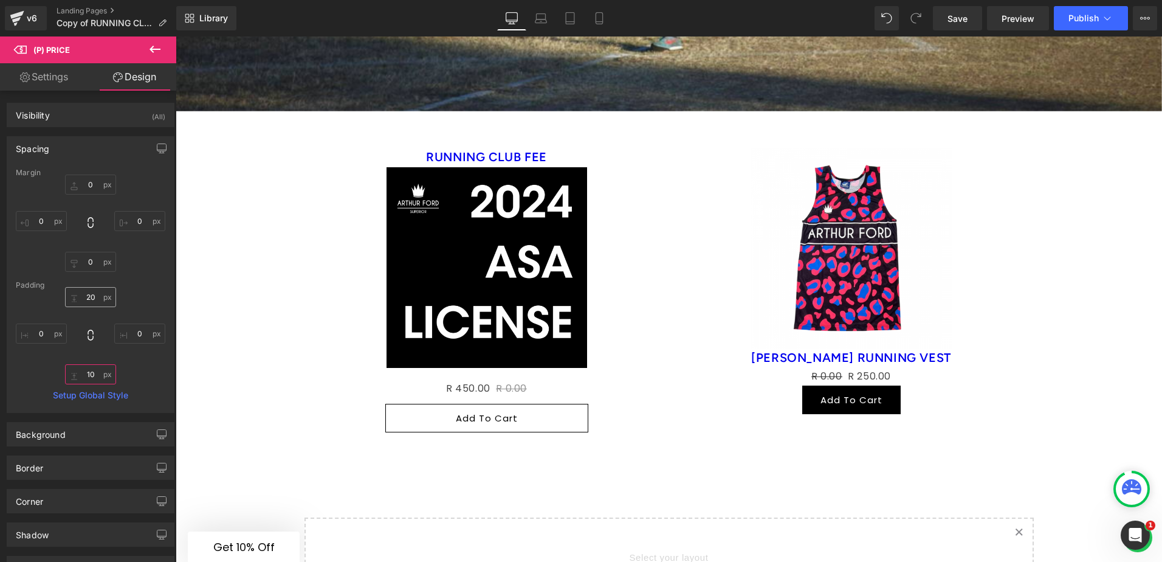
type input "10"
click at [90, 291] on input "20" at bounding box center [90, 297] width 51 height 20
type input "10"
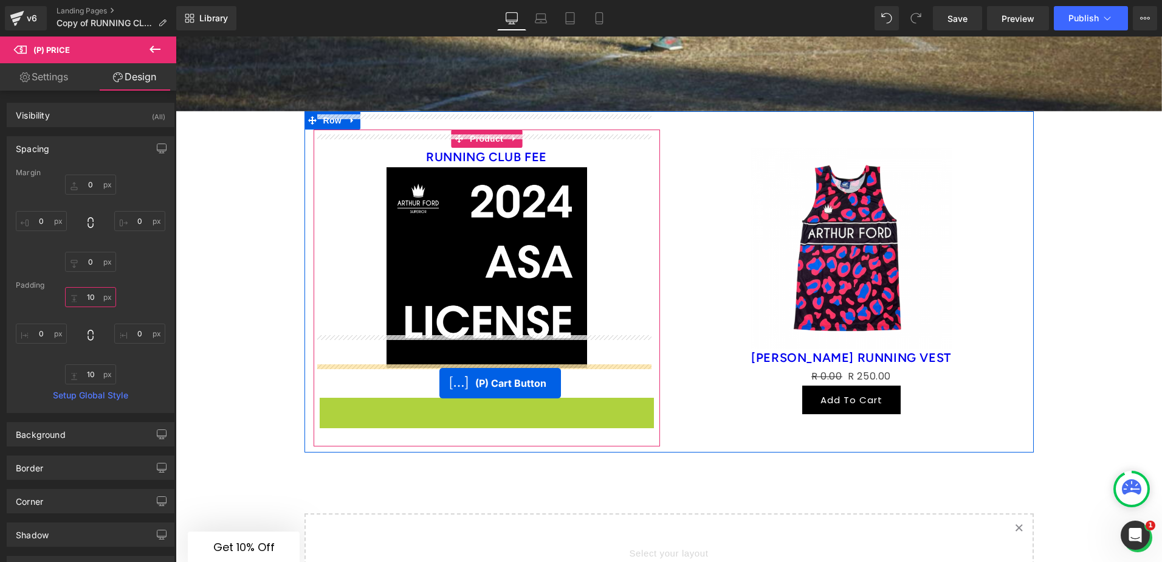
drag, startPoint x: 487, startPoint y: 376, endPoint x: 438, endPoint y: 384, distance: 49.3
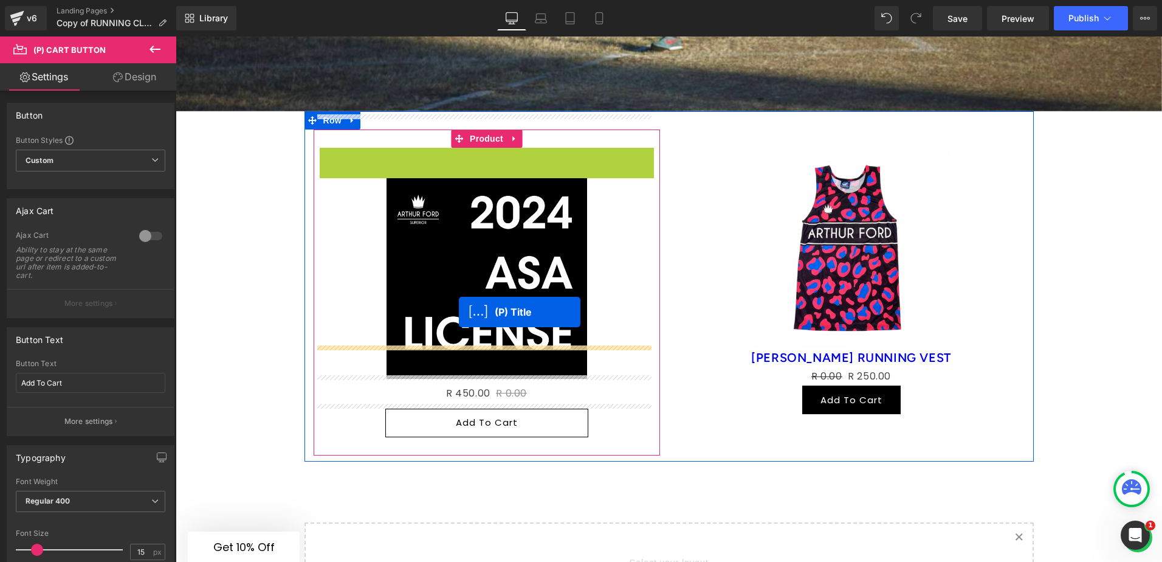
drag, startPoint x: 486, startPoint y: 122, endPoint x: 456, endPoint y: 312, distance: 193.1
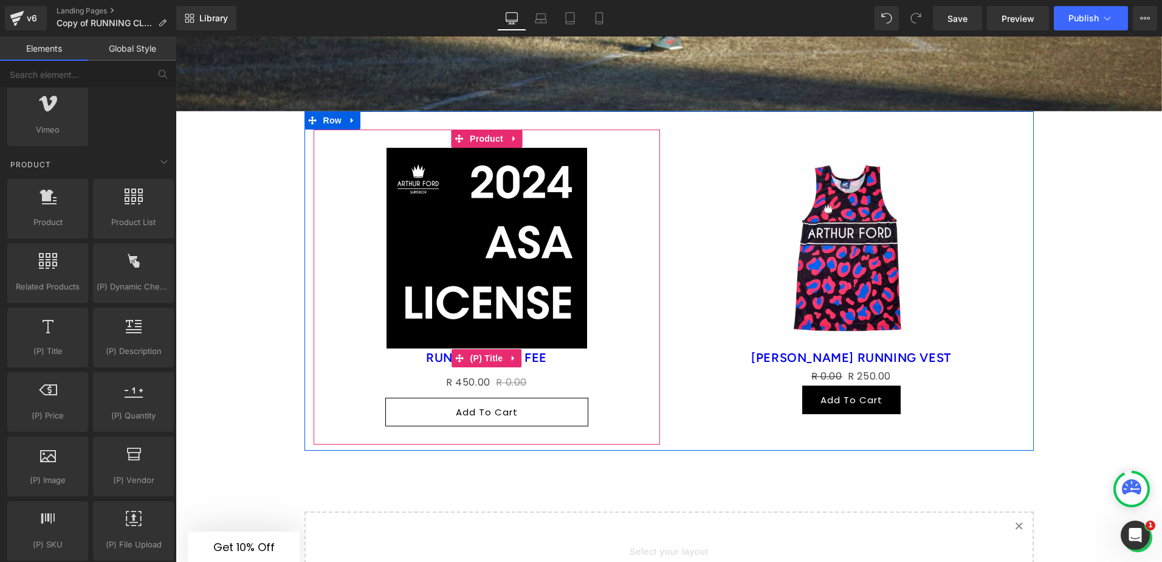
click at [532, 350] on link "RUNNING CLUB FEE" at bounding box center [486, 357] width 121 height 15
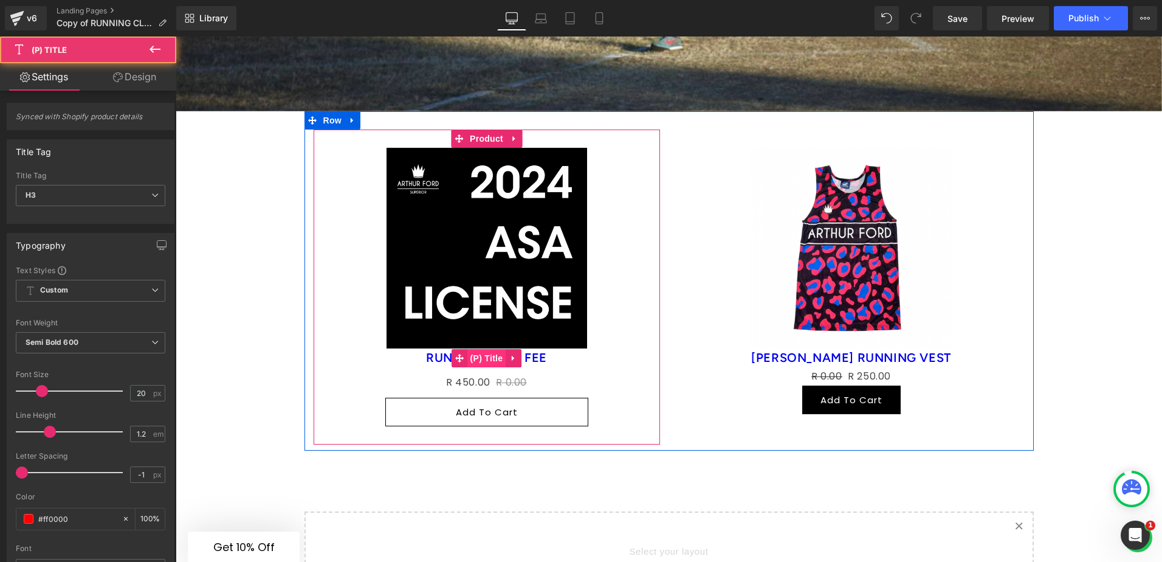
click at [486, 349] on span "(P) Title" at bounding box center [486, 358] width 39 height 18
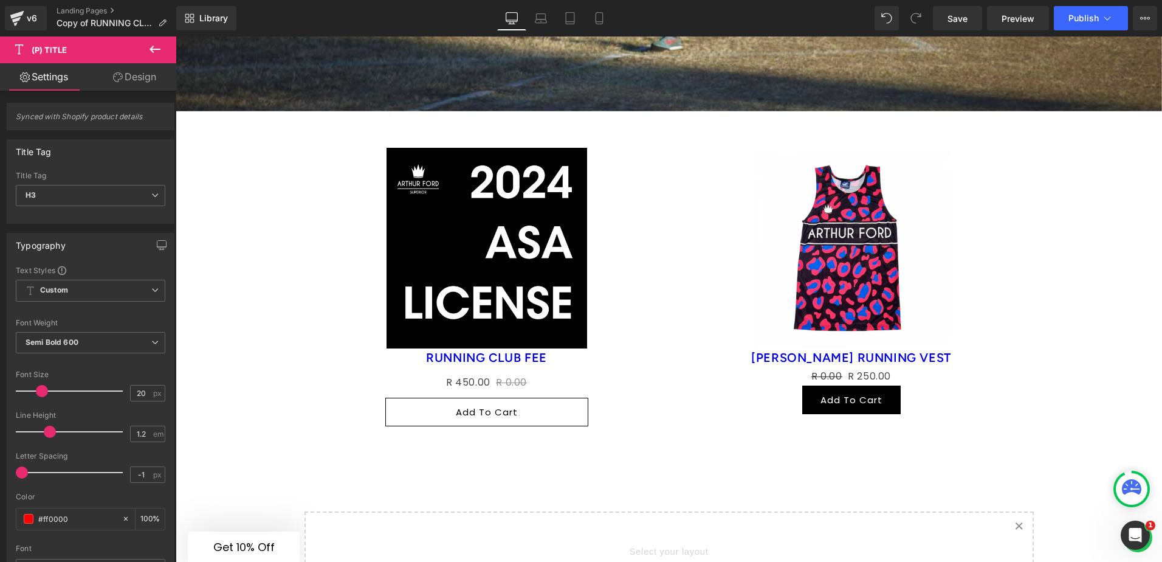
click at [142, 79] on link "Design" at bounding box center [135, 76] width 88 height 27
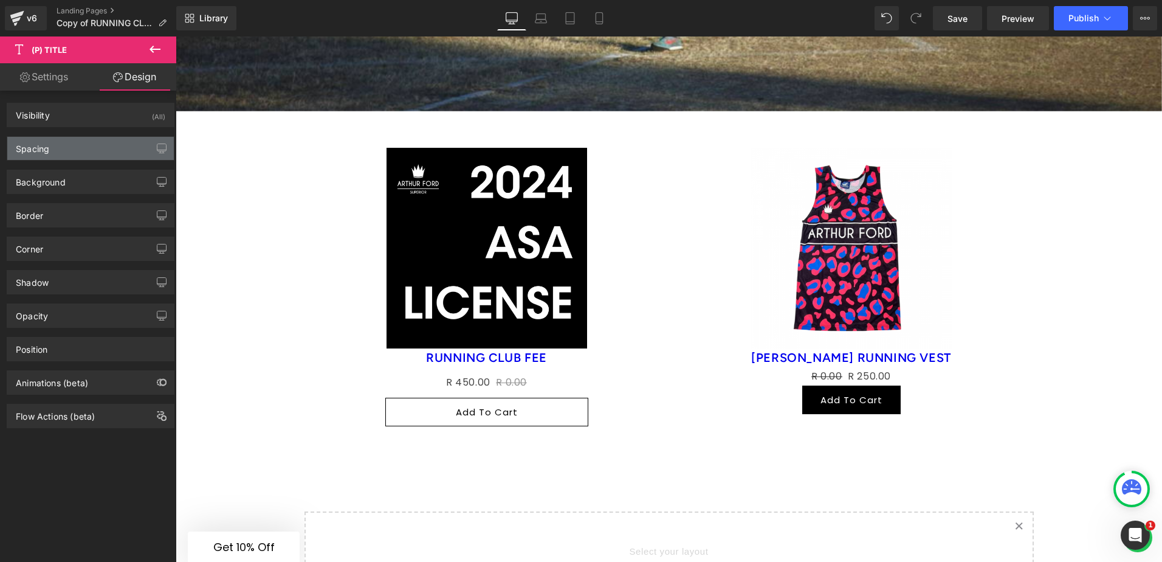
type input "0"
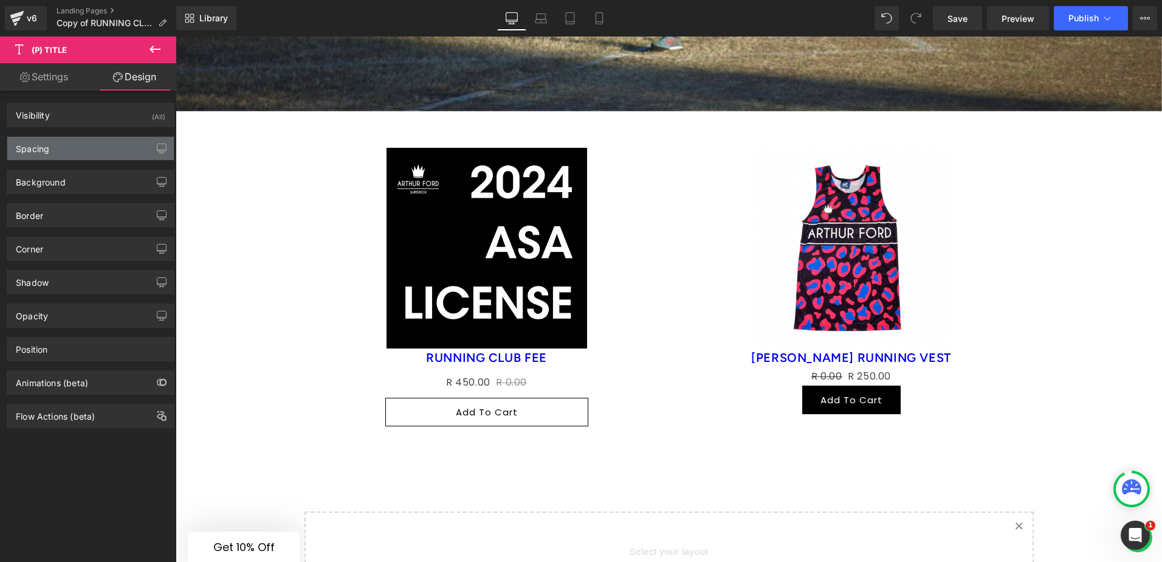
type input "0"
drag, startPoint x: 76, startPoint y: 150, endPoint x: 82, endPoint y: 176, distance: 27.4
click at [76, 150] on div "Spacing" at bounding box center [90, 148] width 167 height 23
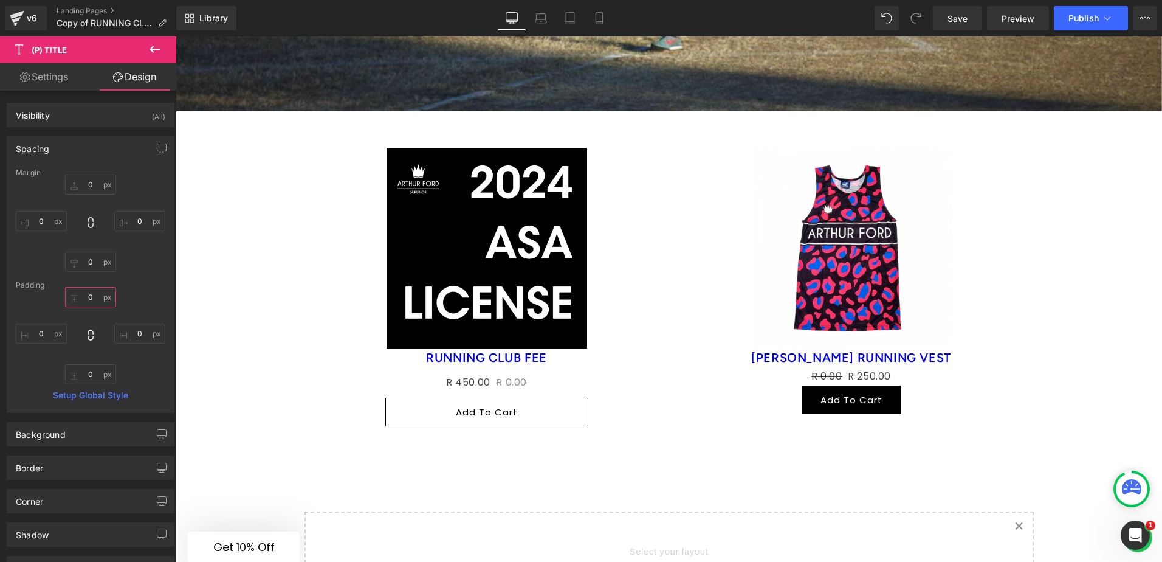
click at [88, 301] on input "0" at bounding box center [90, 297] width 51 height 20
type input "5"
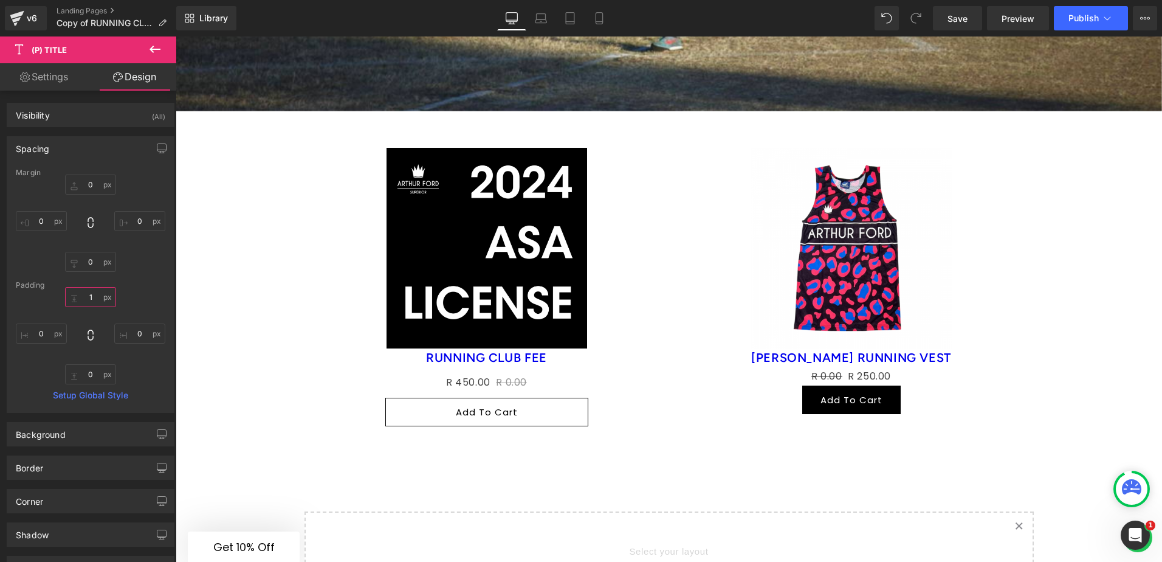
type input "10"
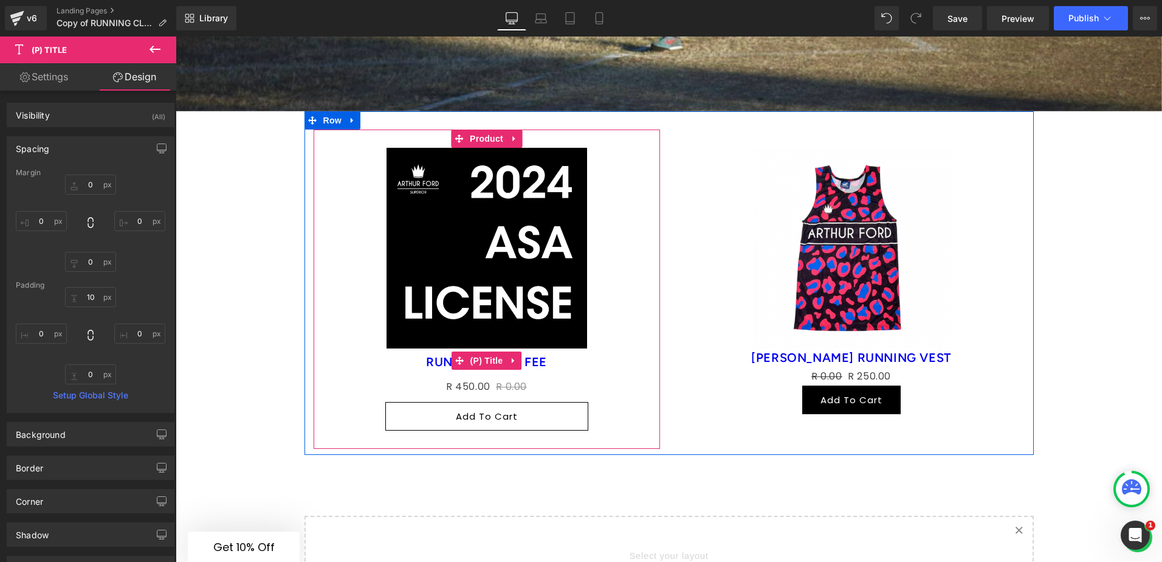
click at [645, 372] on div "R 450.00 R 0.00" at bounding box center [487, 387] width 334 height 30
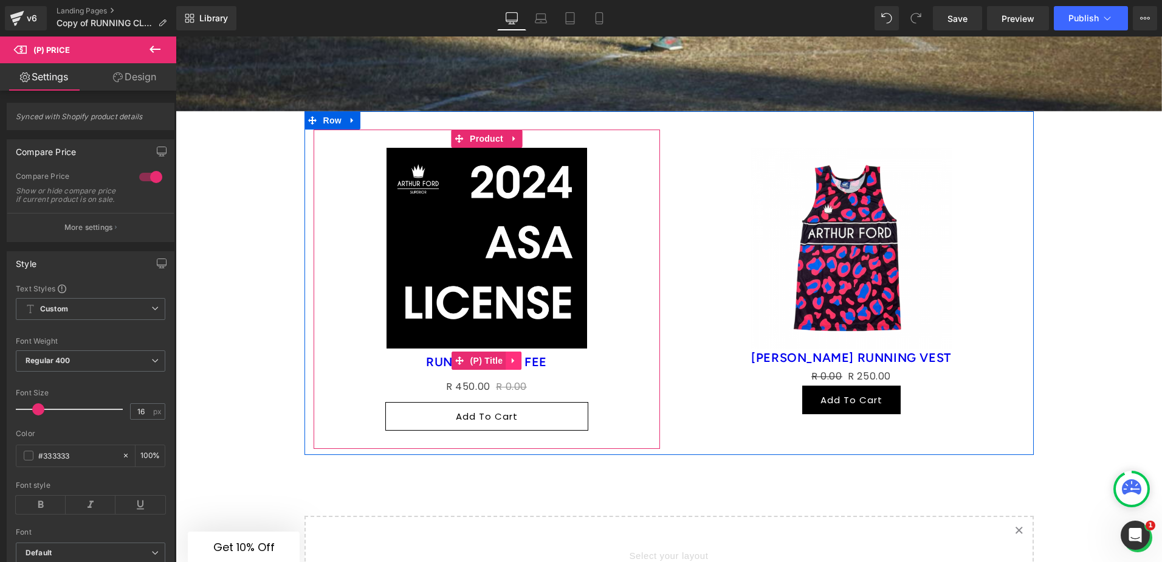
click at [513, 356] on icon at bounding box center [513, 360] width 9 height 9
click at [453, 351] on link "(P) Title" at bounding box center [455, 360] width 55 height 18
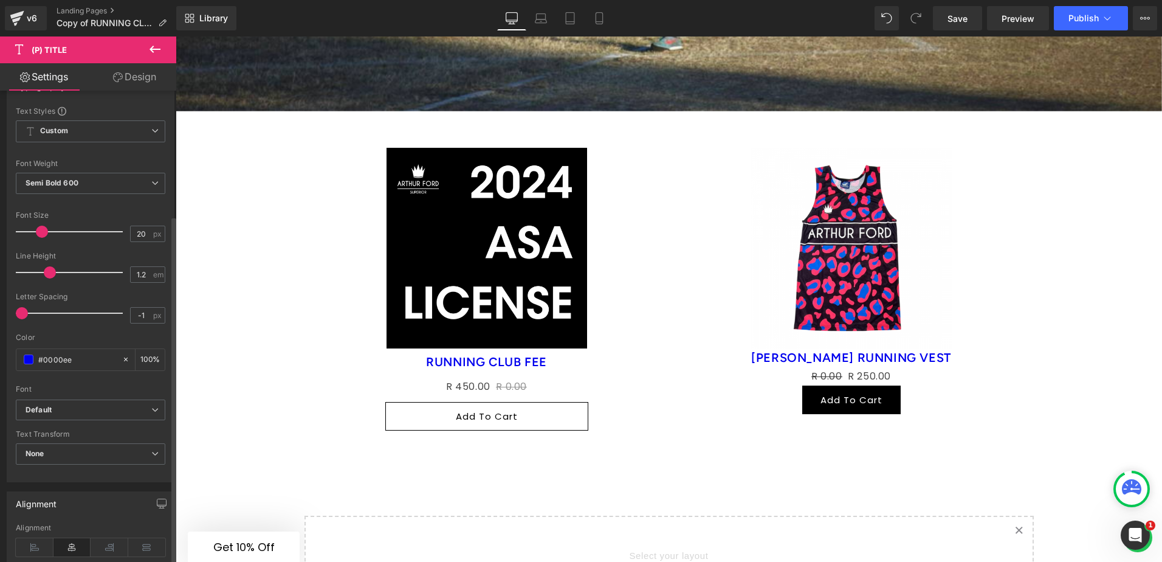
scroll to position [182, 0]
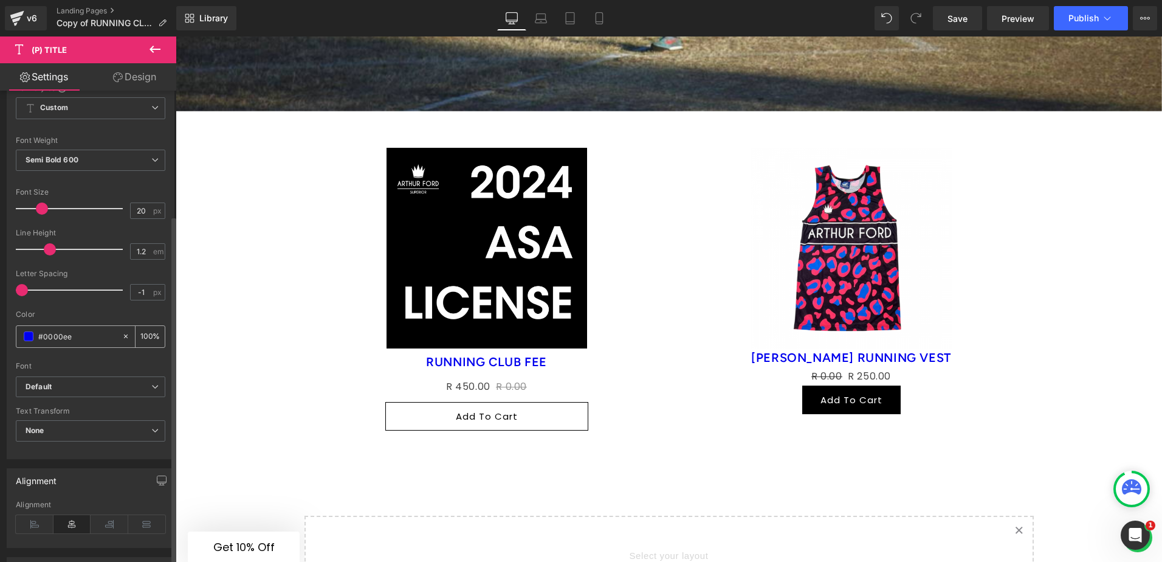
click at [27, 337] on span at bounding box center [29, 336] width 10 height 10
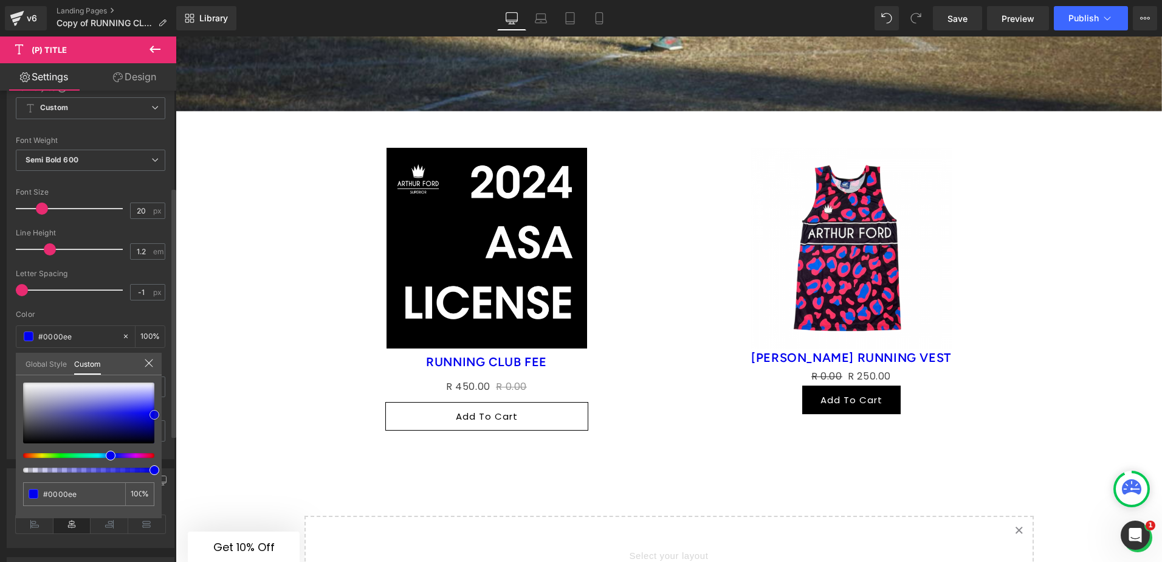
type input "#9393a8"
type input "#c4c4c9"
type input "#e0e0e0"
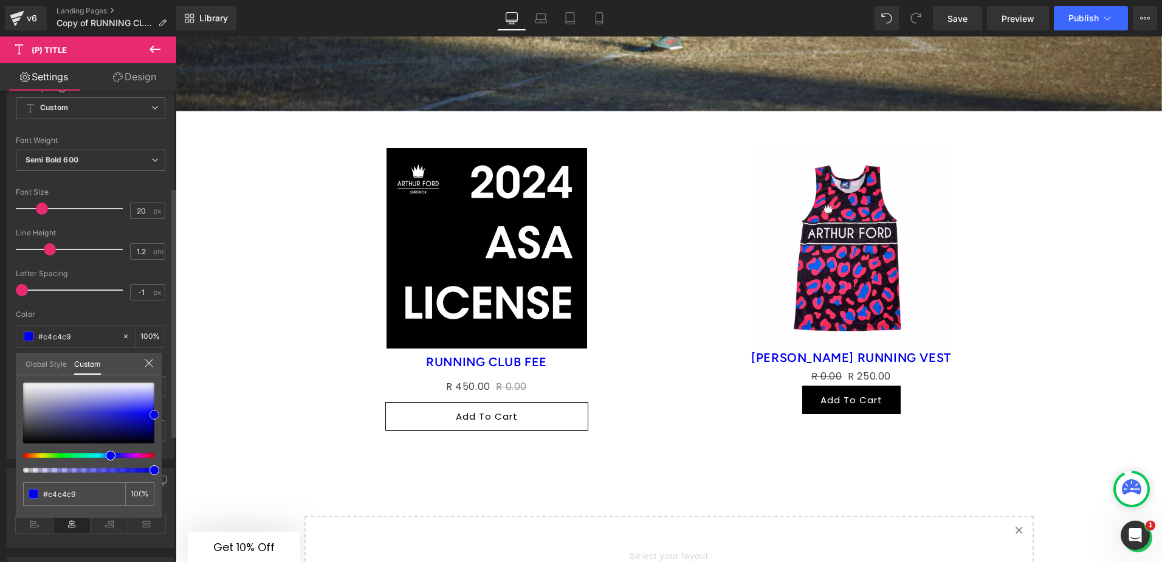
type input "#e0e0e0"
type input "#cbcbcc"
type input "#595963"
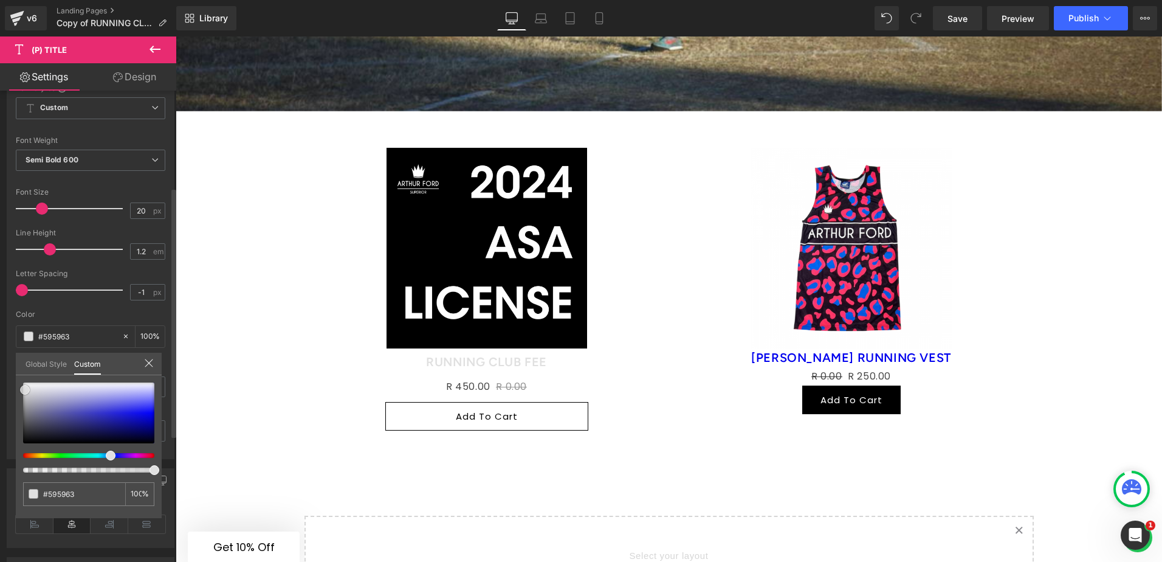
type input "#26262a"
type input "#09090a"
type input "#000000"
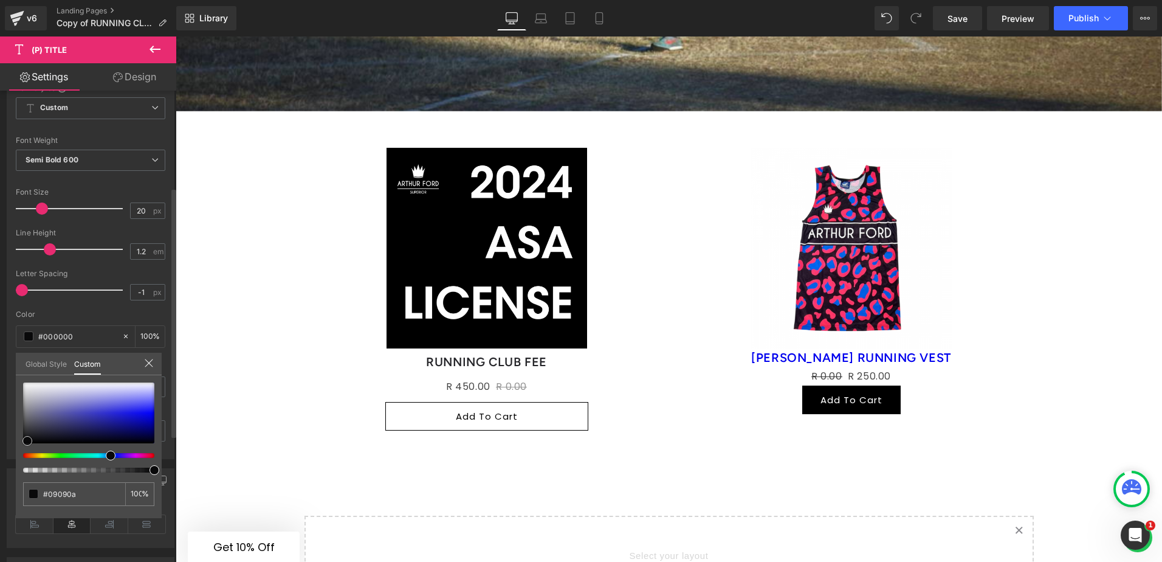
type input "#000000"
drag, startPoint x: 28, startPoint y: 394, endPoint x: 14, endPoint y: 458, distance: 65.3
click at [14, 458] on div "Typography Text Styles Custom Custom Setup Global Style Custom Setup Global Sty…" at bounding box center [91, 250] width 182 height 418
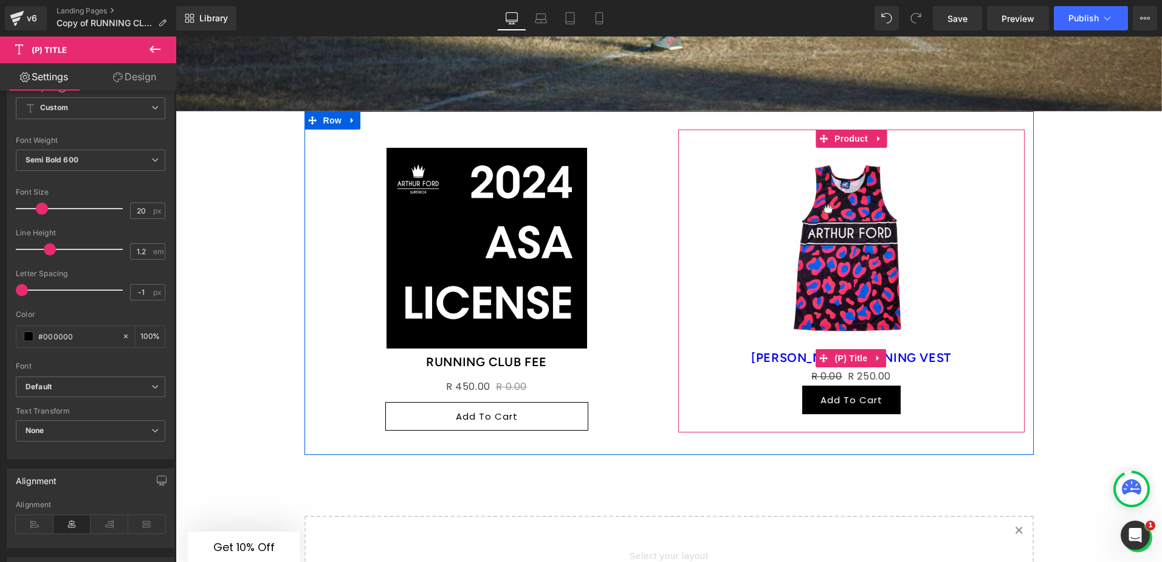
click at [707, 348] on h3 "[PERSON_NAME] RUNNING VEST" at bounding box center [851, 357] width 334 height 19
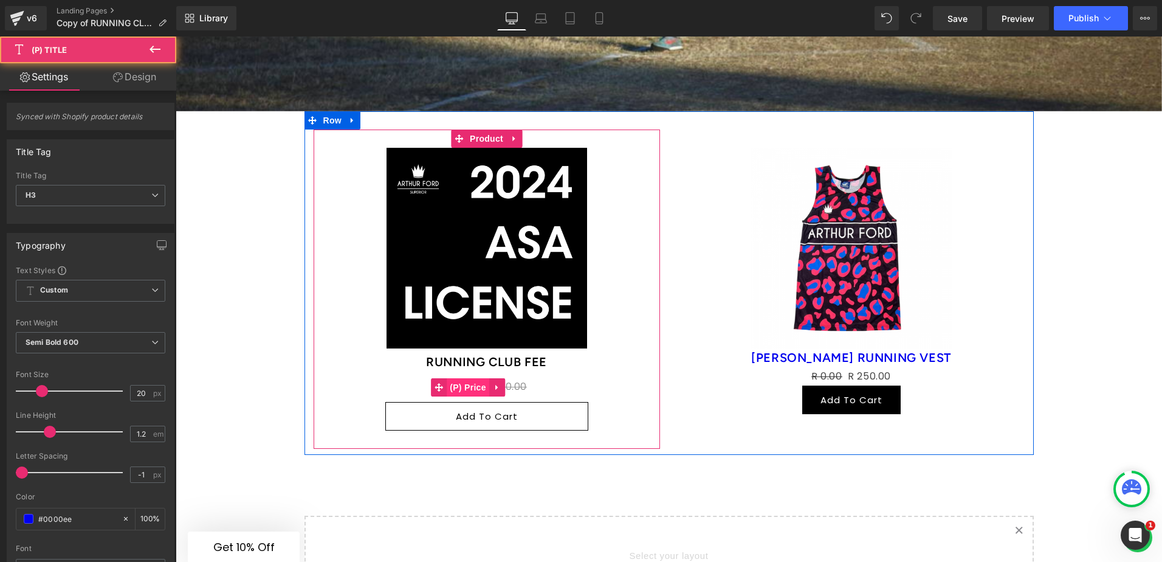
click at [469, 378] on span "(P) Price" at bounding box center [468, 387] width 43 height 18
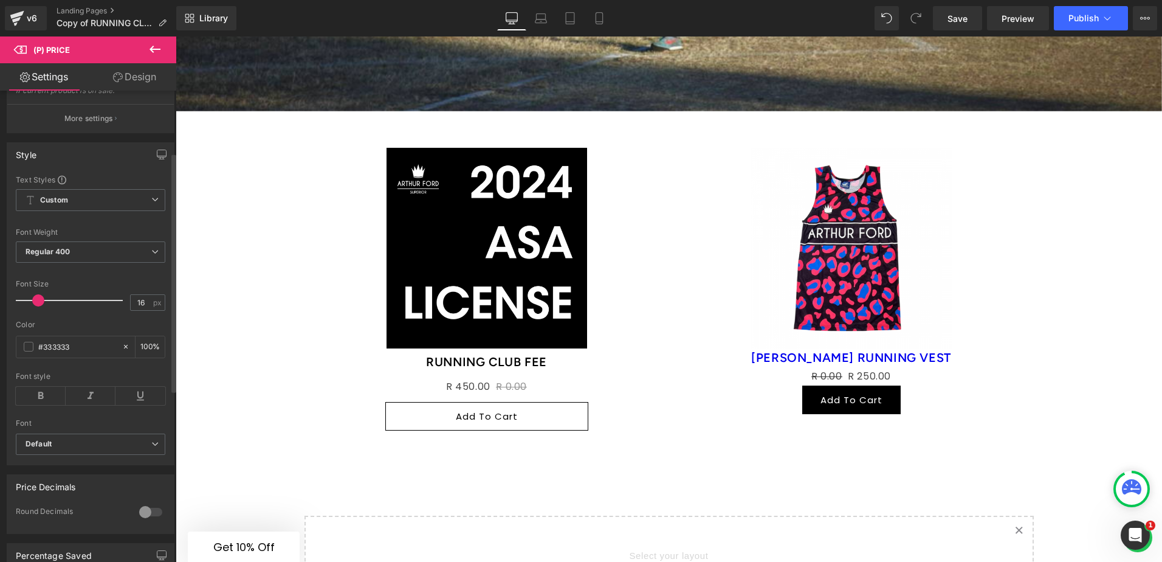
scroll to position [122, 0]
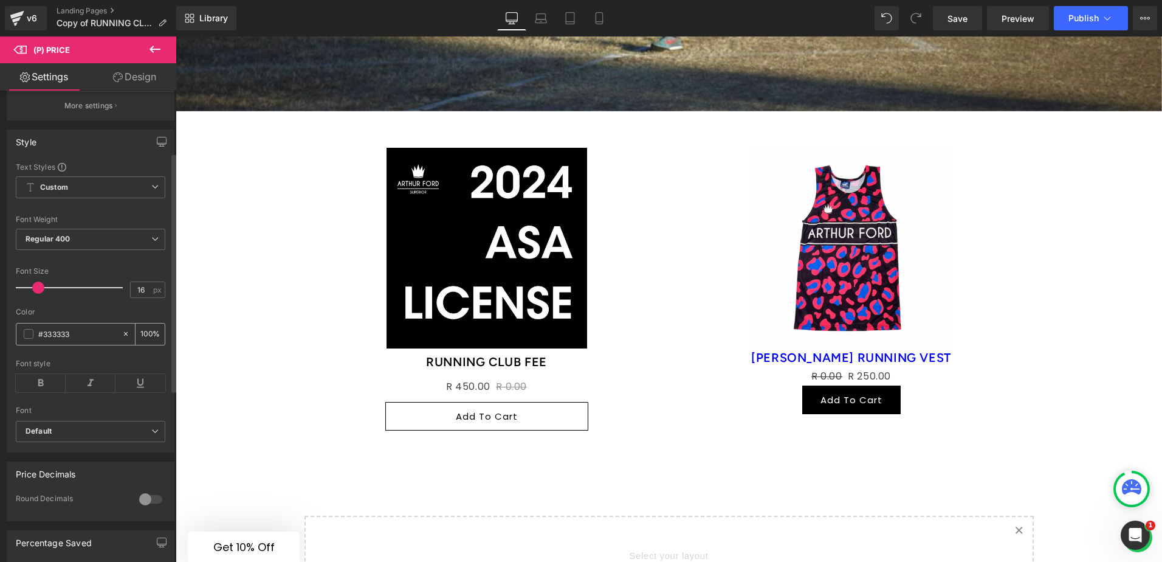
click at [27, 339] on span at bounding box center [29, 334] width 10 height 10
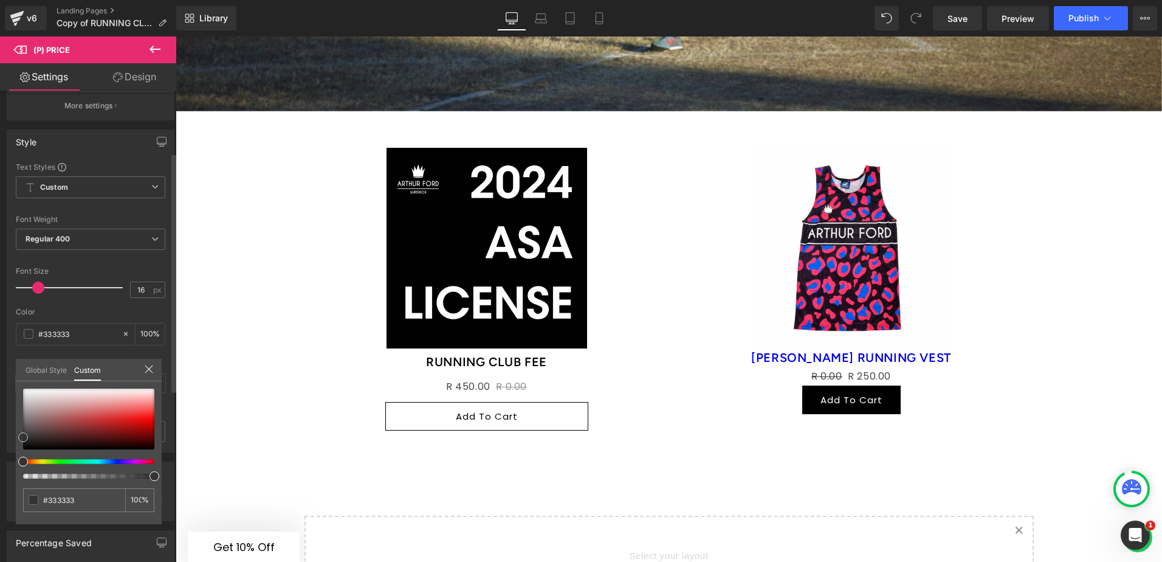
type input "#402f2f"
type input "#000000"
drag, startPoint x: 25, startPoint y: 454, endPoint x: 15, endPoint y: 463, distance: 13.3
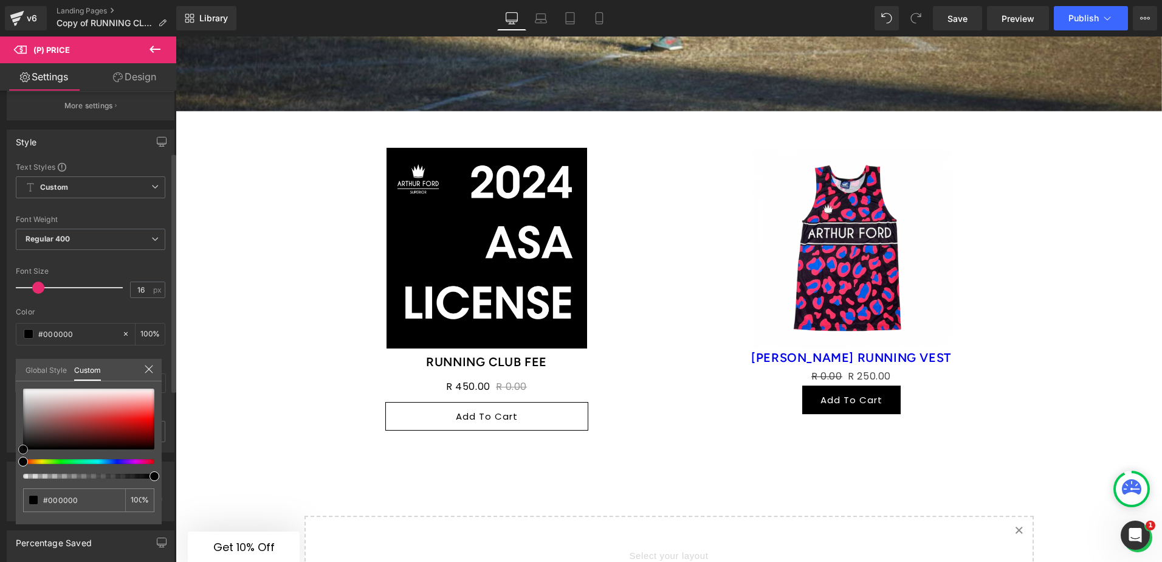
click at [15, 452] on div "Style Text Styles Custom Custom Setup Global Style Custom Setup Global Style Th…" at bounding box center [91, 286] width 182 height 332
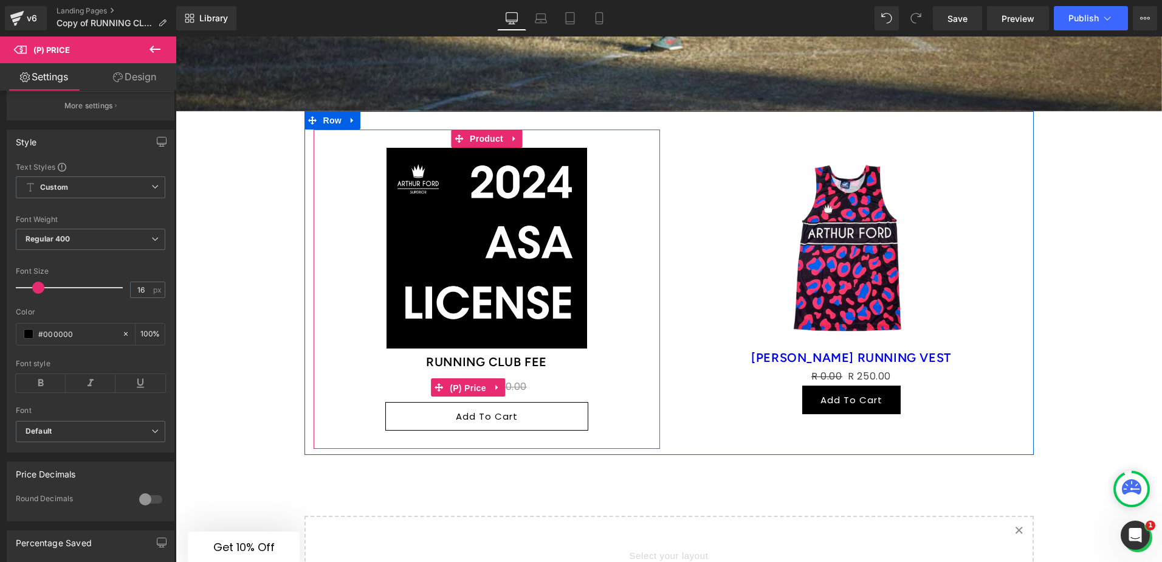
click at [477, 379] on span "(P) Price" at bounding box center [468, 388] width 43 height 18
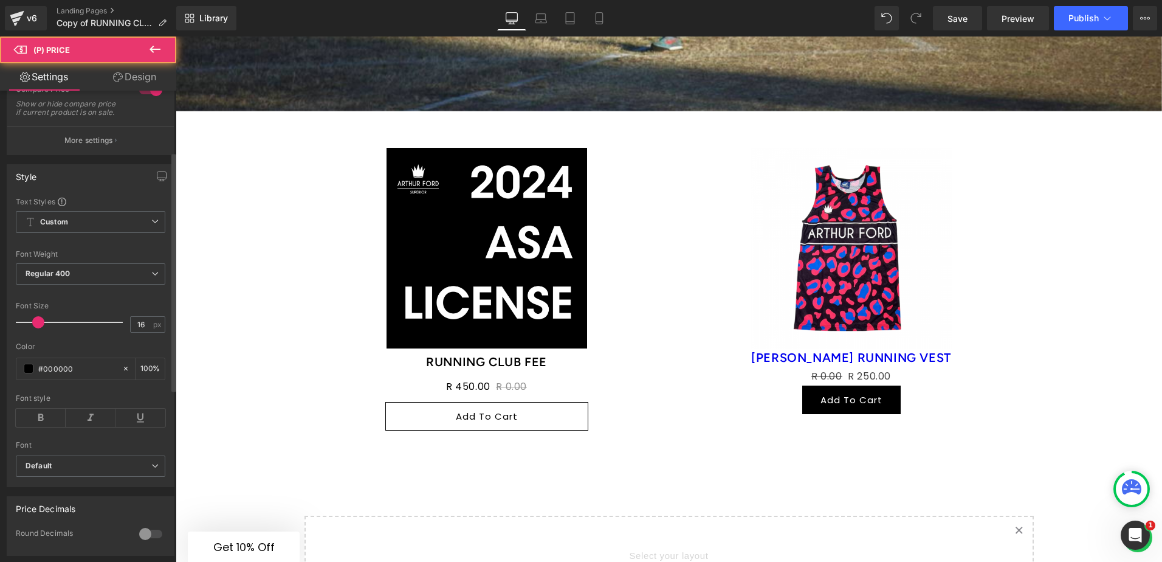
scroll to position [0, 0]
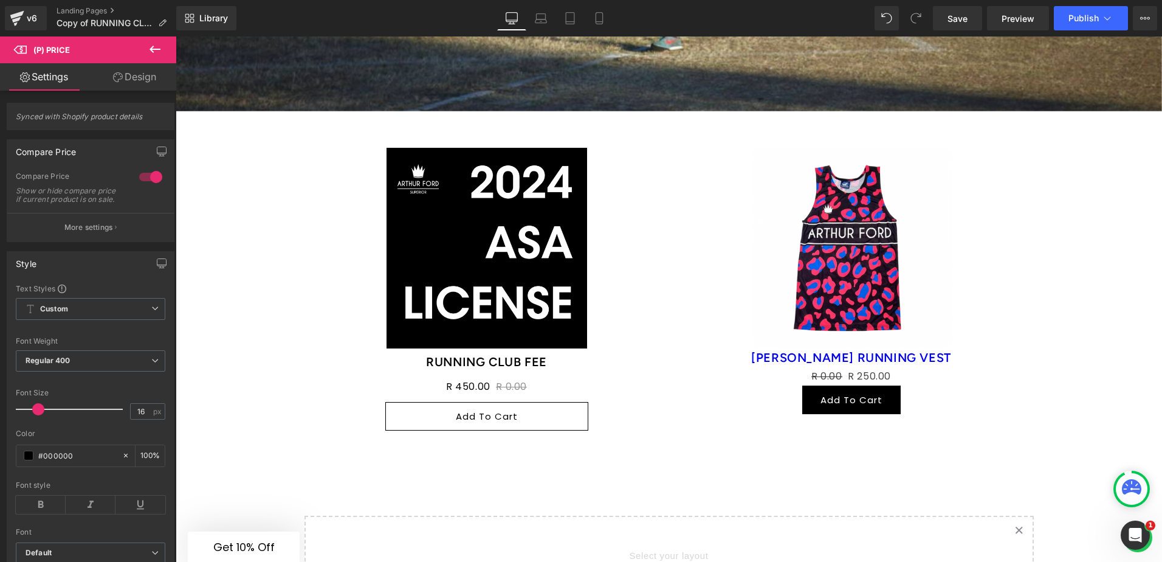
click at [111, 78] on link "Design" at bounding box center [135, 76] width 88 height 27
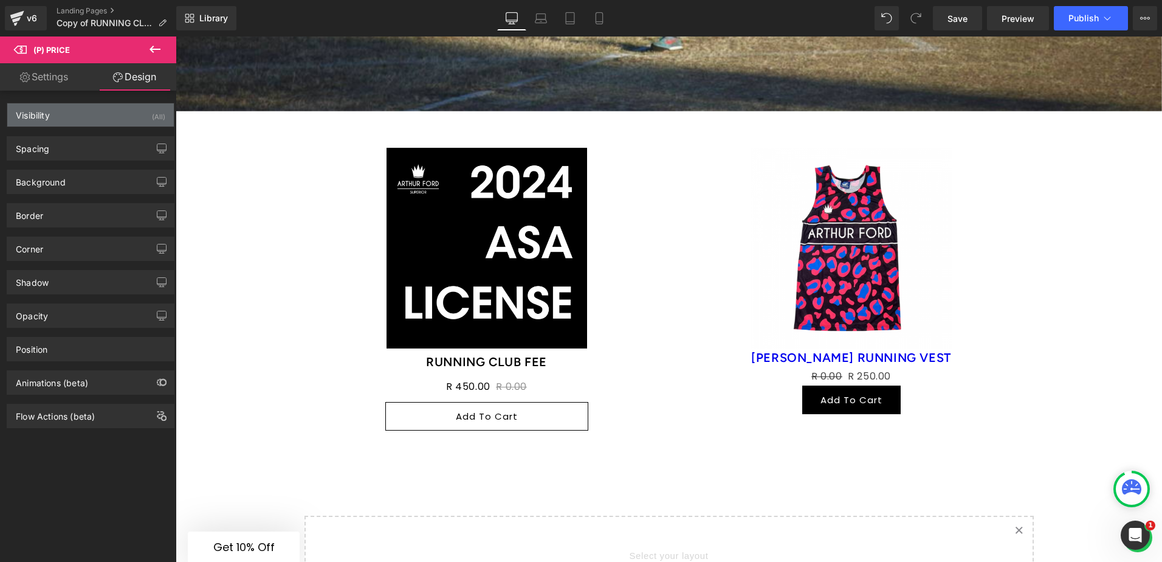
type input "0"
type input "10"
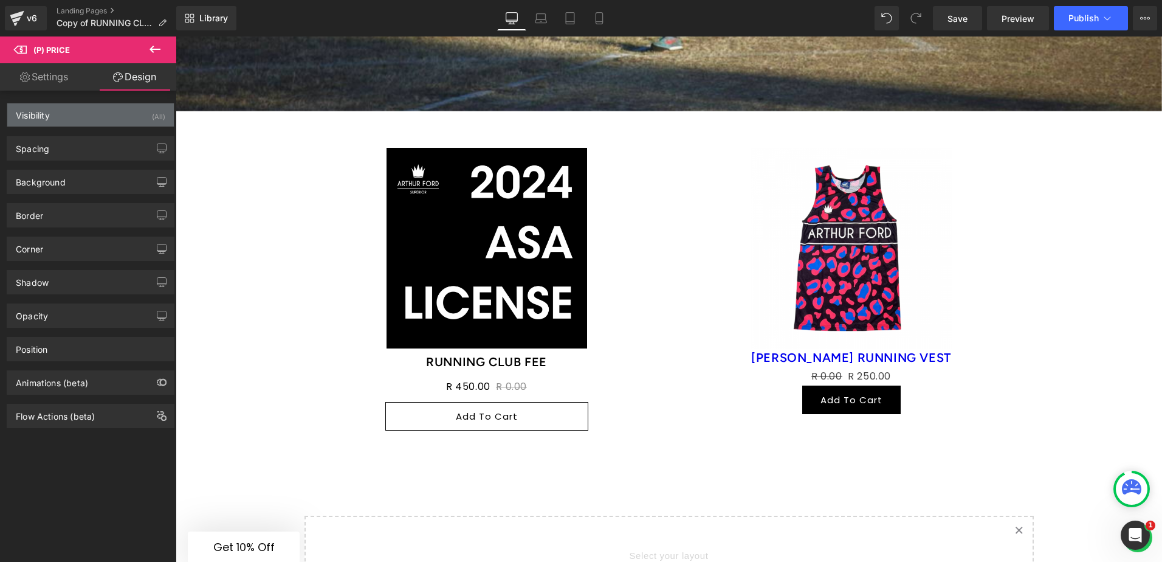
type input "0"
type input "10"
type input "0"
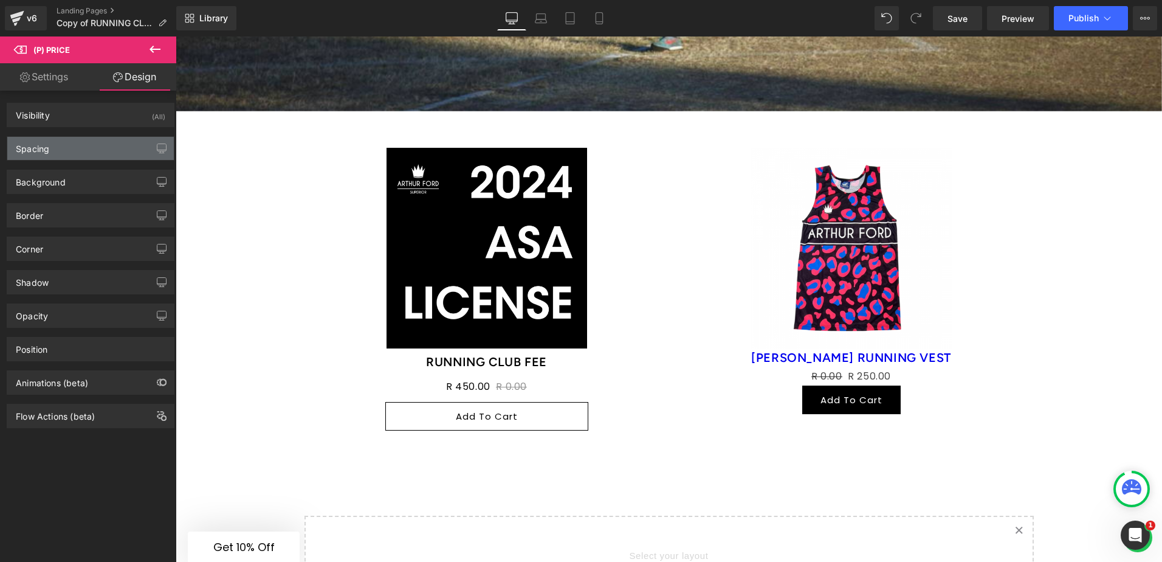
click at [86, 144] on div "Spacing" at bounding box center [90, 148] width 167 height 23
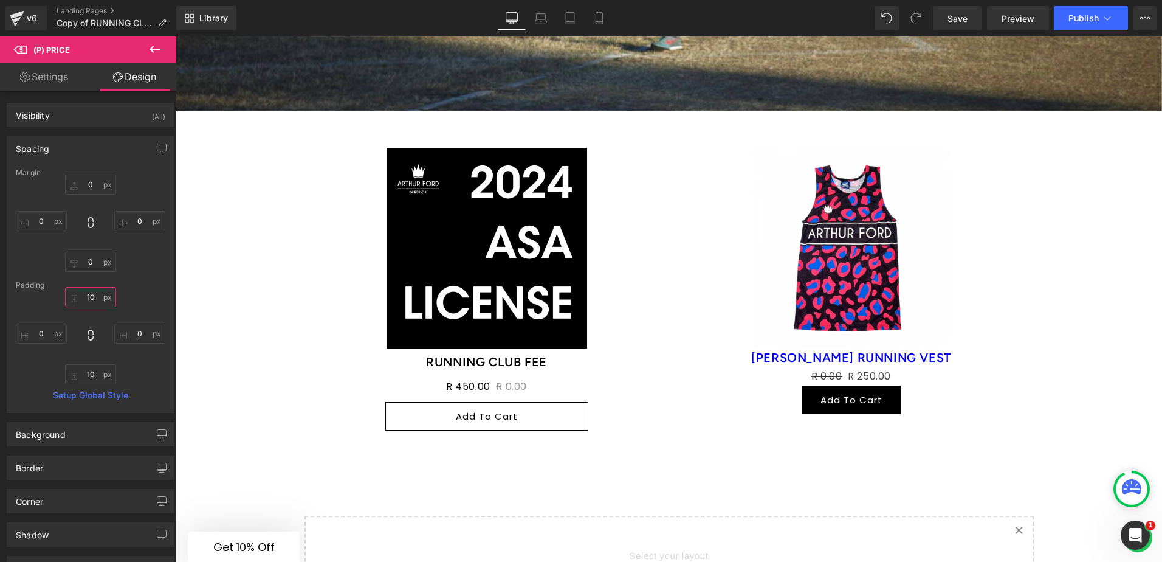
click at [92, 297] on input "10" at bounding box center [90, 297] width 51 height 20
type input "5"
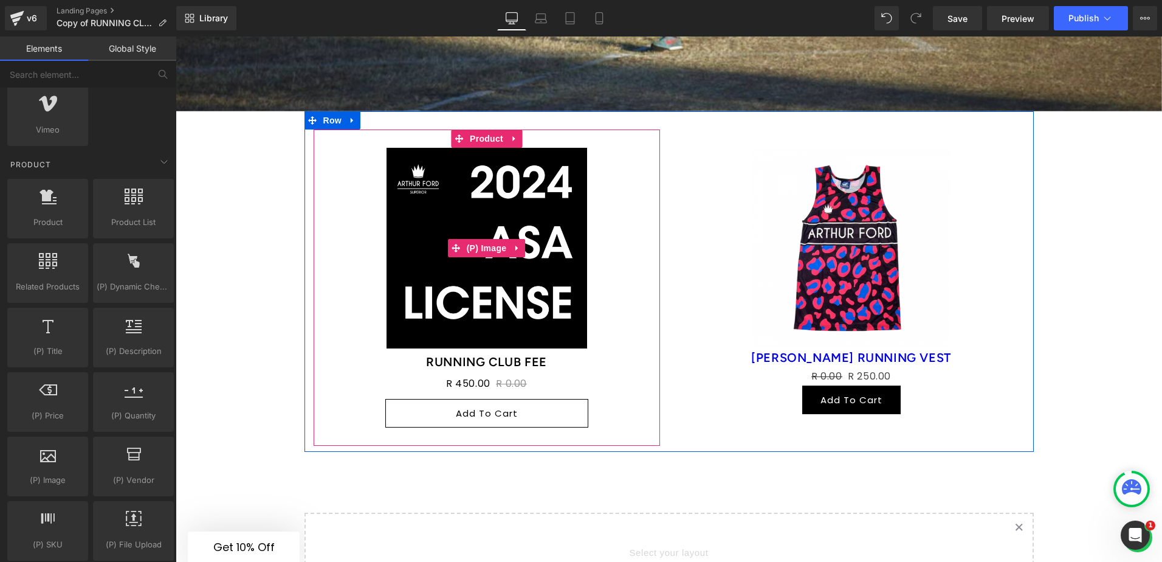
click at [672, 264] on div "Sale Off (P) Image [PERSON_NAME] RUNNING VEST (P) Title R 0.00 R 250.00 (P) Pri…" at bounding box center [851, 280] width 365 height 303
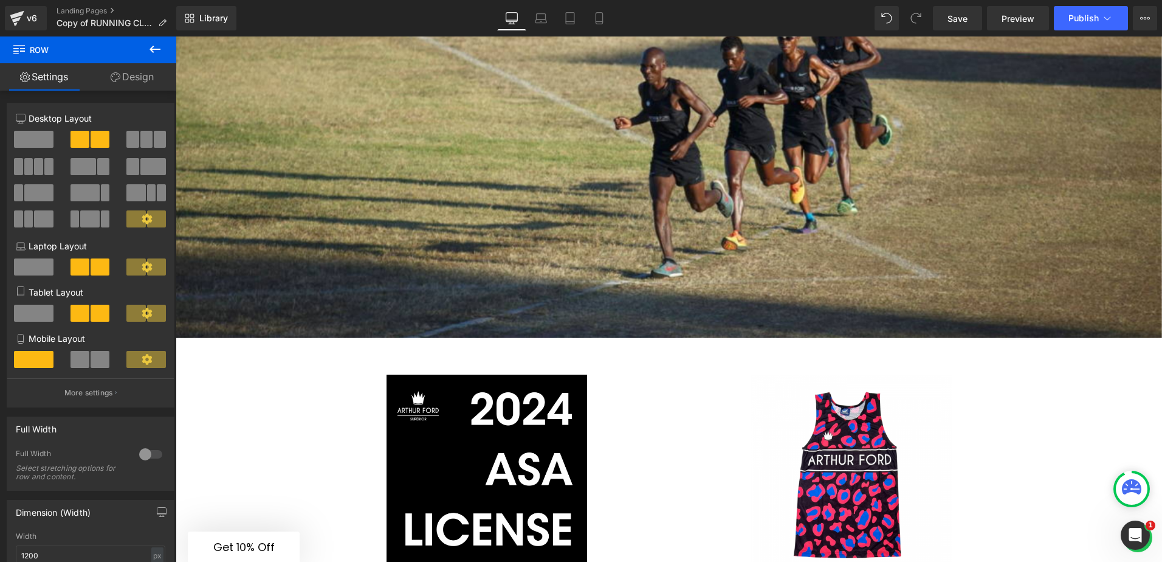
scroll to position [2553, 0]
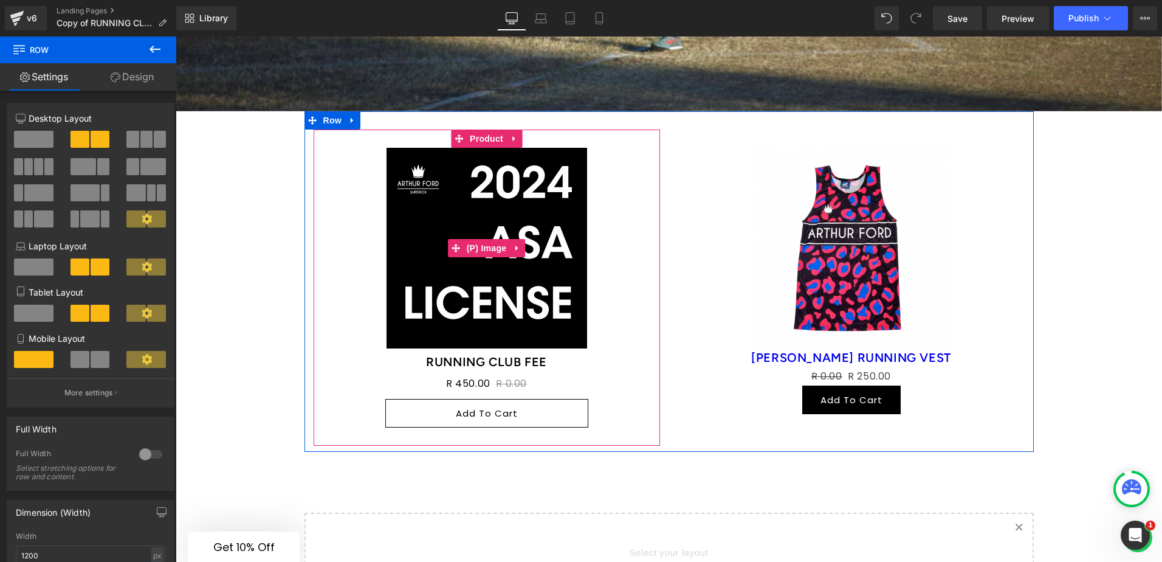
drag, startPoint x: 351, startPoint y: 177, endPoint x: 333, endPoint y: 148, distance: 34.6
click at [351, 177] on div "Sale Off" at bounding box center [487, 248] width 334 height 201
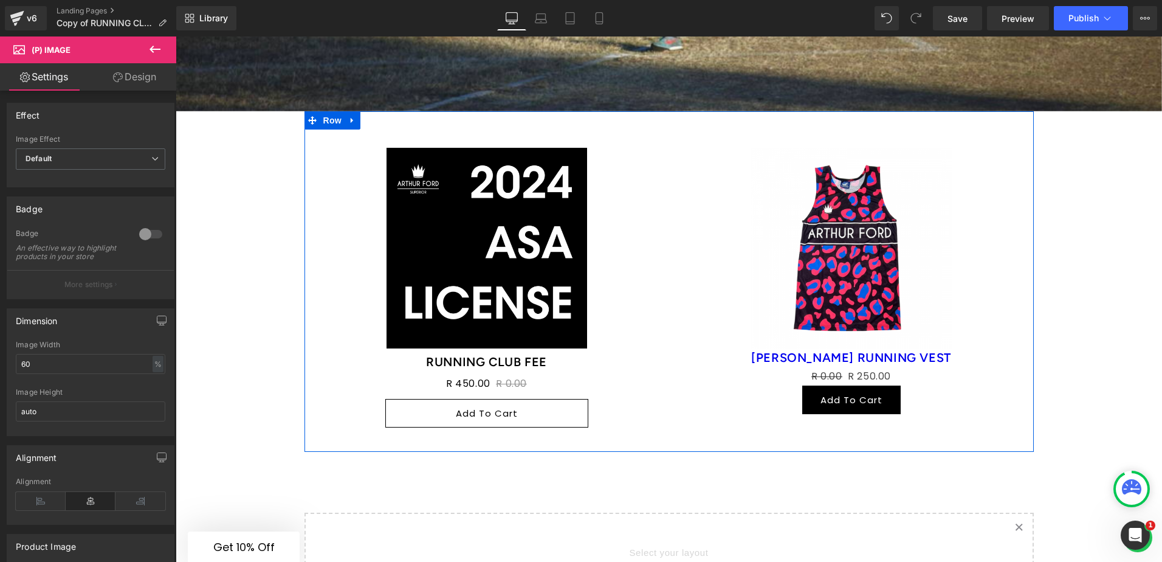
click at [305, 156] on div "Sale Off (P) Image RUNNING CLUB FEE (P) Title R 450.00 R 0.00 (P) Price Add To …" at bounding box center [487, 287] width 365 height 316
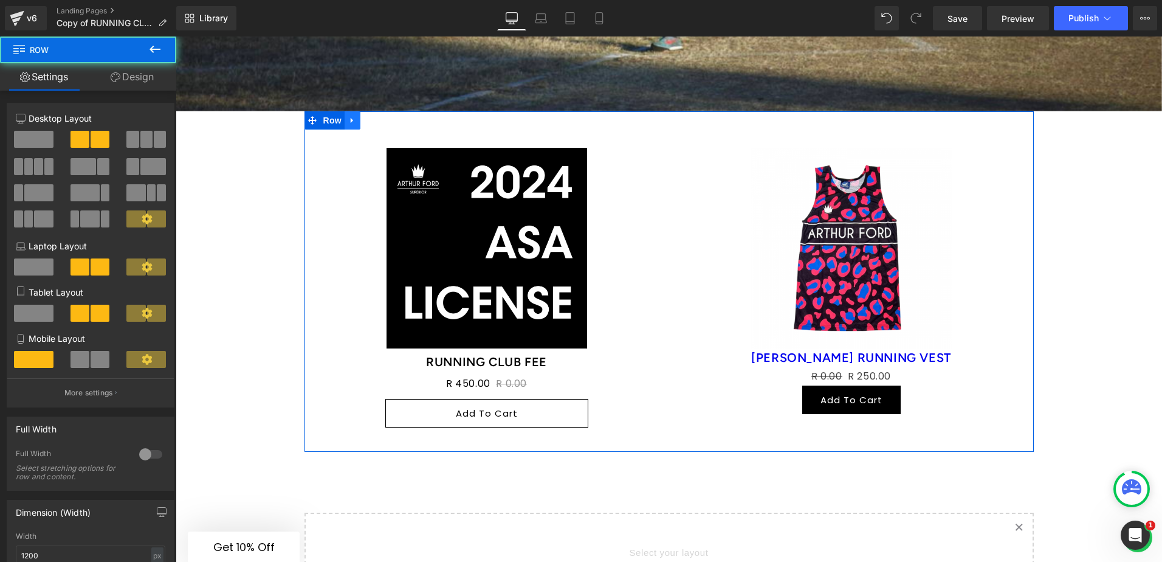
click at [348, 115] on icon at bounding box center [352, 119] width 9 height 9
click at [380, 115] on icon at bounding box center [384, 119] width 9 height 9
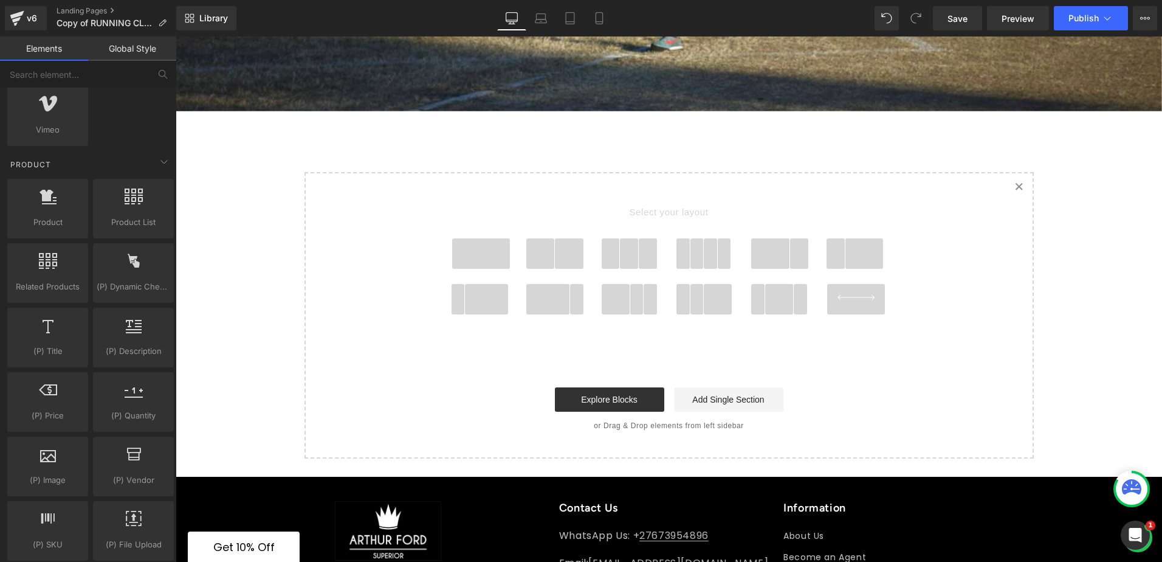
click at [1016, 184] on icon at bounding box center [1019, 187] width 6 height 6
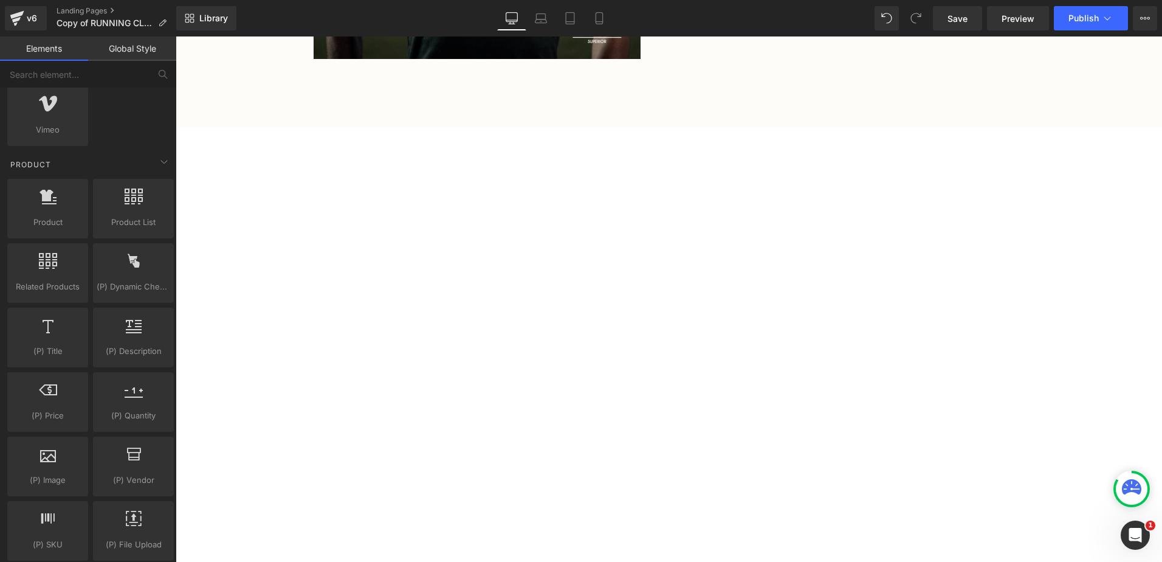
scroll to position [1094, 0]
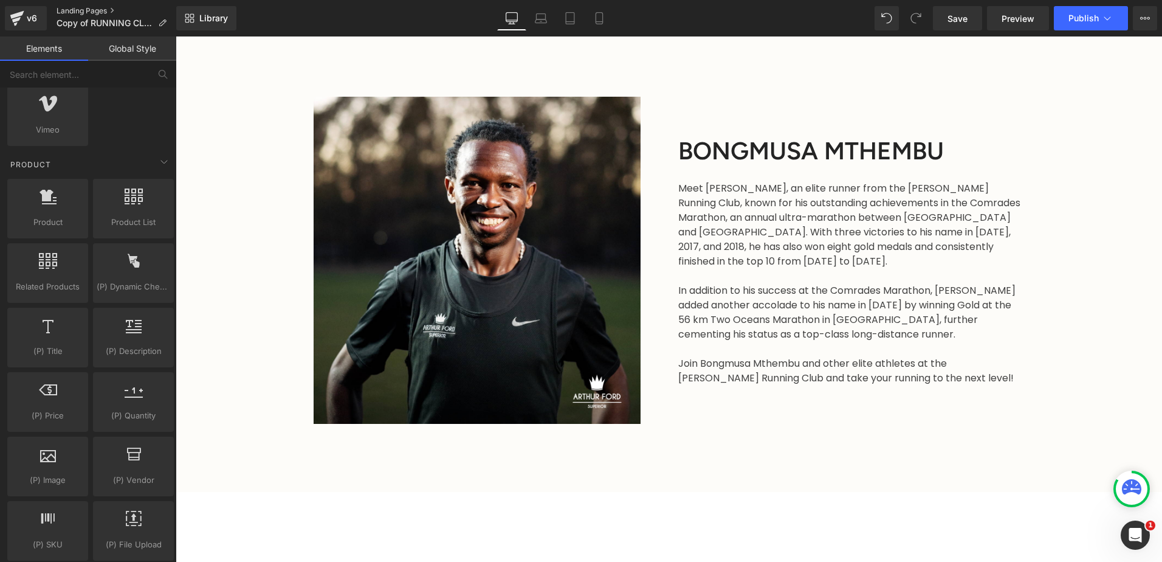
click at [81, 12] on link "Landing Pages" at bounding box center [117, 11] width 120 height 10
